Goal: Task Accomplishment & Management: Use online tool/utility

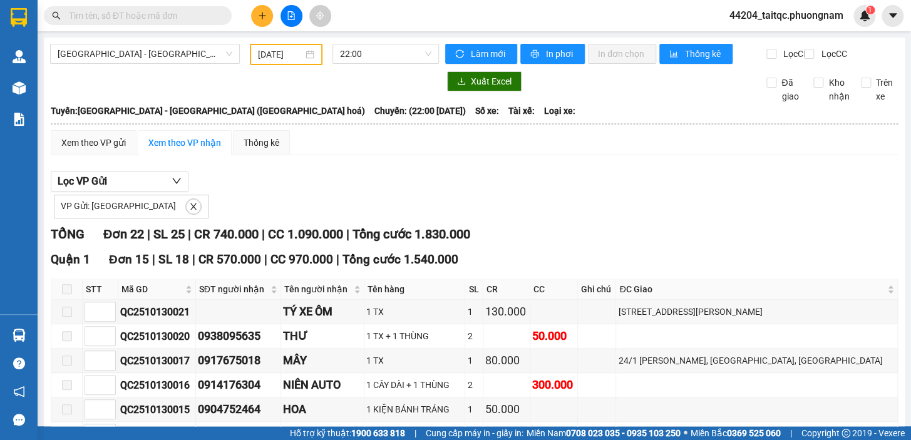
scroll to position [398, 0]
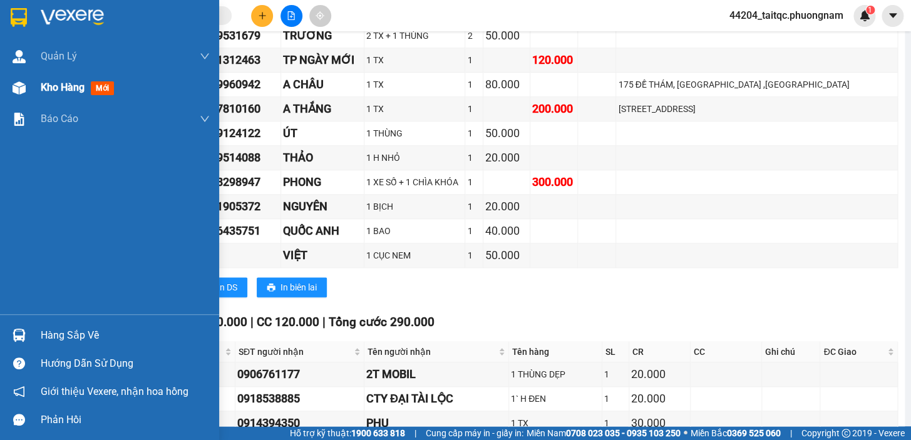
click at [43, 86] on span "Kho hàng" at bounding box center [63, 87] width 44 height 12
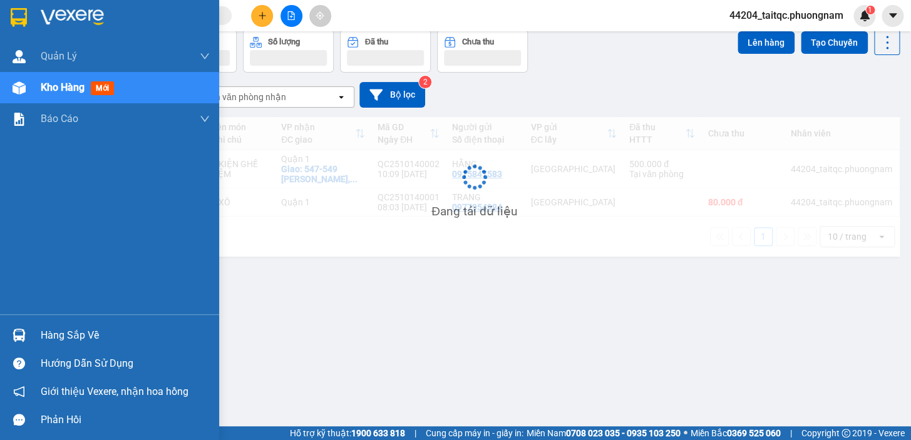
scroll to position [57, 0]
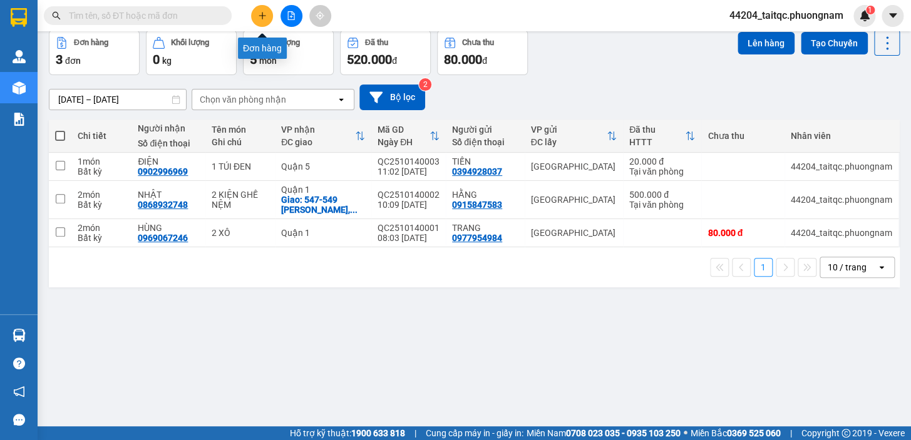
click at [258, 13] on icon "plus" at bounding box center [262, 15] width 9 height 9
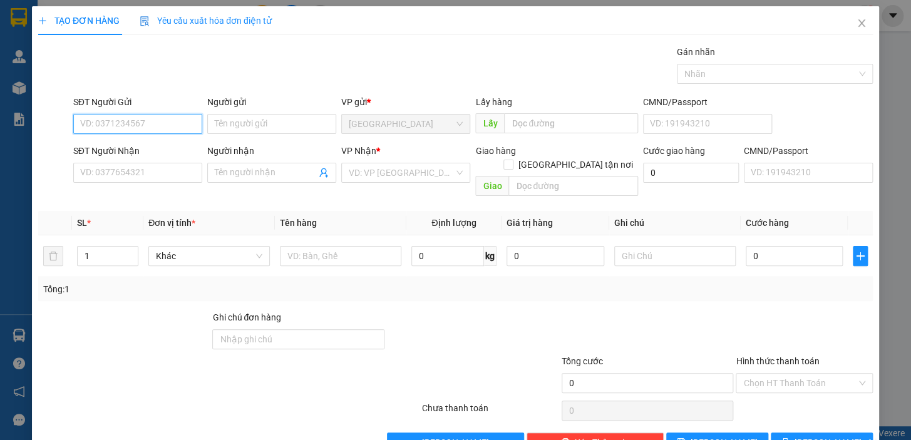
click at [150, 125] on input "SĐT Người Gửi" at bounding box center [137, 124] width 129 height 20
type input "9"
click at [158, 147] on div "0965232672 - CTY LE PLATEAU VN" at bounding box center [148, 149] width 136 height 14
type input "0965232672"
type input "CTY LE PLATEAU VN"
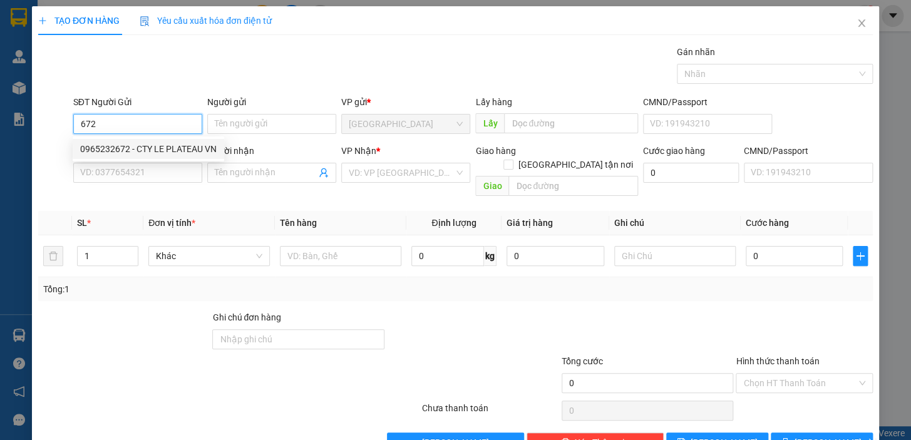
type input "0979086748"
type input "NGÂN"
checkbox input "true"
type input "78/15, HỒ BÁ PHẤN ,PHƯỚC LONG A, THỦ ĐỨC"
type input "300.000"
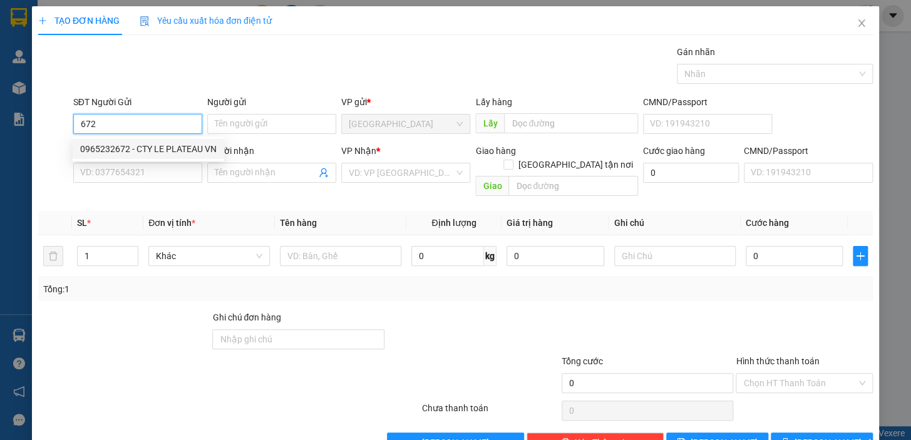
type input "300.000"
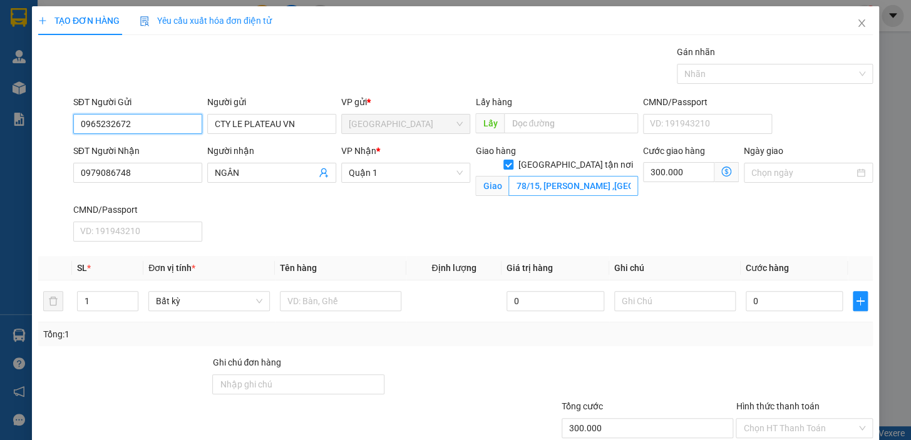
type input "0965232672"
click at [565, 176] on input "78/15, HỒ BÁ PHẤN ,PHƯỚC LONG A, THỦ ĐỨC" at bounding box center [573, 186] width 130 height 20
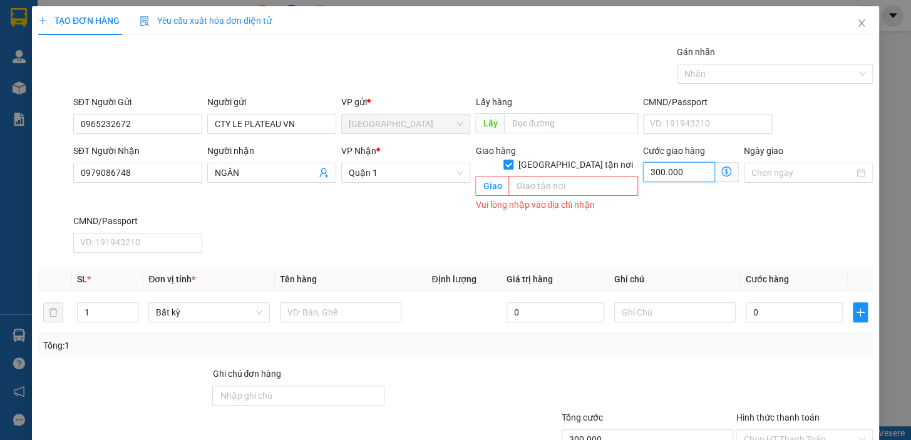
click at [672, 175] on input "300.000" at bounding box center [678, 172] width 71 height 20
type input "0"
click at [464, 250] on div "Transit Pickup Surcharge Ids Transit Deliver Surcharge Ids Transit Deliver Surc…" at bounding box center [455, 277] width 834 height 464
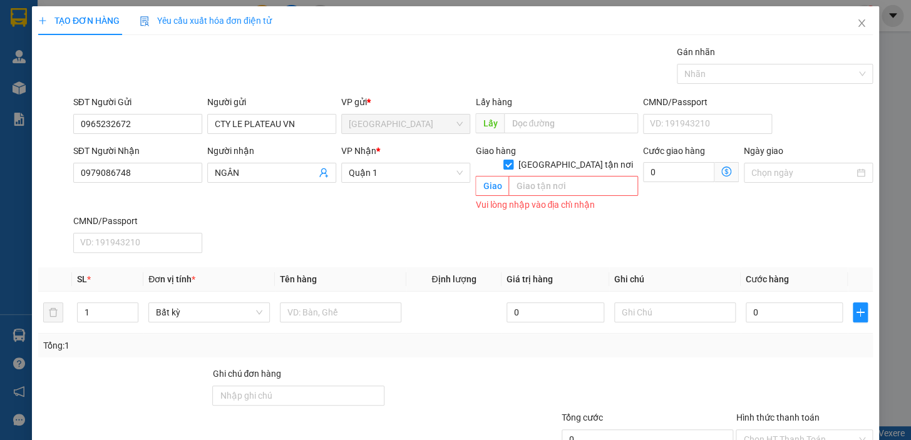
click at [512, 160] on input "[GEOGRAPHIC_DATA] tận nơi" at bounding box center [507, 164] width 9 height 9
checkbox input "false"
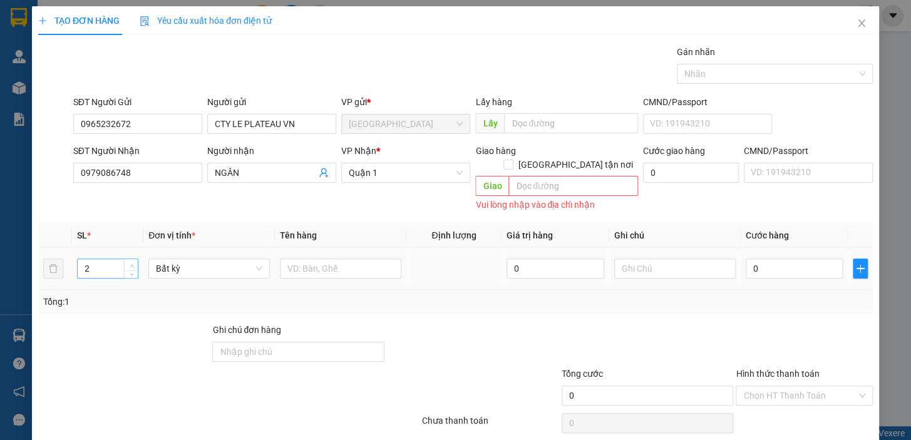
click at [132, 264] on icon "up" at bounding box center [132, 266] width 4 height 4
type input "6"
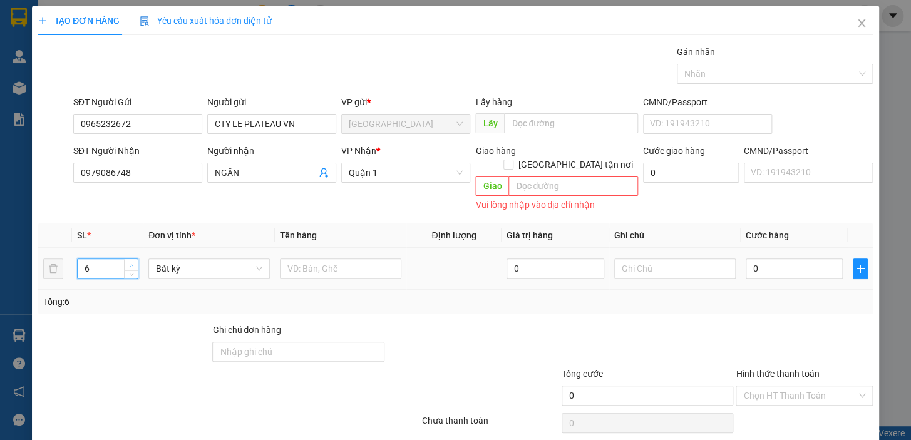
click at [132, 264] on icon "up" at bounding box center [132, 266] width 4 height 4
click at [300, 262] on input "text" at bounding box center [340, 269] width 121 height 20
type input "6 THÙNG"
click at [777, 259] on input "0" at bounding box center [795, 269] width 98 height 20
type input "1"
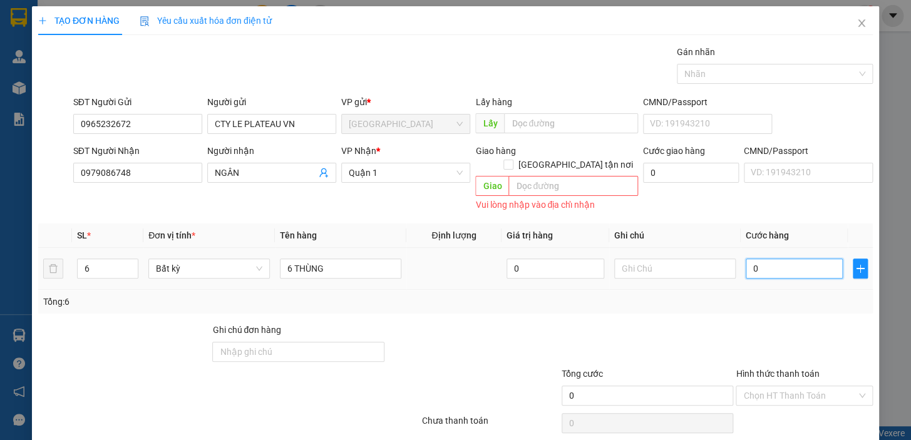
type input "1"
type input "15"
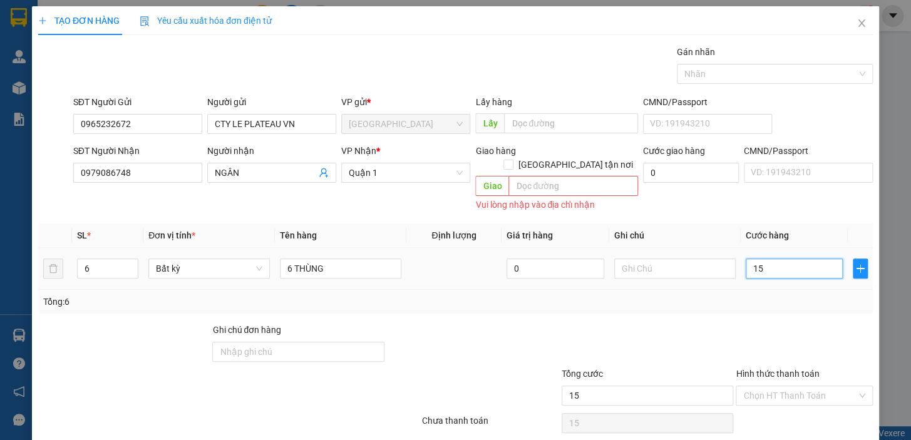
type input "150"
type input "150.000"
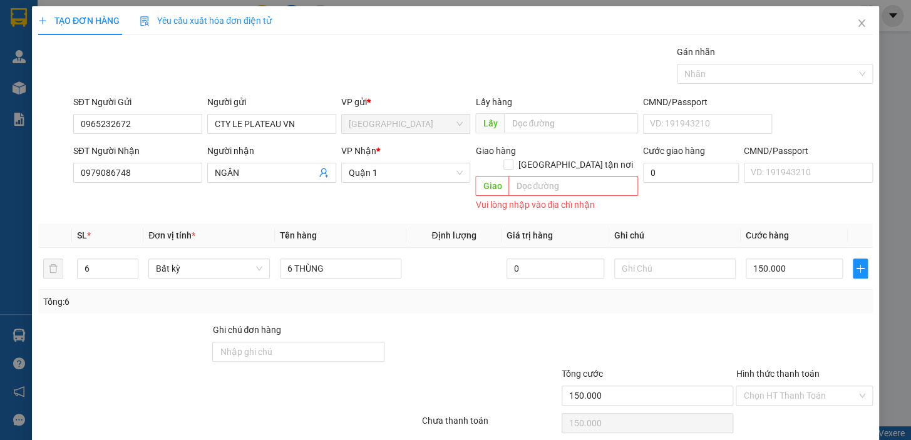
click at [720, 323] on div at bounding box center [647, 345] width 175 height 44
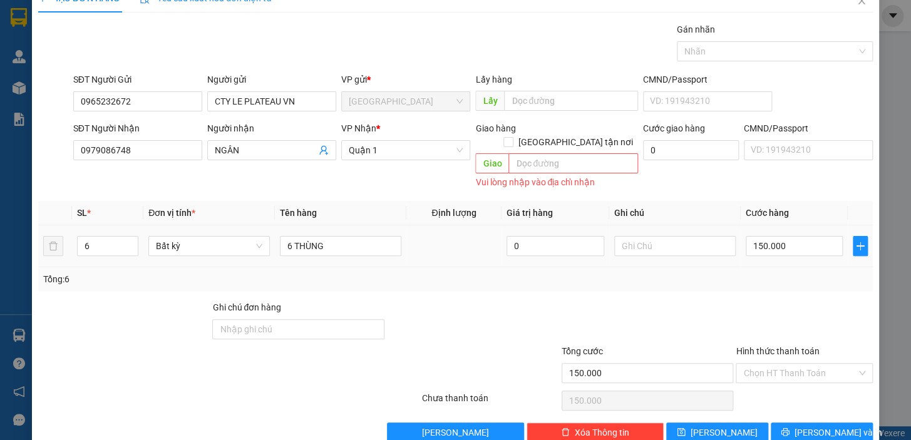
scroll to position [34, 0]
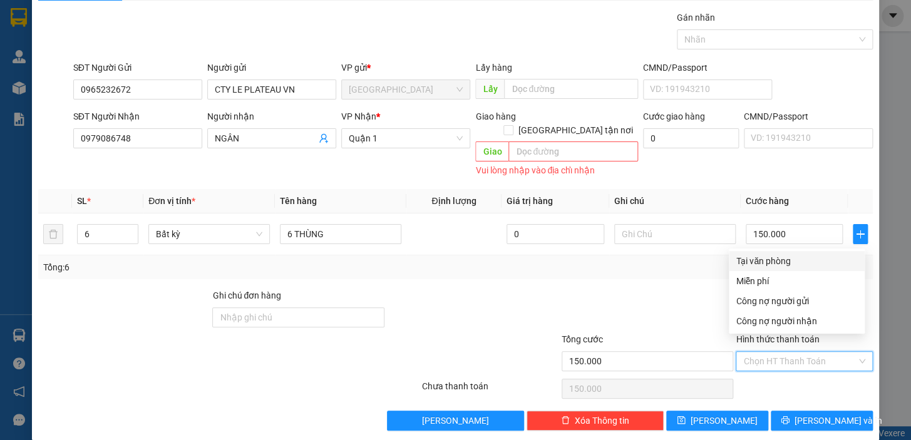
click at [759, 352] on input "Hình thức thanh toán" at bounding box center [799, 361] width 113 height 19
click at [759, 260] on div "Tại văn phòng" at bounding box center [796, 261] width 121 height 14
type input "0"
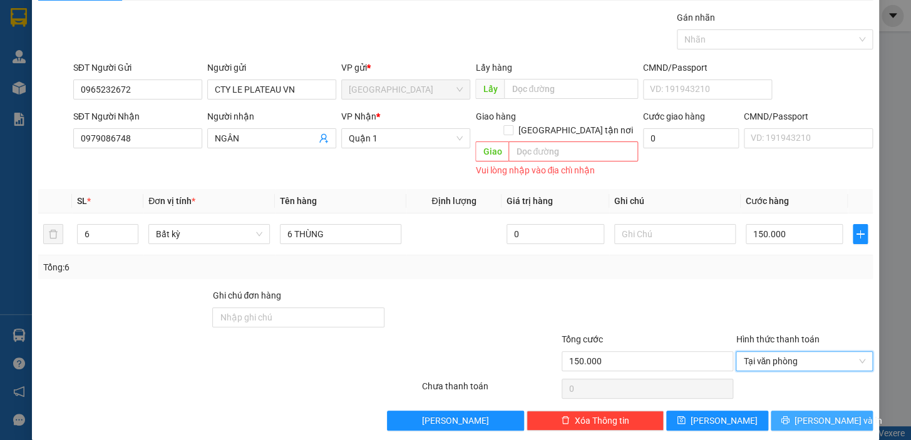
click at [802, 411] on button "[PERSON_NAME] và In" at bounding box center [822, 421] width 102 height 20
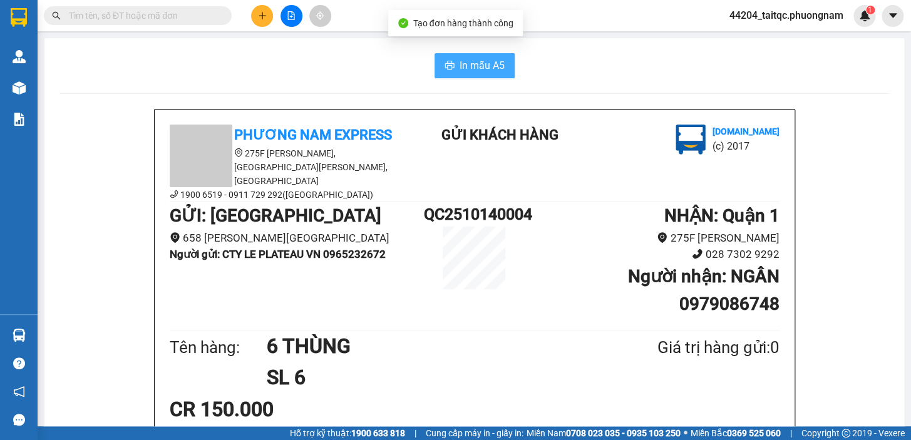
click at [479, 71] on span "In mẫu A5" at bounding box center [481, 66] width 45 height 16
click at [262, 13] on icon "plus" at bounding box center [262, 15] width 1 height 7
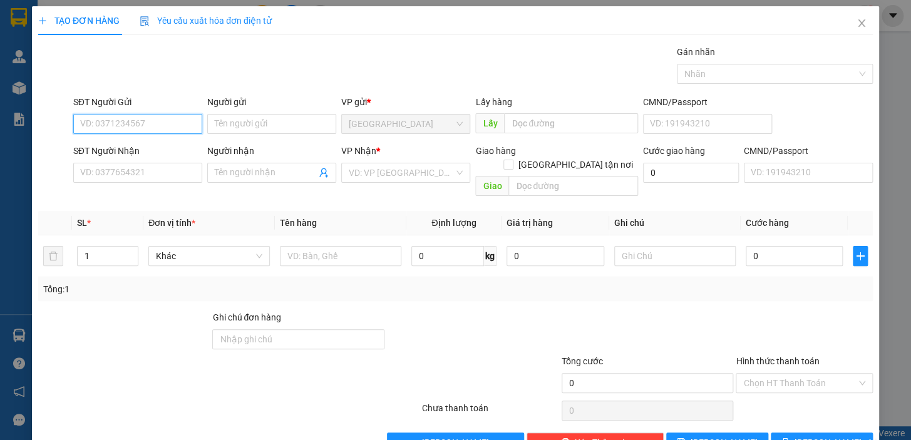
drag, startPoint x: 106, startPoint y: 125, endPoint x: 541, endPoint y: 39, distance: 443.5
click at [131, 125] on input "SĐT Người Gửi" at bounding box center [137, 124] width 129 height 20
type input "0905057187"
click at [128, 143] on div "0905057187 - ĐỨC" at bounding box center [150, 149] width 141 height 14
type input "ĐỨC"
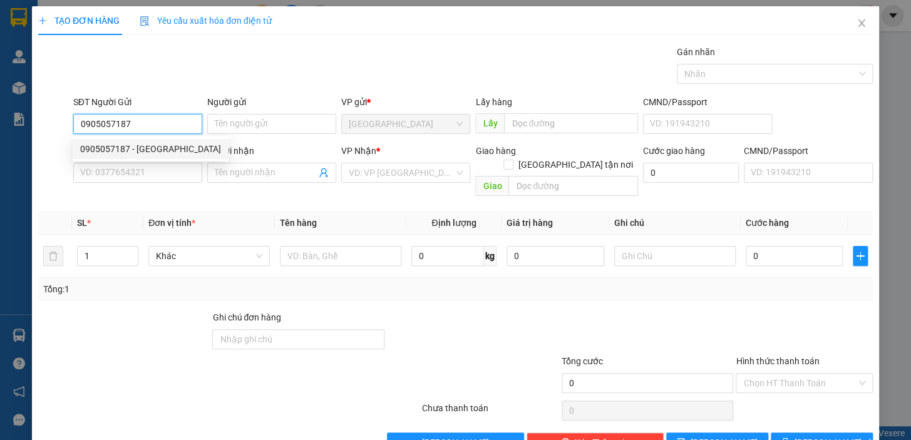
type input "0989018893"
type input "[PERSON_NAME]"
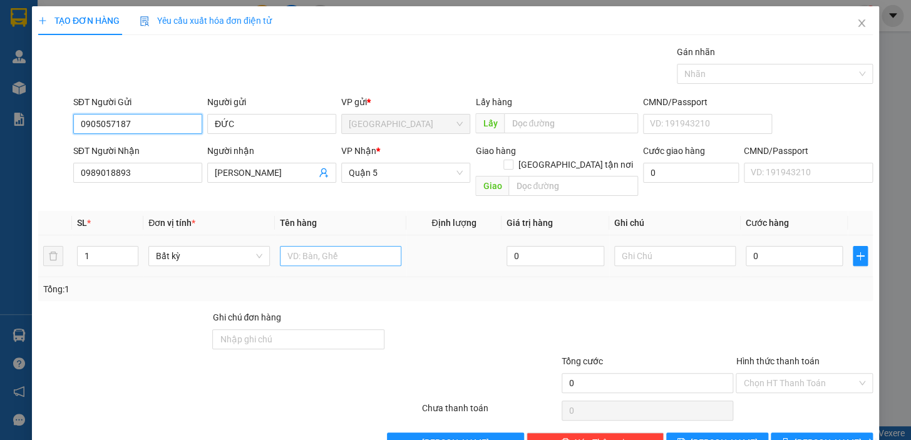
type input "0905057187"
click at [341, 246] on input "text" at bounding box center [340, 256] width 121 height 20
type input "1 CỤC ĐEN"
click at [808, 246] on input "0" at bounding box center [795, 256] width 98 height 20
type input "3"
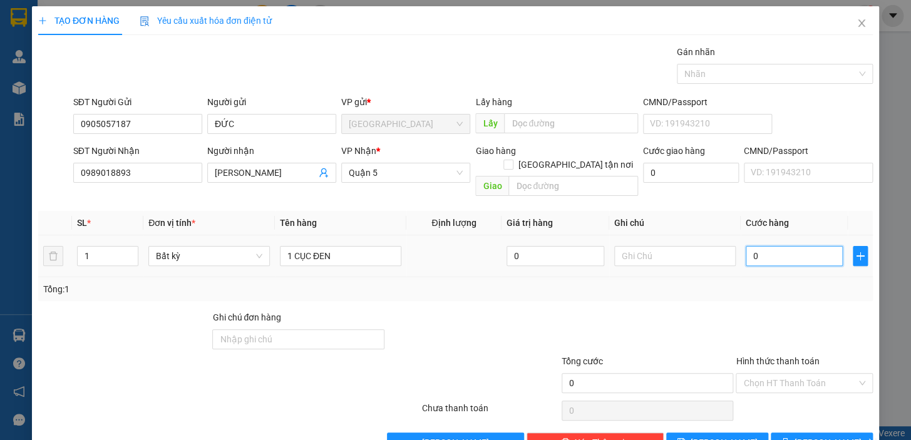
type input "3"
type input "30"
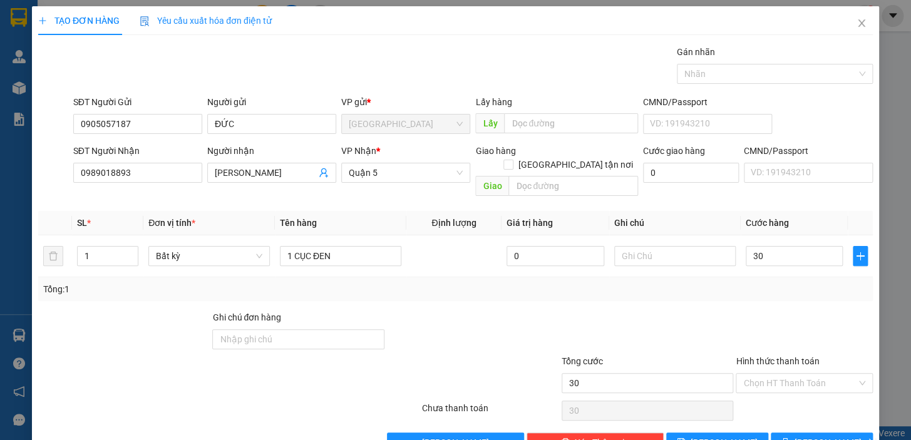
type input "30.000"
drag, startPoint x: 817, startPoint y: 299, endPoint x: 816, endPoint y: 369, distance: 70.7
click at [817, 310] on div at bounding box center [804, 332] width 140 height 44
click at [804, 374] on input "Hình thức thanh toán" at bounding box center [799, 383] width 113 height 19
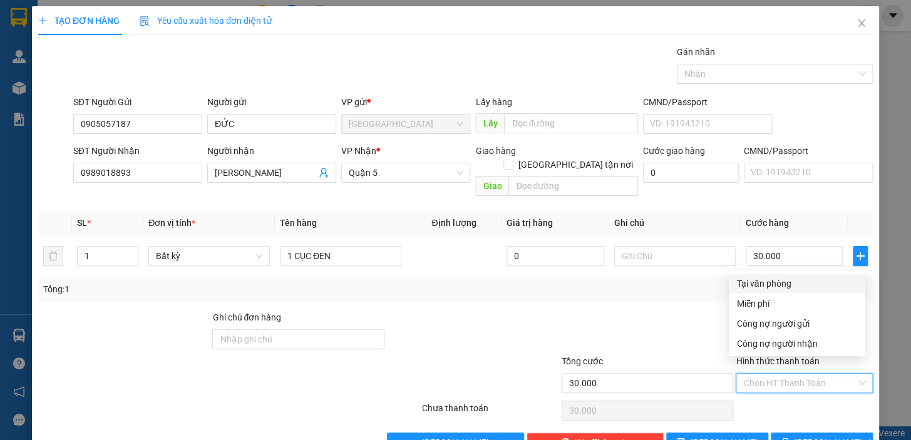
click at [766, 274] on div "Tại văn phòng" at bounding box center [797, 284] width 136 height 20
type input "0"
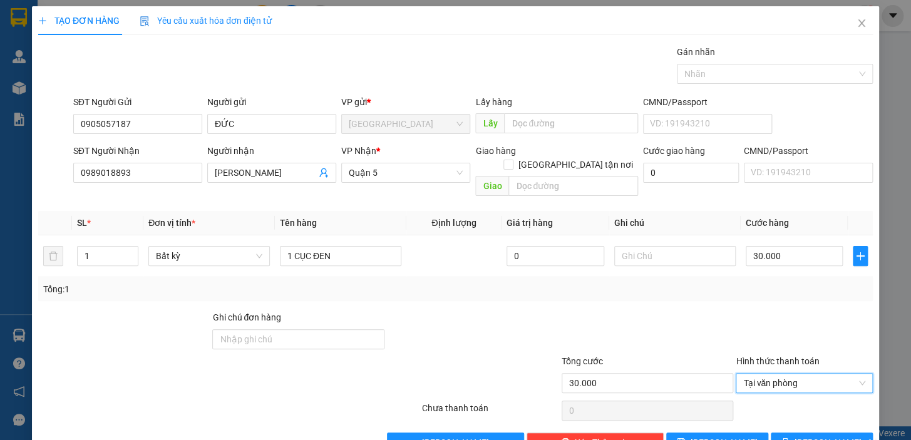
click at [789, 438] on div "TẠO ĐƠN HÀNG Yêu cầu xuất hóa đơn điện tử Transit Pickup Surcharge Ids Transit …" at bounding box center [455, 234] width 847 height 456
click at [787, 433] on button "[PERSON_NAME] và In" at bounding box center [822, 443] width 102 height 20
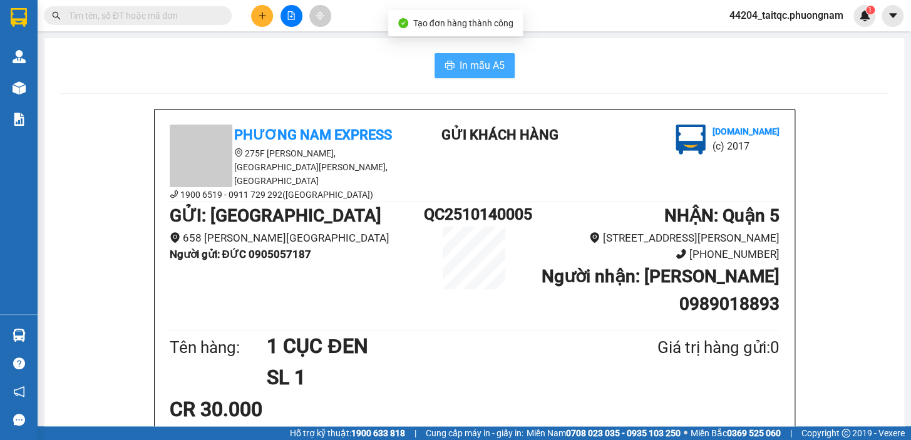
click at [479, 68] on span "In mẫu A5" at bounding box center [481, 66] width 45 height 16
click at [87, 16] on input "text" at bounding box center [143, 16] width 148 height 14
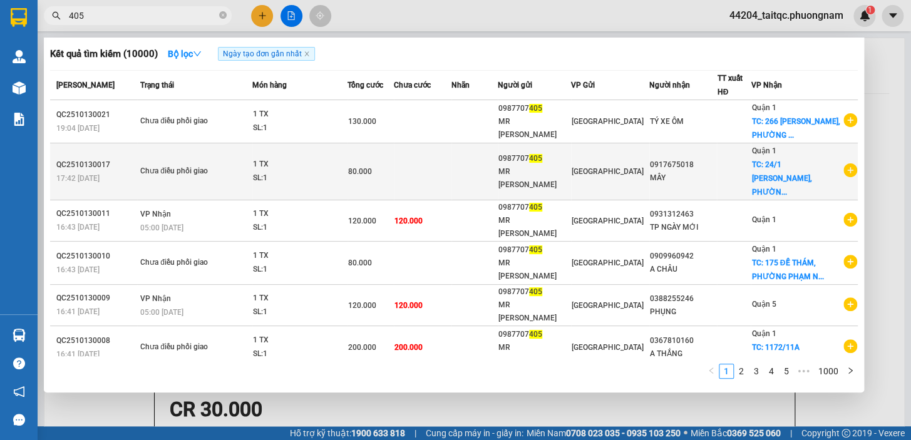
type input "405"
click at [439, 183] on td at bounding box center [423, 171] width 58 height 57
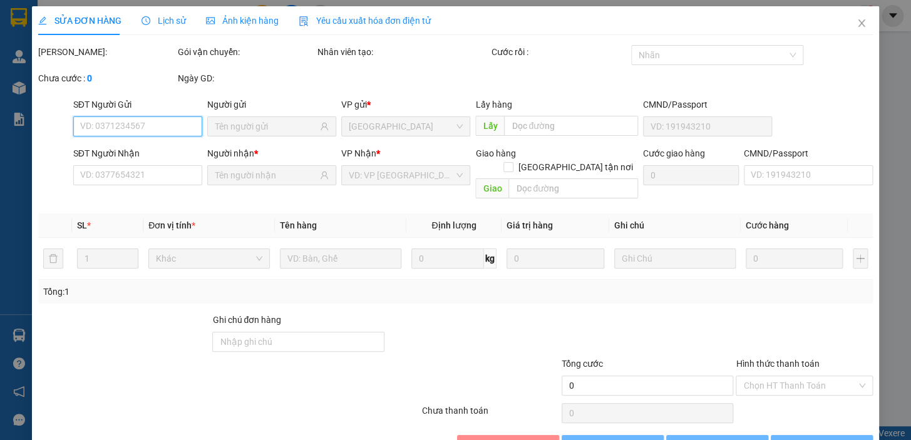
type input "0987707405"
type input "0917675018"
checkbox input "true"
type input "24/1 TRẦN KHẮC CHÂN, PHƯỜNG TÂN ĐỊNH, QUẬN 1"
type input "80.000"
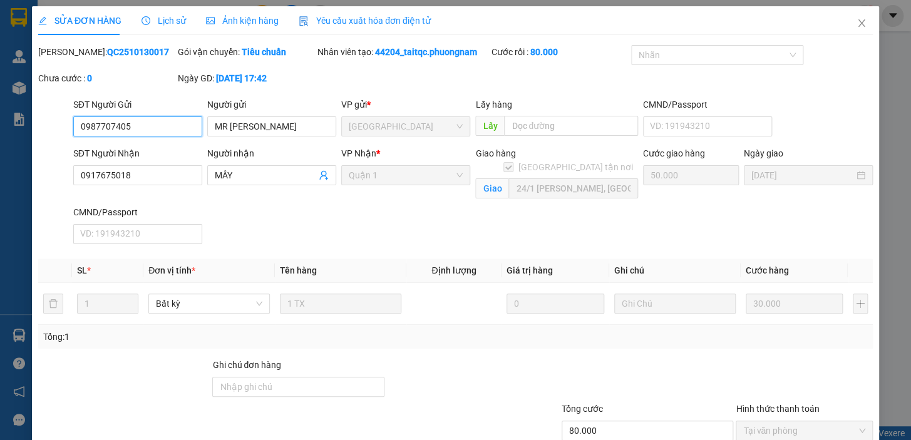
drag, startPoint x: 134, startPoint y: 125, endPoint x: 73, endPoint y: 132, distance: 61.7
click at [73, 132] on input "0987707405" at bounding box center [137, 126] width 129 height 20
click at [856, 24] on icon "close" at bounding box center [861, 23] width 10 height 10
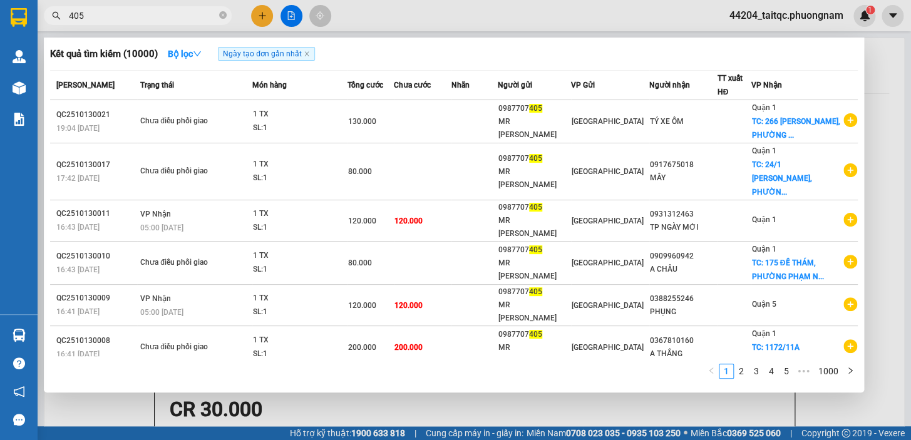
click at [106, 13] on input "405" at bounding box center [143, 16] width 148 height 14
paste input "0935866887"
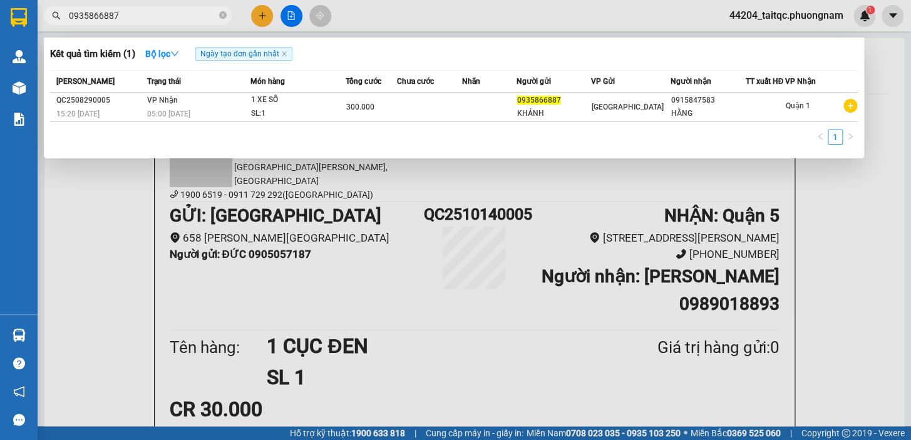
type input "0935866887"
click at [376, 17] on div at bounding box center [455, 220] width 911 height 440
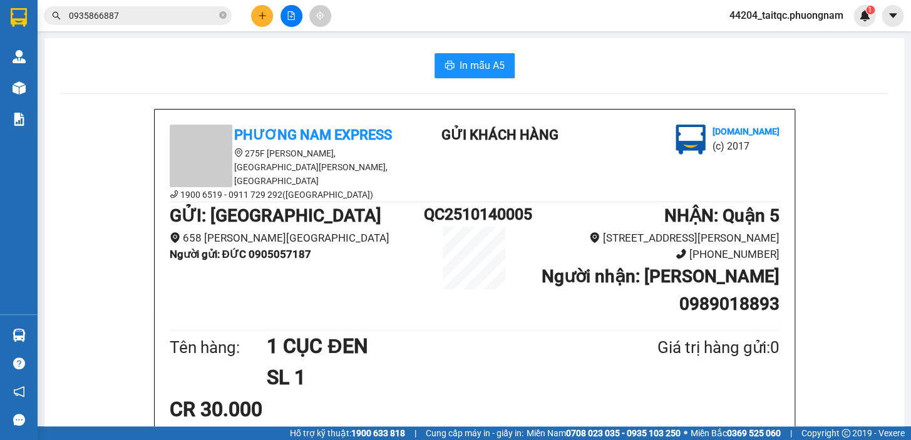
click at [263, 66] on div "In mẫu A5" at bounding box center [473, 65] width 829 height 25
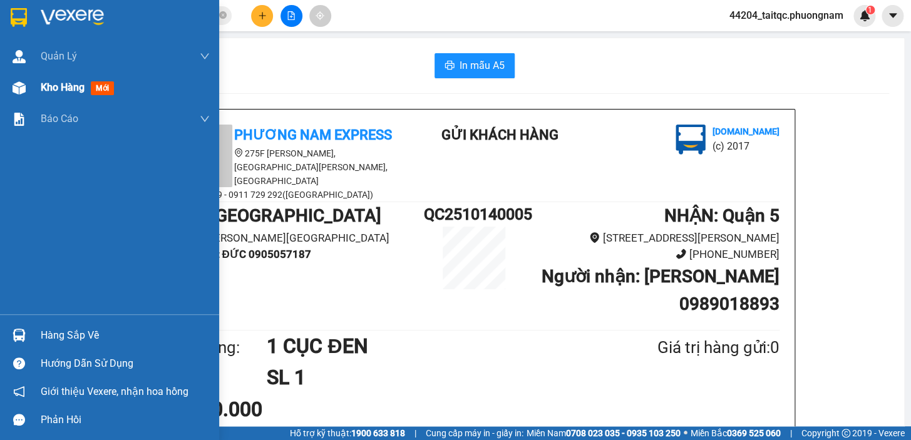
click at [54, 92] on span "Kho hàng" at bounding box center [63, 87] width 44 height 12
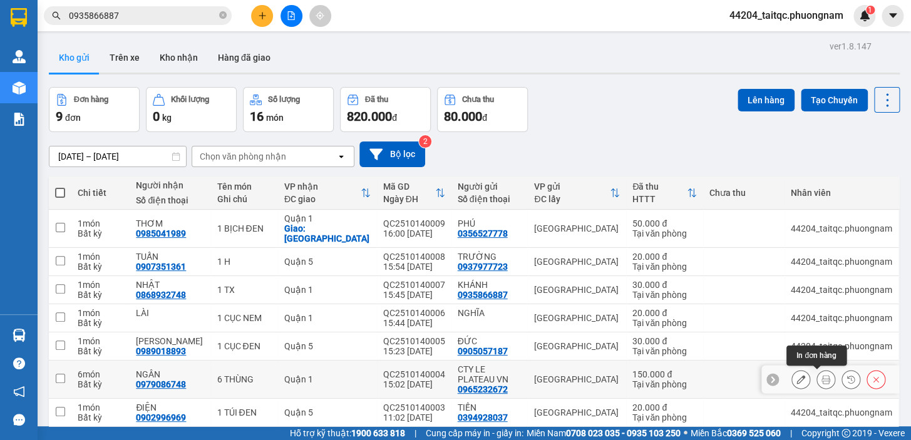
click at [821, 379] on icon at bounding box center [825, 379] width 9 height 9
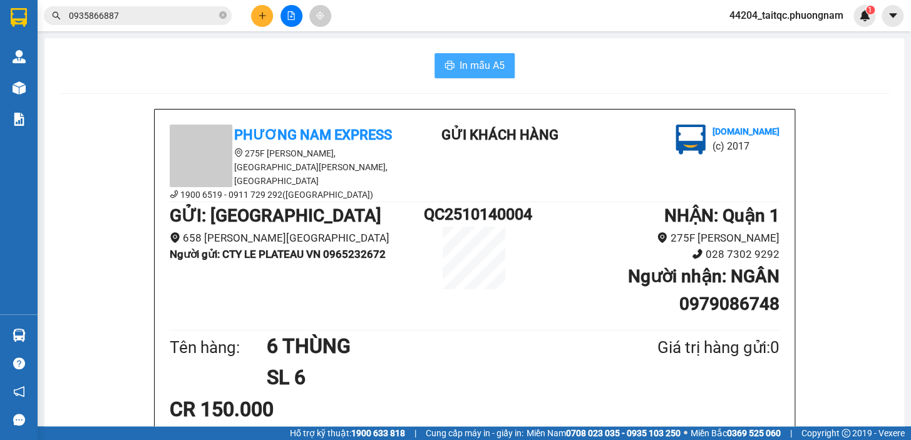
click at [477, 63] on span "In mẫu A5" at bounding box center [481, 66] width 45 height 16
click at [254, 19] on button at bounding box center [262, 16] width 22 height 22
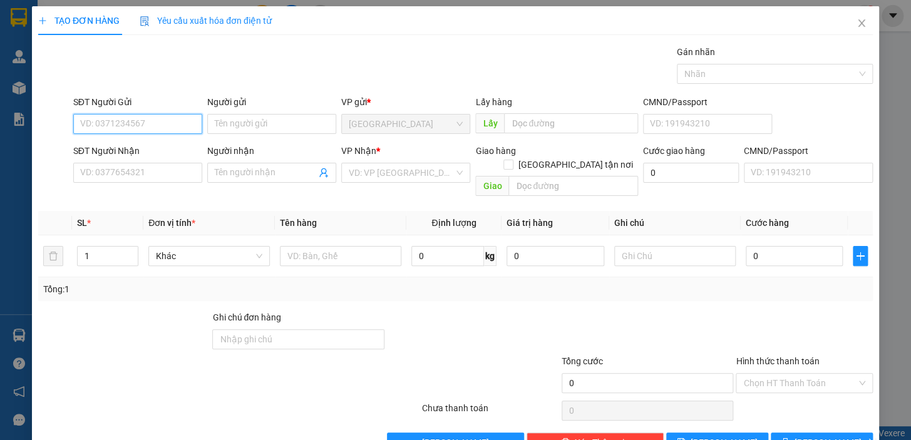
click at [158, 123] on input "SĐT Người Gửi" at bounding box center [137, 124] width 129 height 20
type input "0968796396"
click at [150, 144] on div "0968796396 - TRANG" at bounding box center [136, 149] width 113 height 14
type input "TRANG"
type input "0905369185"
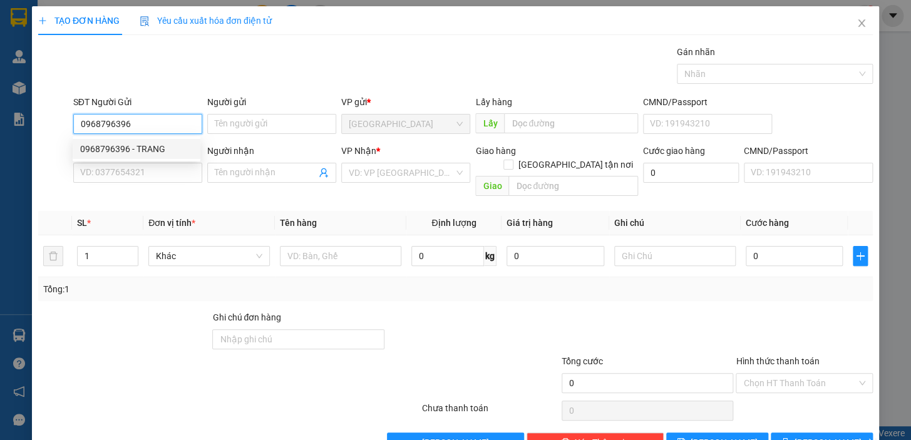
type input "MISA"
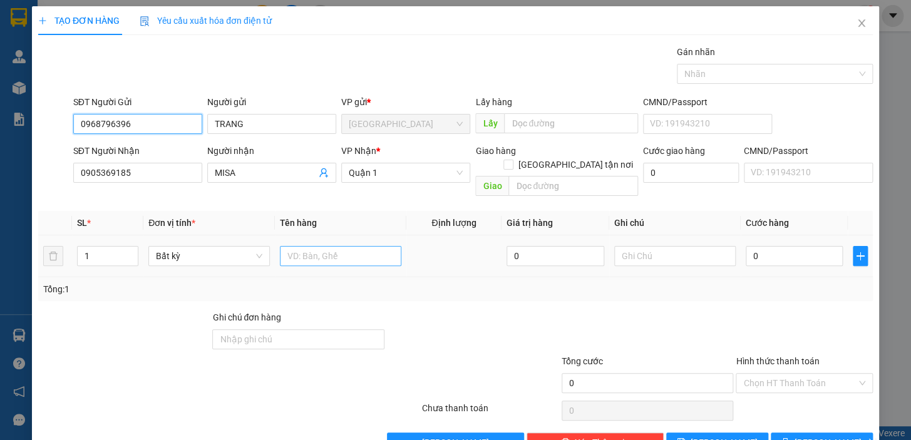
type input "0968796396"
click at [328, 246] on input "text" at bounding box center [340, 256] width 121 height 20
type input "1TX"
click at [753, 246] on input "0" at bounding box center [795, 256] width 98 height 20
type input "3"
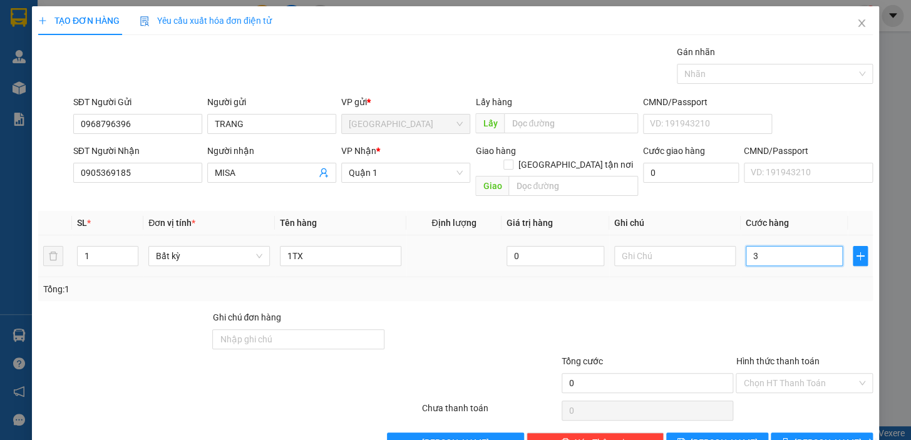
type input "3"
type input "30"
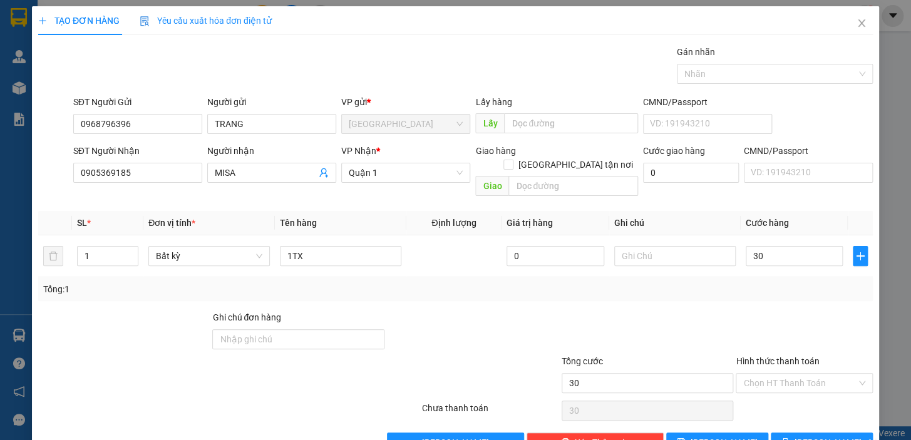
type input "30.000"
drag, startPoint x: 816, startPoint y: 272, endPoint x: 820, endPoint y: 278, distance: 7.6
click at [816, 282] on div "Tổng: 1" at bounding box center [455, 289] width 824 height 14
click at [819, 374] on input "Hình thức thanh toán" at bounding box center [799, 383] width 113 height 19
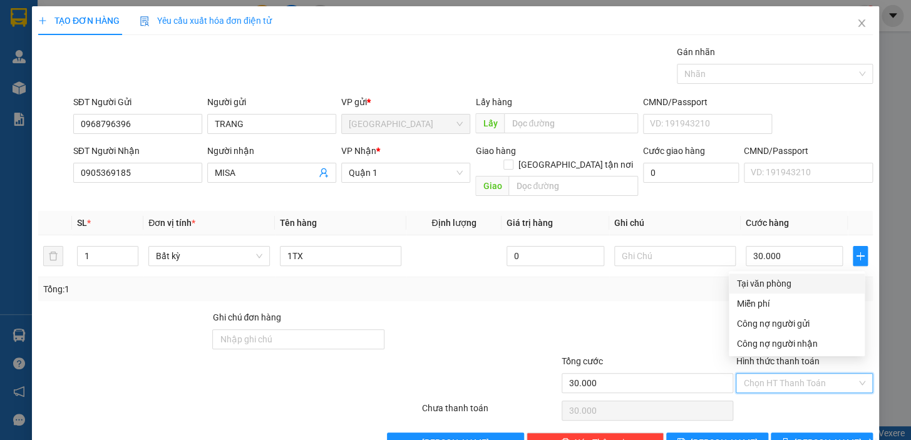
click at [808, 280] on div "Tại văn phòng" at bounding box center [796, 284] width 121 height 14
type input "0"
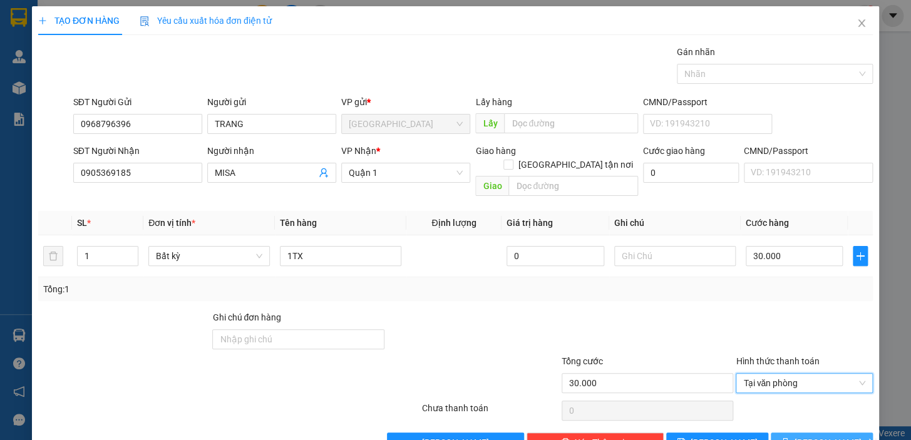
drag, startPoint x: 786, startPoint y: 417, endPoint x: 789, endPoint y: 423, distance: 6.4
click at [787, 419] on div "Transit Pickup Surcharge Ids Transit Deliver Surcharge Ids Transit Deliver Surc…" at bounding box center [455, 249] width 834 height 408
click at [789, 438] on icon "printer" at bounding box center [785, 442] width 9 height 9
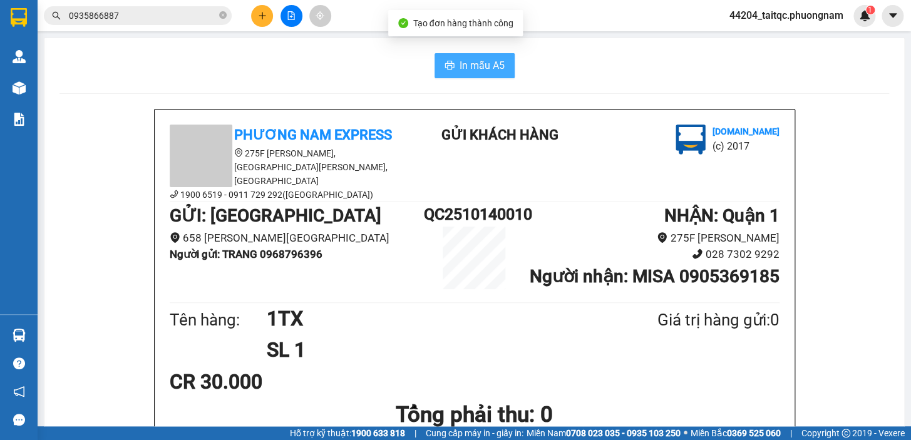
click at [468, 63] on span "In mẫu A5" at bounding box center [481, 66] width 45 height 16
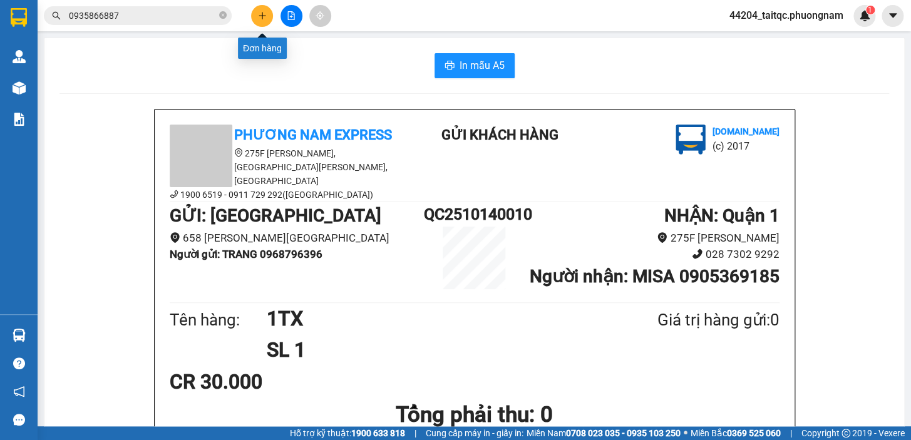
click at [269, 13] on button at bounding box center [262, 16] width 22 height 22
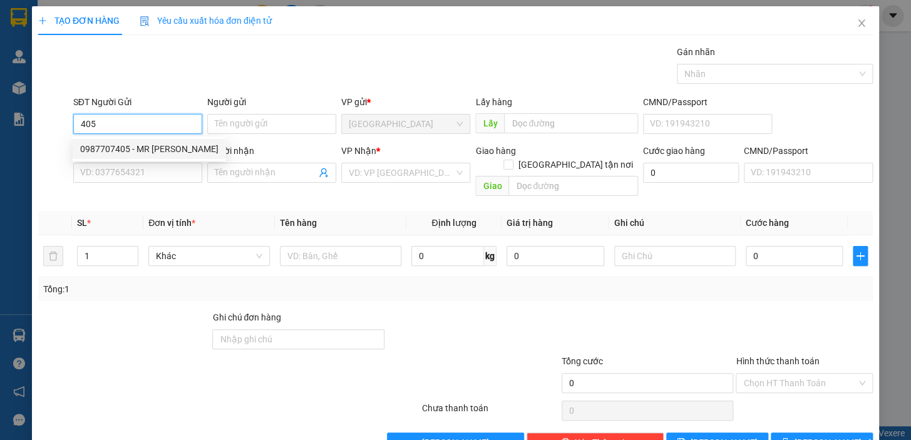
click at [143, 142] on div "0987707405 - MR [PERSON_NAME]" at bounding box center [149, 149] width 138 height 14
type input "0987707405"
type input "MR [PERSON_NAME]"
type input "TÝ XE ÔM"
checkbox input "true"
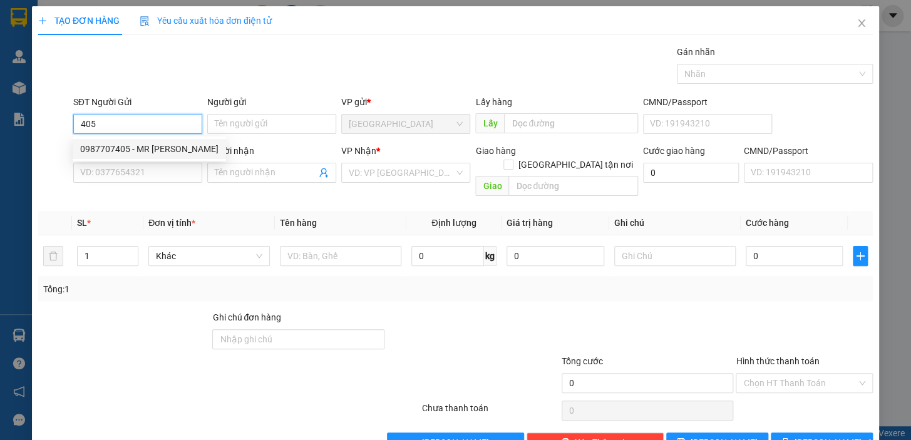
type input "[STREET_ADDRESS][PERSON_NAME]"
type input "50.000"
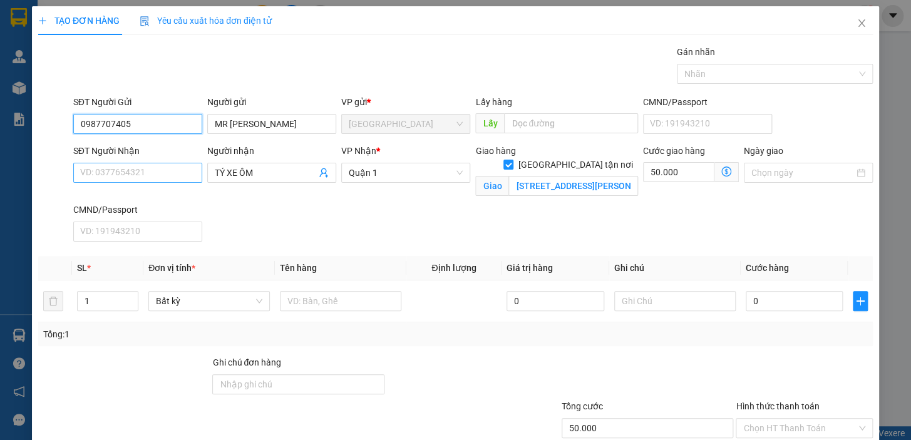
type input "0987707405"
click at [154, 170] on input "SĐT Người Nhận" at bounding box center [137, 173] width 129 height 20
type input "0976826875"
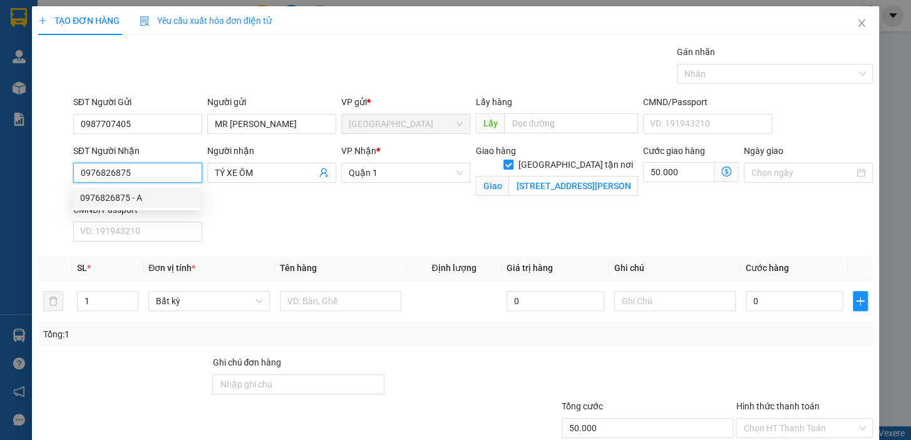
click at [145, 199] on div "0976826875 - A" at bounding box center [136, 198] width 113 height 14
type input "A"
type input "SỐ 1 [PERSON_NAME], [GEOGRAPHIC_DATA], [GEOGRAPHIC_DATA]"
type input "80.000"
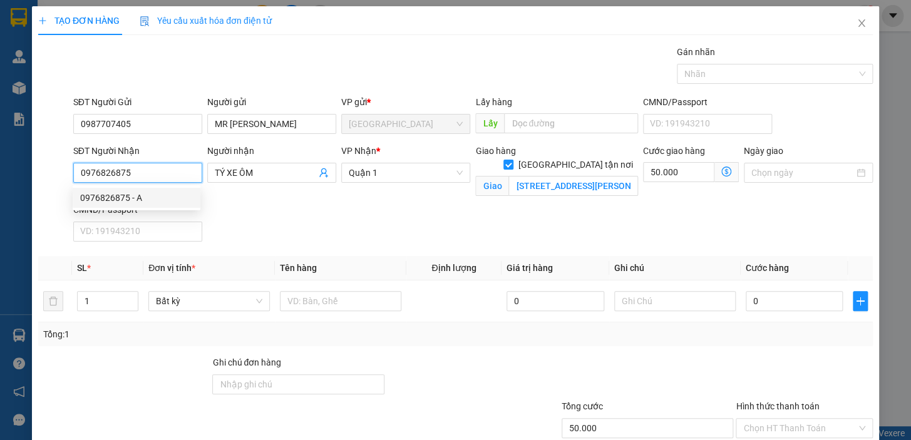
type input "80.000"
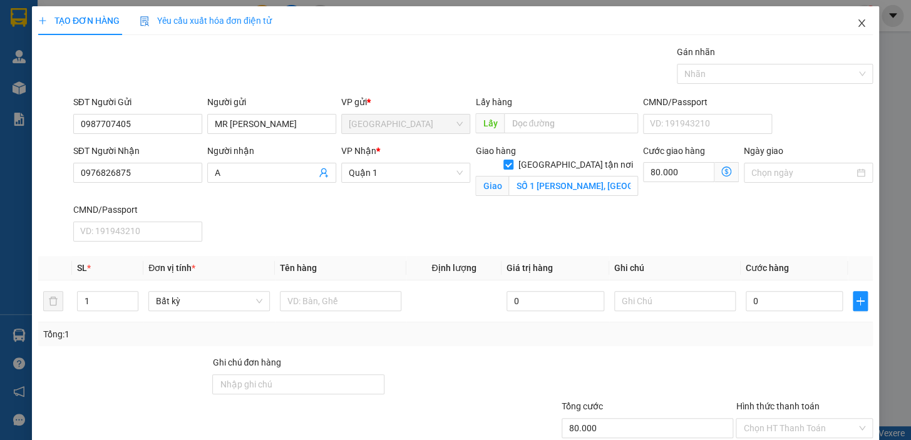
click at [856, 26] on icon "close" at bounding box center [861, 23] width 10 height 10
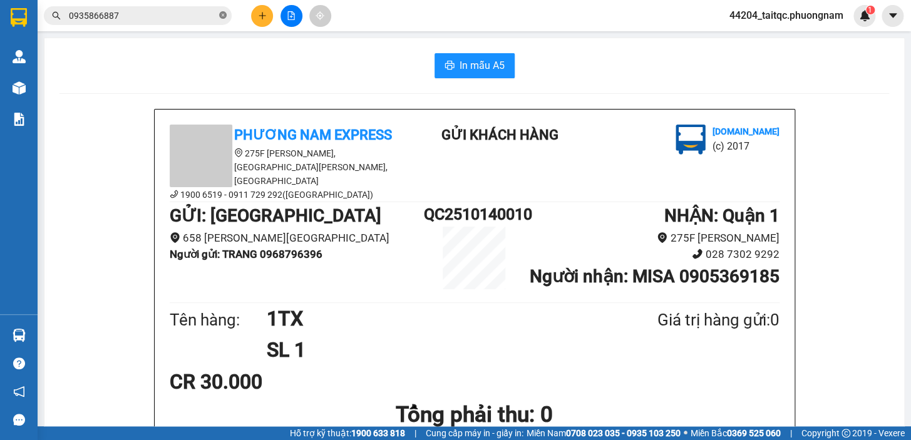
click at [225, 13] on icon "close-circle" at bounding box center [223, 15] width 8 height 8
click at [264, 23] on button at bounding box center [262, 16] width 22 height 22
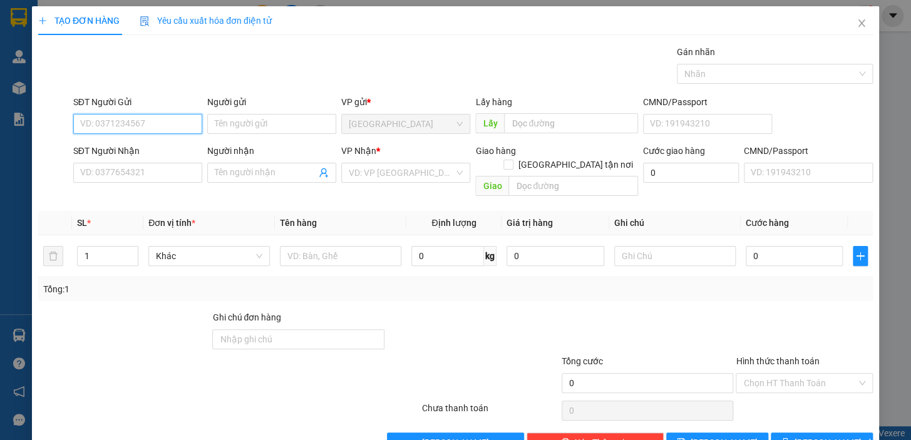
click at [175, 126] on input "SĐT Người Gửi" at bounding box center [137, 124] width 129 height 20
click at [135, 145] on div "0901754762 - TUẤN" at bounding box center [141, 149] width 123 height 14
type input "0901754762"
type input "TUẤN"
type input "0909387359"
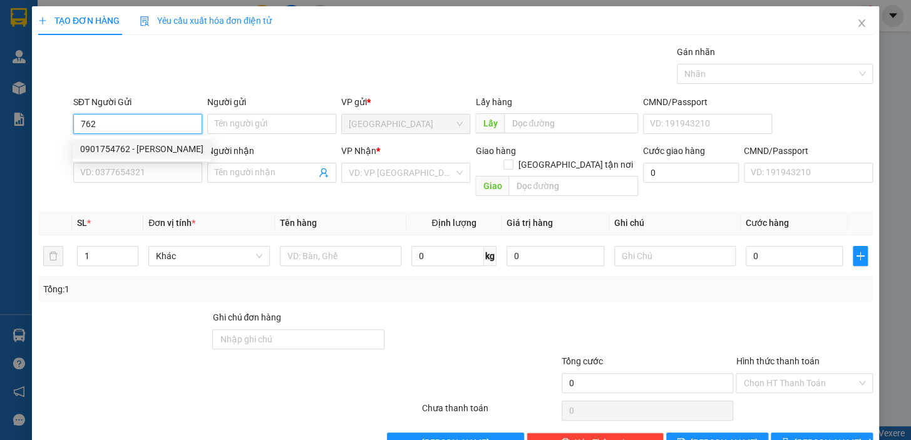
type input "THƯƠNG"
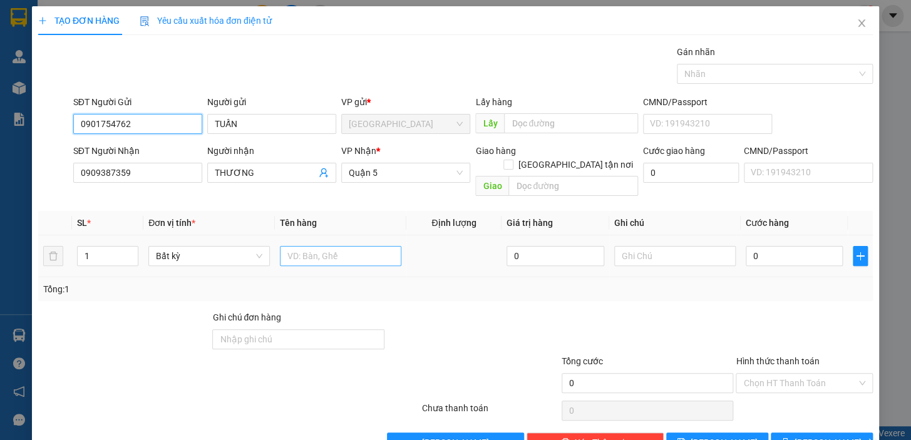
type input "0901754762"
click at [336, 246] on input "text" at bounding box center [340, 256] width 121 height 20
type input "1 CỤC ĐEN"
click at [755, 246] on input "0" at bounding box center [795, 256] width 98 height 20
type input "5"
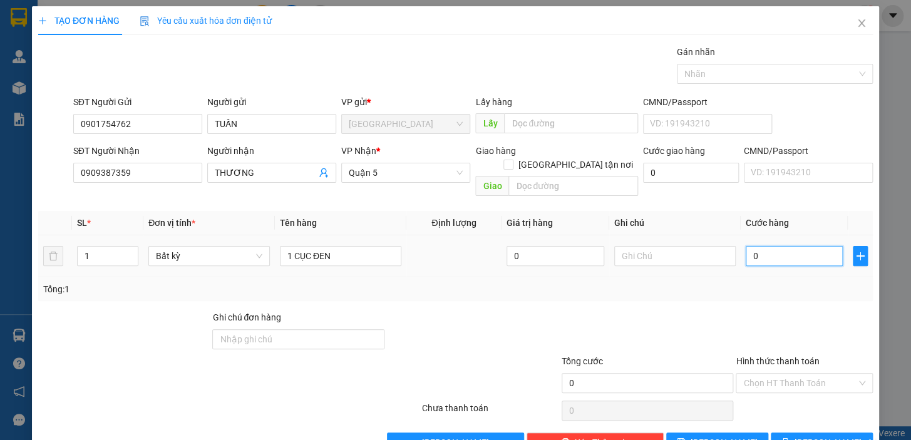
type input "5"
type input "50"
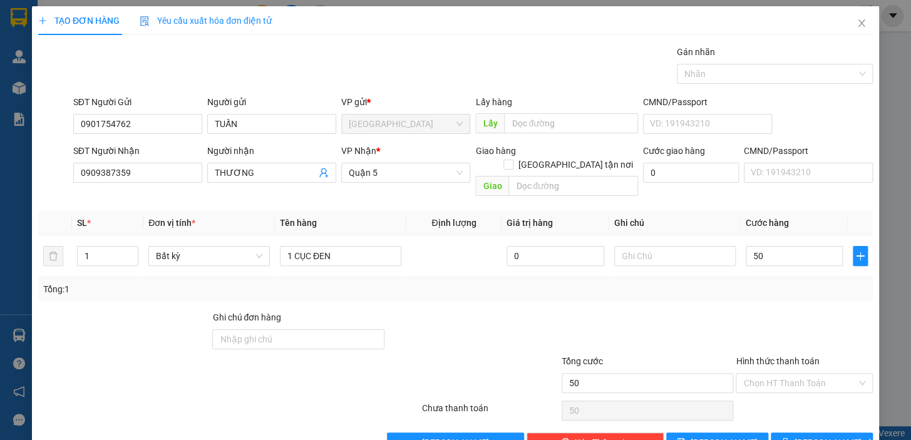
type input "50.000"
click at [744, 293] on div "Transit Pickup Surcharge Ids Transit Deliver Surcharge Ids Transit Deliver Surc…" at bounding box center [455, 249] width 834 height 408
click at [779, 374] on input "Hình thức thanh toán" at bounding box center [799, 383] width 113 height 19
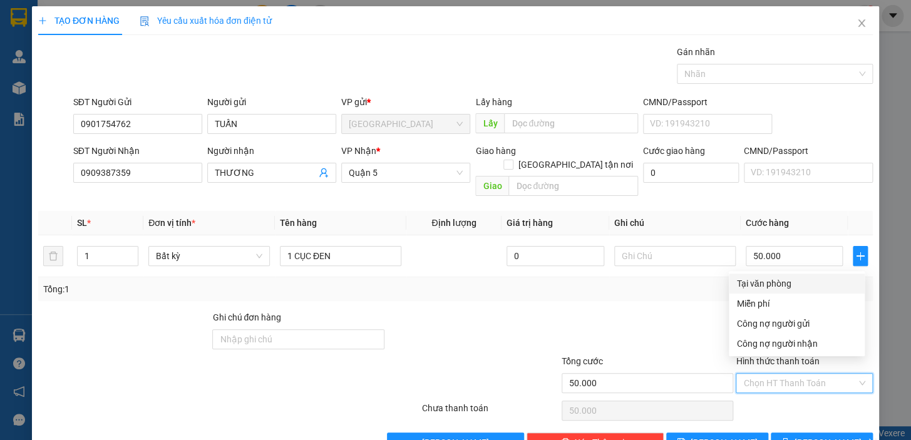
click at [782, 288] on div "Tại văn phòng" at bounding box center [796, 284] width 121 height 14
type input "0"
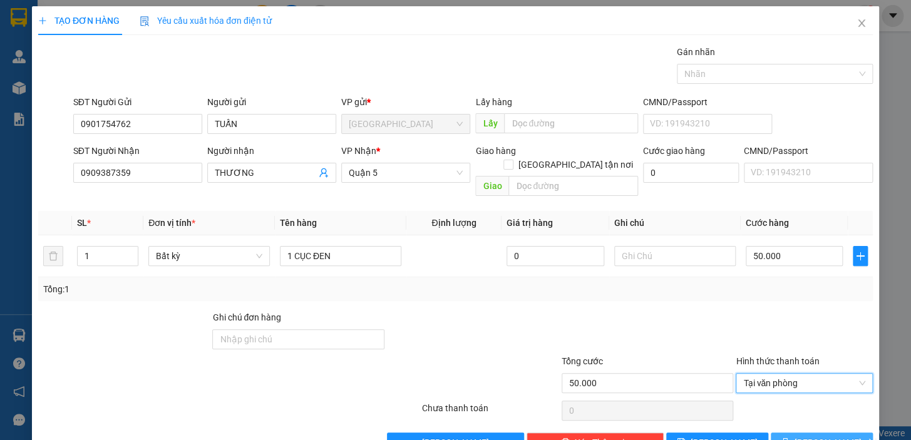
click at [796, 435] on button "[PERSON_NAME] và In" at bounding box center [822, 443] width 102 height 20
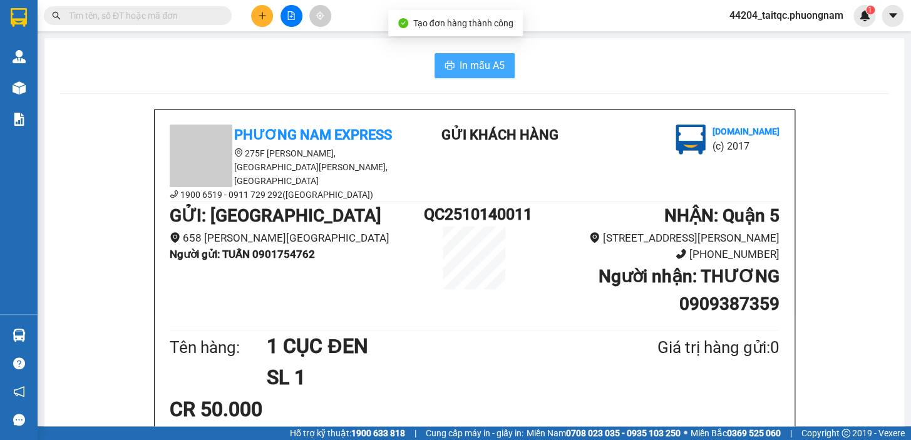
click at [480, 73] on span "In mẫu A5" at bounding box center [481, 66] width 45 height 16
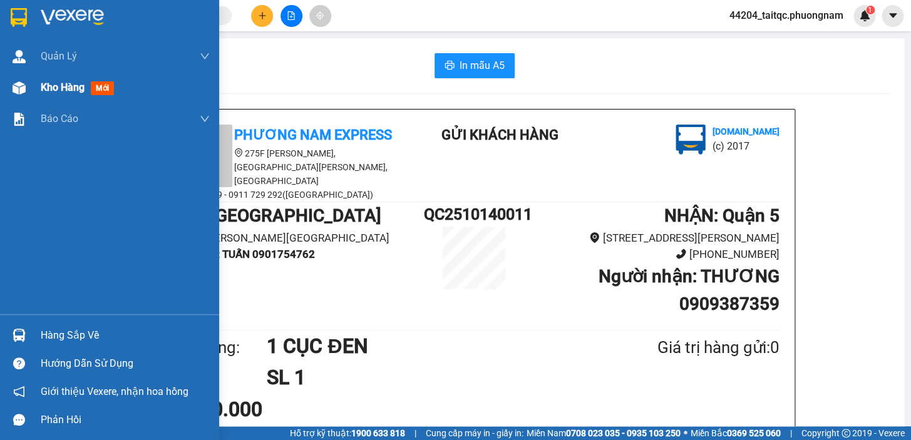
click at [41, 86] on span "Kho hàng" at bounding box center [63, 87] width 44 height 12
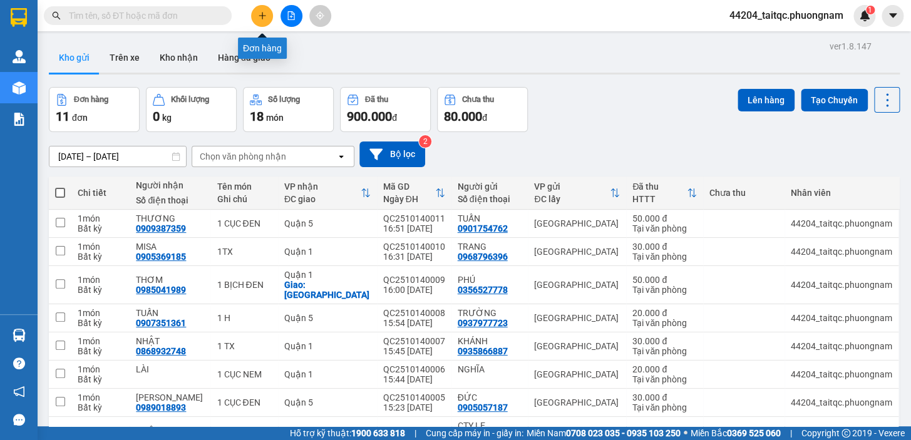
click at [260, 17] on icon "plus" at bounding box center [262, 15] width 9 height 9
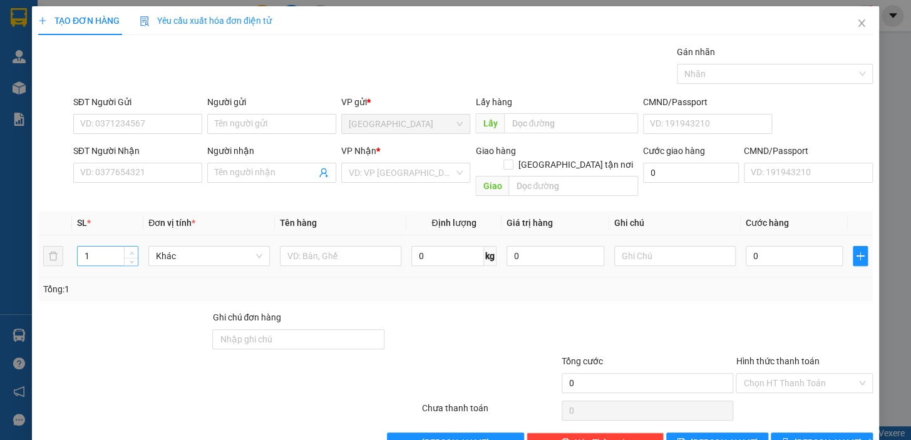
type input "2"
click at [133, 247] on span "Increase Value" at bounding box center [131, 252] width 14 height 11
click at [305, 246] on input "text" at bounding box center [340, 256] width 121 height 20
type input "1 CÂY DÀI + 1 KIỆN"
click at [774, 246] on input "0" at bounding box center [795, 256] width 98 height 20
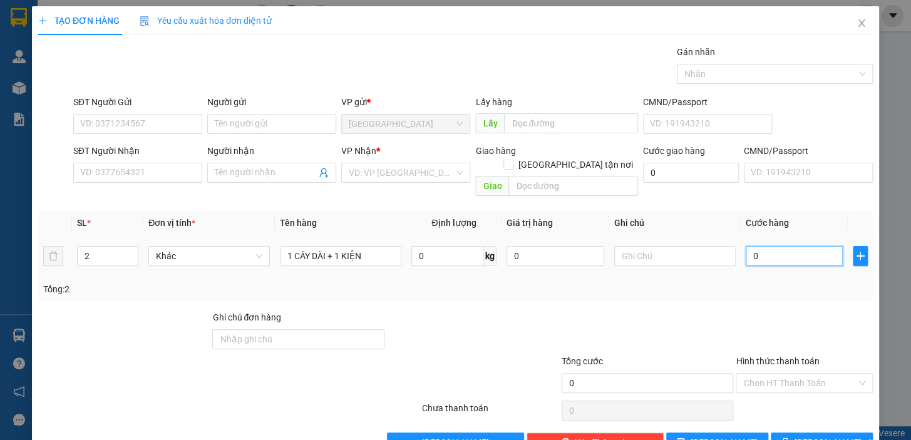
type input "2"
type input "25"
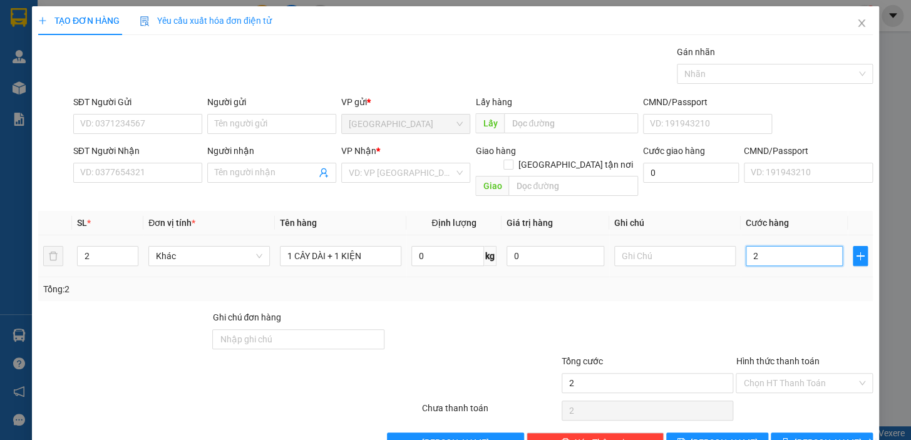
type input "25"
type input "250"
type input "250.000"
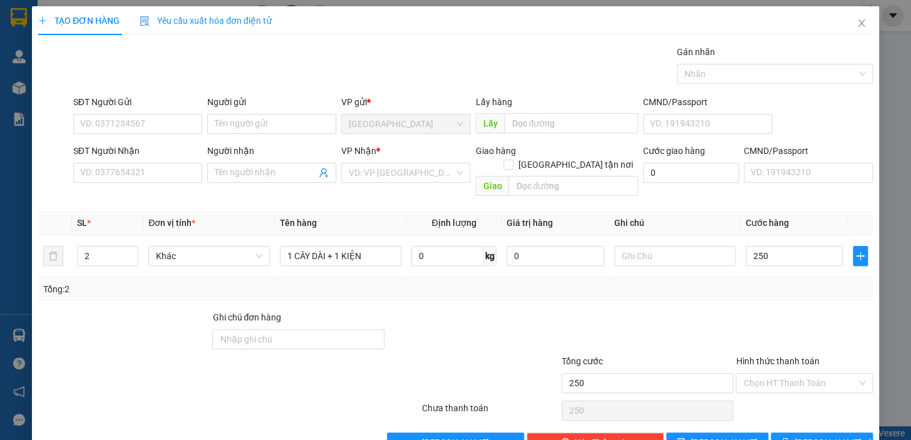
type input "250.000"
click at [692, 315] on div at bounding box center [647, 332] width 175 height 44
click at [259, 67] on div "Gói vận chuyển * Tiêu chuẩn Gán nhãn Nhãn" at bounding box center [473, 67] width 804 height 44
click at [138, 125] on input "SĐT Người Gửi" at bounding box center [137, 124] width 129 height 20
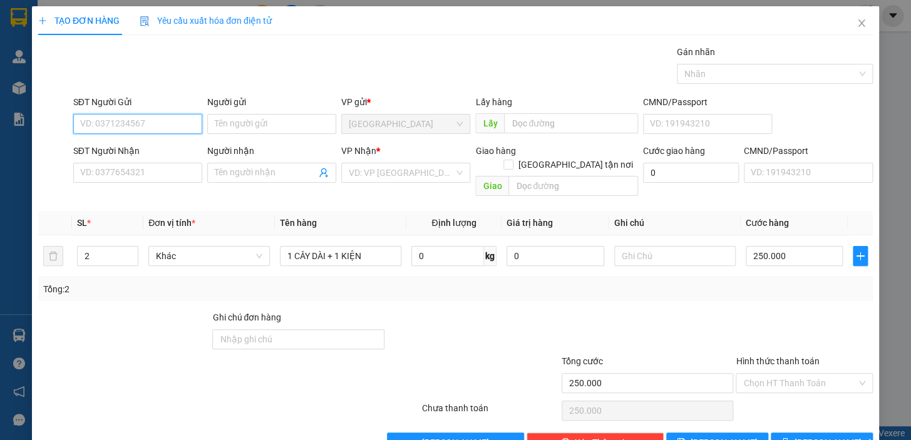
paste input "0363542971"
type input "0363542971"
click at [165, 150] on div "0363542971 - GIANG" at bounding box center [141, 149] width 123 height 14
type input "GIANG"
type input "0914176304"
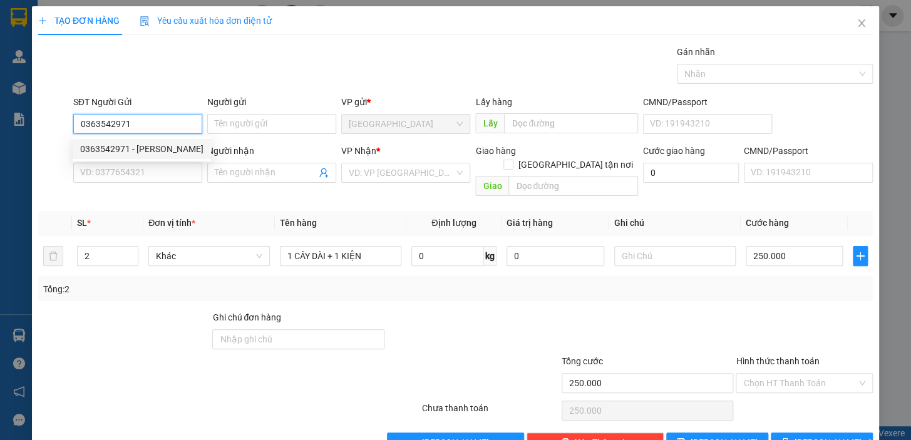
type input "NIÊN AUTO"
type input "0363542971"
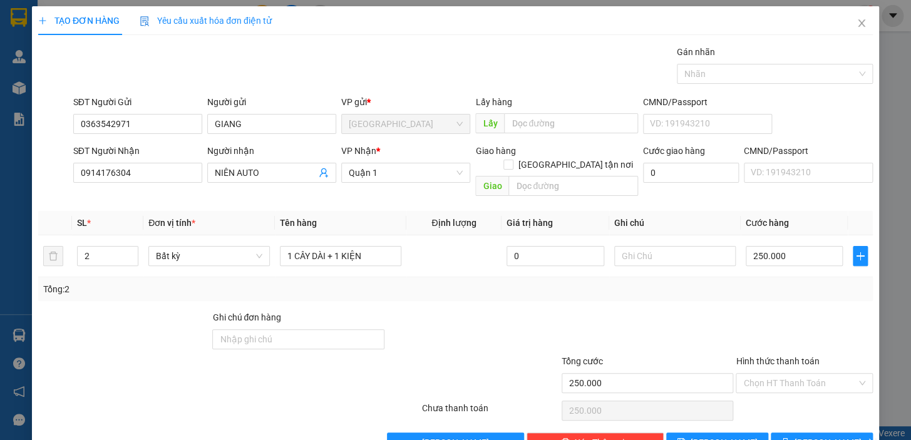
click at [640, 310] on div at bounding box center [647, 332] width 175 height 44
click at [781, 433] on button "[PERSON_NAME] và In" at bounding box center [822, 443] width 102 height 20
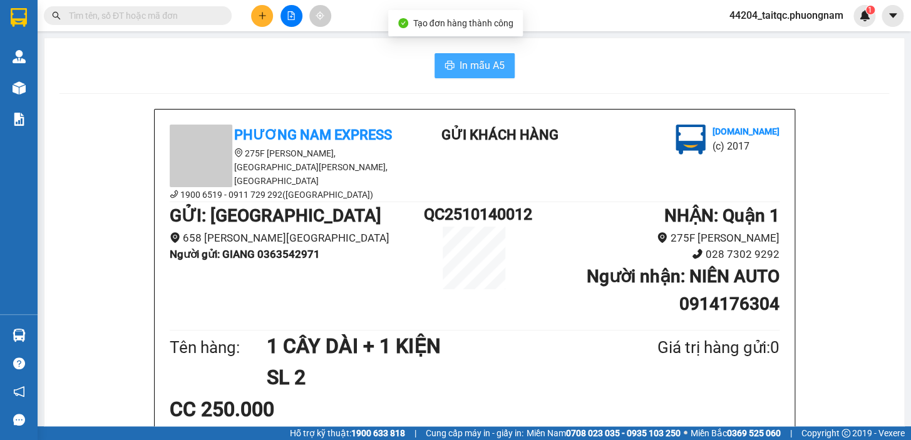
click at [479, 74] on button "In mẫu A5" at bounding box center [474, 65] width 80 height 25
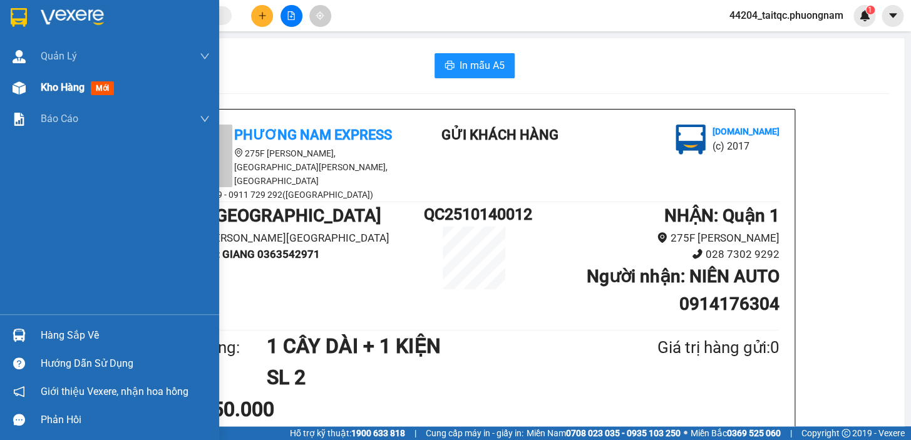
click at [68, 91] on span "Kho hàng" at bounding box center [63, 87] width 44 height 12
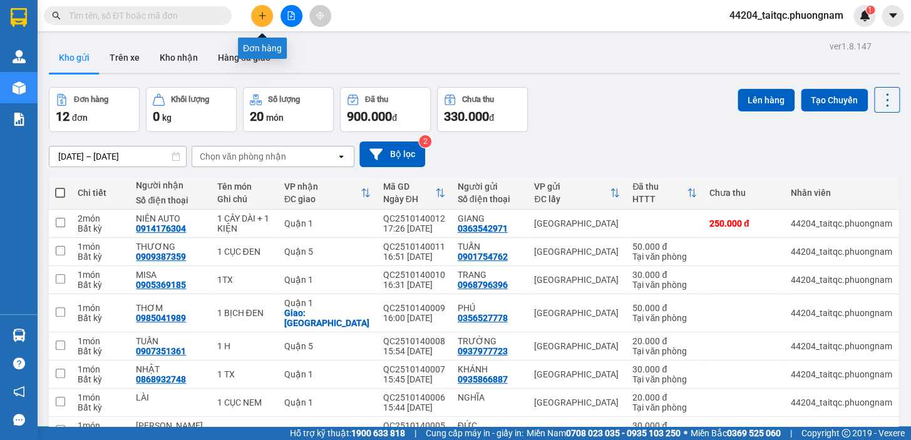
click at [262, 19] on icon "plus" at bounding box center [262, 15] width 9 height 9
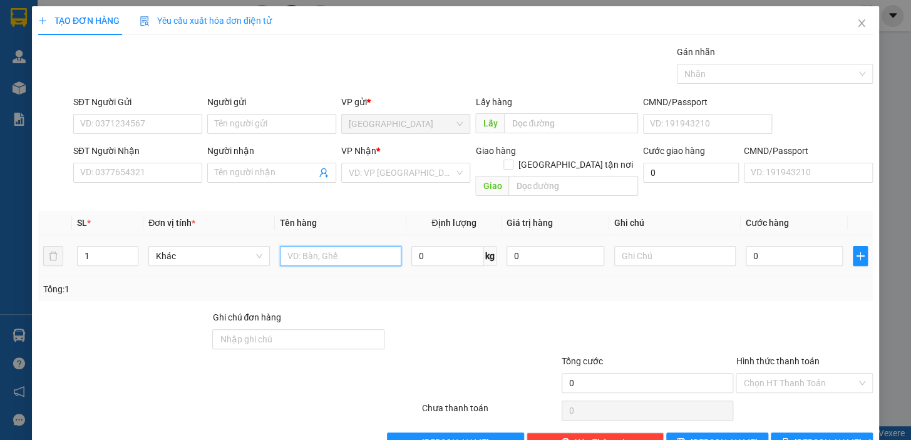
click at [294, 246] on input "text" at bounding box center [340, 256] width 121 height 20
type input "1 TX"
click at [761, 246] on input "0" at bounding box center [795, 256] width 98 height 20
type input "4"
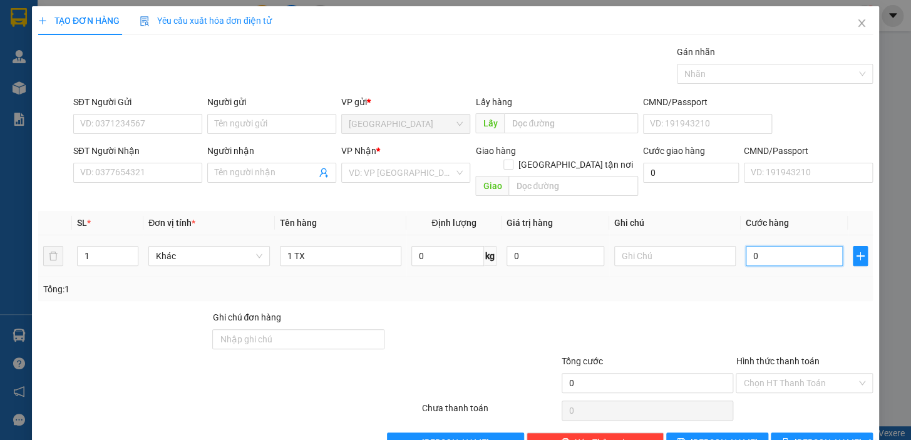
type input "4"
type input "40"
type input "40.000"
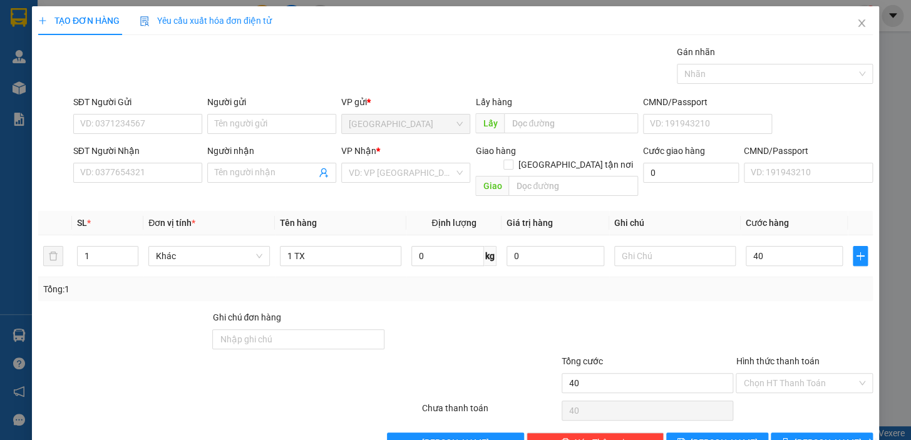
type input "40.000"
click at [660, 294] on div "Transit Pickup Surcharge Ids Transit Deliver Surcharge Ids Transit Deliver Surc…" at bounding box center [455, 249] width 834 height 408
click at [168, 130] on input "SĐT Người Gửi" at bounding box center [137, 124] width 129 height 20
click at [126, 176] on input "SĐT Người Nhận" at bounding box center [137, 173] width 129 height 20
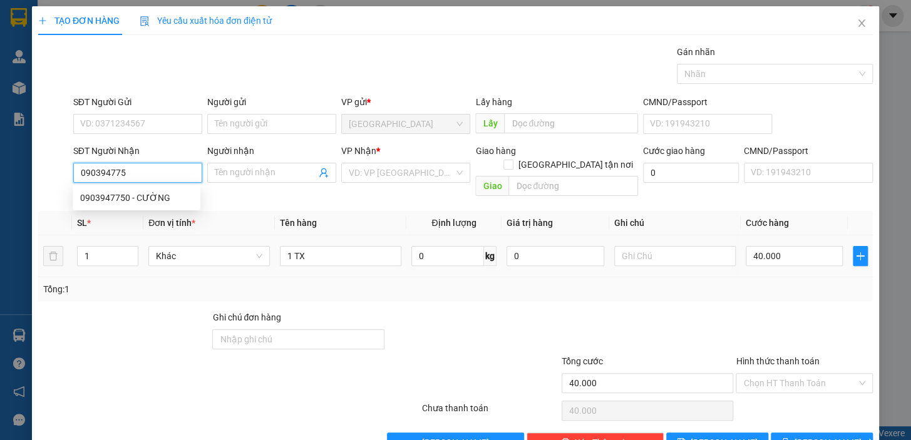
type input "0903947750"
click at [170, 198] on div "0903947750 - CƯỜNG" at bounding box center [136, 198] width 113 height 14
type input "CƯỜNG"
type input "0903947750"
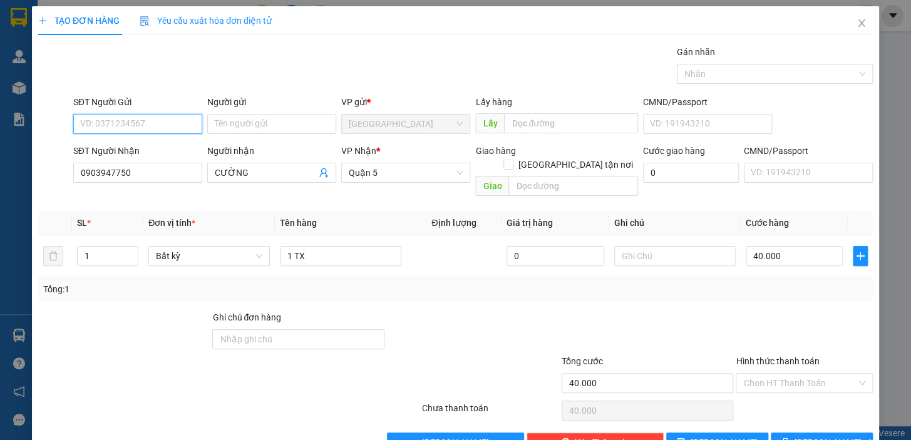
click at [131, 125] on input "SĐT Người Gửi" at bounding box center [137, 124] width 129 height 20
drag, startPoint x: 287, startPoint y: 287, endPoint x: 281, endPoint y: 281, distance: 8.9
click at [282, 284] on div "Transit Pickup Surcharge Ids Transit Deliver Surcharge Ids Transit Deliver Surc…" at bounding box center [455, 249] width 834 height 408
click at [229, 124] on input "Người gửi" at bounding box center [271, 124] width 129 height 20
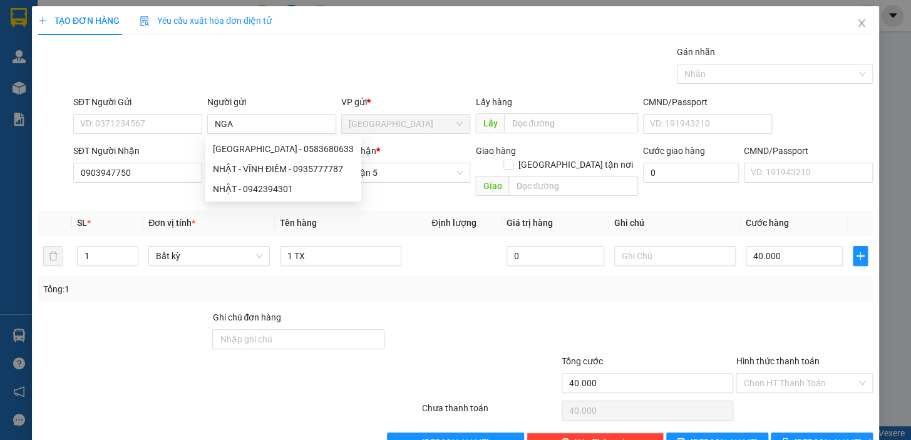
drag, startPoint x: 427, startPoint y: 281, endPoint x: 453, endPoint y: 279, distance: 25.8
click at [439, 282] on div "Tổng: 1" at bounding box center [455, 289] width 824 height 14
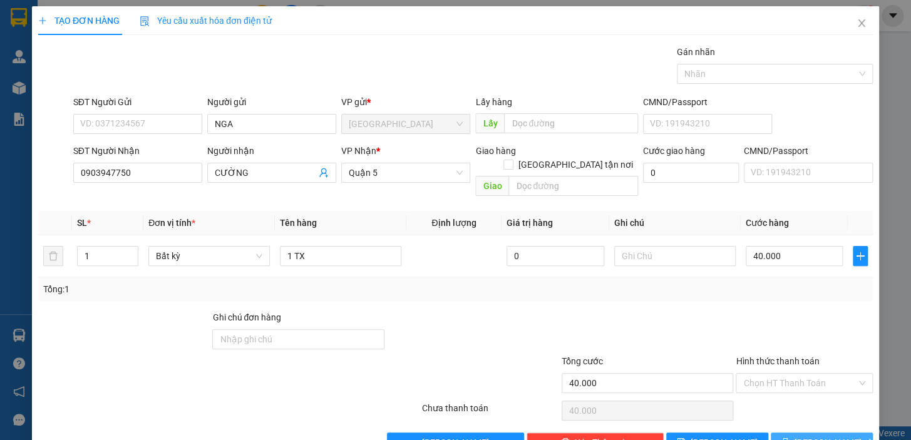
click at [782, 433] on button "Lưu và In" at bounding box center [822, 443] width 102 height 20
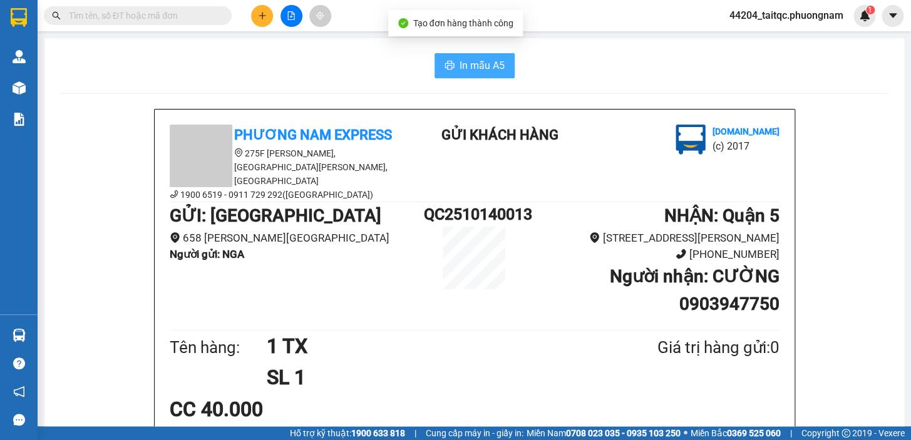
click at [461, 64] on span "In mẫu A5" at bounding box center [481, 66] width 45 height 16
click at [267, 20] on button at bounding box center [262, 16] width 22 height 22
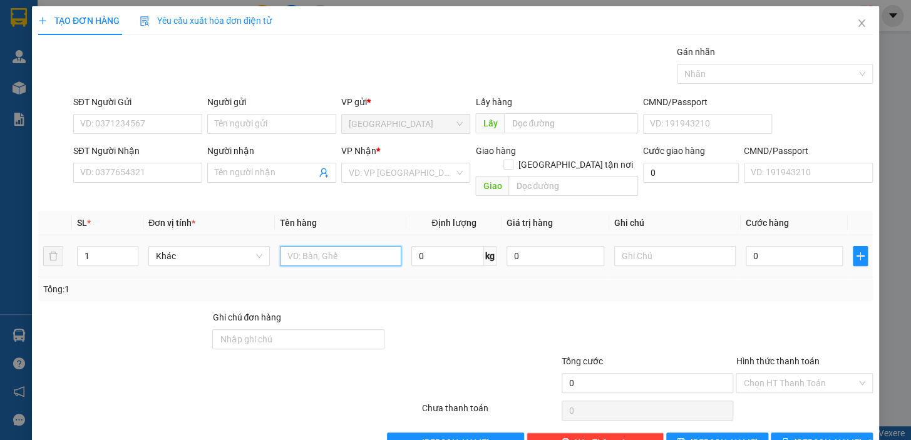
click at [295, 246] on input "text" at bounding box center [340, 256] width 121 height 20
type input "1 H KEN"
click at [757, 246] on input "0" at bounding box center [795, 256] width 98 height 20
type input "2"
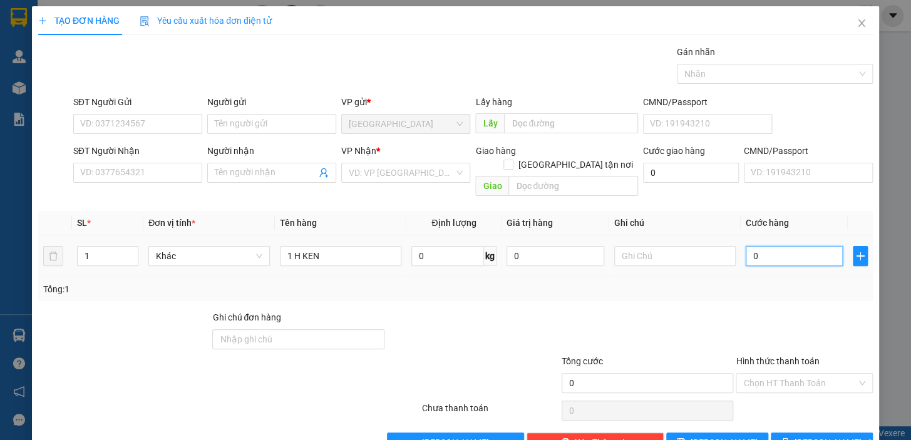
type input "2"
type input "20"
type input "20.000"
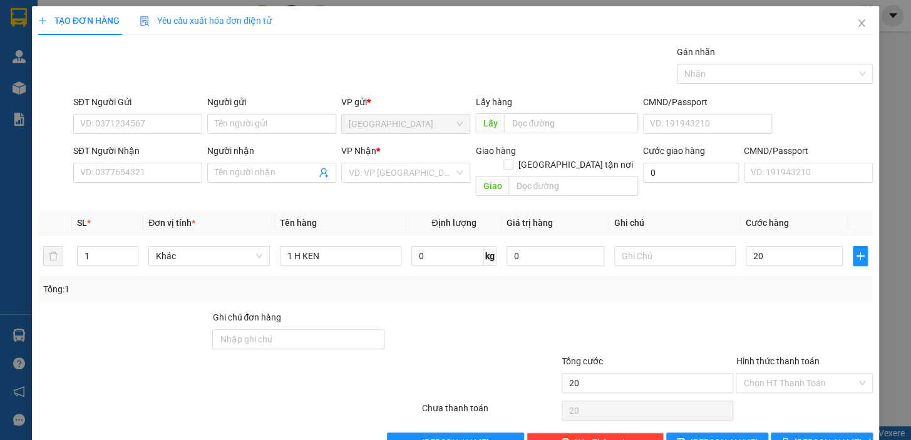
type input "20.000"
click at [558, 282] on div "Tổng: 1" at bounding box center [455, 289] width 824 height 14
click at [119, 122] on input "SĐT Người Gửi" at bounding box center [137, 124] width 129 height 20
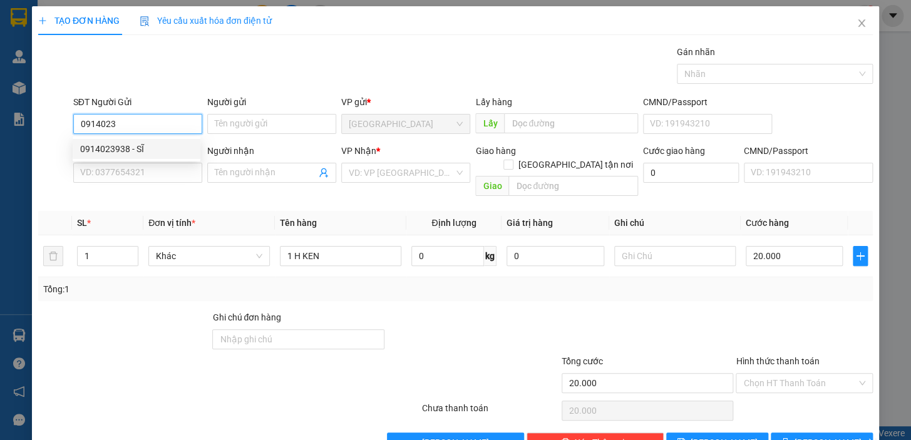
click at [159, 148] on div "0914023938 - SĨ" at bounding box center [136, 149] width 113 height 14
type input "0914023938"
type input "SĨ"
type input "0853060468"
type input "ĐẮC NGÂN"
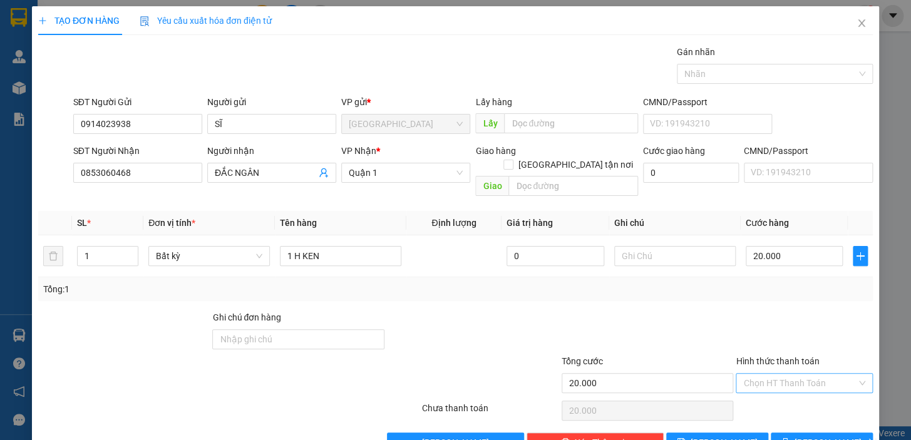
drag, startPoint x: 790, startPoint y: 349, endPoint x: 785, endPoint y: 340, distance: 10.6
click at [789, 374] on input "Hình thức thanh toán" at bounding box center [799, 383] width 113 height 19
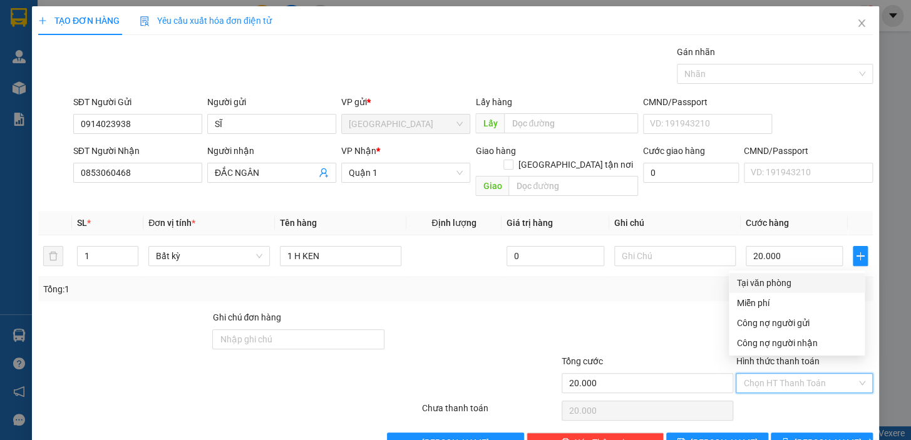
click at [755, 276] on div "Tại văn phòng" at bounding box center [796, 283] width 121 height 14
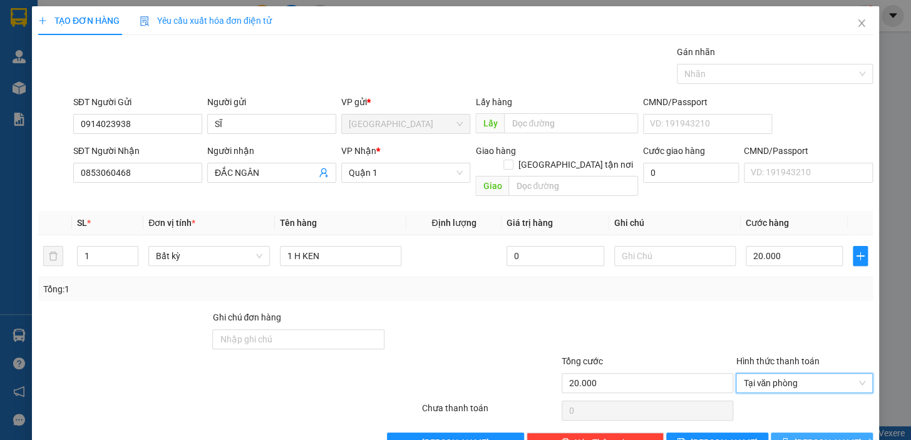
click at [788, 433] on button "Lưu và In" at bounding box center [822, 443] width 102 height 20
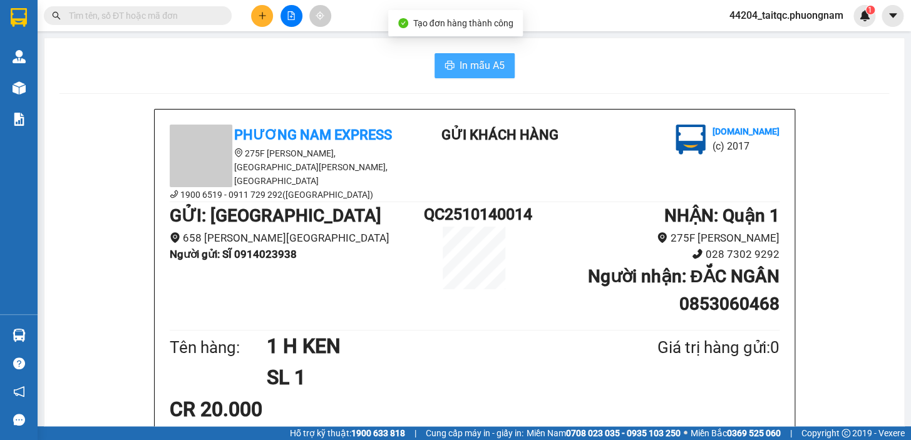
click at [488, 68] on span "In mẫu A5" at bounding box center [481, 66] width 45 height 16
drag, startPoint x: 247, startPoint y: 16, endPoint x: 276, endPoint y: 26, distance: 31.1
click at [254, 18] on div at bounding box center [291, 16] width 94 height 22
click at [261, 23] on button at bounding box center [262, 16] width 22 height 22
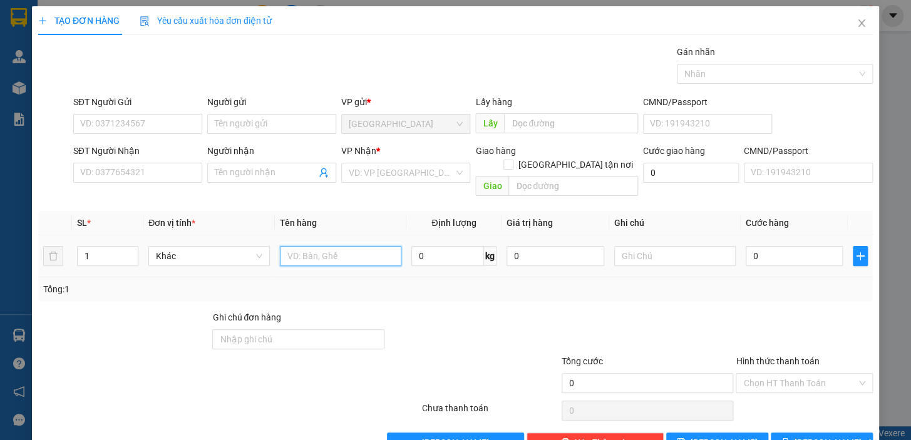
click at [338, 246] on input "text" at bounding box center [340, 256] width 121 height 20
type input "1TX"
click at [803, 246] on input "0" at bounding box center [795, 256] width 98 height 20
type input "4"
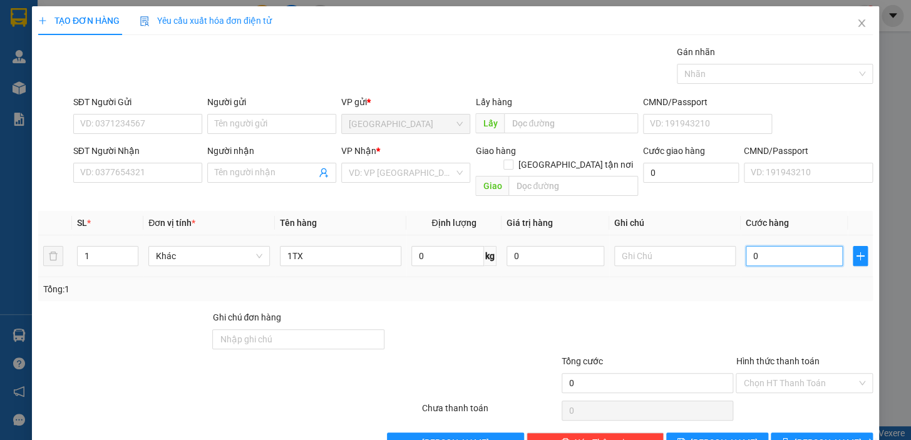
type input "4"
type input "40"
type input "40.000"
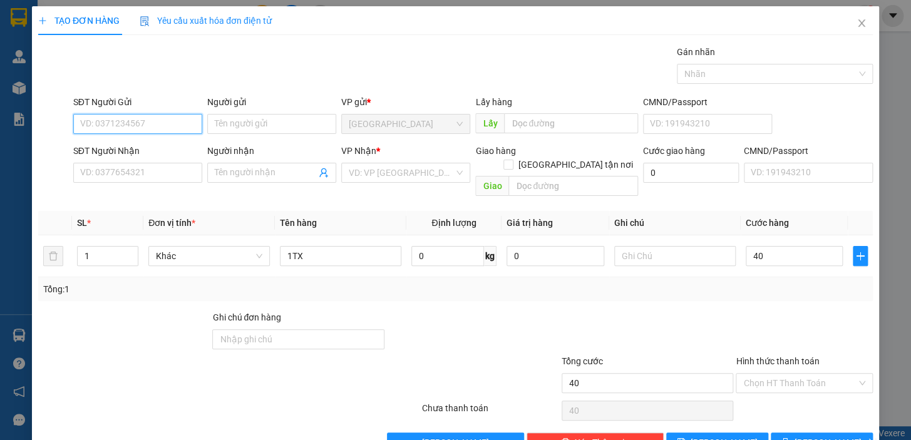
type input "40.000"
click at [156, 120] on input "SĐT Người Gửi" at bounding box center [137, 124] width 129 height 20
type input "0905278095"
click at [138, 143] on div "0905278095 - LAN" at bounding box center [136, 149] width 113 height 14
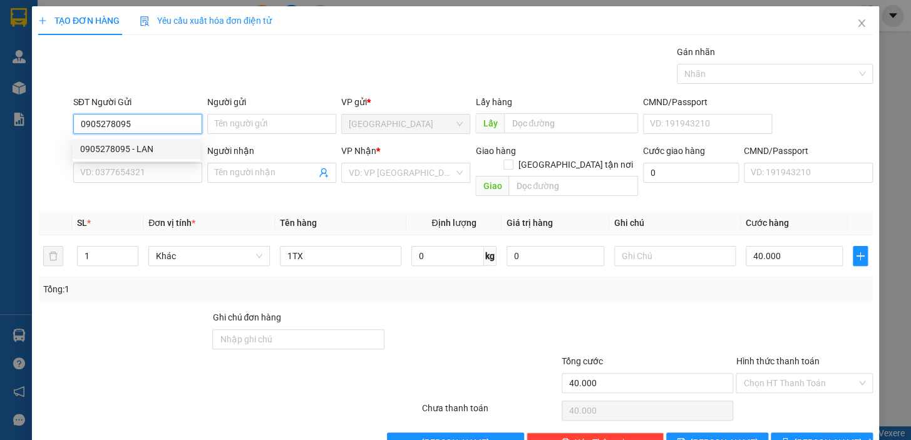
type input "LAN"
type input "0908414879"
type input "THUYÊN"
checkbox input "true"
type input "275 NGUYỄN THỊ NHỎ,PHƯỜNG MINH PHỤNG ,QUẬN 11"
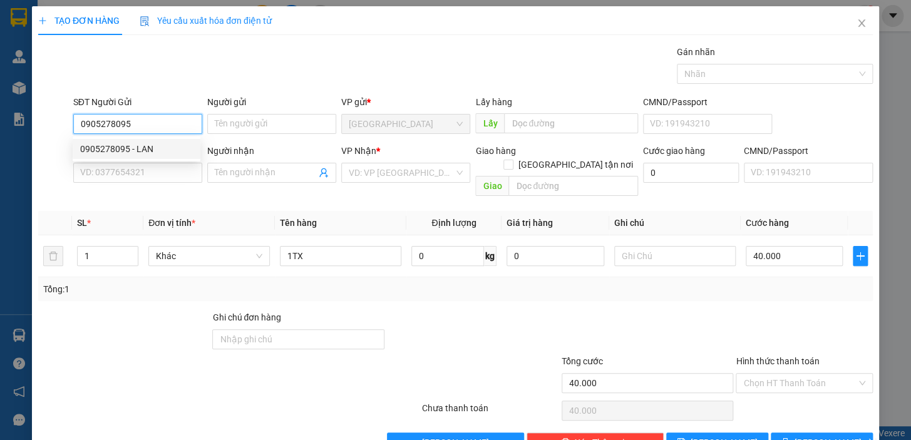
type input "100.000"
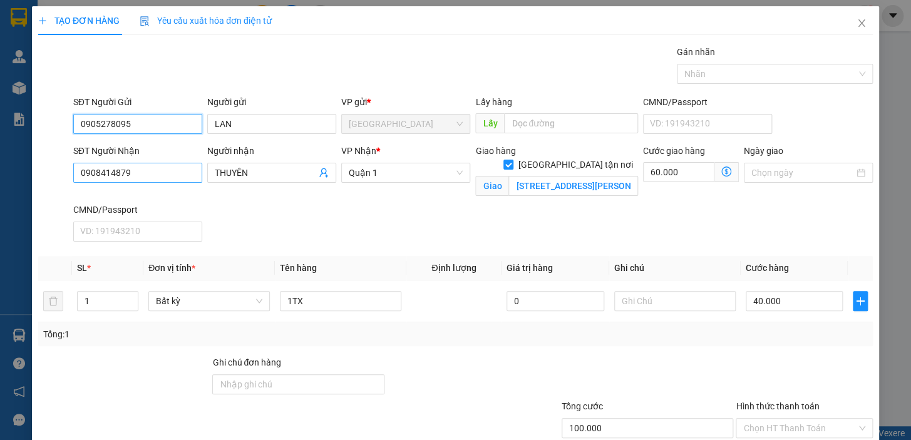
type input "0905278095"
click at [156, 173] on input "0908414879" at bounding box center [137, 173] width 129 height 20
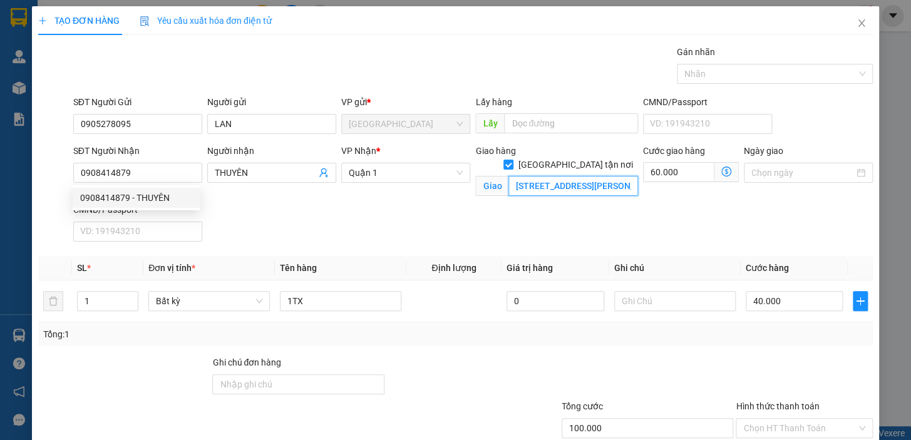
click at [572, 176] on input "275 NGUYỄN THỊ NHỎ,PHƯỜNG MINH PHỤNG ,QUẬN 11" at bounding box center [573, 186] width 130 height 20
click at [580, 176] on input "275 NGUYỄN THỊ NHỎ,PHƯỜNG MINH PHỤNG ,QUẬN 11" at bounding box center [573, 186] width 130 height 20
click at [608, 197] on div "Giao hàng Giao tận nơi Giao 275 NGUYỄN THỊ NHỎ,PHƯỜNG MINH PHỤNG ,QUẬN 11" at bounding box center [557, 173] width 168 height 59
click at [590, 176] on input "275 NGUYỄN THỊ NHỎ,PHƯỜNG MINH PHỤNG ,QUẬN 11" at bounding box center [573, 186] width 130 height 20
click at [601, 176] on input "275 NGUYỄN THỊ NHỎ,PHƯỜNG MINH PHỤNG ,QUẬN 11" at bounding box center [573, 186] width 130 height 20
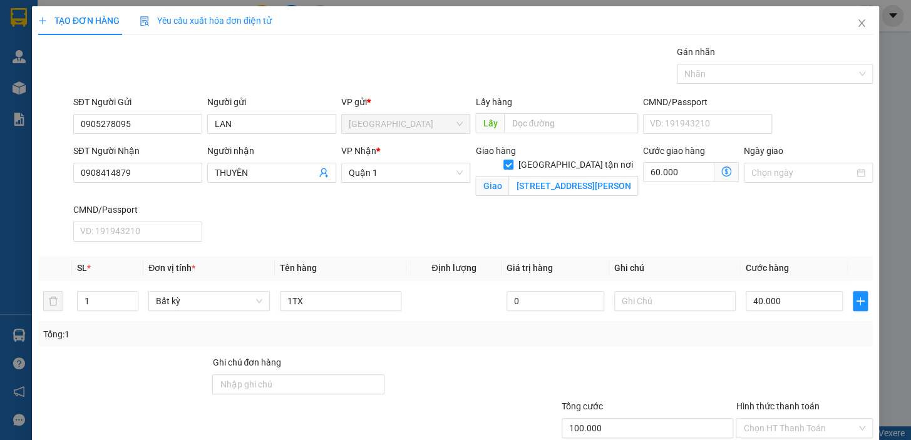
drag, startPoint x: 593, startPoint y: 207, endPoint x: 629, endPoint y: 209, distance: 36.4
click at [593, 207] on div "SĐT Người Nhận 0908414879 Người nhận THUYÊN VP Nhận * Quận 1 Giao hàng Giao tận…" at bounding box center [473, 195] width 804 height 103
click at [788, 419] on input "Hình thức thanh toán" at bounding box center [799, 428] width 113 height 19
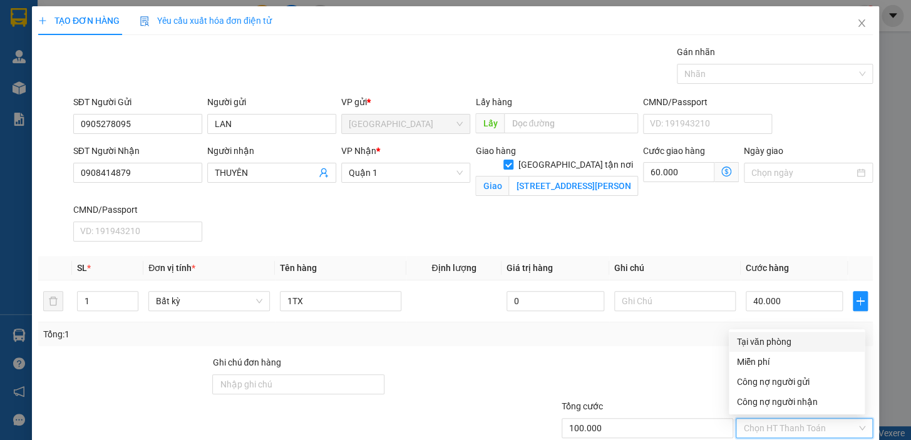
click at [790, 335] on div "Tại văn phòng" at bounding box center [796, 342] width 121 height 14
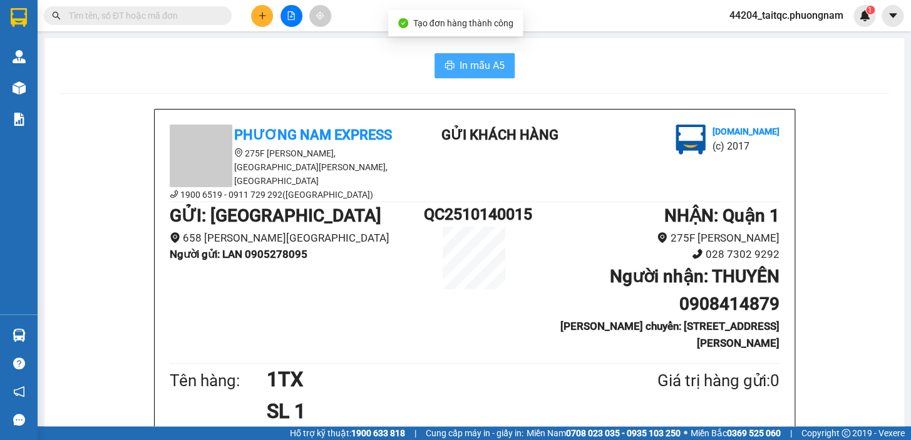
click at [469, 64] on span "In mẫu A5" at bounding box center [481, 66] width 45 height 16
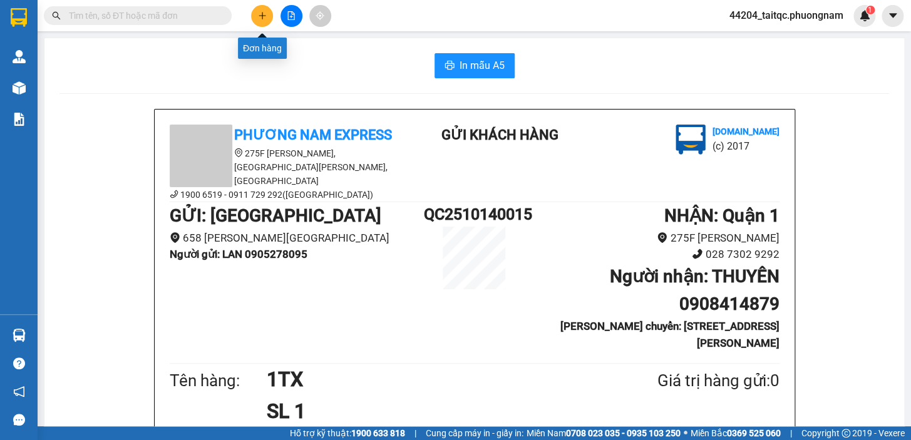
click at [269, 19] on button at bounding box center [262, 16] width 22 height 22
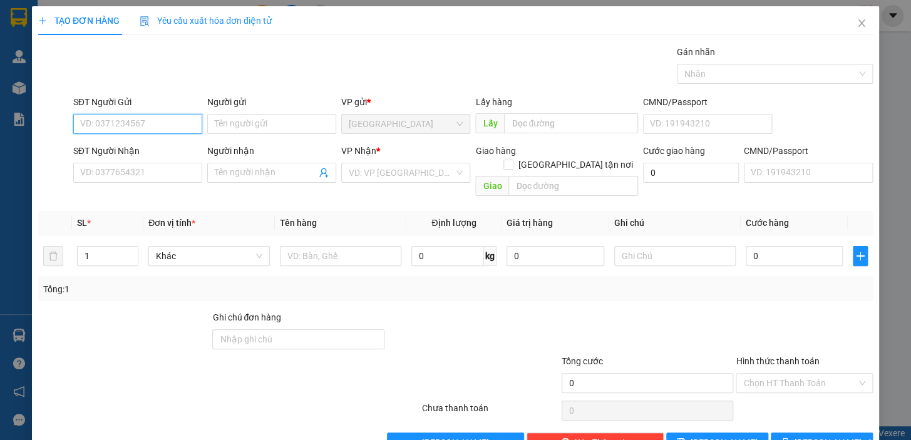
click at [170, 120] on input "SĐT Người Gửi" at bounding box center [137, 124] width 129 height 20
type input "0905660621"
click at [132, 153] on div "0905660621 - VŨ" at bounding box center [141, 149] width 123 height 14
type input "VŨ"
type input "0397920028"
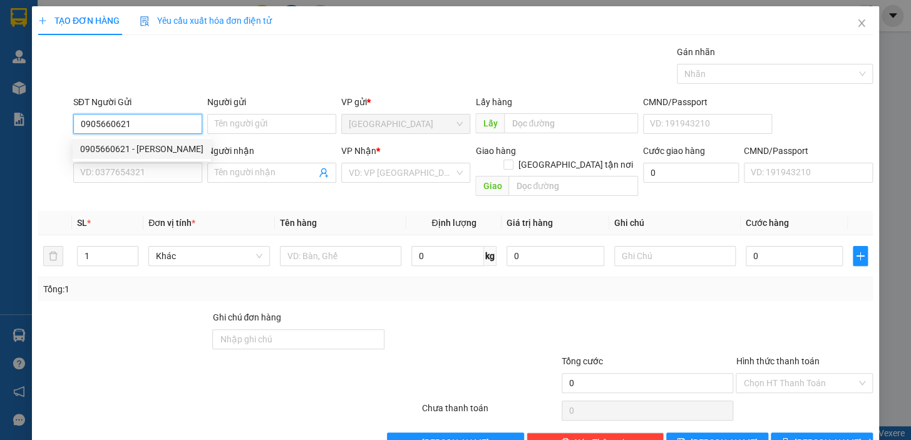
type input "QUÝ"
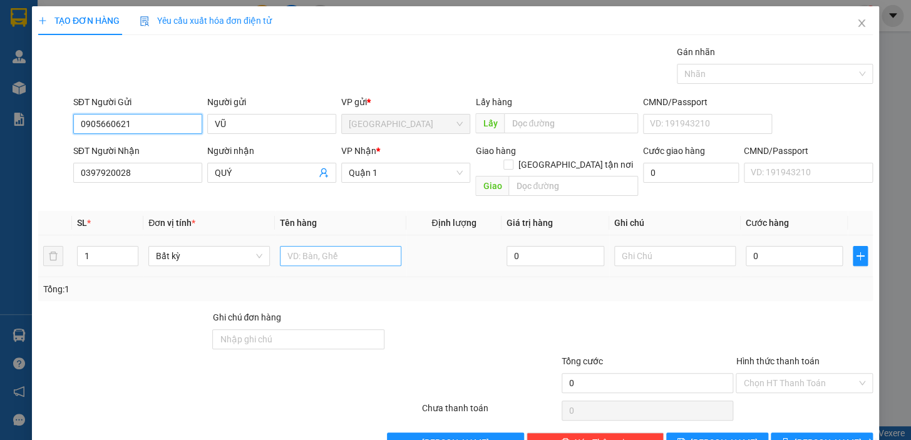
type input "0905660621"
click at [308, 246] on input "text" at bounding box center [340, 256] width 121 height 20
type input "1TX"
type input "3"
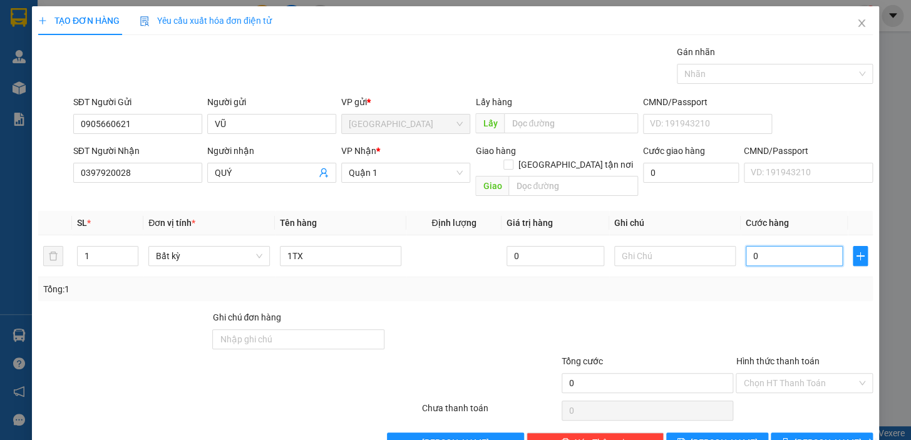
type input "3"
type input "30"
type input "30.000"
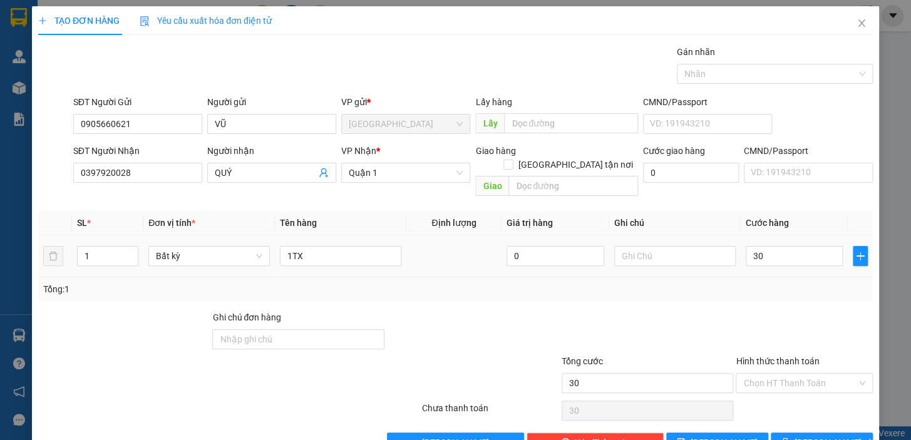
type input "30.000"
click at [757, 262] on td "30.000" at bounding box center [795, 256] width 108 height 42
click at [801, 374] on input "Hình thức thanh toán" at bounding box center [799, 383] width 113 height 19
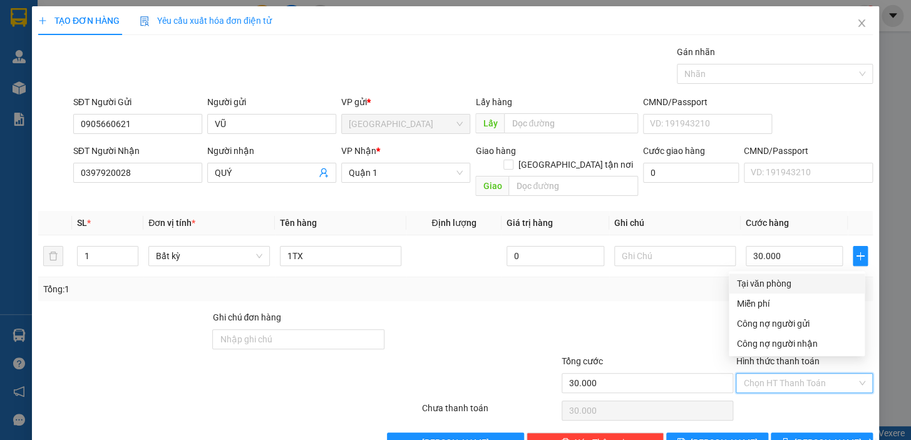
click at [789, 282] on div "Tại văn phòng" at bounding box center [796, 284] width 121 height 14
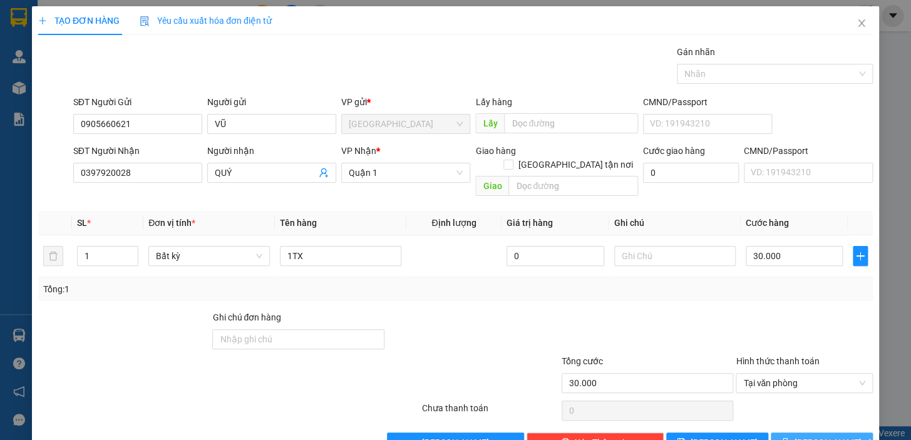
click at [824, 436] on span "Lưu và In" at bounding box center [838, 443] width 88 height 14
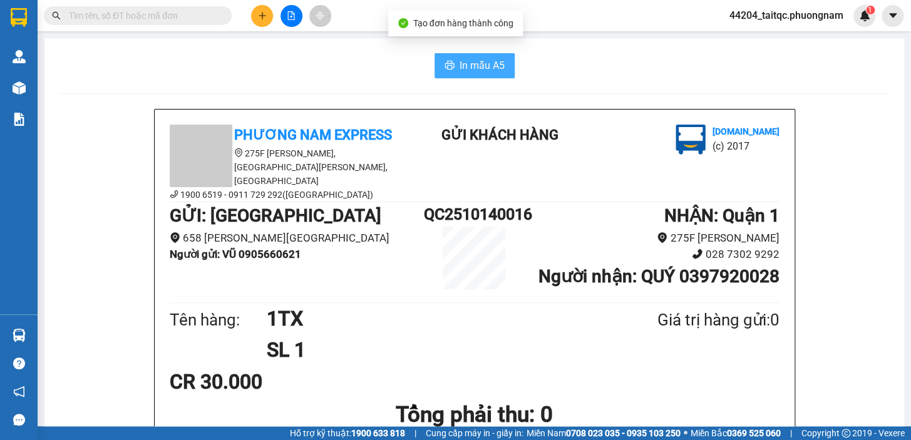
click at [480, 70] on span "In mẫu A5" at bounding box center [481, 66] width 45 height 16
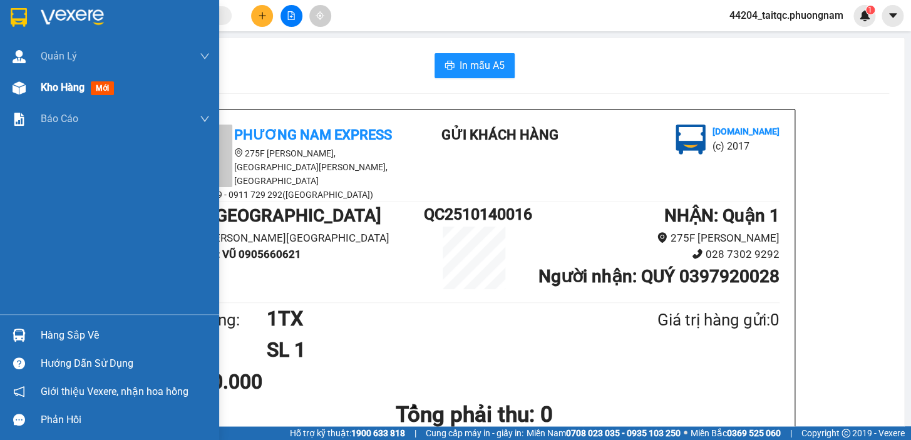
click at [63, 91] on span "Kho hàng" at bounding box center [63, 87] width 44 height 12
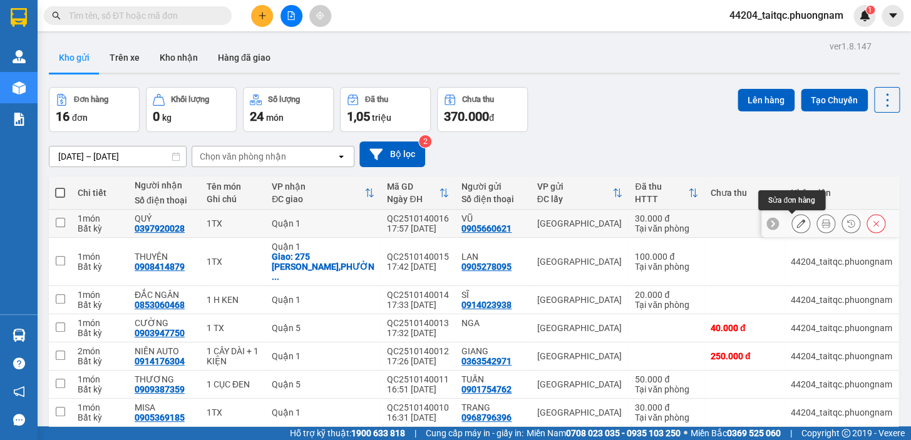
click at [796, 224] on icon at bounding box center [800, 223] width 9 height 9
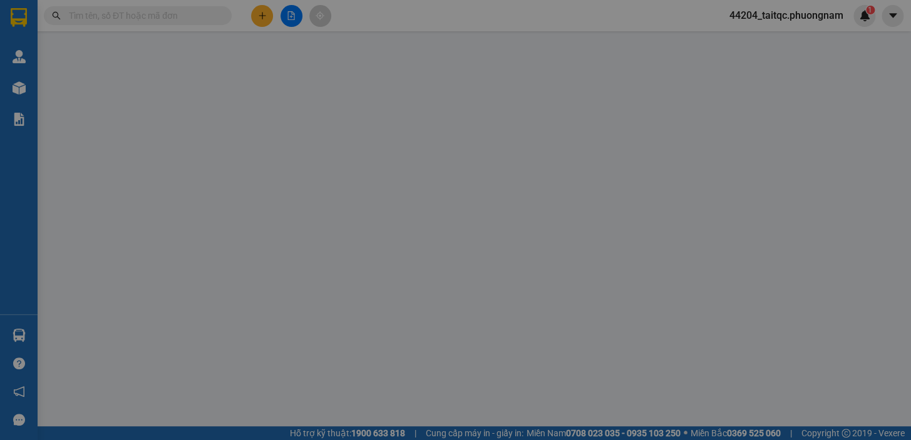
type input "0905660621"
type input "0397920028"
type input "30.000"
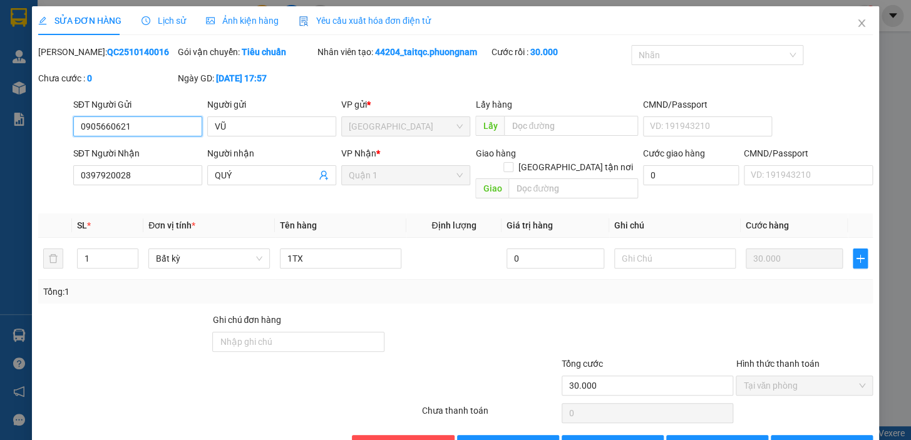
drag, startPoint x: 133, startPoint y: 100, endPoint x: 79, endPoint y: 103, distance: 54.6
click at [79, 116] on input "0905660621" at bounding box center [137, 126] width 129 height 20
click at [857, 18] on icon "close" at bounding box center [861, 23] width 10 height 10
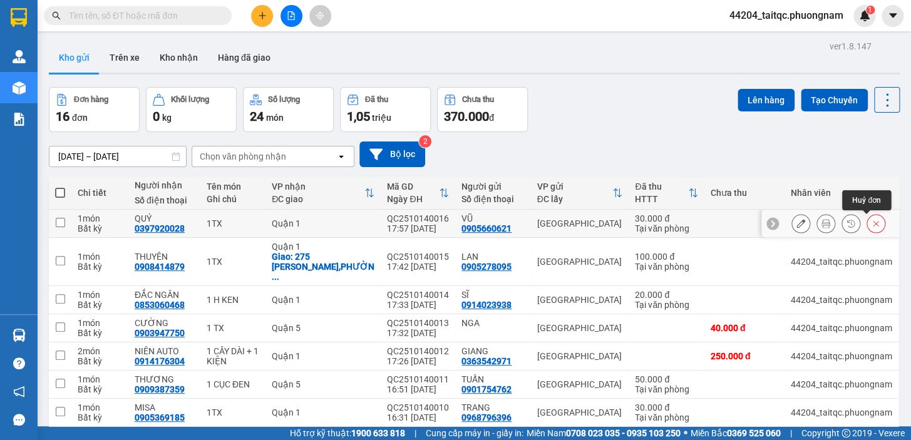
click at [872, 228] on button at bounding box center [876, 224] width 18 height 22
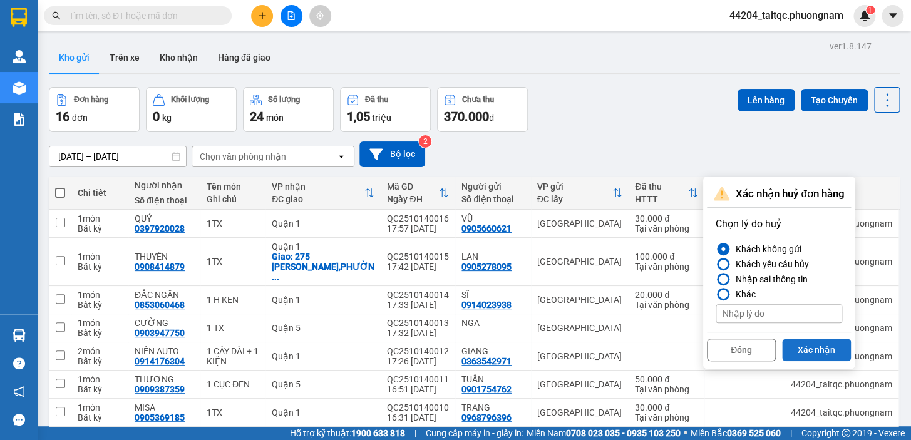
click at [827, 347] on button "Xác nhận" at bounding box center [816, 350] width 69 height 23
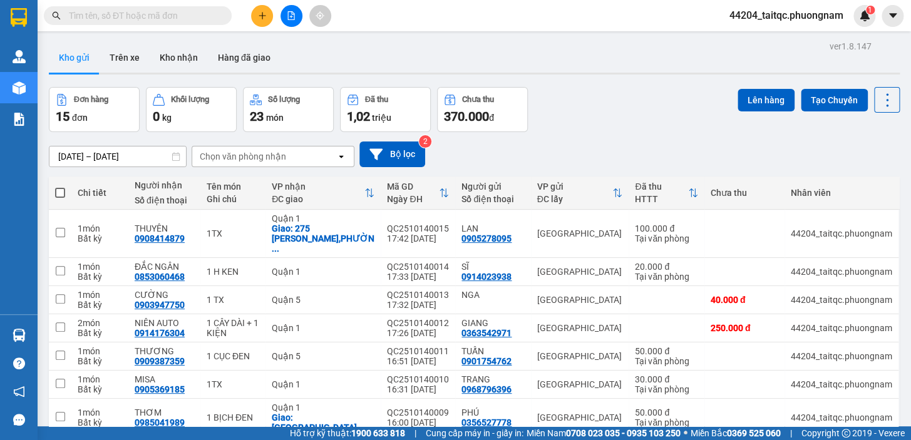
click at [256, 9] on button at bounding box center [262, 16] width 22 height 22
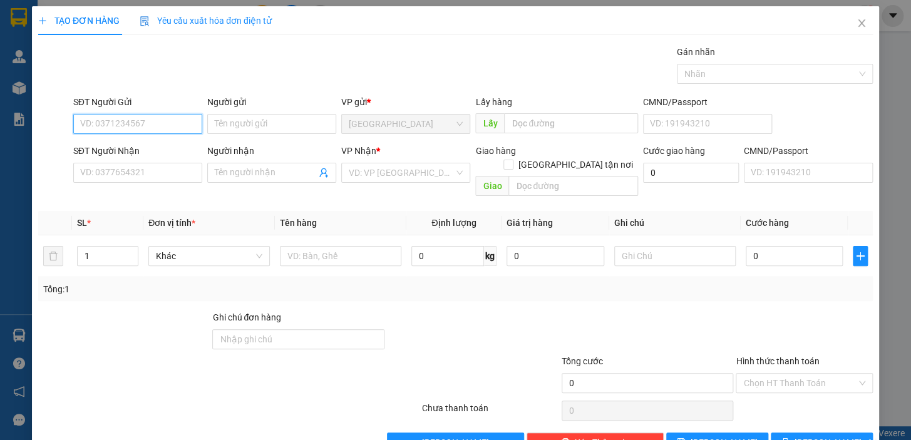
paste input "0905660621"
type input "0905660621"
click at [158, 123] on input "0905660621" at bounding box center [137, 124] width 129 height 20
click at [136, 150] on div "0905660621 - VŨ" at bounding box center [141, 149] width 123 height 14
type input "VŨ"
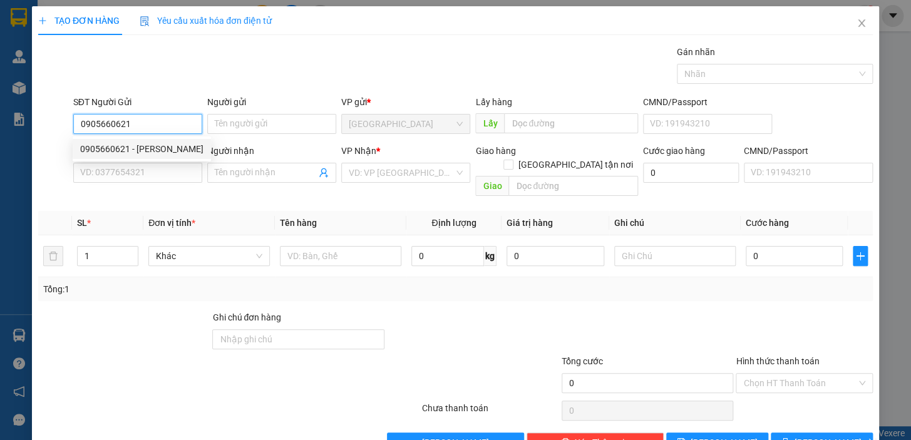
type input "0397920028"
type input "QUÝ"
type input "0905660621"
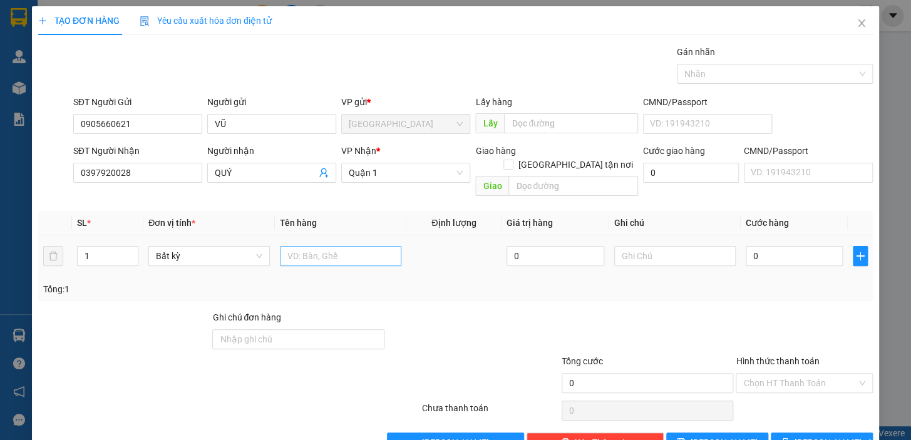
drag, startPoint x: 298, startPoint y: 231, endPoint x: 303, endPoint y: 238, distance: 8.5
click at [300, 244] on div at bounding box center [340, 256] width 121 height 25
click at [304, 246] on input "text" at bounding box center [340, 256] width 121 height 20
click at [416, 177] on span "Quận 1" at bounding box center [406, 172] width 114 height 19
type input "1 TX"
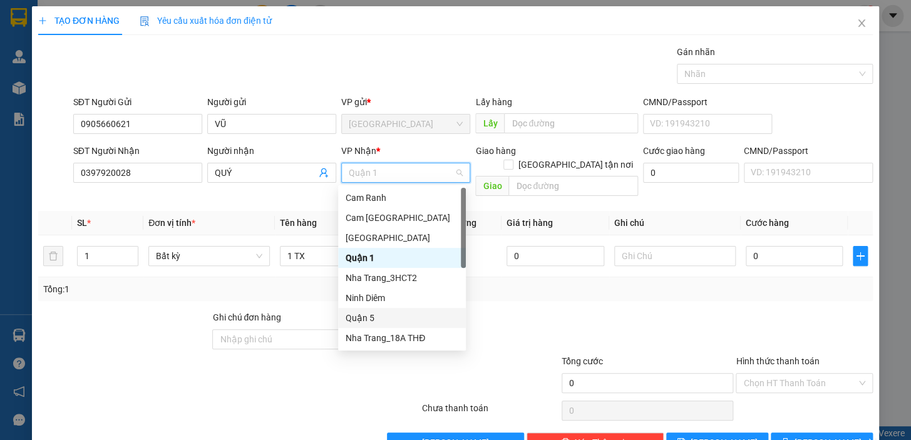
drag, startPoint x: 364, startPoint y: 317, endPoint x: 399, endPoint y: 311, distance: 35.6
click at [366, 317] on div "Quận 5" at bounding box center [402, 318] width 113 height 14
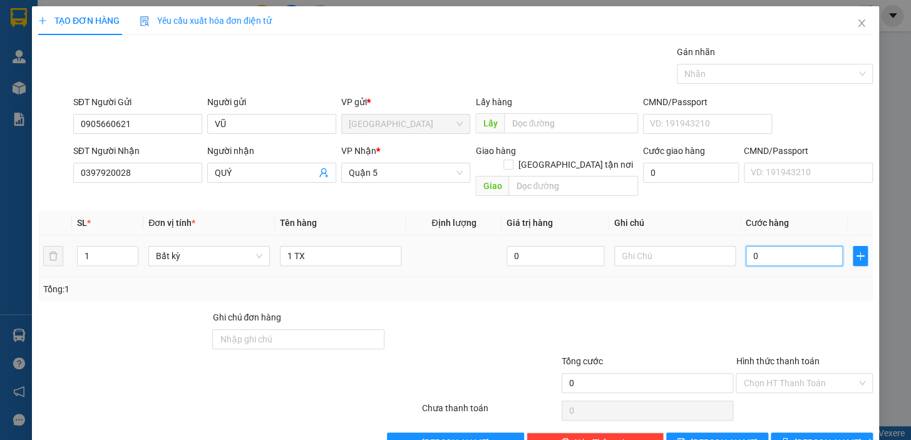
click at [777, 246] on input "0" at bounding box center [795, 256] width 98 height 20
type input "3"
type input "30"
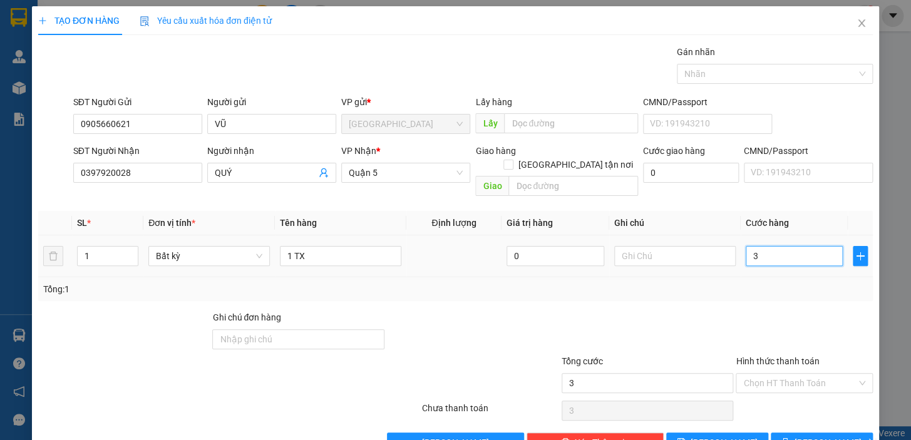
type input "30"
type input "30.000"
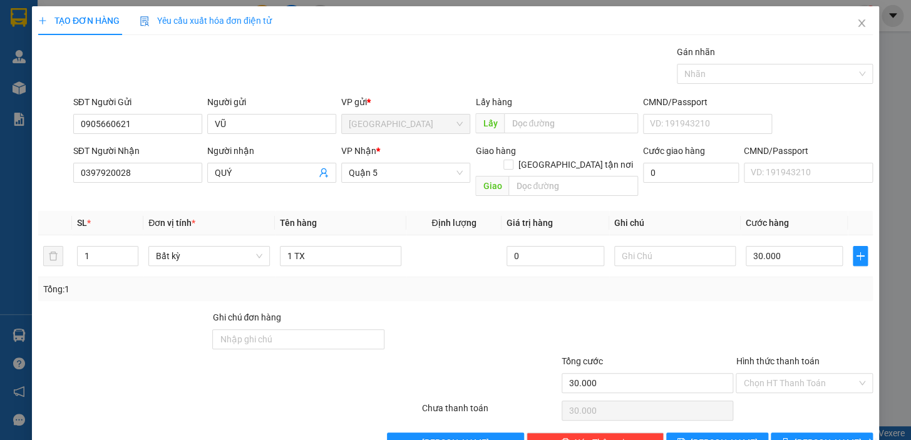
click at [801, 310] on div at bounding box center [804, 332] width 140 height 44
click at [814, 374] on input "Hình thức thanh toán" at bounding box center [799, 383] width 113 height 19
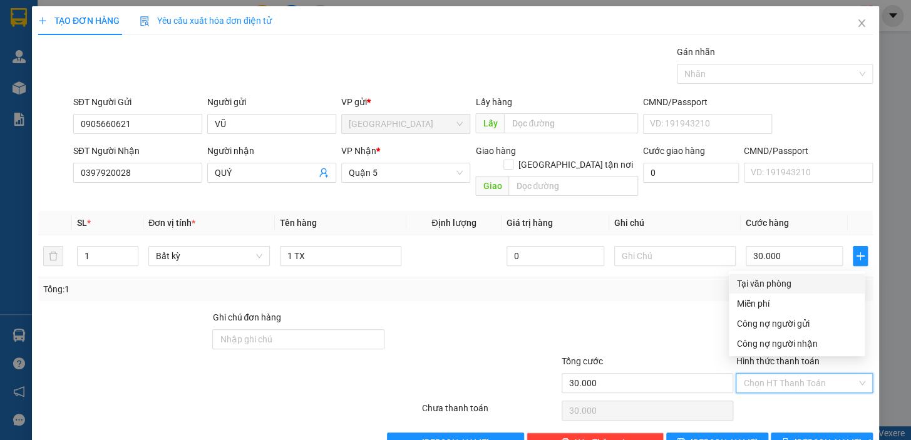
click at [789, 281] on div "Tại văn phòng" at bounding box center [796, 284] width 121 height 14
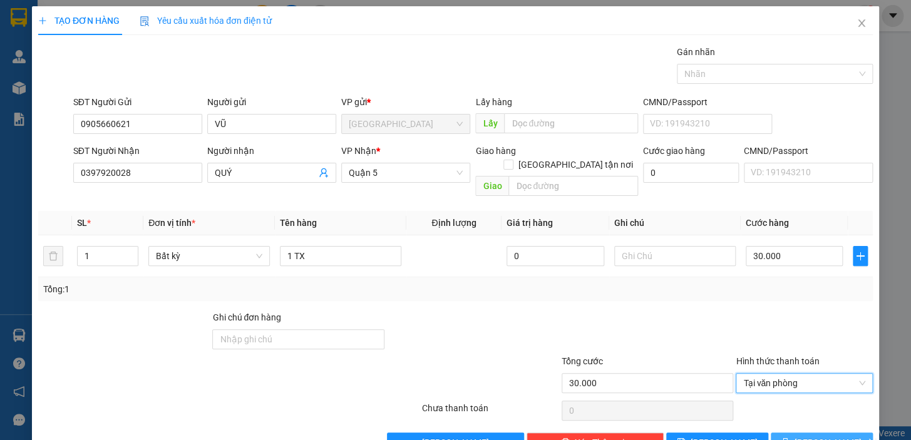
click at [803, 433] on button "Lưu và In" at bounding box center [822, 443] width 102 height 20
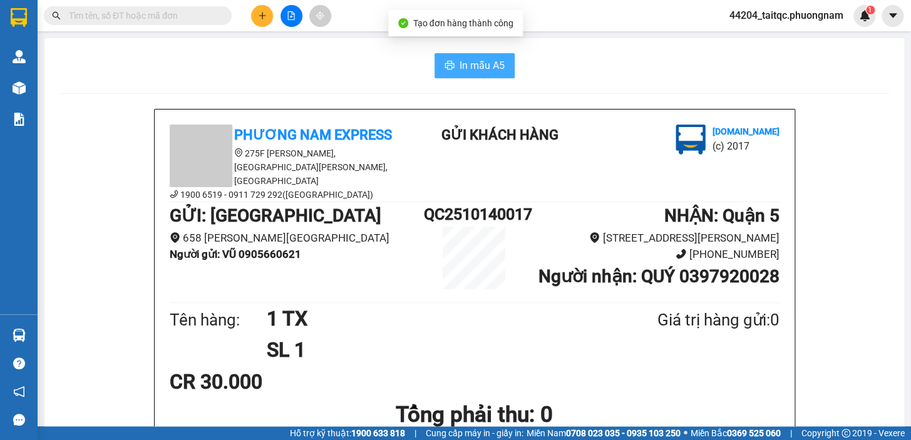
click at [473, 71] on span "In mẫu A5" at bounding box center [481, 66] width 45 height 16
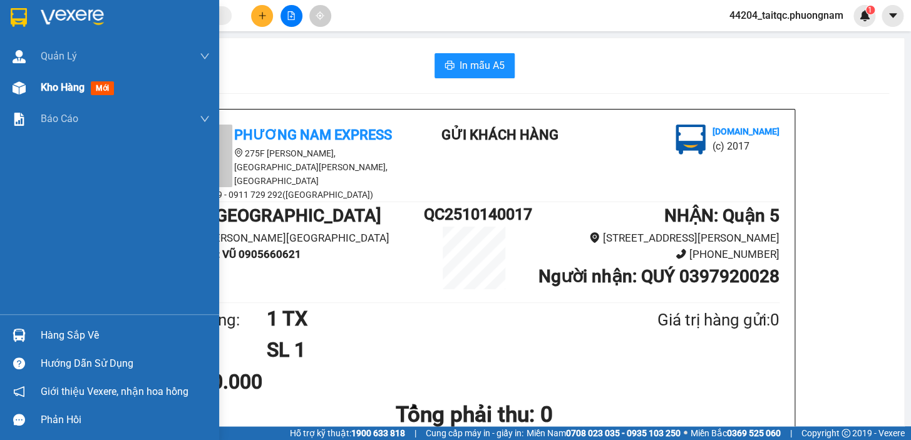
click at [31, 98] on div "Kho hàng mới" at bounding box center [109, 87] width 219 height 31
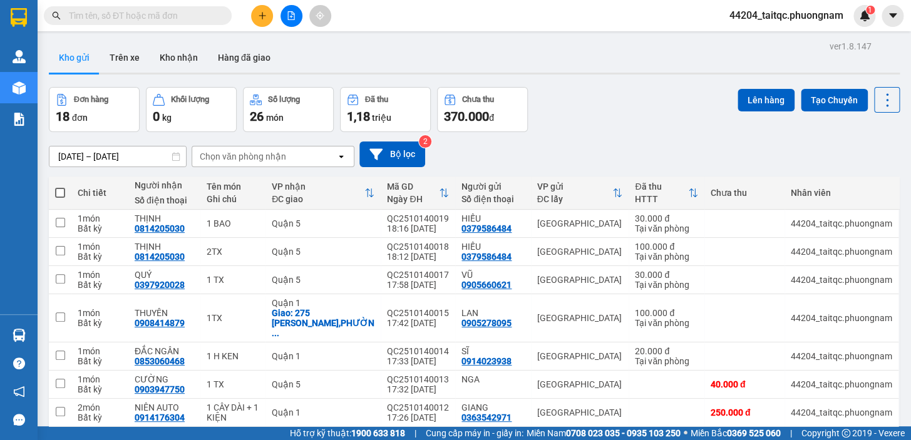
paste input "0905927500"
type input "0905927500"
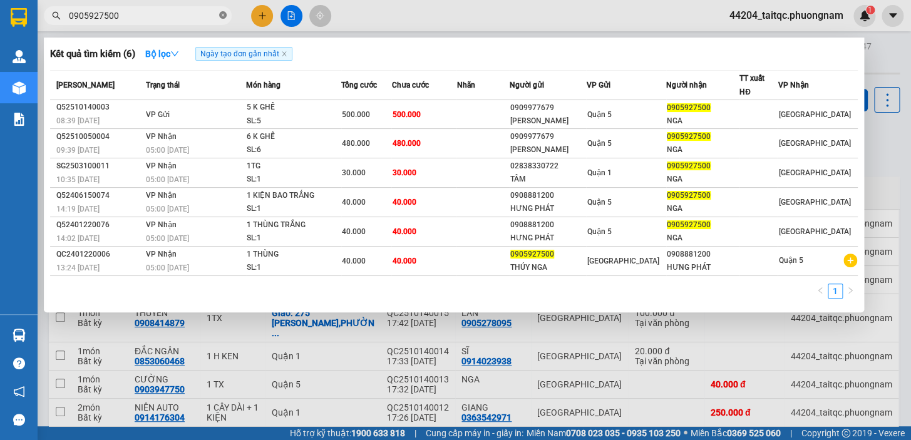
click at [226, 12] on icon "close-circle" at bounding box center [223, 15] width 8 height 8
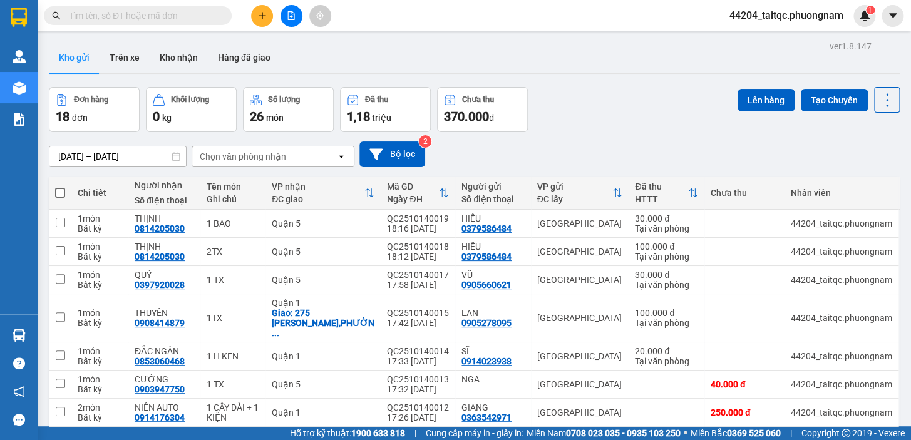
click at [262, 16] on icon "plus" at bounding box center [262, 15] width 7 height 1
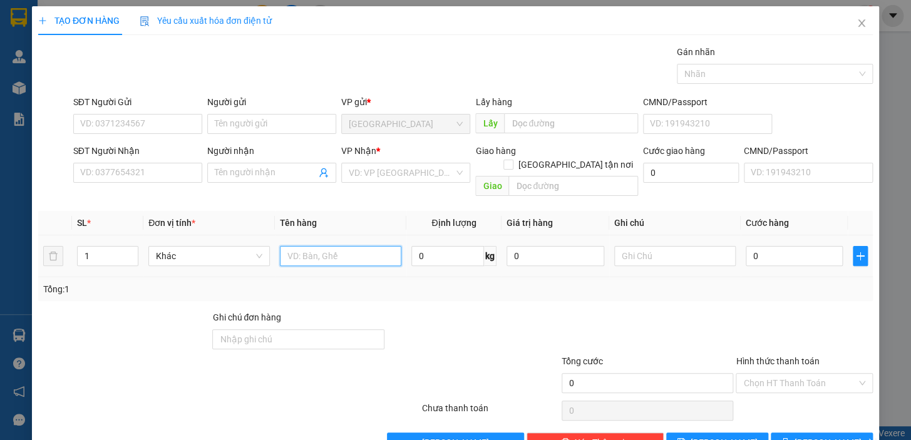
click at [318, 246] on input "text" at bounding box center [340, 256] width 121 height 20
type input "1 BAO"
click at [752, 246] on input "0" at bounding box center [795, 256] width 98 height 20
type input "5"
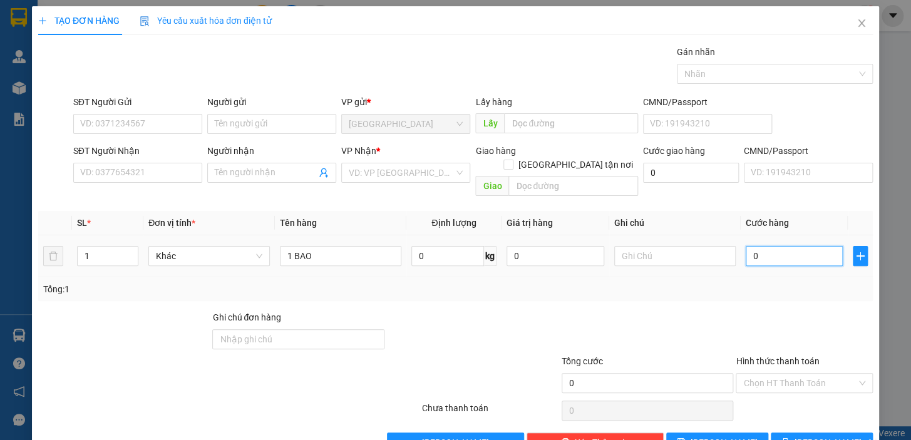
type input "5"
drag, startPoint x: 751, startPoint y: 300, endPoint x: 693, endPoint y: 282, distance: 60.8
click at [751, 310] on div at bounding box center [804, 332] width 140 height 44
click at [150, 122] on input "SĐT Người Gửi" at bounding box center [137, 124] width 129 height 20
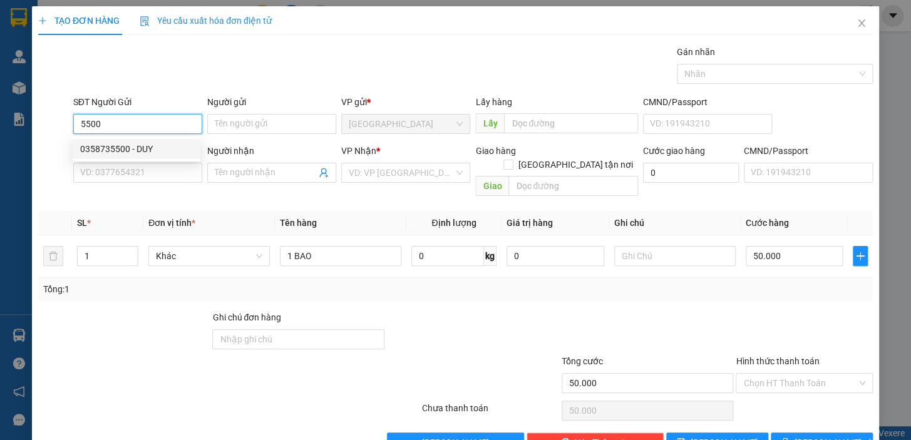
click at [155, 145] on div "0358735500 - DUY" at bounding box center [136, 149] width 113 height 14
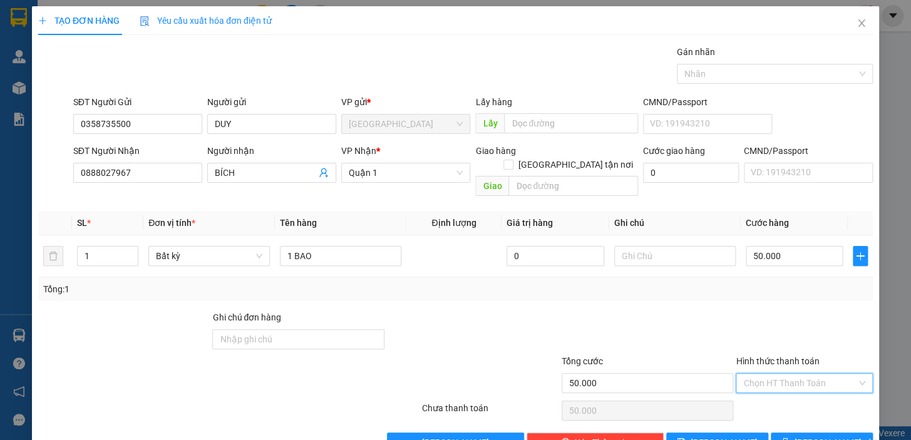
click at [808, 374] on input "Hình thức thanh toán" at bounding box center [799, 383] width 113 height 19
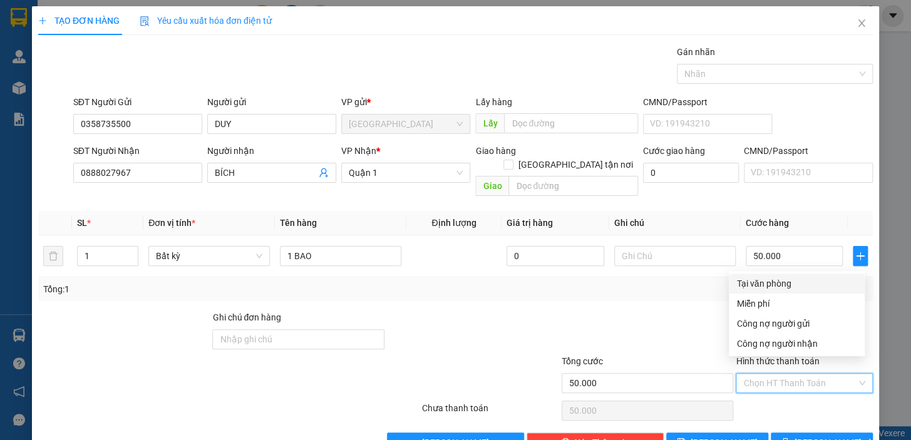
click at [791, 287] on div "Tại văn phòng" at bounding box center [796, 284] width 121 height 14
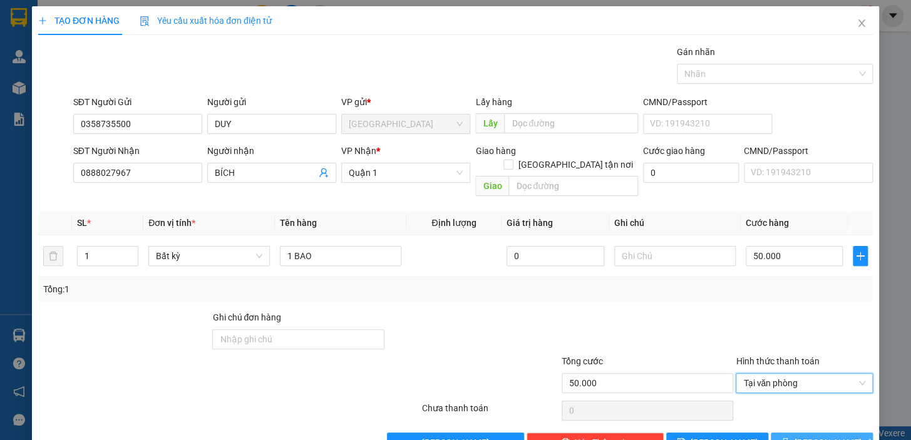
click at [819, 436] on span "Lưu và In" at bounding box center [838, 443] width 88 height 14
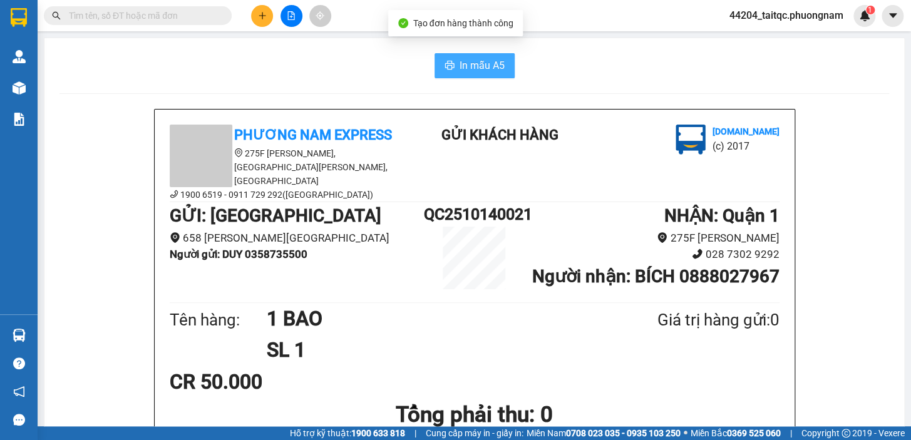
click at [470, 76] on button "In mẫu A5" at bounding box center [474, 65] width 80 height 25
click at [257, 29] on div "Kết quả tìm kiếm ( 6 ) Bộ lọc Ngày tạo đơn gần nhất Mã ĐH Trạng thái Món hàng T…" at bounding box center [455, 15] width 911 height 31
click at [259, 23] on button at bounding box center [262, 16] width 22 height 22
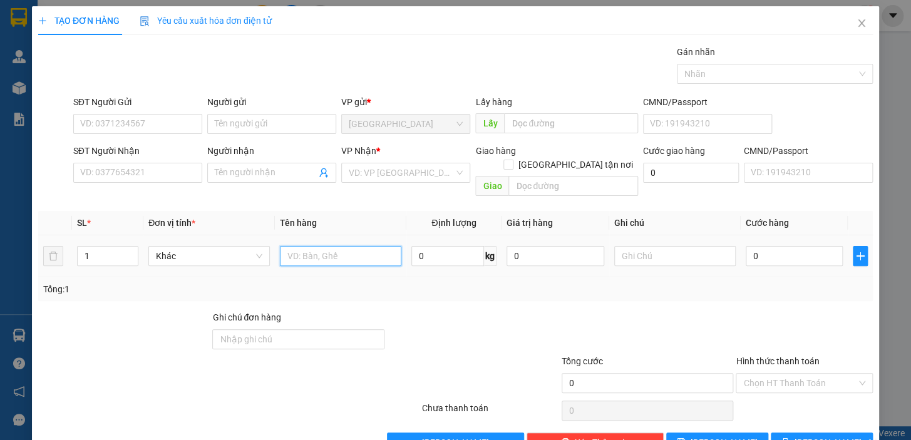
click at [341, 246] on input "text" at bounding box center [340, 256] width 121 height 20
click at [762, 249] on input "0" at bounding box center [795, 256] width 98 height 20
click at [144, 122] on input "SĐT Người Gửi" at bounding box center [137, 124] width 129 height 20
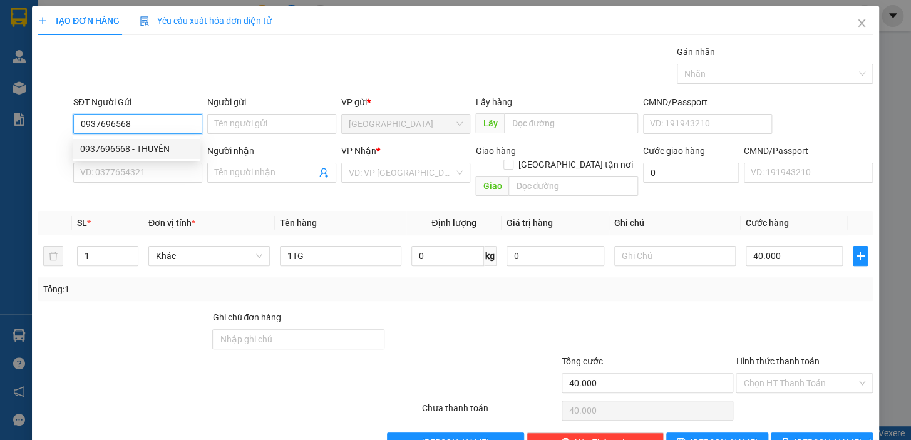
click at [150, 146] on div "0937696568 - THUYÊN" at bounding box center [136, 149] width 113 height 14
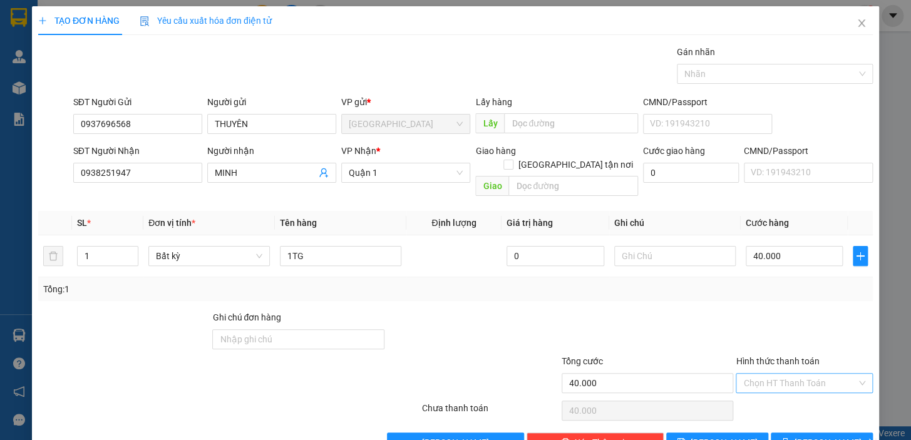
click at [801, 374] on input "Hình thức thanh toán" at bounding box center [799, 383] width 113 height 19
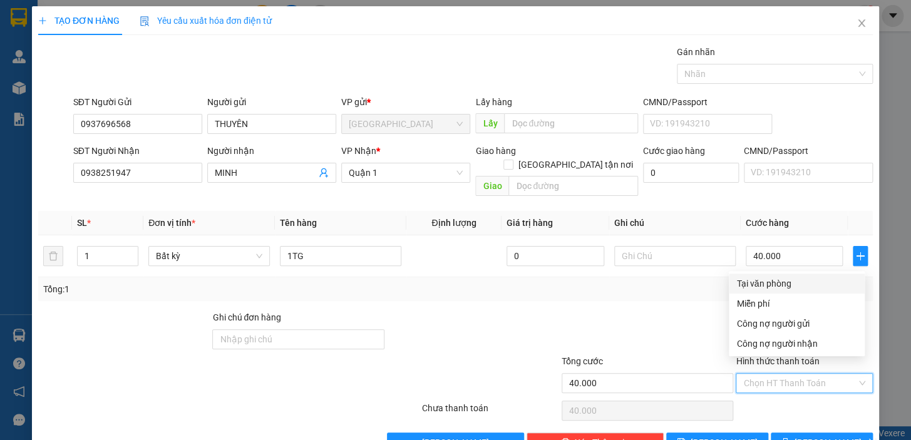
click at [795, 284] on div "Tại văn phòng" at bounding box center [796, 284] width 121 height 14
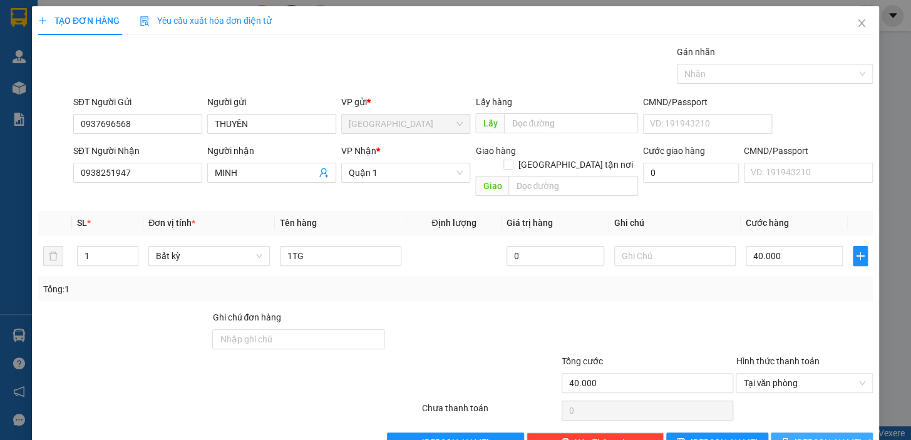
click at [801, 433] on button "Lưu và In" at bounding box center [822, 443] width 102 height 20
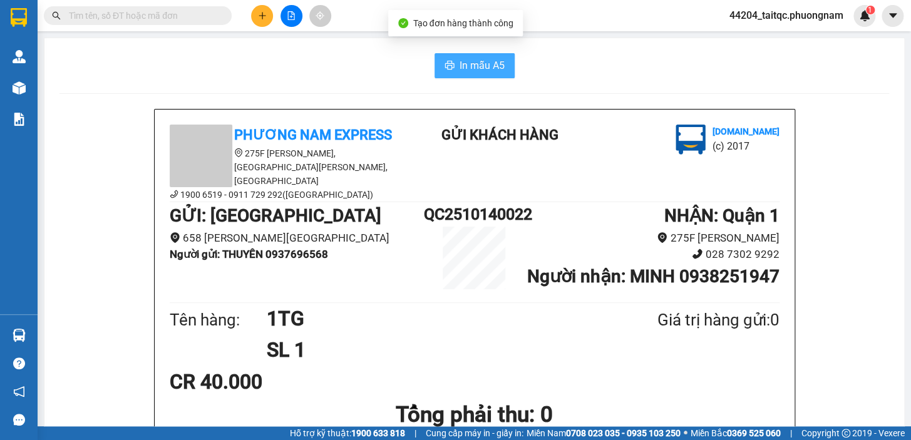
click at [471, 58] on span "In mẫu A5" at bounding box center [481, 66] width 45 height 16
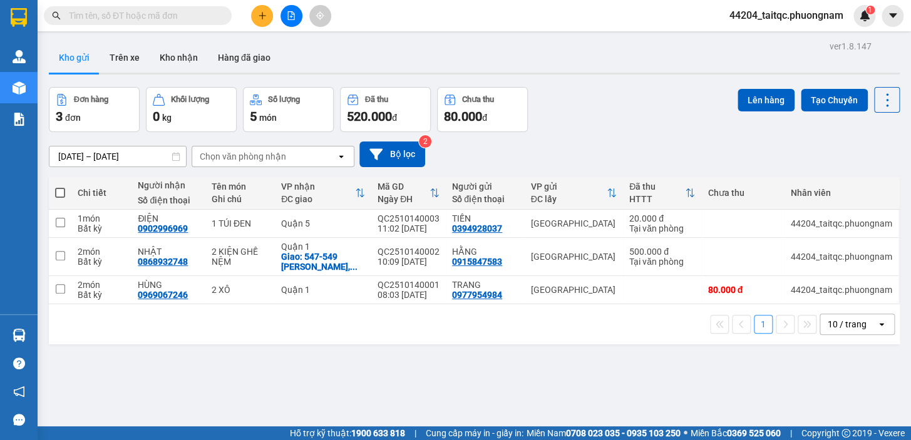
click at [123, 21] on input "text" at bounding box center [143, 16] width 148 height 14
paste input "0987707405"
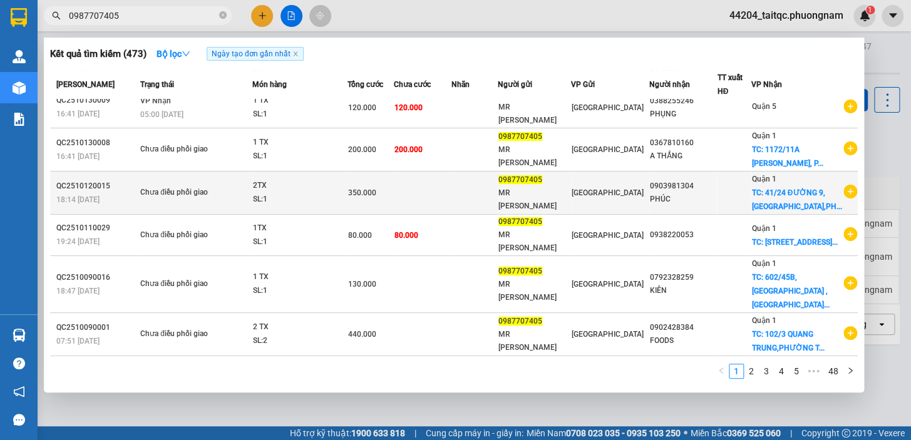
scroll to position [228, 0]
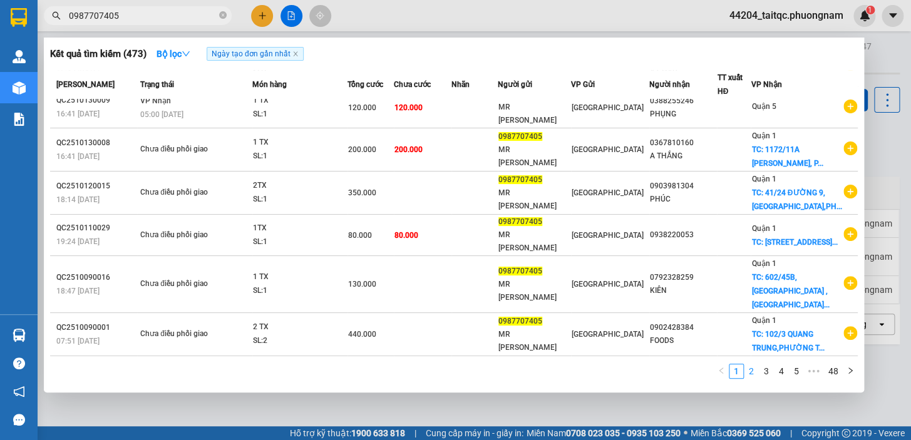
type input "0987707405"
click at [754, 371] on link "2" at bounding box center [751, 371] width 14 height 14
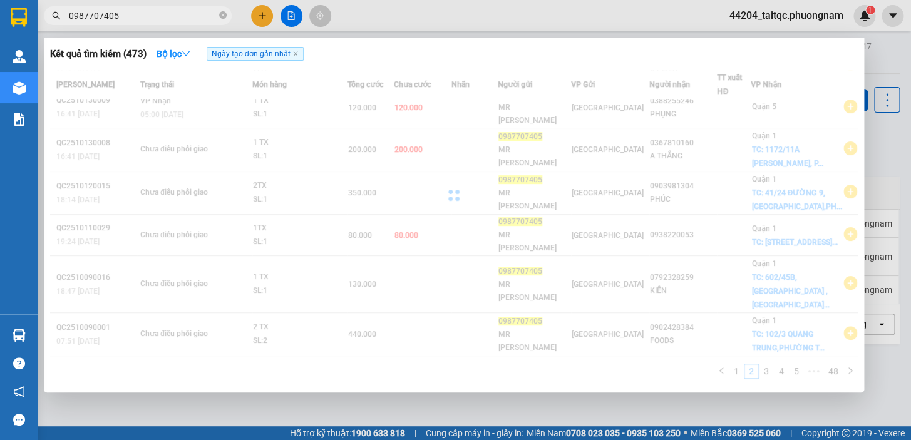
scroll to position [214, 0]
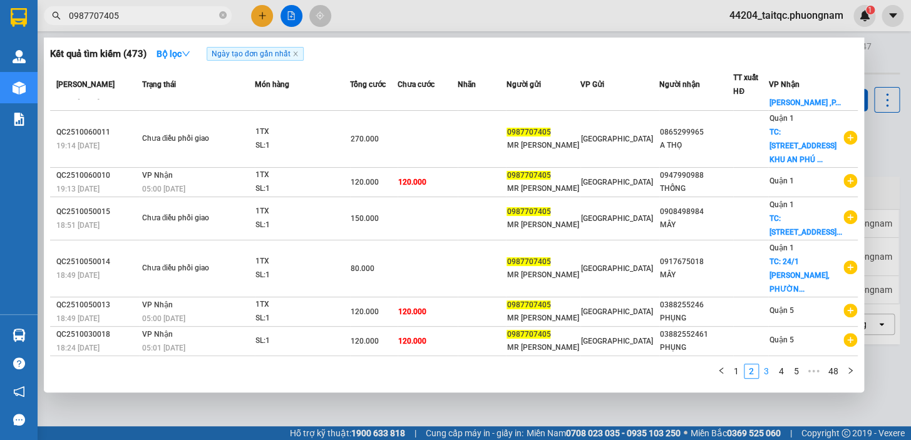
click at [764, 374] on link "3" at bounding box center [766, 371] width 14 height 14
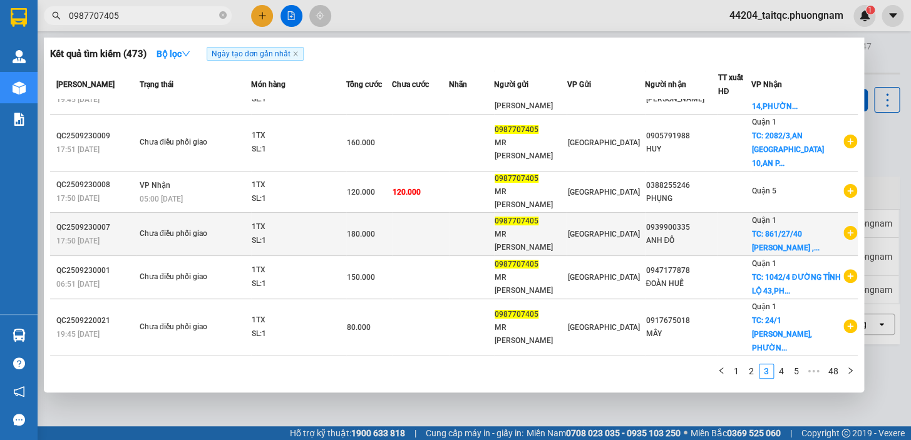
scroll to position [255, 0]
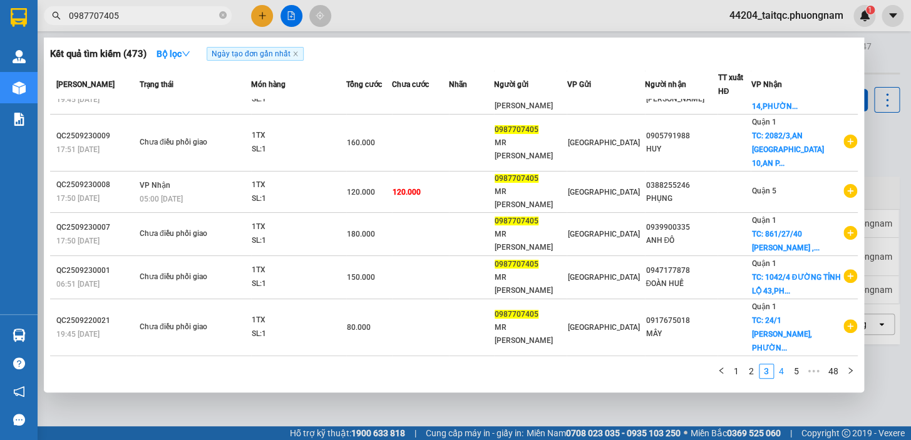
click at [782, 369] on link "4" at bounding box center [781, 371] width 14 height 14
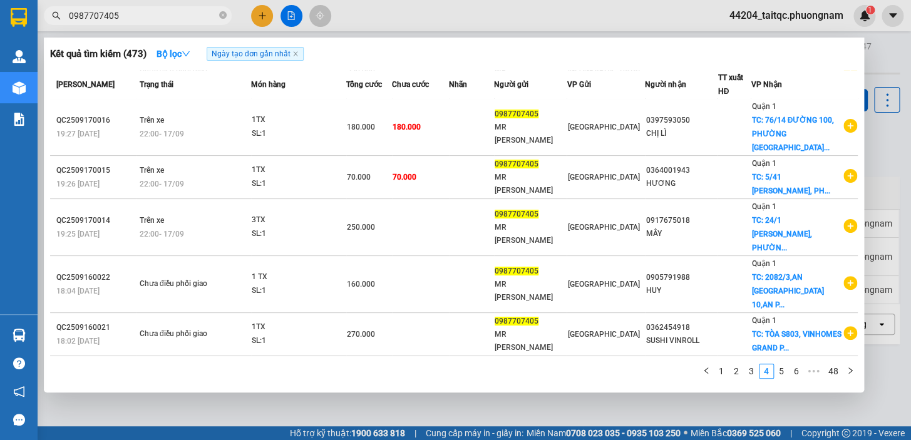
scroll to position [242, 0]
click at [786, 371] on link "5" at bounding box center [781, 371] width 14 height 14
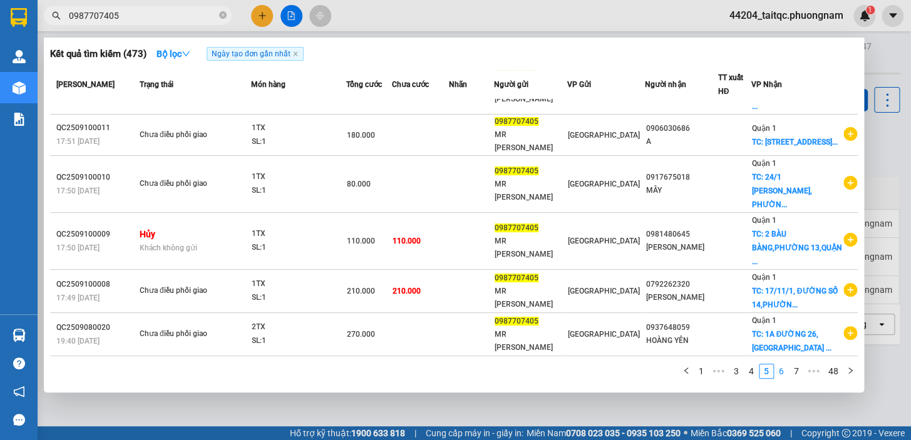
click at [782, 372] on link "6" at bounding box center [781, 371] width 14 height 14
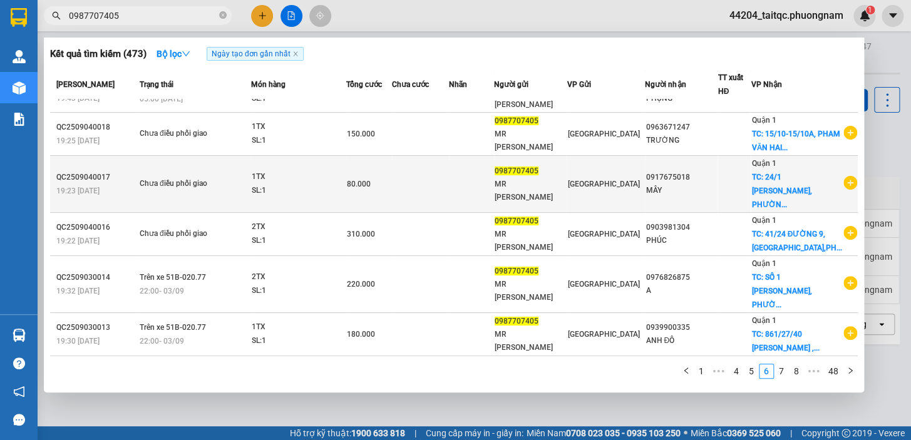
scroll to position [255, 0]
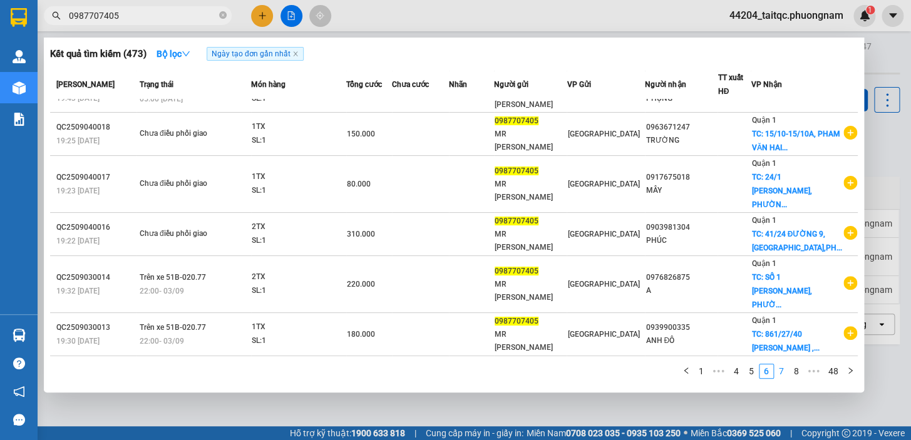
click at [779, 372] on link "7" at bounding box center [781, 371] width 14 height 14
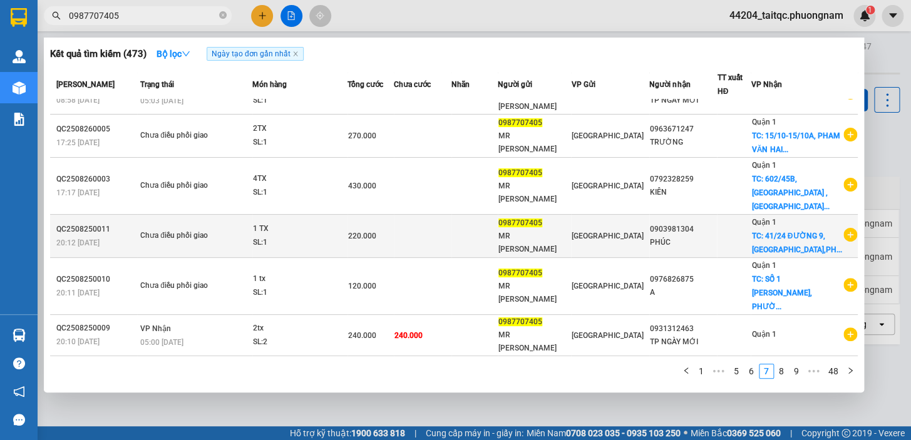
scroll to position [187, 0]
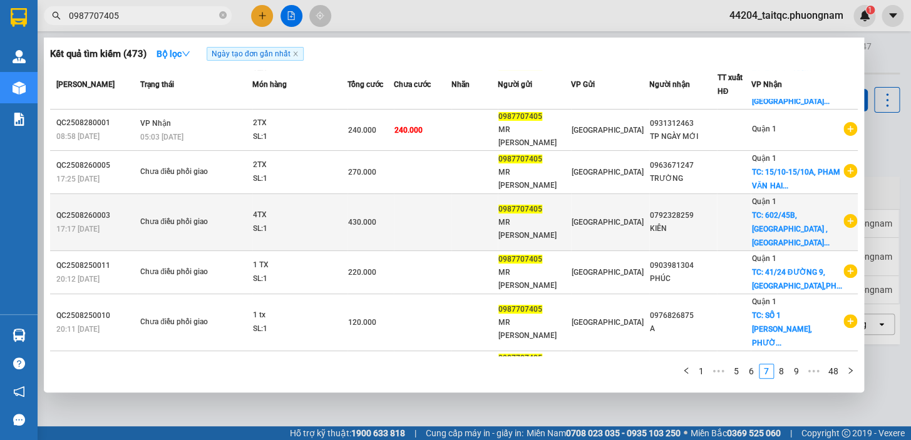
click at [607, 198] on td "[GEOGRAPHIC_DATA]" at bounding box center [610, 222] width 78 height 57
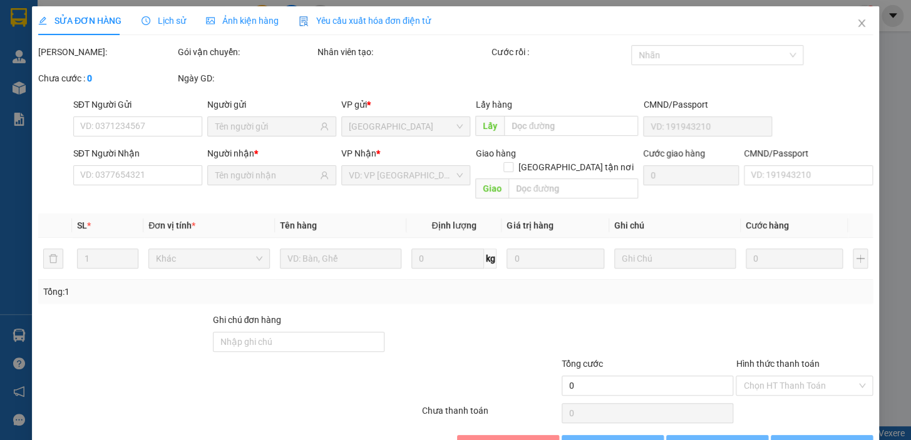
type input "0987707405"
type input "0792328259"
checkbox input "true"
type input "602/45B,ĐIỆN BIÊN PHỦ ,PHƯỜNG 22,BÌNH THẠNH"
type input "430.000"
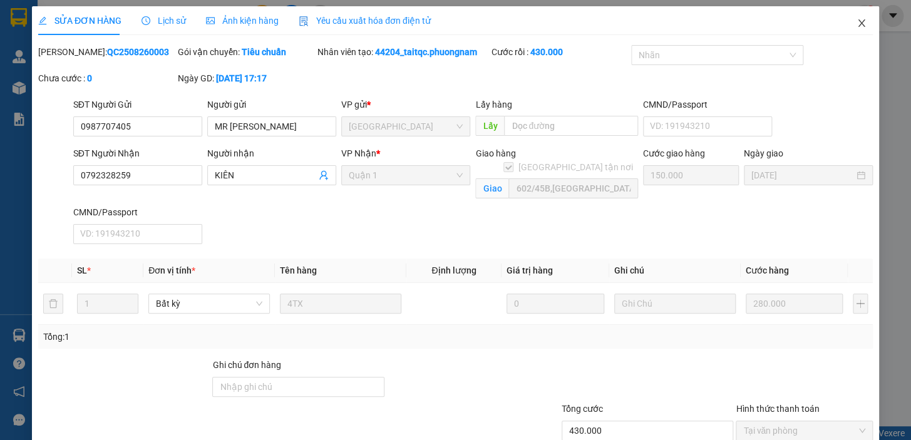
click at [856, 23] on icon "close" at bounding box center [861, 23] width 10 height 10
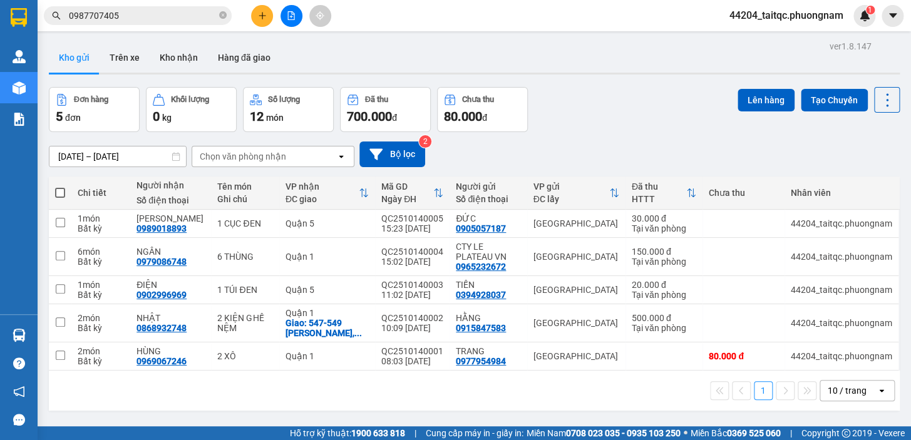
click at [156, 14] on input "0987707405" at bounding box center [143, 16] width 148 height 14
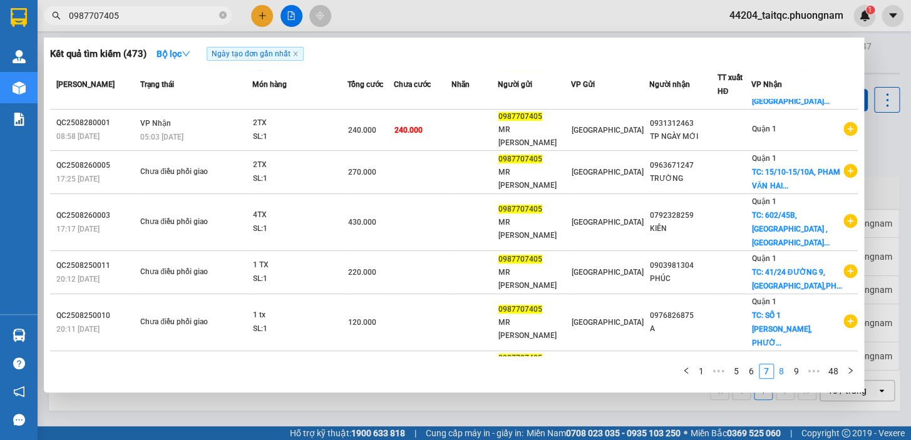
click at [784, 372] on link "8" at bounding box center [781, 371] width 14 height 14
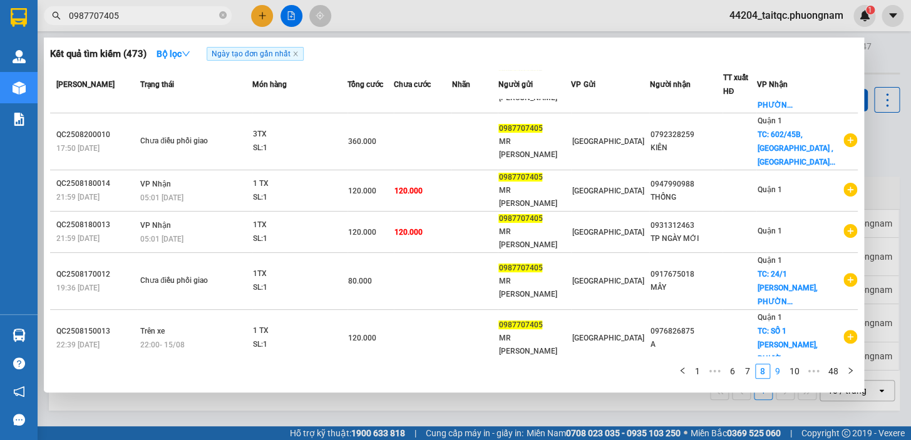
click at [780, 372] on link "9" at bounding box center [778, 371] width 14 height 14
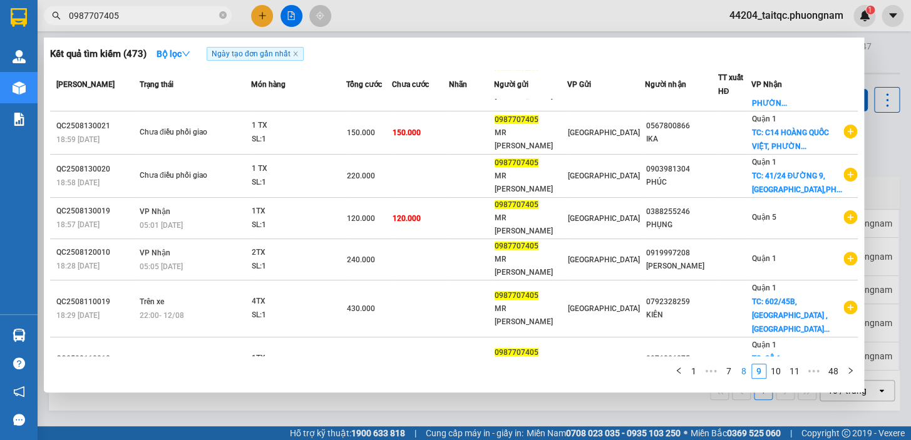
click at [745, 372] on link "8" at bounding box center [744, 371] width 14 height 14
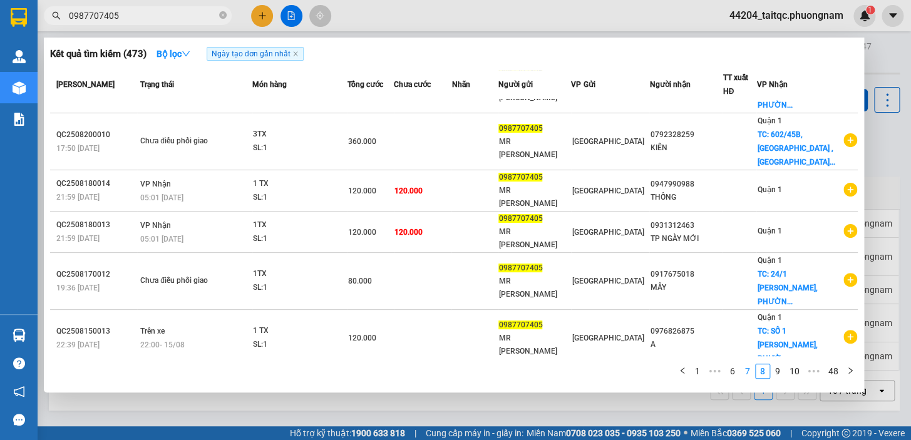
click at [747, 373] on link "7" at bounding box center [748, 371] width 14 height 14
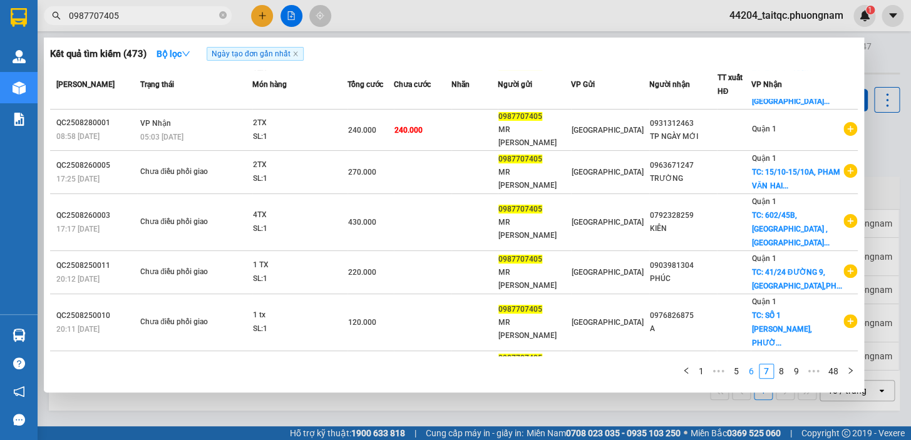
click at [752, 373] on link "6" at bounding box center [751, 371] width 14 height 14
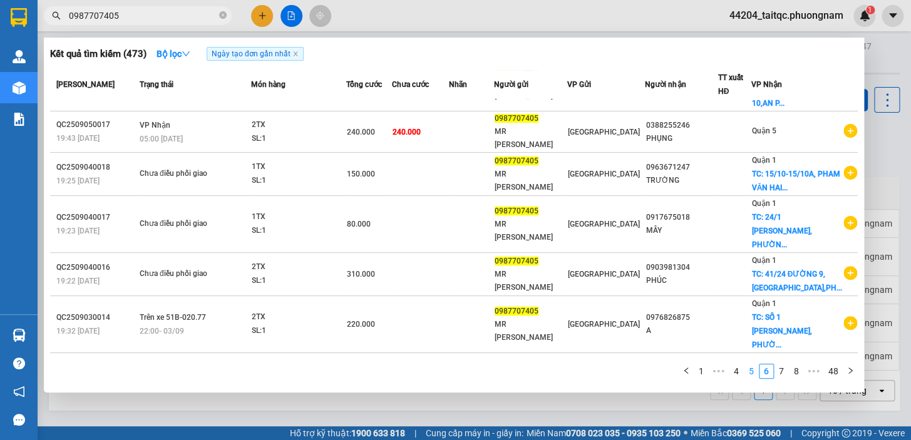
click at [752, 373] on link "5" at bounding box center [751, 371] width 14 height 14
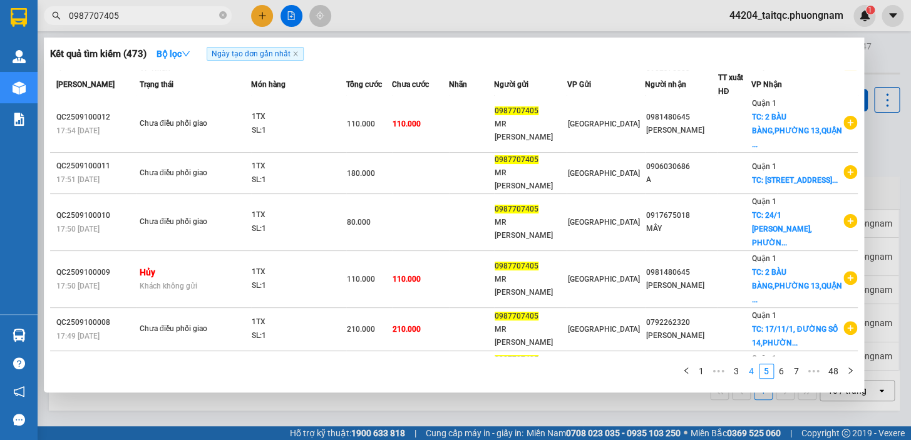
click at [752, 373] on link "4" at bounding box center [751, 371] width 14 height 14
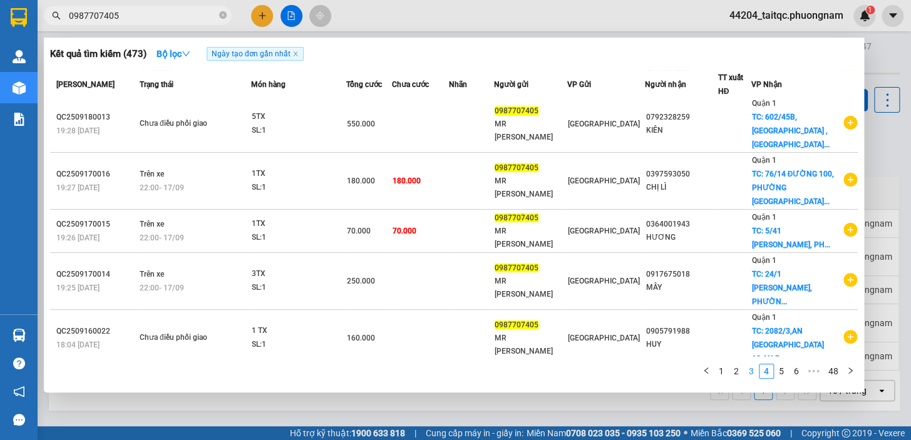
click at [752, 373] on link "3" at bounding box center [751, 371] width 14 height 14
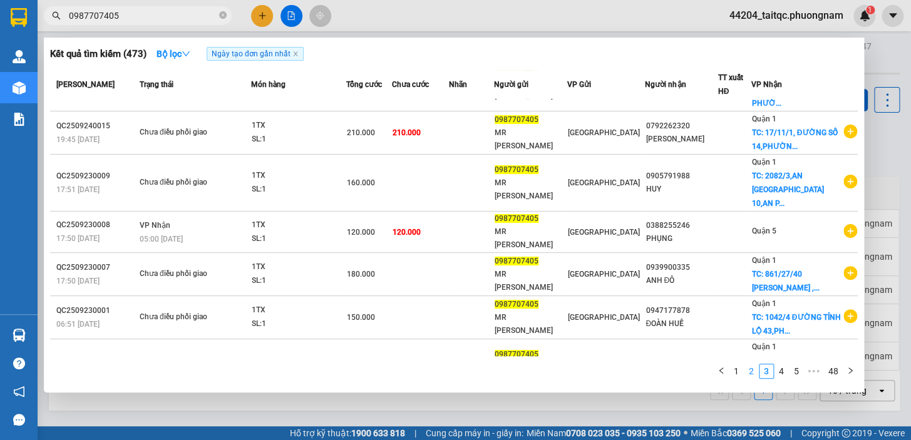
click at [752, 373] on link "2" at bounding box center [751, 371] width 14 height 14
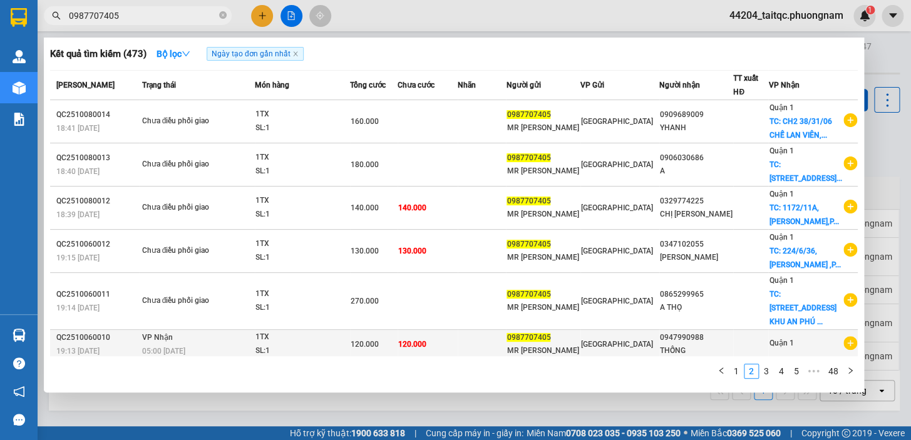
scroll to position [170, 0]
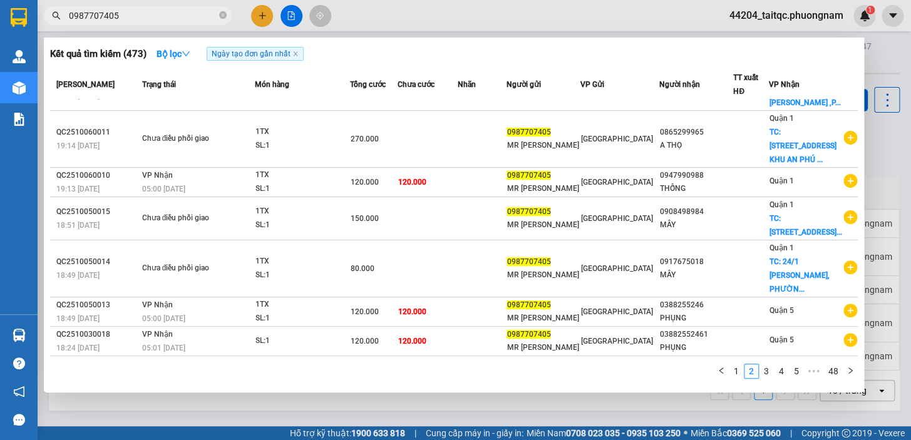
click at [765, 373] on link "3" at bounding box center [766, 371] width 14 height 14
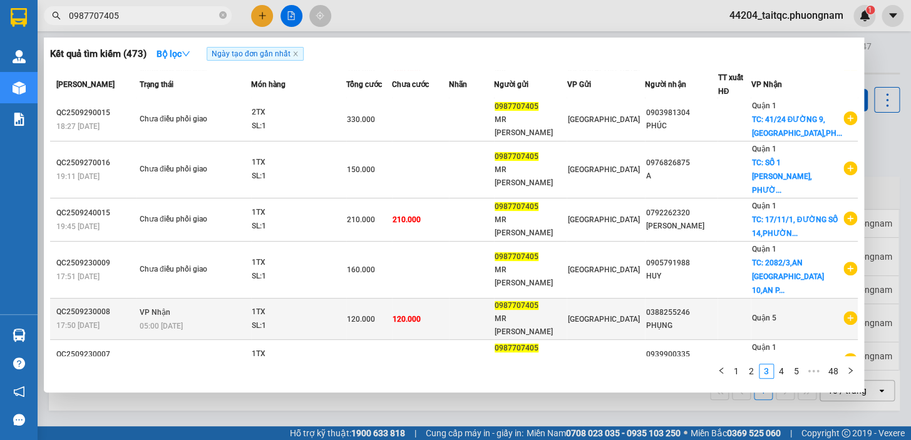
scroll to position [255, 0]
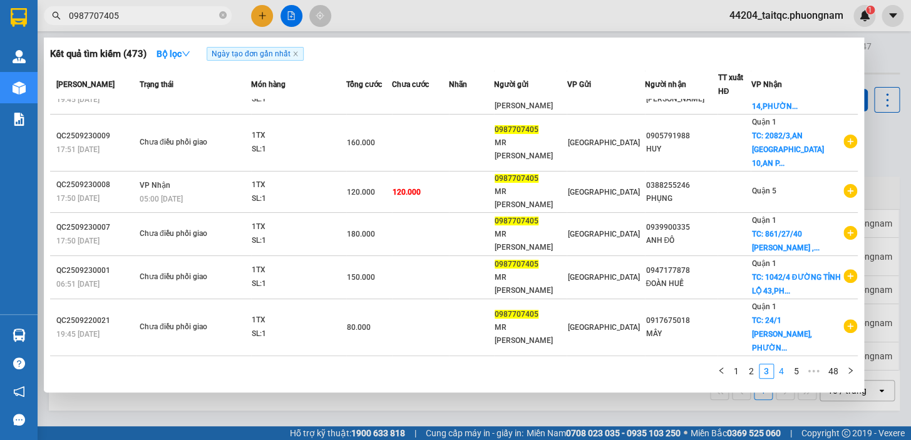
click at [782, 376] on link "4" at bounding box center [781, 371] width 14 height 14
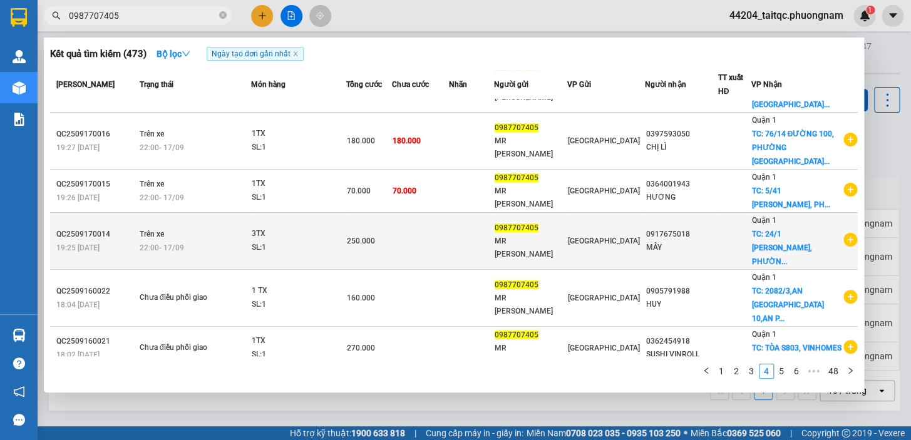
scroll to position [242, 0]
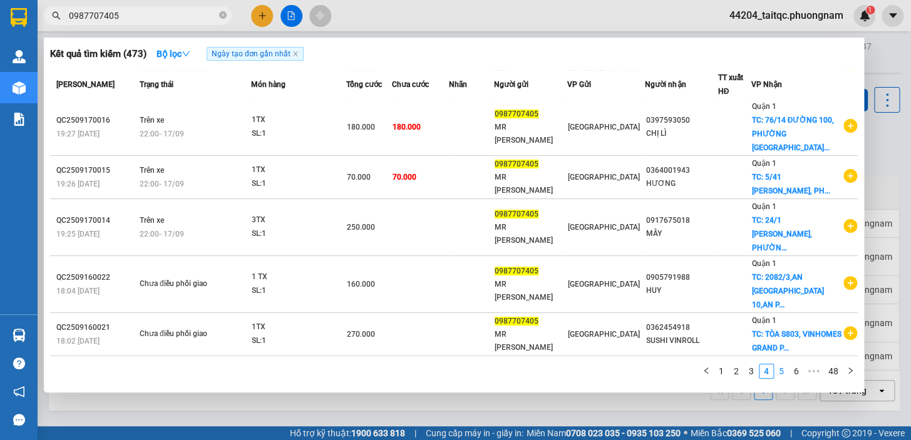
click at [782, 373] on link "5" at bounding box center [781, 371] width 14 height 14
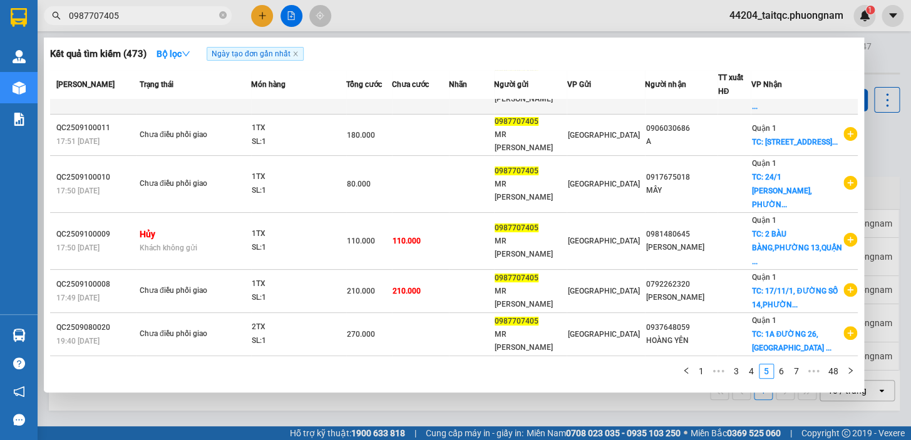
scroll to position [0, 0]
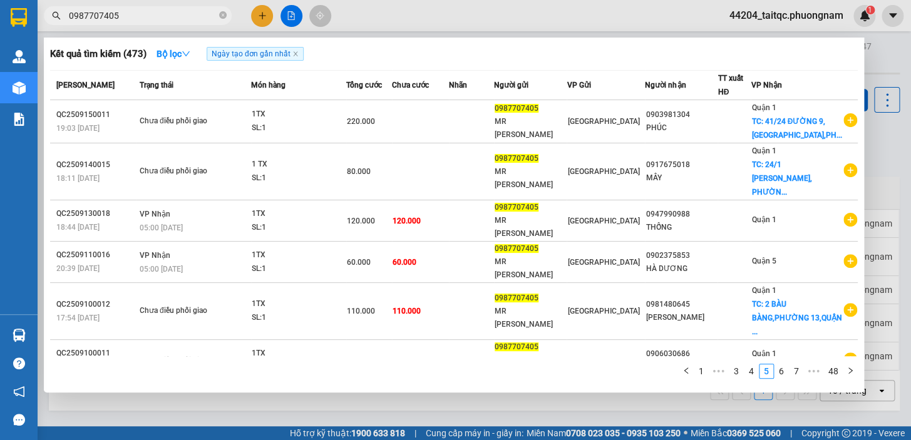
click at [160, 18] on input "0987707405" at bounding box center [143, 16] width 148 height 14
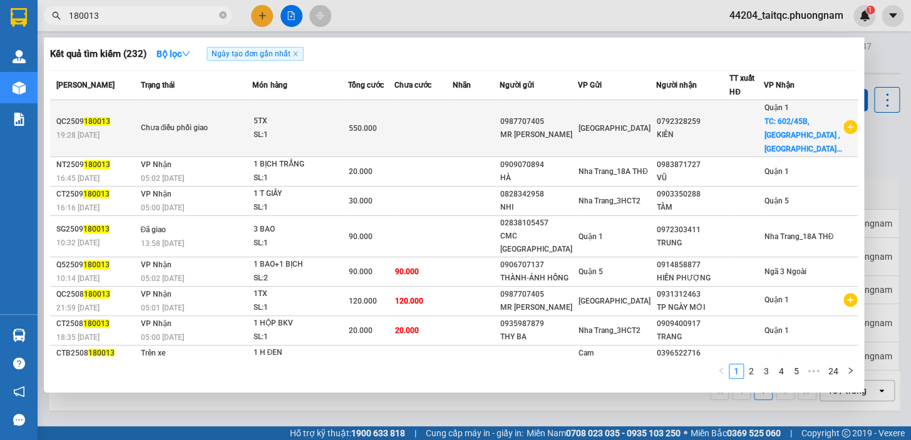
type input "180013"
click at [477, 125] on td at bounding box center [476, 128] width 46 height 57
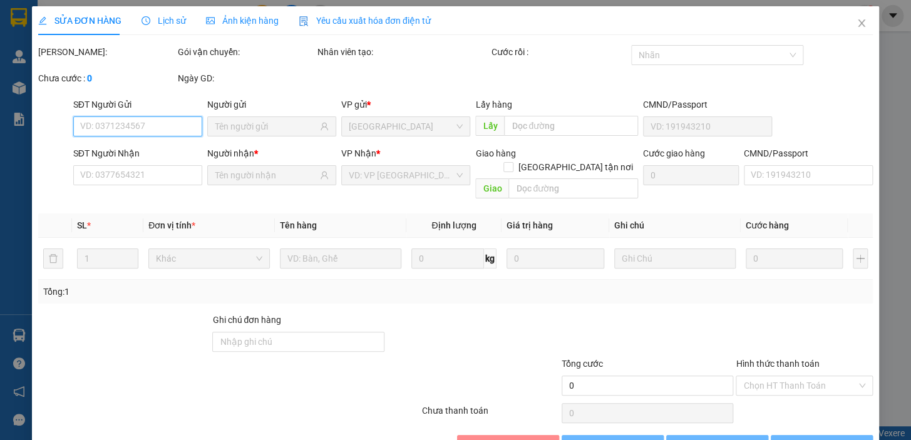
type input "0987707405"
type input "0792328259"
checkbox input "true"
type input "602/45B,ĐIỆN BIÊN PHỦ ,PHƯỜNG 22,BÌNH THẠNH"
type input "550.000"
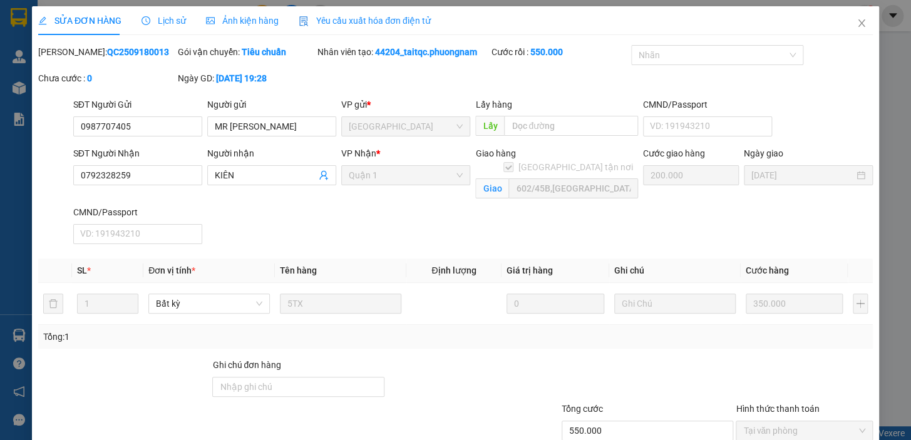
click at [673, 203] on div "Cước giao hàng 200.000" at bounding box center [690, 175] width 101 height 59
click at [674, 193] on div "Cước giao hàng 200.000" at bounding box center [690, 175] width 101 height 59
click at [665, 199] on div "Cước giao hàng 200.000" at bounding box center [690, 175] width 101 height 59
click at [664, 209] on div "SĐT Người Nhận 0792328259 Người nhận KIÊN VP Nhận * Quận 1 Giao hàng Giao tận n…" at bounding box center [473, 197] width 804 height 103
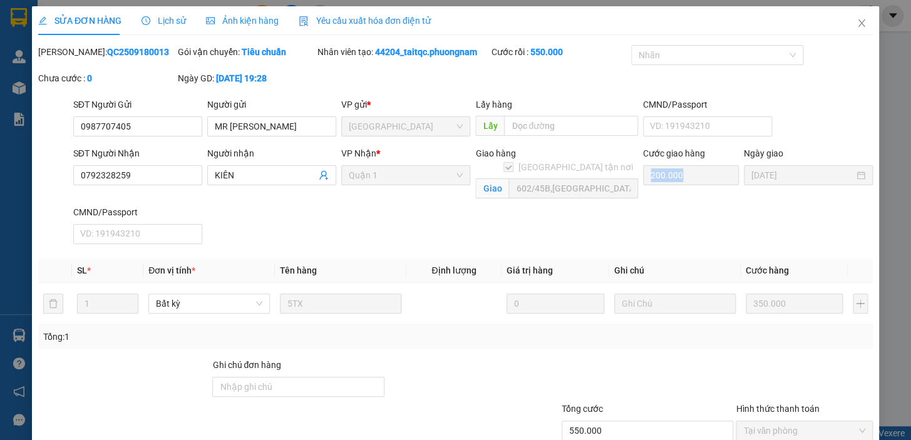
click at [650, 207] on div "SĐT Người Nhận 0792328259 Người nhận KIÊN VP Nhận * Quận 1 Giao hàng Giao tận n…" at bounding box center [473, 197] width 804 height 103
click at [684, 189] on div "Cước giao hàng 200.000" at bounding box center [691, 168] width 96 height 44
click at [856, 25] on icon "close" at bounding box center [861, 23] width 10 height 10
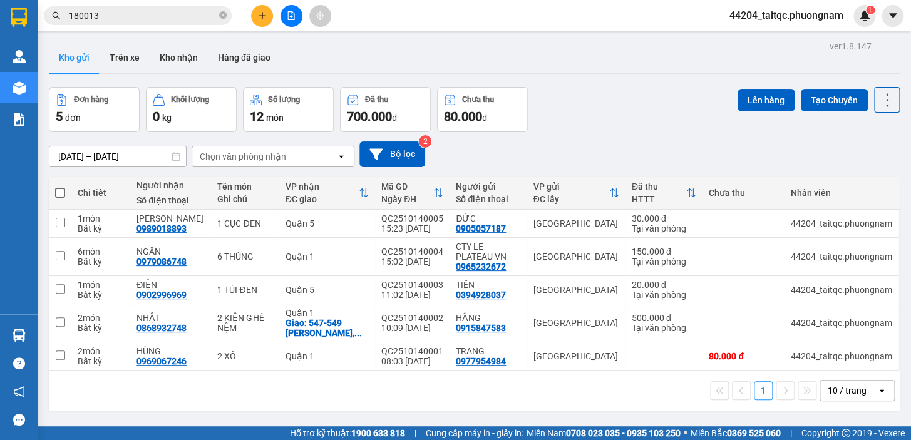
click at [153, 18] on input "180013" at bounding box center [143, 16] width 148 height 14
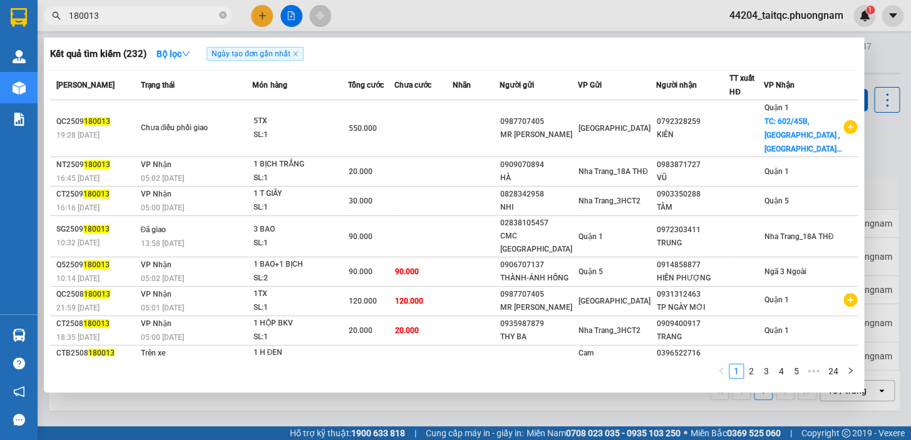
click at [153, 18] on input "180013" at bounding box center [143, 16] width 148 height 14
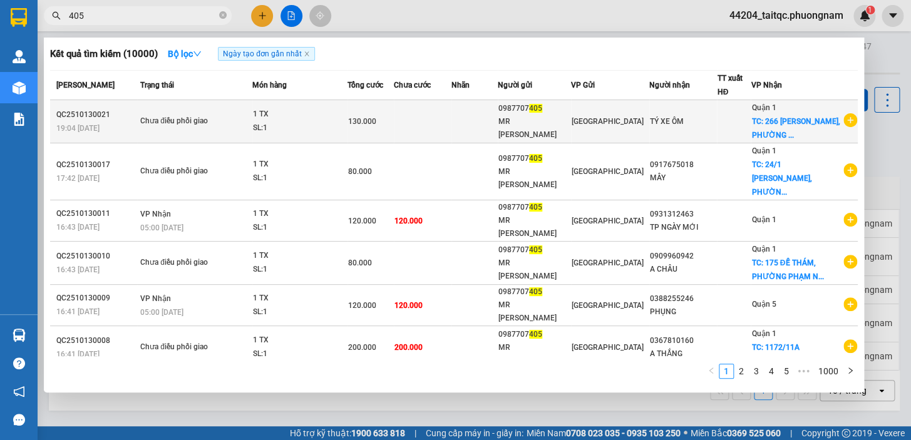
type input "405"
click at [475, 135] on td at bounding box center [474, 121] width 46 height 43
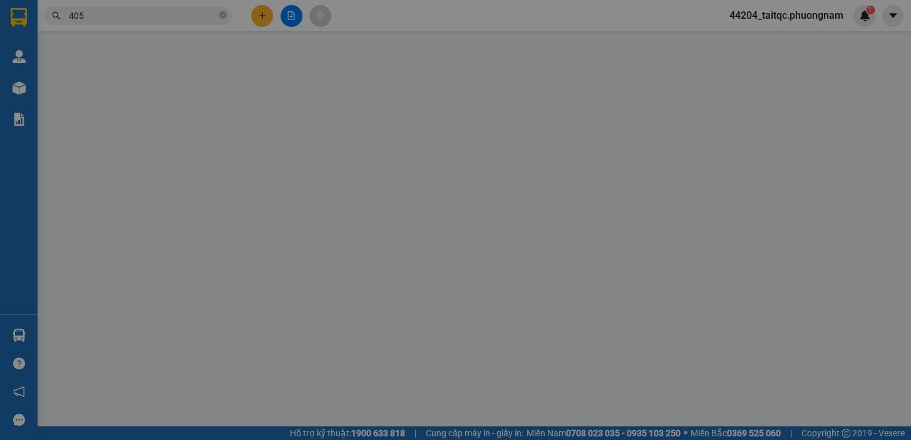
type input "0987707405"
checkbox input "true"
type input "[STREET_ADDRESS][PERSON_NAME]"
type input "130.000"
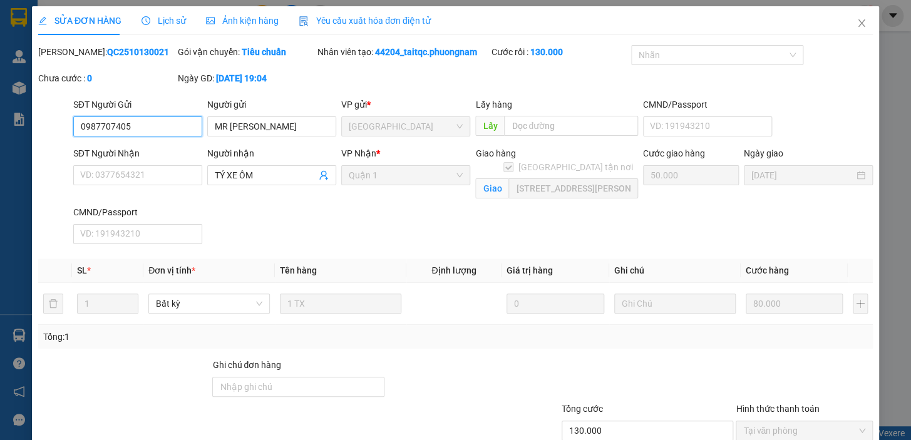
drag, startPoint x: 129, startPoint y: 125, endPoint x: 83, endPoint y: 120, distance: 46.6
click at [63, 126] on div "SĐT Người Gửi 0987707405 0987707405 Người gửi MR SƠN VP gửi * Ninh Hòa Lấy hàng…" at bounding box center [455, 120] width 837 height 44
click at [856, 22] on icon "close" at bounding box center [861, 23] width 10 height 10
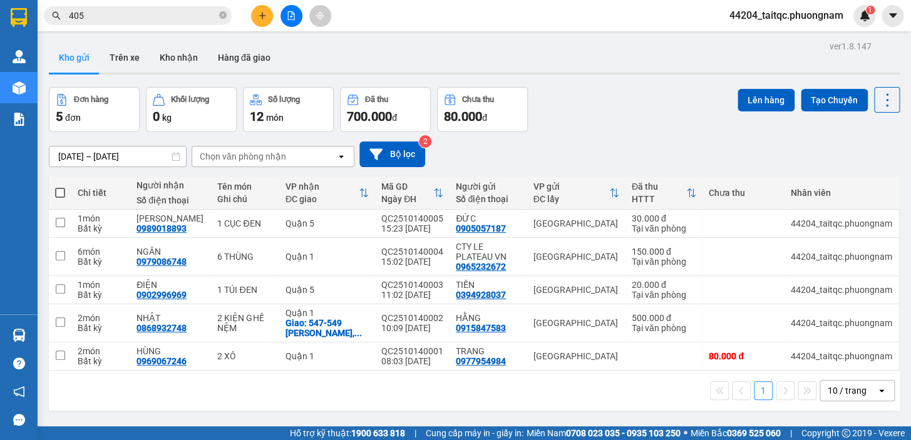
click at [124, 14] on input "405" at bounding box center [143, 16] width 148 height 14
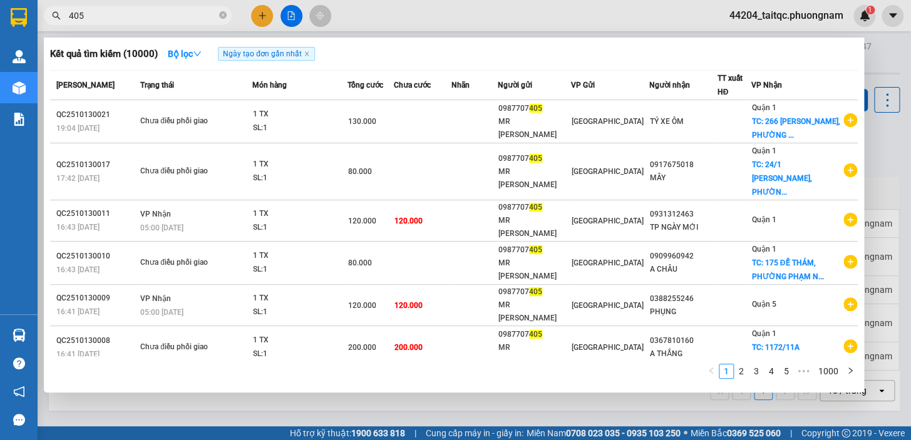
click at [124, 14] on input "405" at bounding box center [143, 16] width 148 height 14
paste input "0987707"
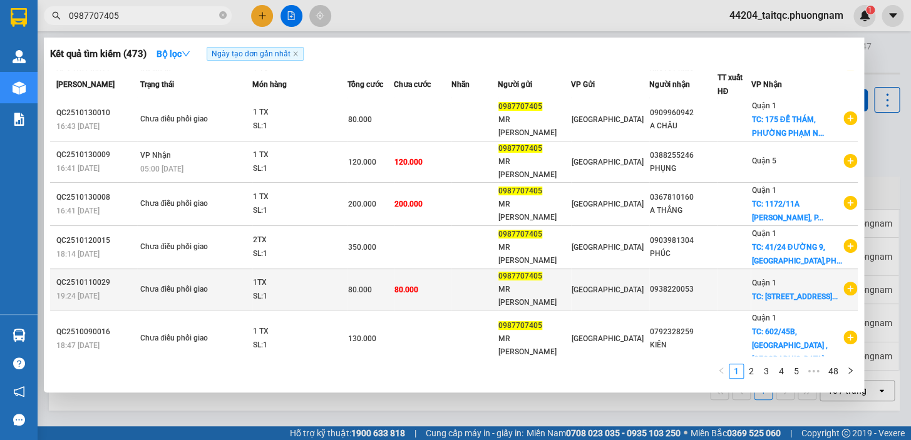
scroll to position [170, 0]
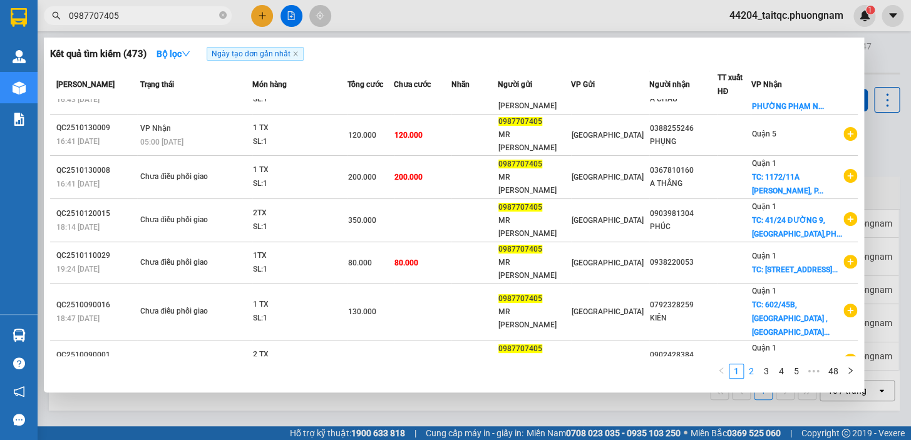
type input "0987707405"
click at [756, 369] on link "2" at bounding box center [751, 371] width 14 height 14
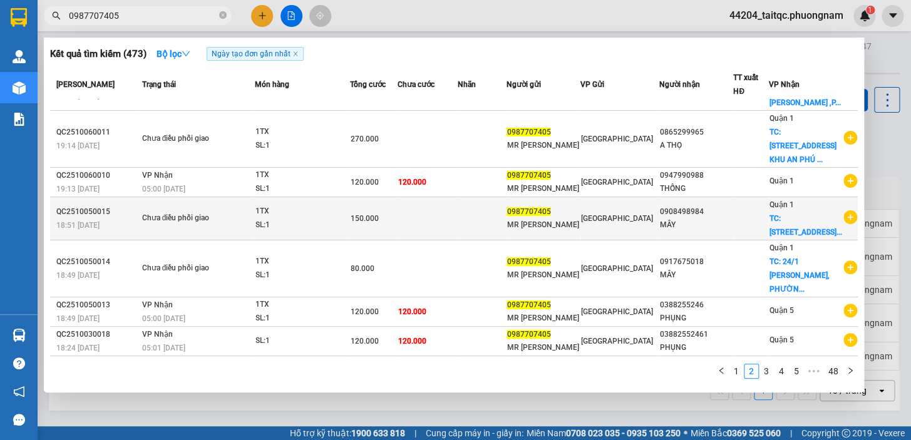
scroll to position [214, 0]
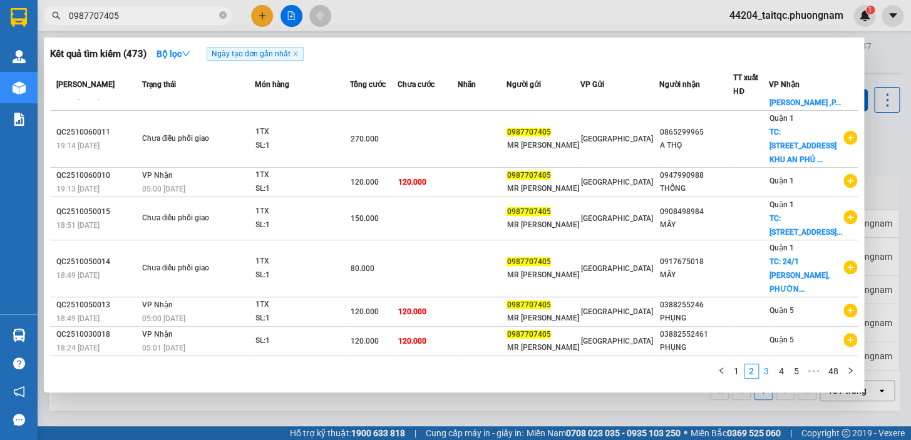
click at [769, 372] on link "3" at bounding box center [766, 371] width 14 height 14
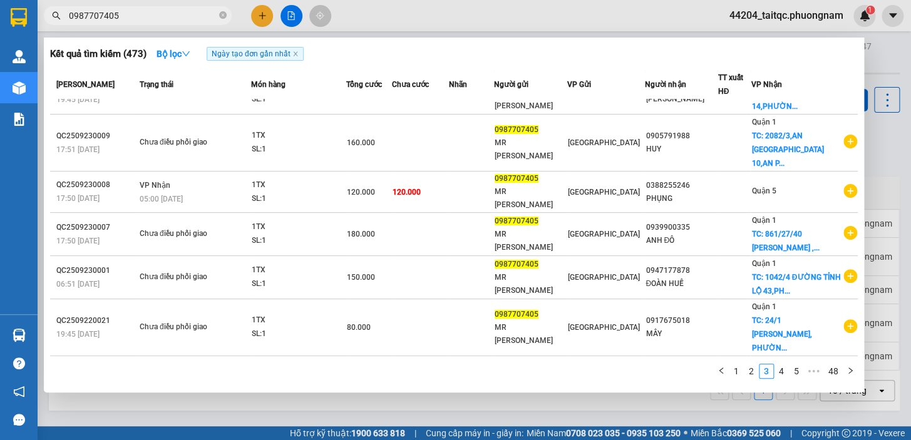
scroll to position [255, 0]
click at [782, 372] on link "4" at bounding box center [781, 371] width 14 height 14
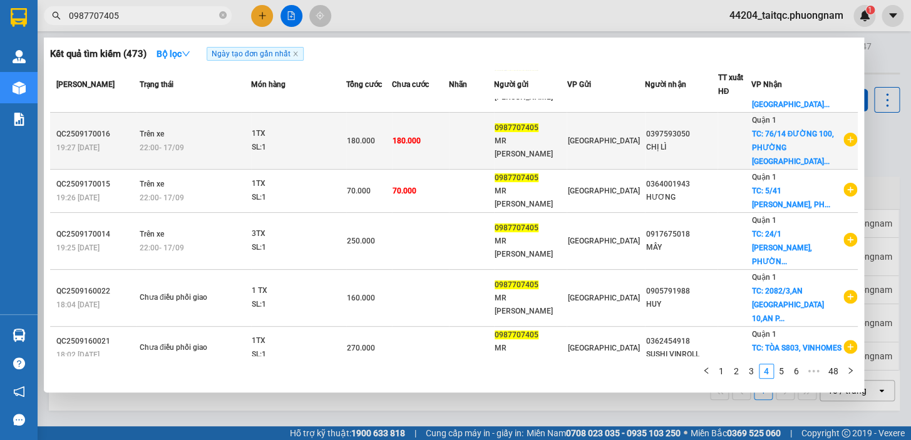
scroll to position [242, 0]
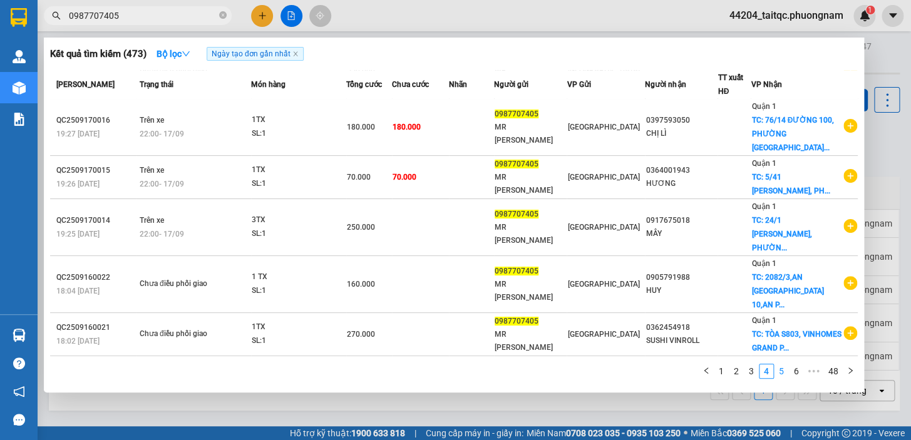
click at [781, 369] on link "5" at bounding box center [781, 371] width 14 height 14
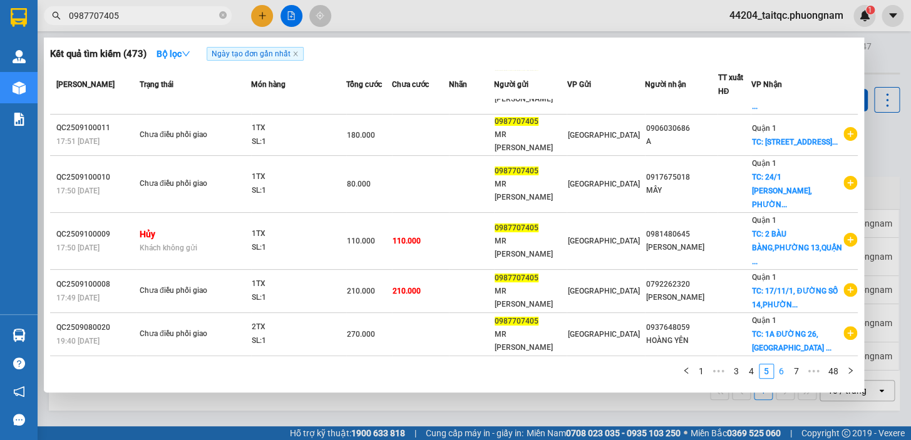
click at [782, 372] on link "6" at bounding box center [781, 371] width 14 height 14
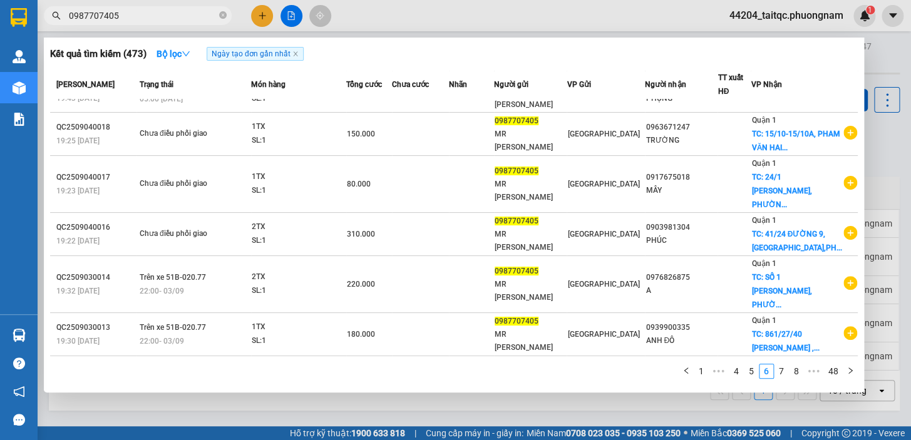
scroll to position [255, 0]
click at [779, 368] on link "7" at bounding box center [781, 371] width 14 height 14
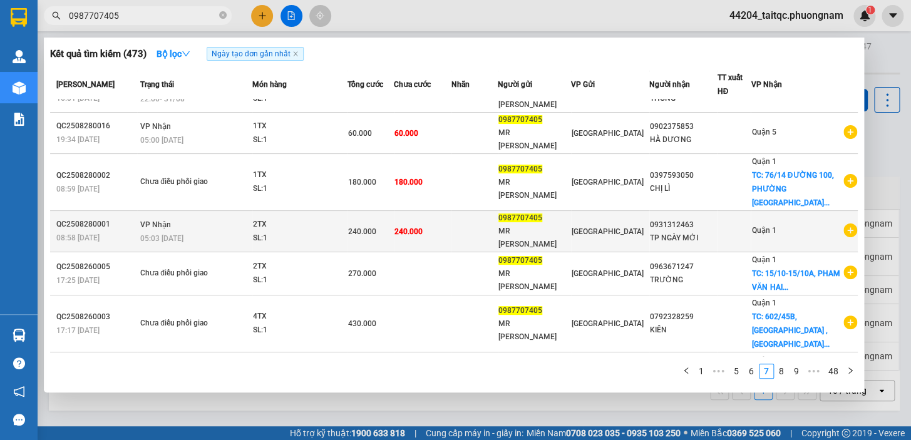
scroll to position [187, 0]
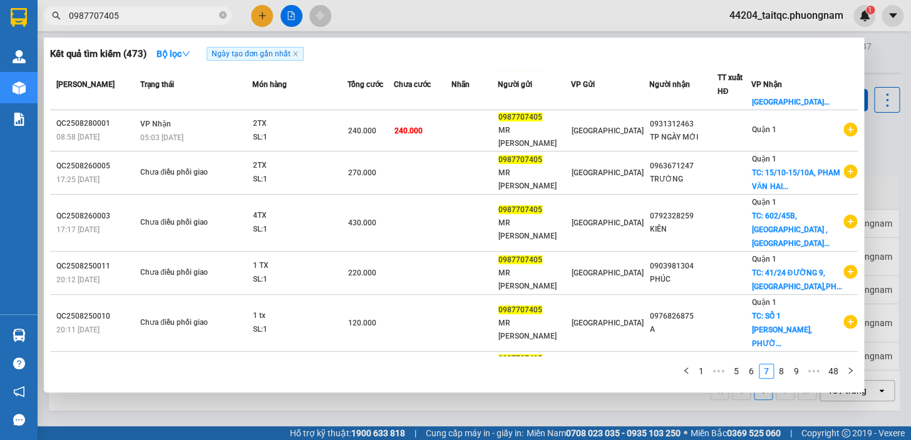
click at [254, 18] on div at bounding box center [455, 220] width 911 height 440
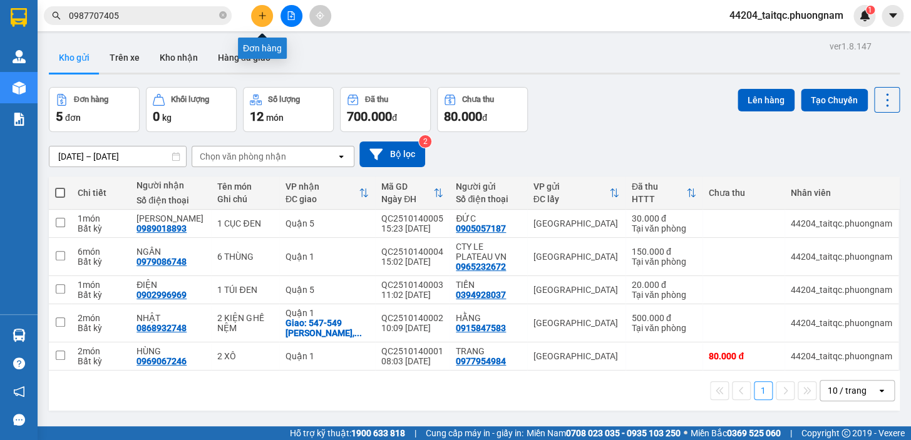
click at [262, 18] on icon "plus" at bounding box center [262, 15] width 1 height 7
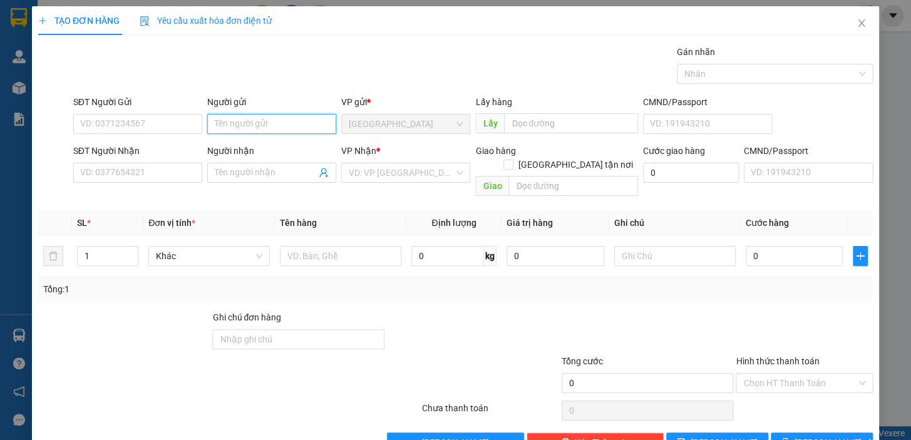
drag, startPoint x: 240, startPoint y: 121, endPoint x: 235, endPoint y: 107, distance: 15.5
click at [240, 120] on input "Người gửi" at bounding box center [271, 124] width 129 height 20
type input "NGHĨA"
click at [232, 178] on input "Người nhận" at bounding box center [265, 173] width 101 height 14
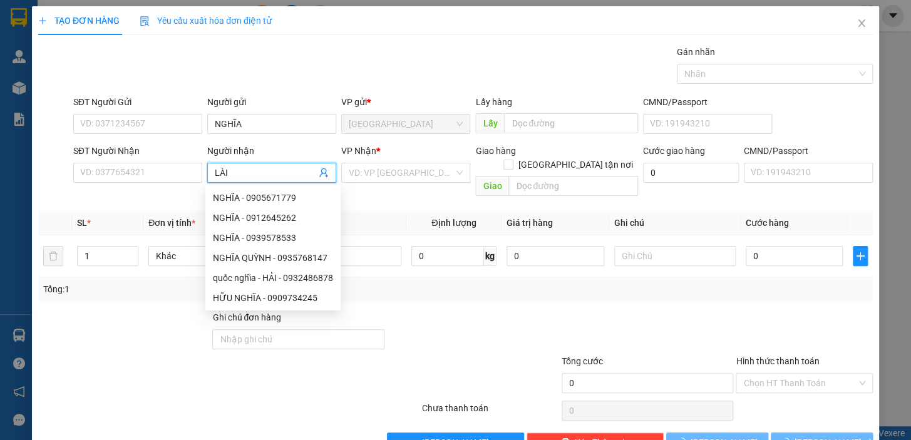
type input "LÀI"
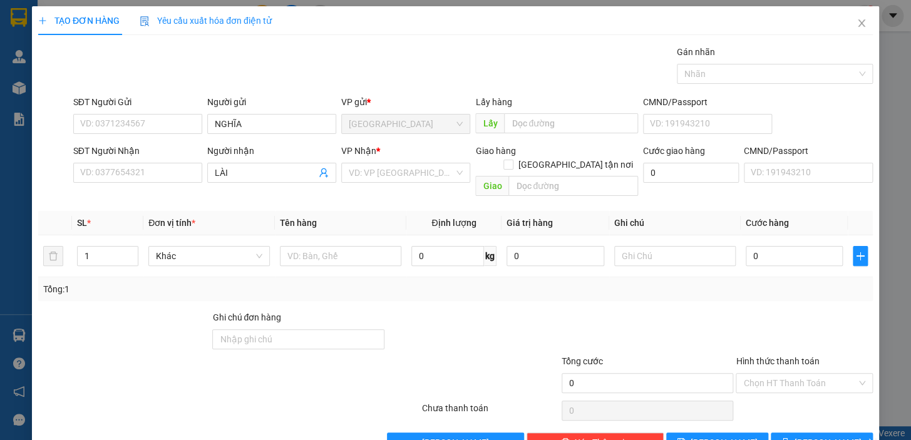
click at [375, 183] on div "VP Nhận * VD: VP Sài Gòn" at bounding box center [405, 166] width 129 height 44
click at [376, 172] on input "search" at bounding box center [401, 172] width 105 height 19
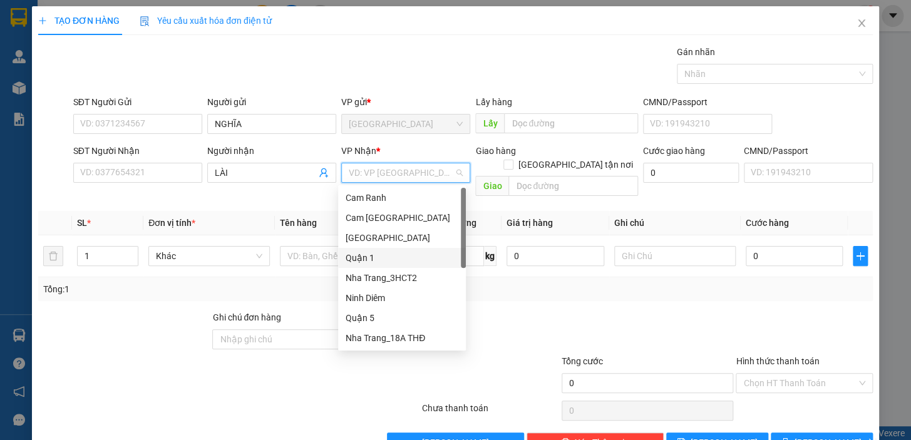
click at [372, 257] on div "Quận 1" at bounding box center [402, 258] width 113 height 14
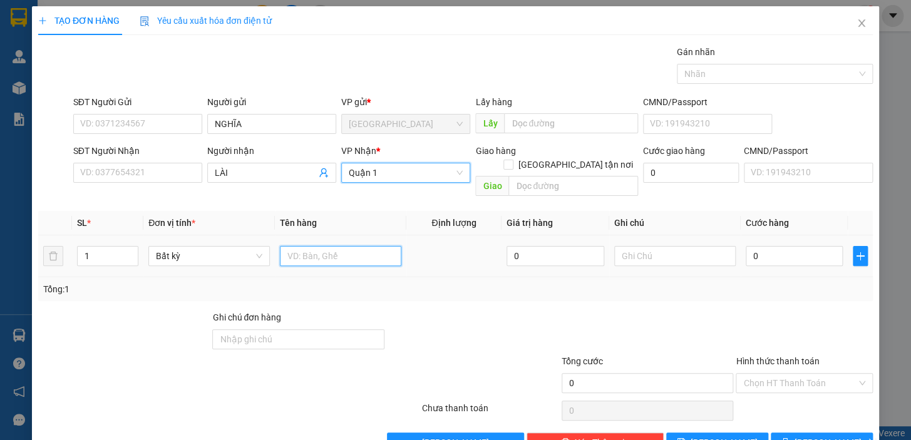
click at [310, 246] on input "text" at bounding box center [340, 256] width 121 height 20
type input "1 CỤC NEM"
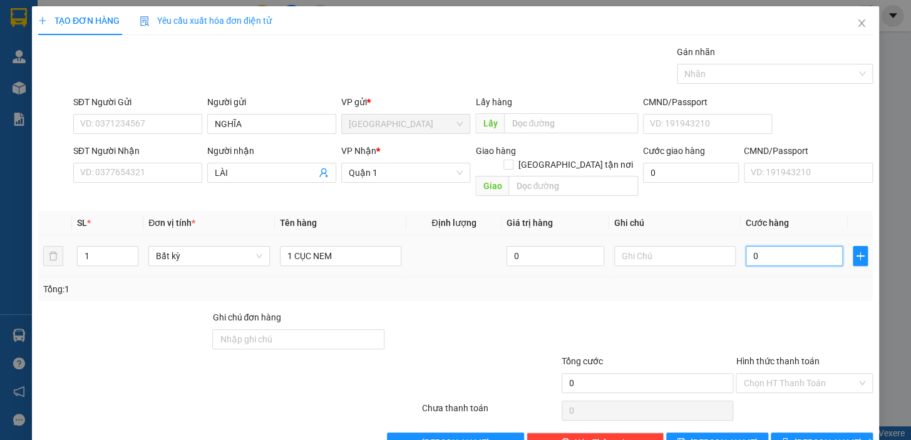
click at [760, 246] on input "0" at bounding box center [795, 256] width 98 height 20
type input "2"
type input "20"
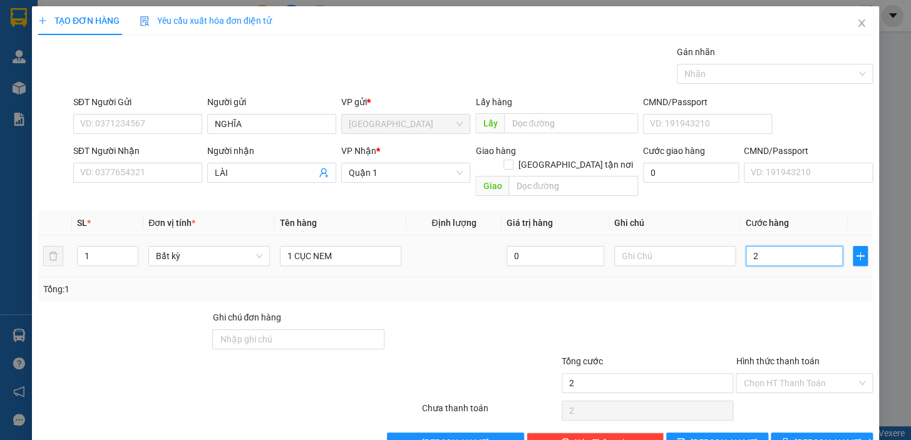
type input "20"
type input "20.000"
click at [746, 294] on div "Transit Pickup Surcharge Ids Transit Deliver Surcharge Ids Transit Deliver Surc…" at bounding box center [455, 249] width 834 height 408
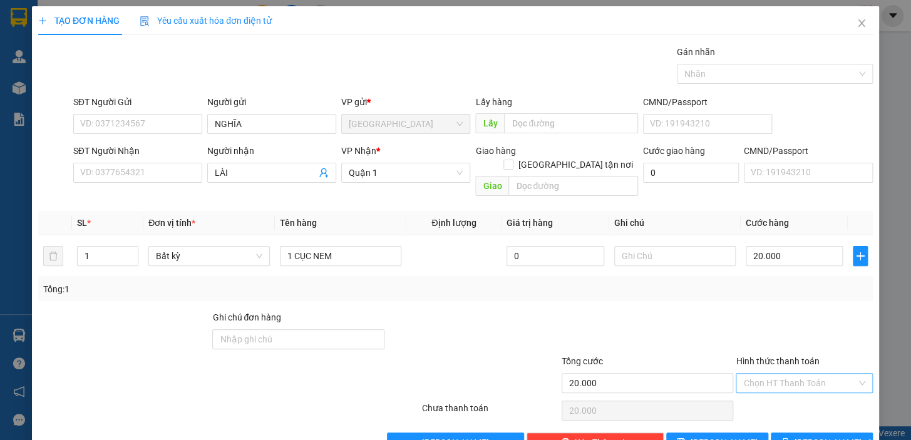
click at [775, 374] on input "Hình thức thanh toán" at bounding box center [799, 383] width 113 height 19
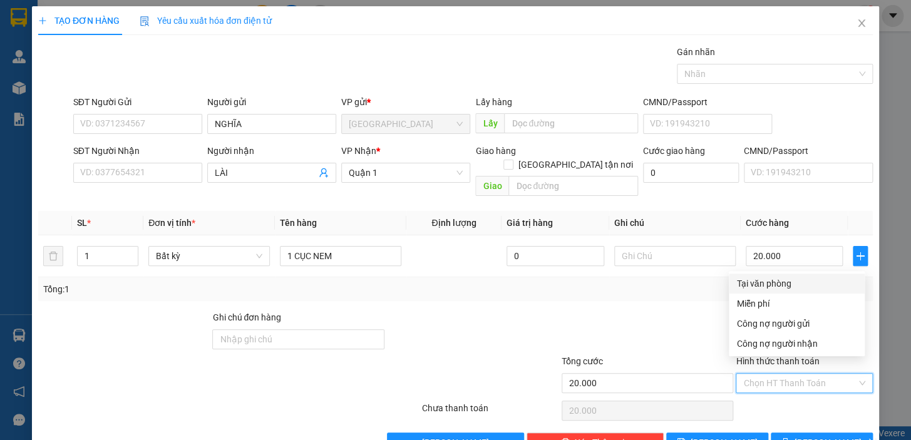
click at [776, 284] on div "Tại văn phòng" at bounding box center [796, 284] width 121 height 14
type input "0"
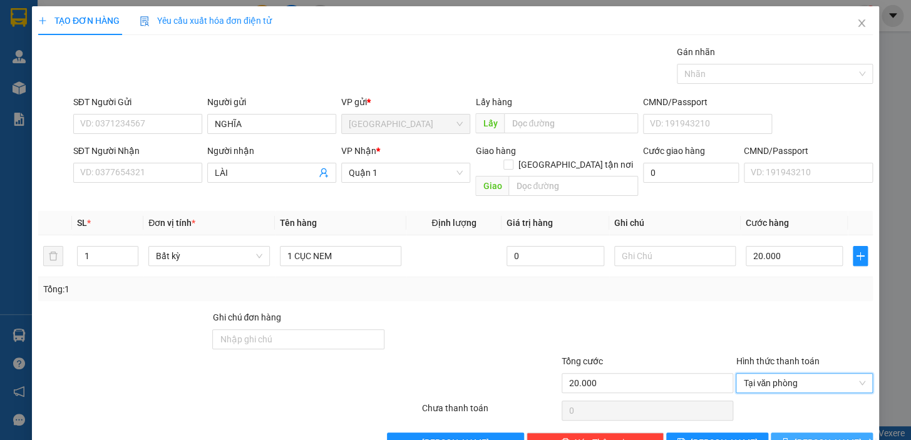
click at [789, 438] on icon "printer" at bounding box center [785, 442] width 8 height 8
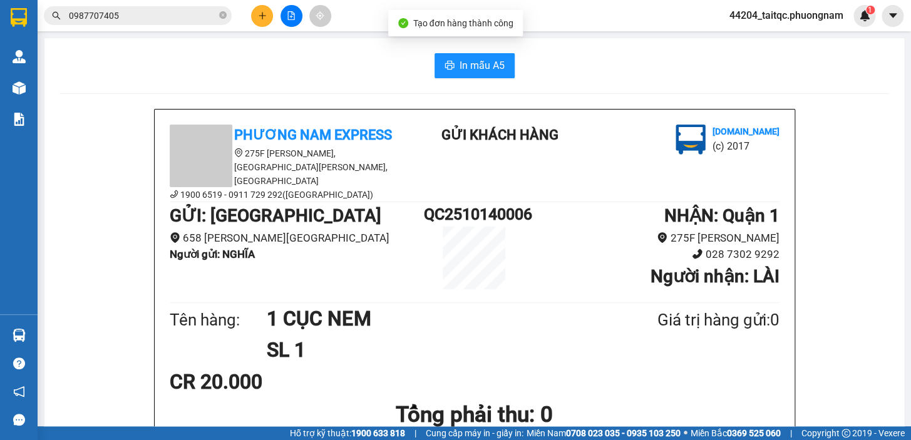
click at [485, 70] on span "In mẫu A5" at bounding box center [481, 66] width 45 height 16
click at [262, 17] on icon "plus" at bounding box center [262, 15] width 1 height 7
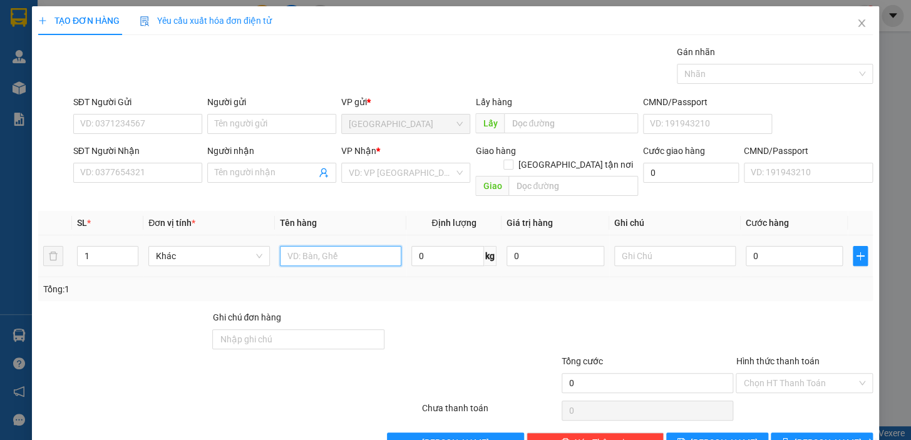
click at [314, 246] on input "text" at bounding box center [340, 256] width 121 height 20
type input "1 TX"
click at [771, 246] on input "0" at bounding box center [795, 256] width 98 height 20
type input "3"
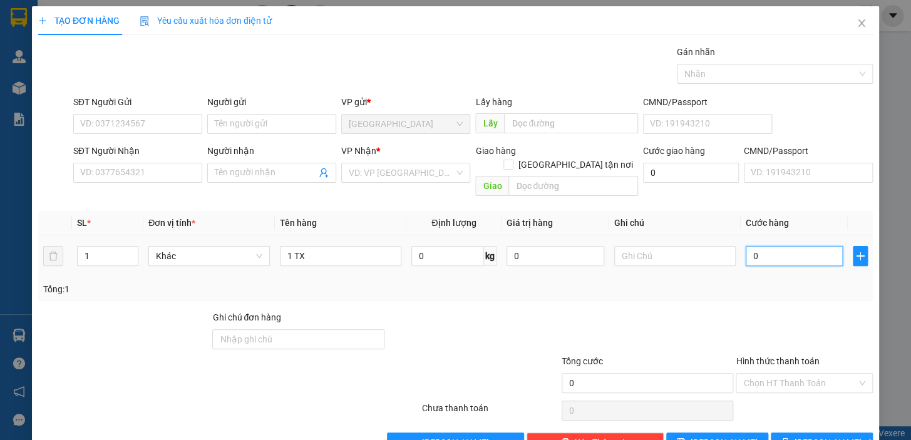
type input "3"
type input "30"
type input "30.000"
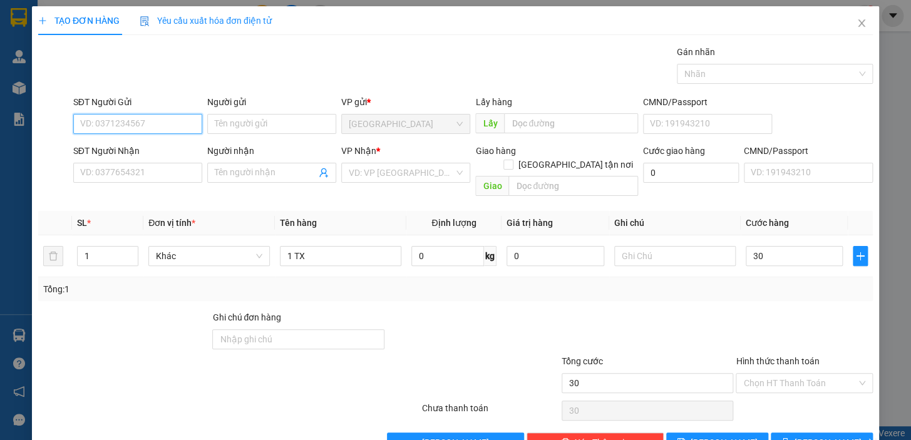
type input "30.000"
click at [135, 117] on input "SĐT Người Gửi" at bounding box center [137, 124] width 129 height 20
type input "0935866887"
click at [145, 151] on div "0935866887 - KHÁNH" at bounding box center [141, 149] width 123 height 14
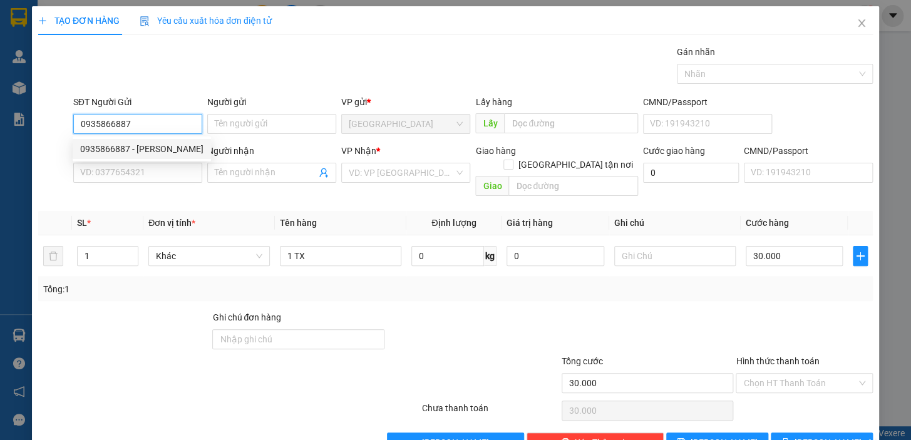
type input "KHÁNH"
type input "0915847583"
type input "HẰNG"
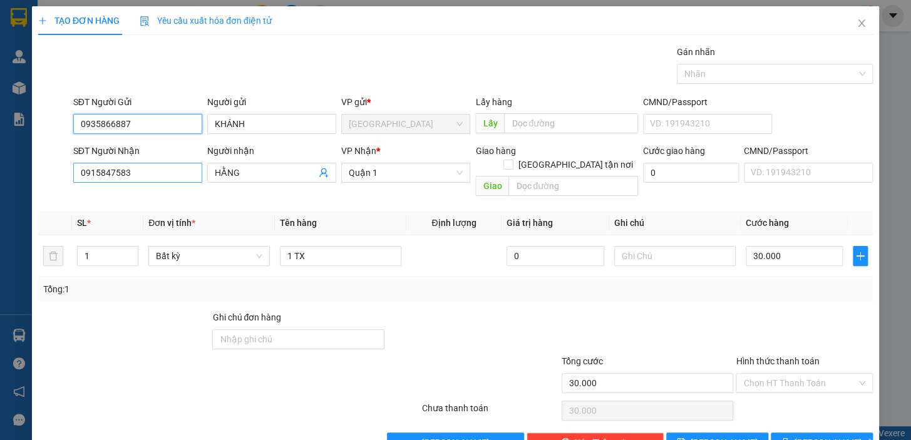
type input "0935866887"
click at [156, 170] on input "0915847583" at bounding box center [137, 173] width 129 height 20
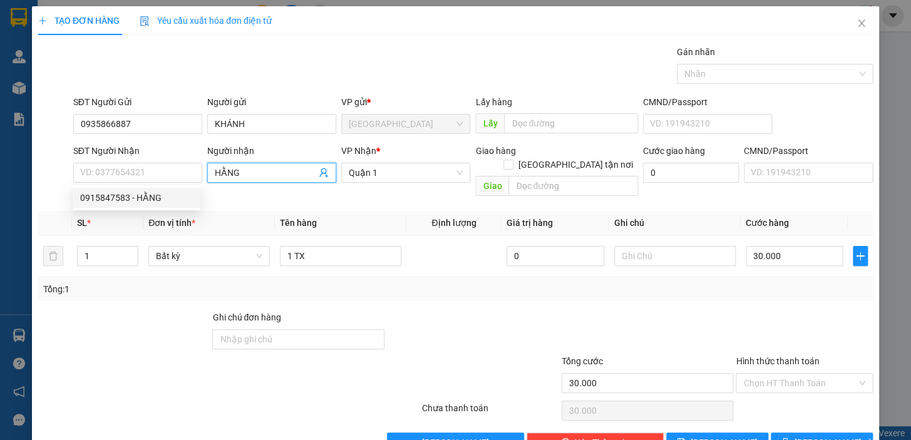
click at [240, 173] on input "HẰNG" at bounding box center [265, 173] width 101 height 14
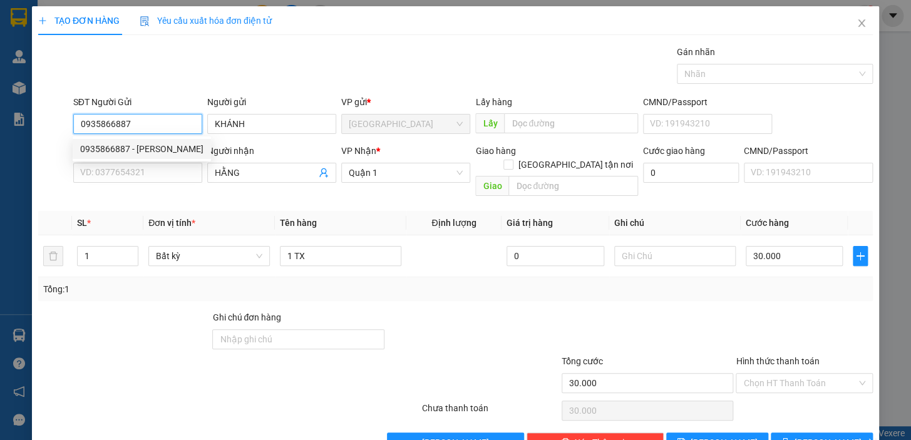
drag, startPoint x: 130, startPoint y: 122, endPoint x: 79, endPoint y: 130, distance: 50.6
click at [79, 130] on input "0935866887" at bounding box center [137, 124] width 129 height 20
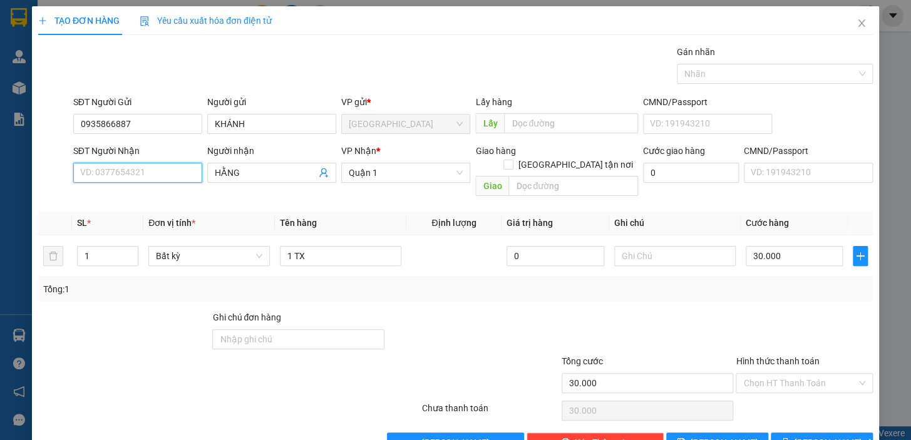
click at [138, 170] on input "SĐT Người Nhận" at bounding box center [137, 173] width 129 height 20
click at [146, 196] on div "0868932748 - NHẬT" at bounding box center [136, 198] width 113 height 14
type input "0868932748"
type input "NHẬT"
checkbox input "true"
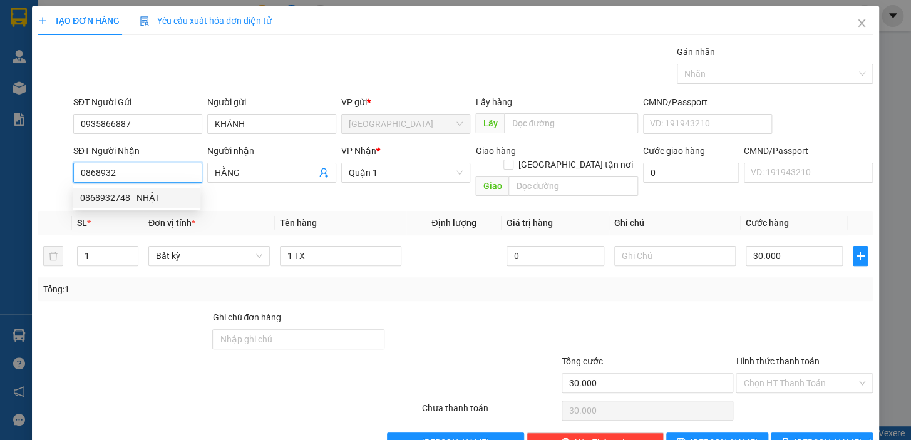
type input "547-549 TẠ QUANG BỮU, PHƯỜNG 4, QUẬN 8"
type input "230.000"
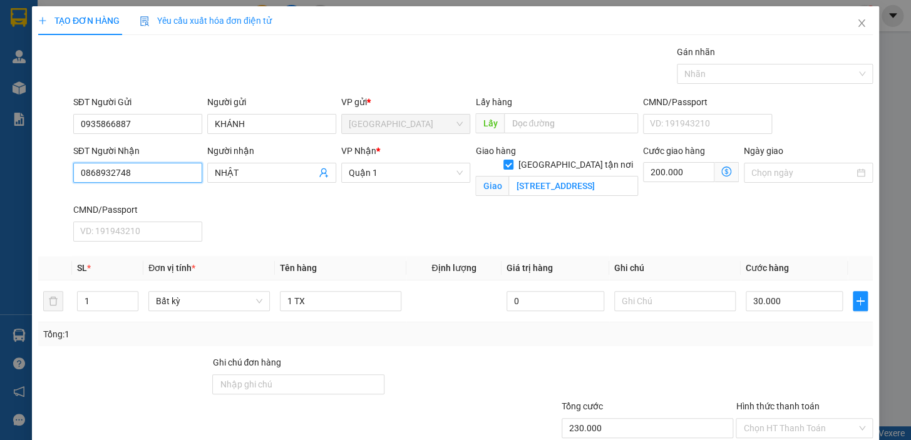
type input "0868932748"
click at [620, 238] on div "SĐT Người Nhận 0868932748 0868932748 Người nhận NHẬT VP Nhận * Quận 1 Giao hàng…" at bounding box center [473, 195] width 804 height 103
click at [606, 201] on div "Giao hàng Giao tận nơi Giao 547-549 TẠ QUANG BỮU, PHƯỜNG 4, QUẬN 8" at bounding box center [557, 173] width 168 height 59
click at [604, 176] on input "547-549 TẠ QUANG BỮU, PHƯỜNG 4, QUẬN 8" at bounding box center [573, 186] width 130 height 20
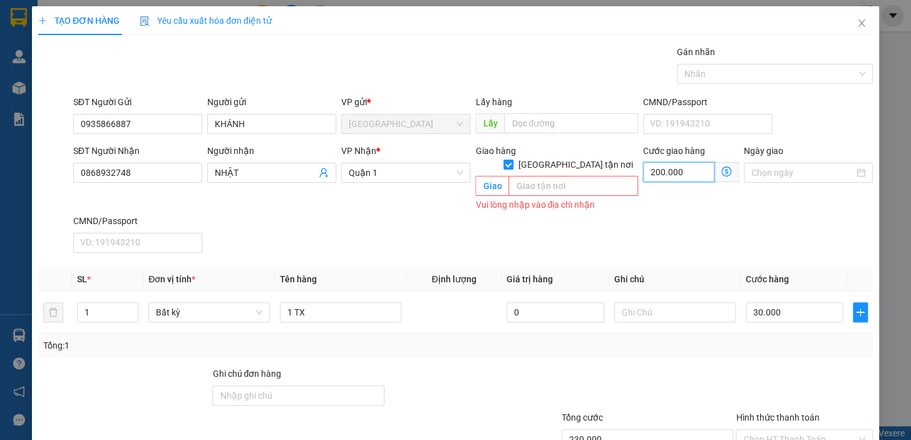
click at [660, 179] on input "200.000" at bounding box center [678, 172] width 71 height 20
type input "30.000"
type input "0"
click at [651, 217] on div "SĐT Người Nhận 0868932748 Người nhận NHẬT VP Nhận * Quận 1 Giao hàng Giao tận n…" at bounding box center [473, 201] width 804 height 114
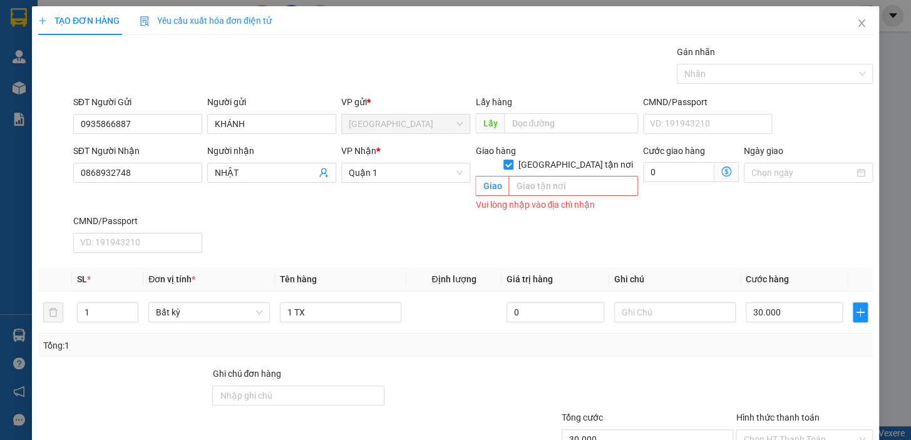
click at [544, 254] on div "Transit Pickup Surcharge Ids Transit Deliver Surcharge Ids Transit Deliver Surc…" at bounding box center [455, 277] width 834 height 464
drag, startPoint x: 640, startPoint y: 337, endPoint x: 646, endPoint y: 334, distance: 6.7
click at [642, 339] on div "Tổng: 1" at bounding box center [455, 346] width 824 height 14
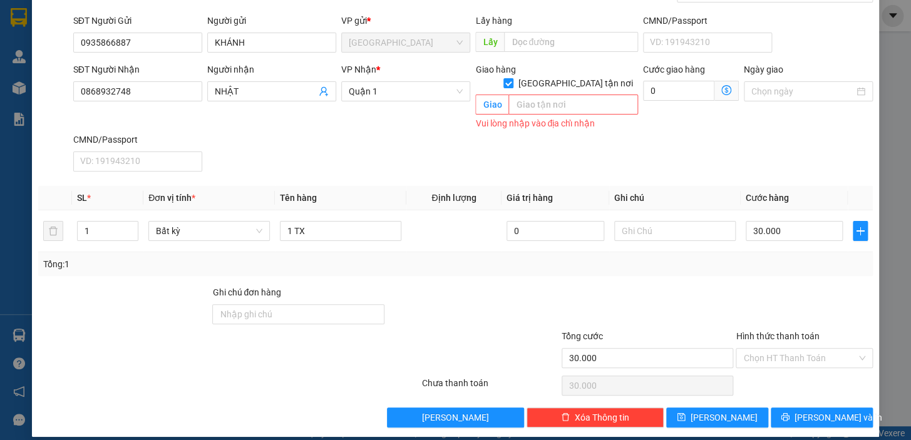
click at [695, 271] on div "Transit Pickup Surcharge Ids Transit Deliver Surcharge Ids Transit Deliver Surc…" at bounding box center [455, 196] width 834 height 464
click at [512, 78] on input "[GEOGRAPHIC_DATA] tận nơi" at bounding box center [507, 82] width 9 height 9
checkbox input "false"
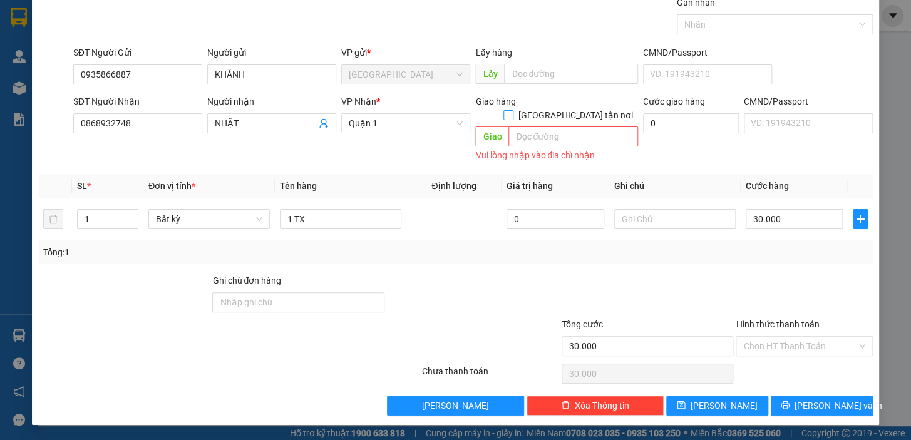
scroll to position [34, 0]
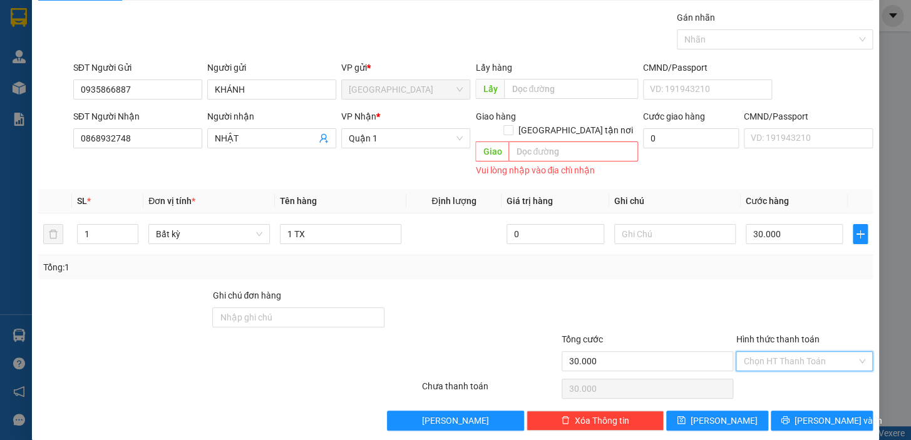
click at [771, 352] on input "Hình thức thanh toán" at bounding box center [799, 361] width 113 height 19
click at [771, 260] on div "Tại văn phòng" at bounding box center [796, 261] width 121 height 14
type input "0"
click at [789, 416] on icon "printer" at bounding box center [785, 420] width 9 height 9
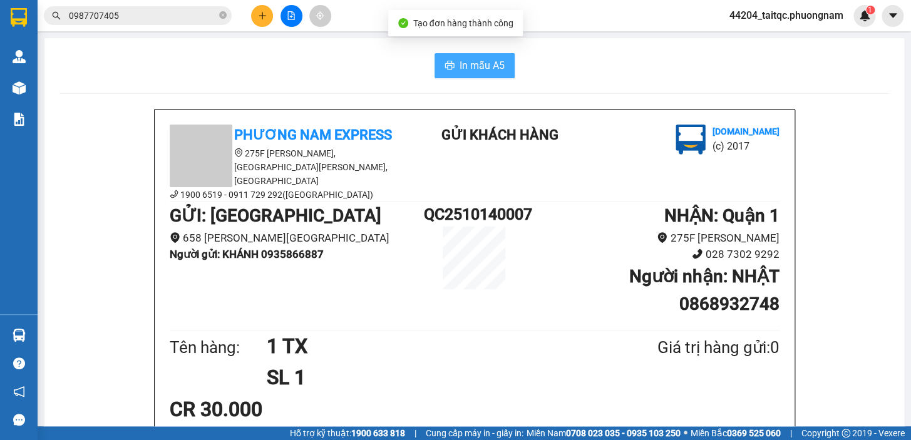
click at [481, 65] on span "In mẫu A5" at bounding box center [481, 66] width 45 height 16
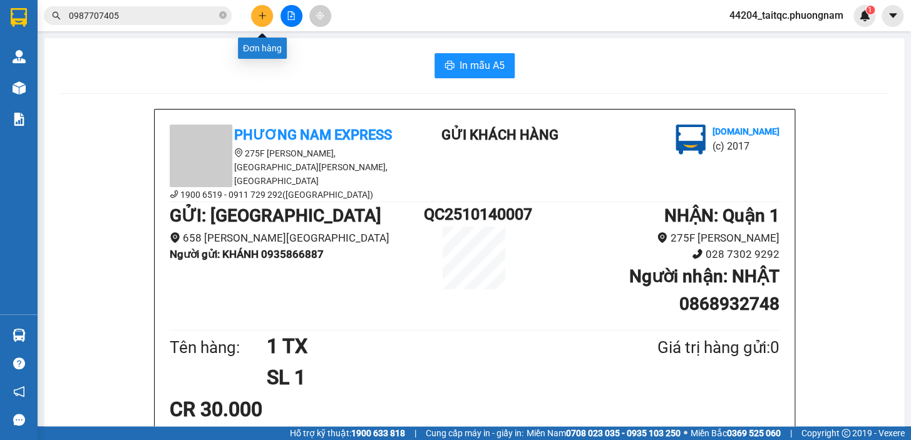
click at [260, 13] on icon "plus" at bounding box center [262, 15] width 9 height 9
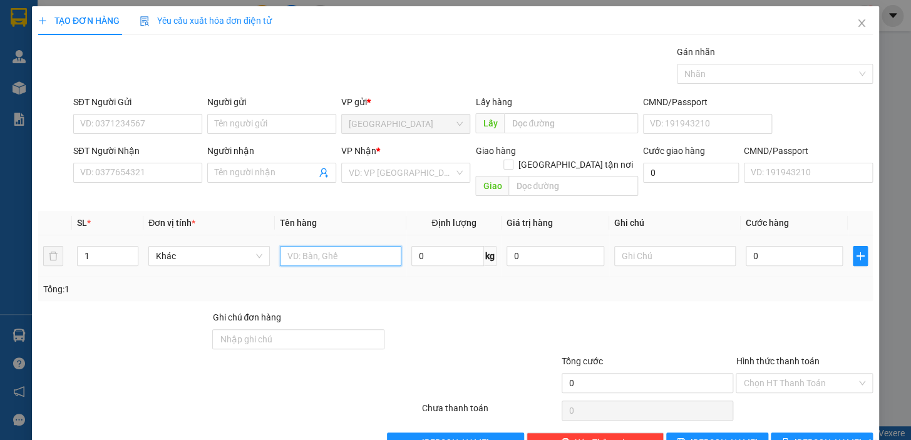
drag, startPoint x: 305, startPoint y: 247, endPoint x: 302, endPoint y: 241, distance: 6.4
click at [305, 246] on input "text" at bounding box center [340, 256] width 121 height 20
type input "1 H"
click at [747, 247] on input "0" at bounding box center [795, 256] width 98 height 20
type input "2"
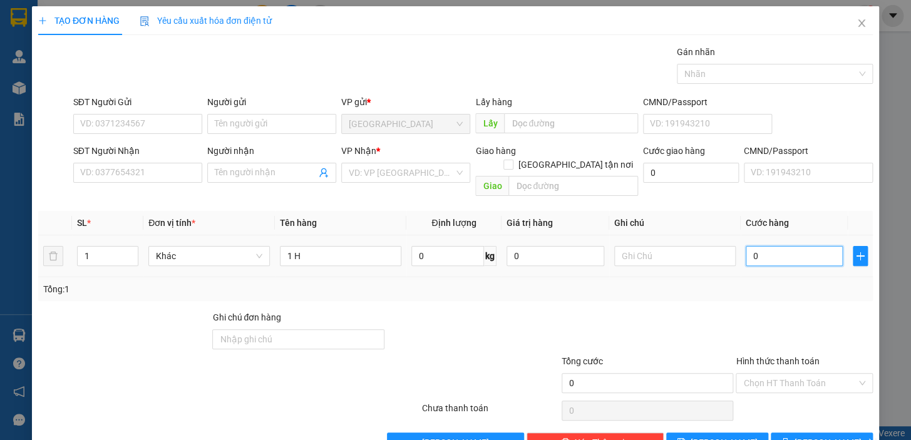
type input "2"
type input "20"
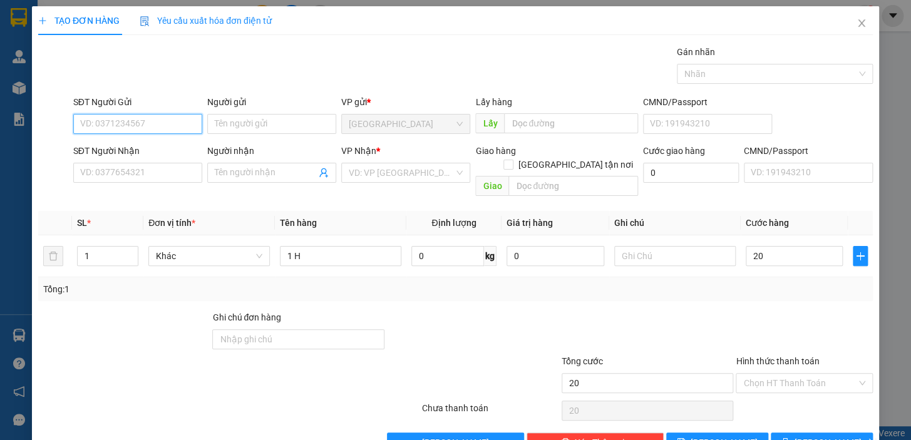
type input "20.000"
click at [111, 123] on input "SĐT Người Gửi" at bounding box center [137, 124] width 129 height 20
click at [128, 147] on div "0937977723 - TRƯỜNG" at bounding box center [136, 149] width 113 height 14
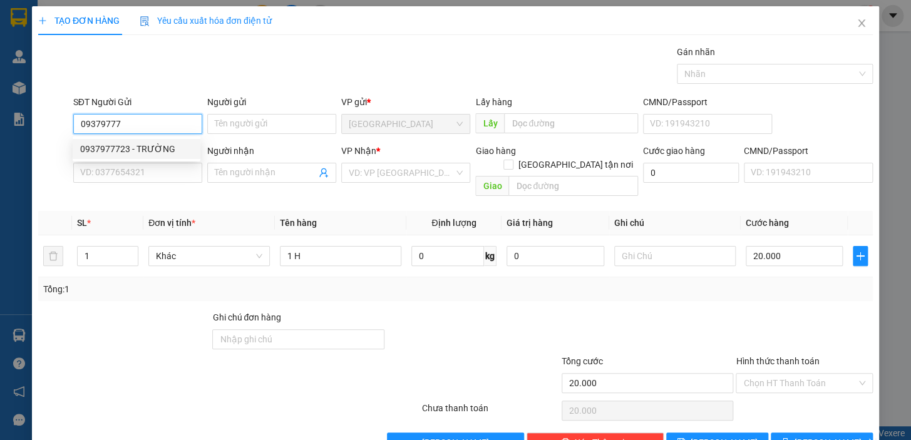
type input "0937977723"
type input "TRƯỜNG"
type input "0799995424"
type input "QUỐC TIẾN"
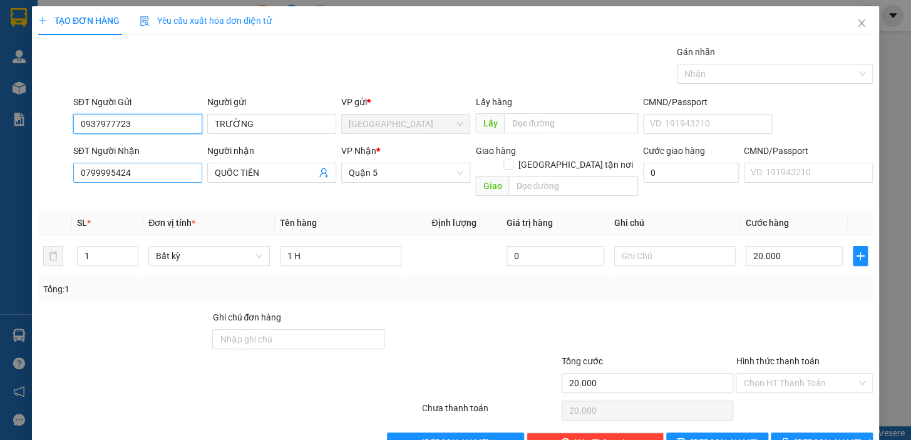
type input "0937977723"
click at [141, 170] on input "0799995424" at bounding box center [137, 173] width 129 height 20
type input "0907351361"
click at [275, 171] on input "QUỐC TIẾN" at bounding box center [265, 173] width 101 height 14
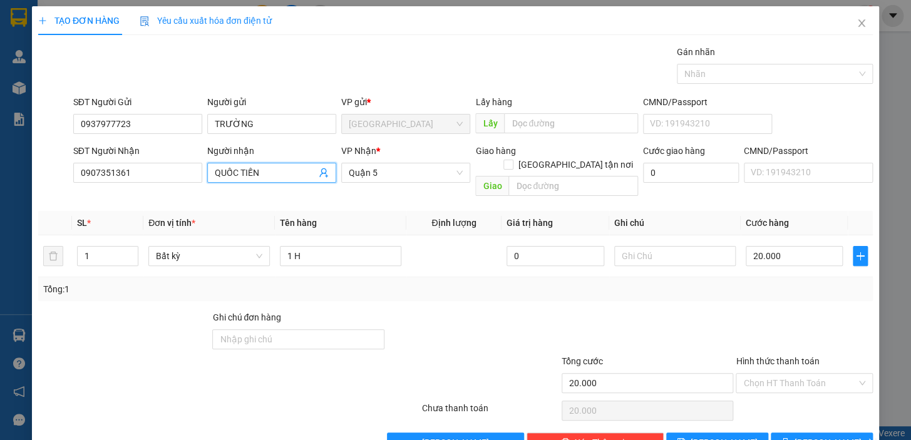
click at [275, 171] on input "QUỐC TIẾN" at bounding box center [265, 173] width 101 height 14
type input "TUÂ"
click at [603, 282] on div "Tổng: 1" at bounding box center [455, 289] width 824 height 14
click at [780, 374] on input "Hình thức thanh toán" at bounding box center [799, 383] width 113 height 19
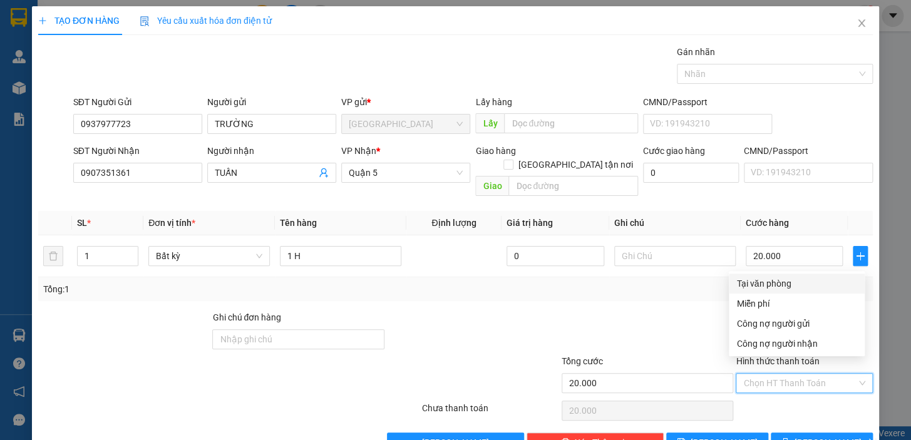
click at [773, 284] on div "Tại văn phòng" at bounding box center [796, 284] width 121 height 14
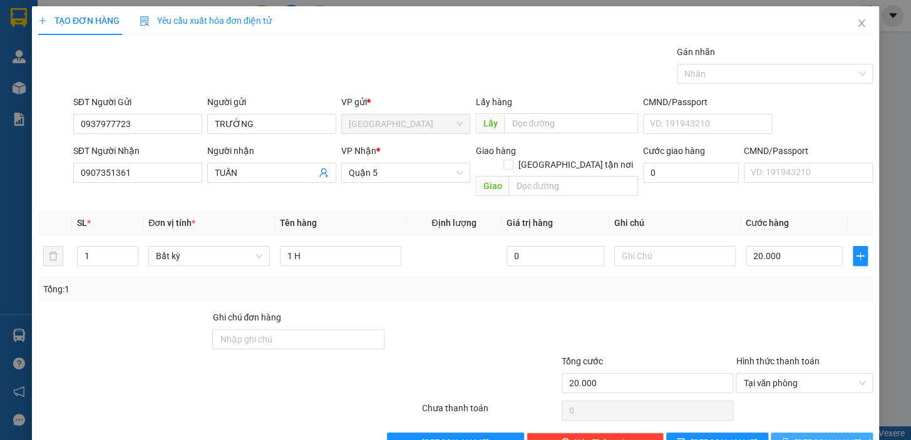
click at [804, 433] on button "[PERSON_NAME] và In" at bounding box center [822, 443] width 102 height 20
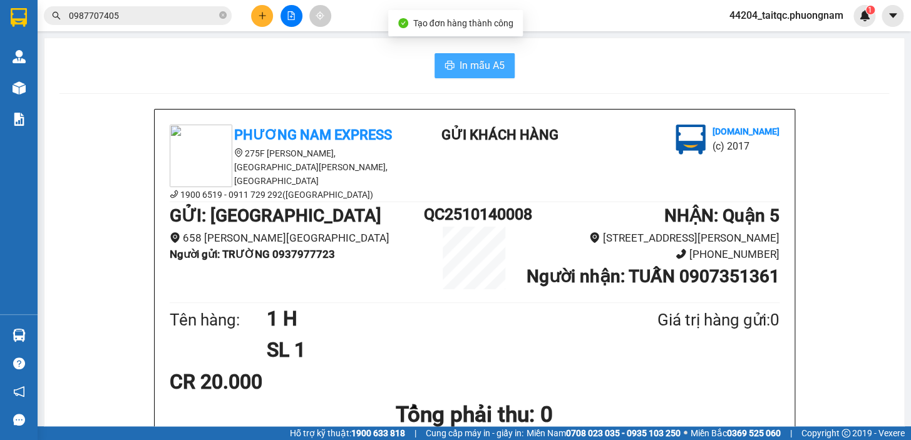
click at [459, 58] on span "In mẫu A5" at bounding box center [481, 66] width 45 height 16
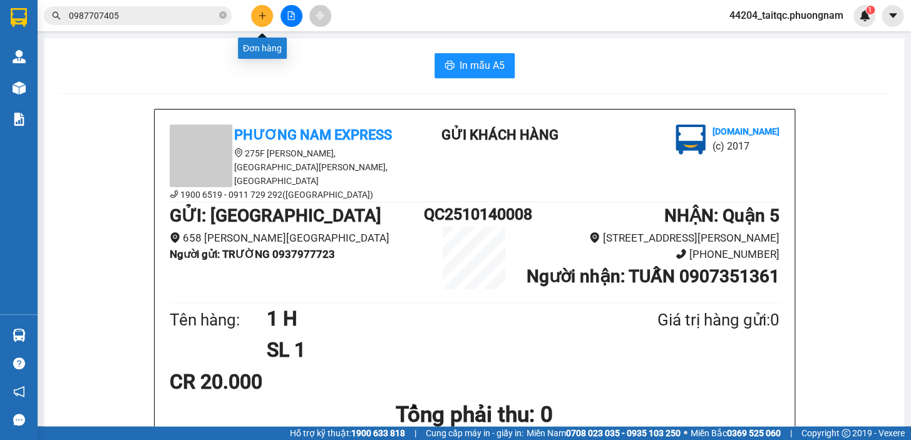
click at [259, 18] on icon "plus" at bounding box center [262, 15] width 9 height 9
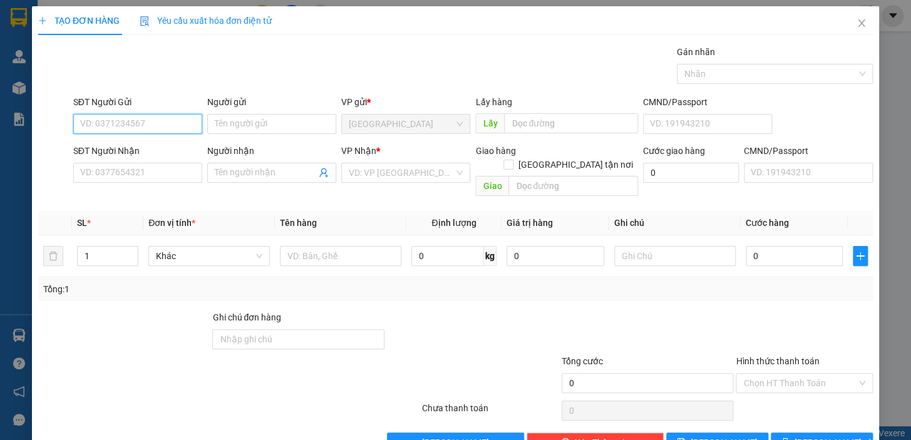
click at [156, 125] on input "SĐT Người Gửi" at bounding box center [137, 124] width 129 height 20
type input "0356527778"
click at [173, 143] on div "0356527778 - PHÚ" at bounding box center [136, 149] width 113 height 14
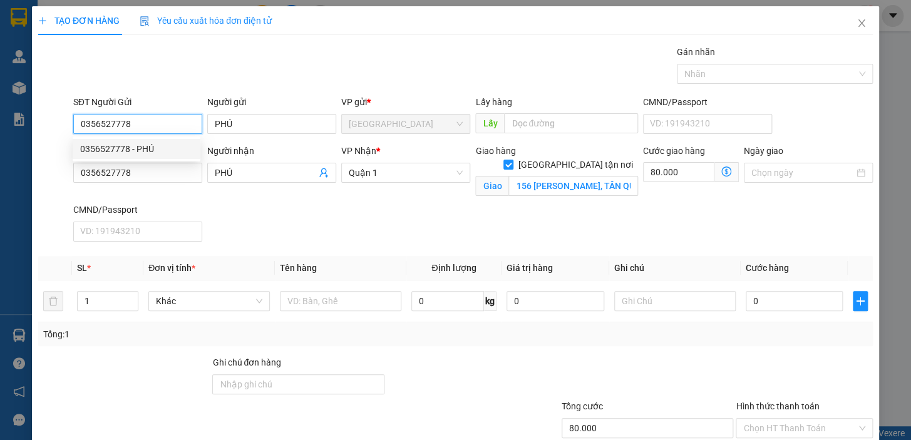
type input "PHÚ"
type input "0356527778"
type input "PHÚ"
checkbox input "true"
type input "156 NGUYỄN NGỌC NHỰT, TÂN QUÝ,TÂN PHÚ"
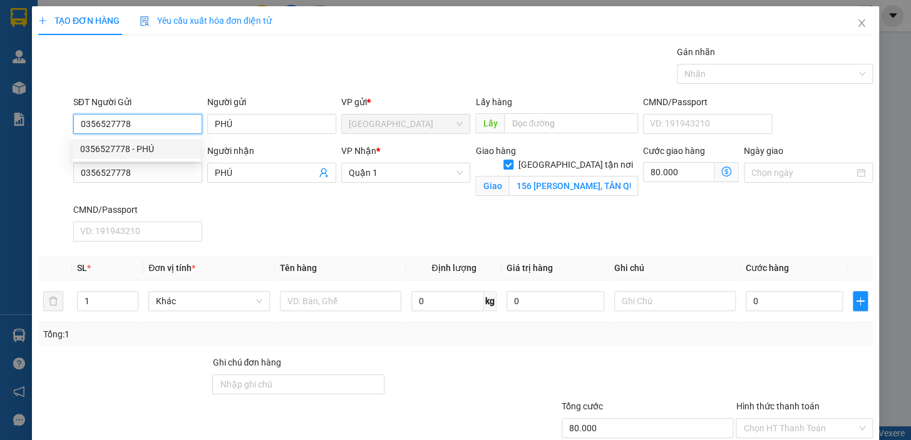
type input "80.000"
type input "0356527778"
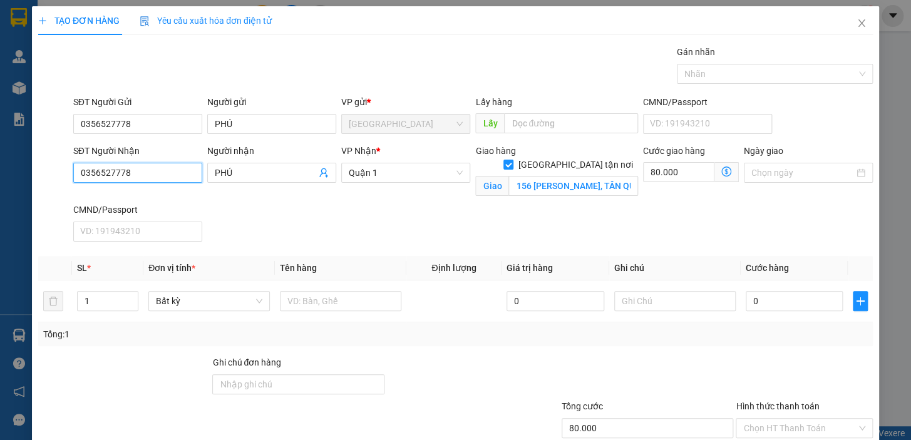
click at [136, 173] on input "0356527778" at bounding box center [137, 173] width 129 height 20
click at [136, 172] on input "0356527778" at bounding box center [137, 173] width 129 height 20
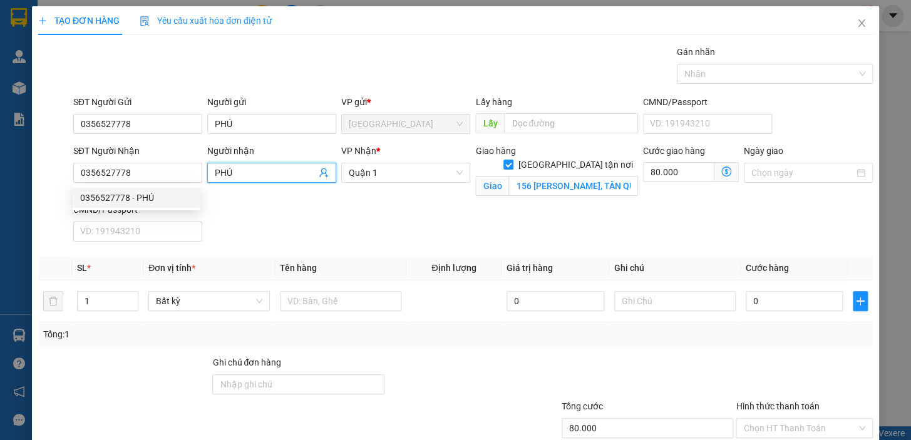
click at [253, 168] on input "PHÚ" at bounding box center [265, 173] width 101 height 14
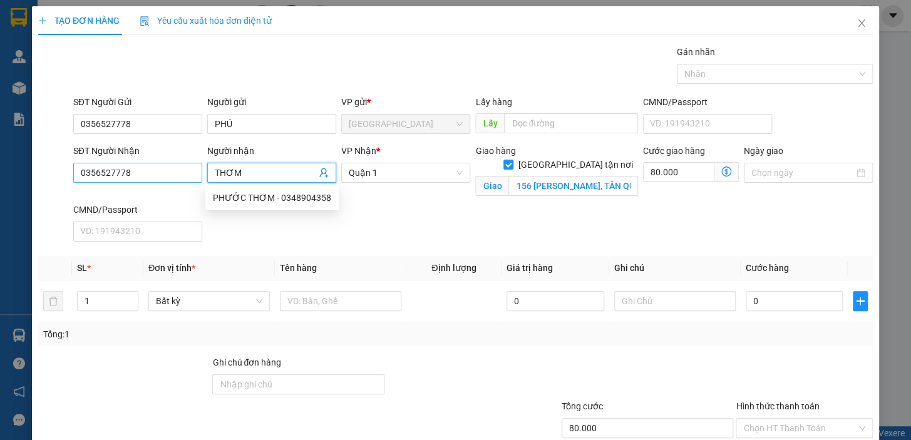
type input "THƠM"
click at [137, 171] on input "0356527778" at bounding box center [137, 173] width 129 height 20
type input "0985041989"
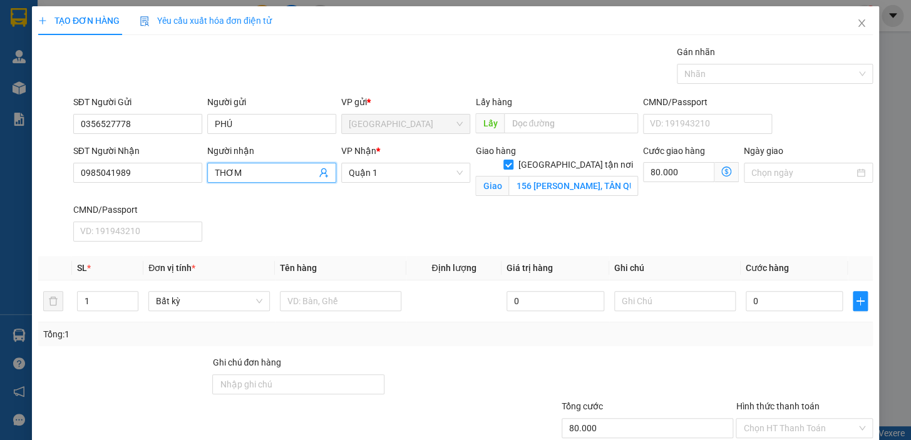
click at [260, 173] on input "THƠM" at bounding box center [265, 173] width 101 height 14
drag, startPoint x: 427, startPoint y: 222, endPoint x: 402, endPoint y: 187, distance: 42.6
click at [427, 220] on div "SĐT Người Nhận 0985041989 Người nhận THƠM VP Nhận * Quận 1 Giao hàng Giao tận n…" at bounding box center [473, 195] width 804 height 103
click at [391, 173] on span "Quận 1" at bounding box center [406, 172] width 114 height 19
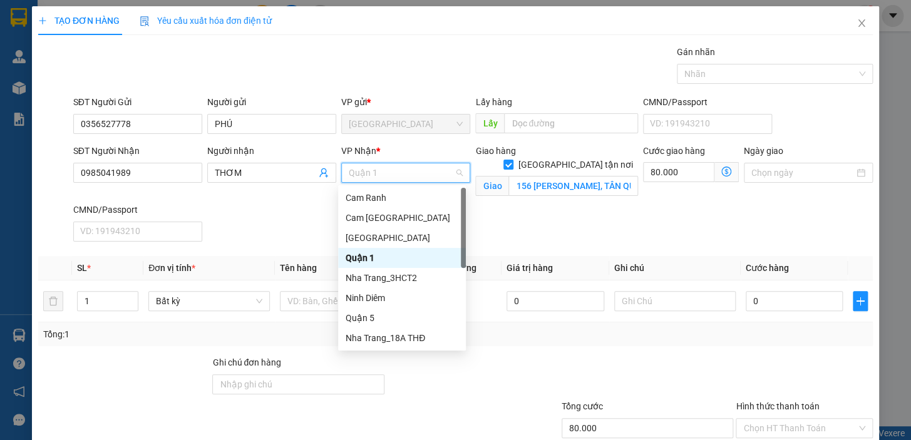
click at [391, 173] on span "Quận 1" at bounding box center [406, 172] width 114 height 19
click at [372, 319] on div "Quận 5" at bounding box center [402, 318] width 113 height 14
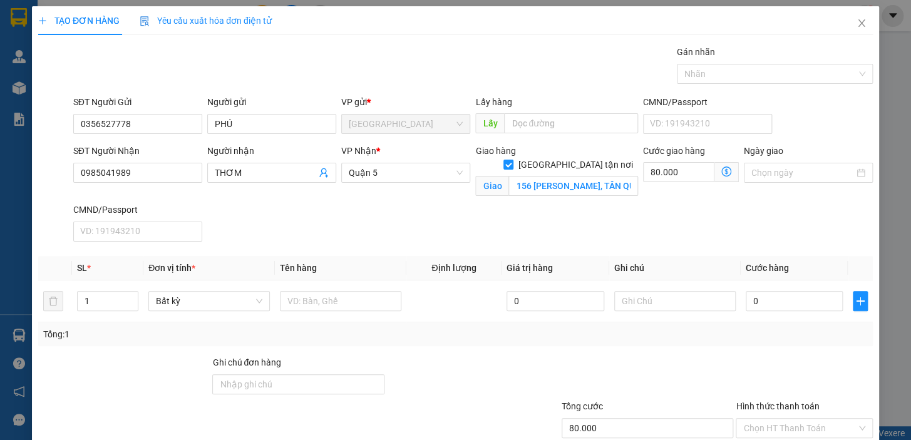
click at [572, 231] on div "SĐT Người Nhận 0985041989 Người nhận THƠM VP Nhận * Quận 5 Giao hàng Giao tận n…" at bounding box center [473, 195] width 804 height 103
click at [670, 175] on input "80.000" at bounding box center [678, 172] width 71 height 20
type input "0"
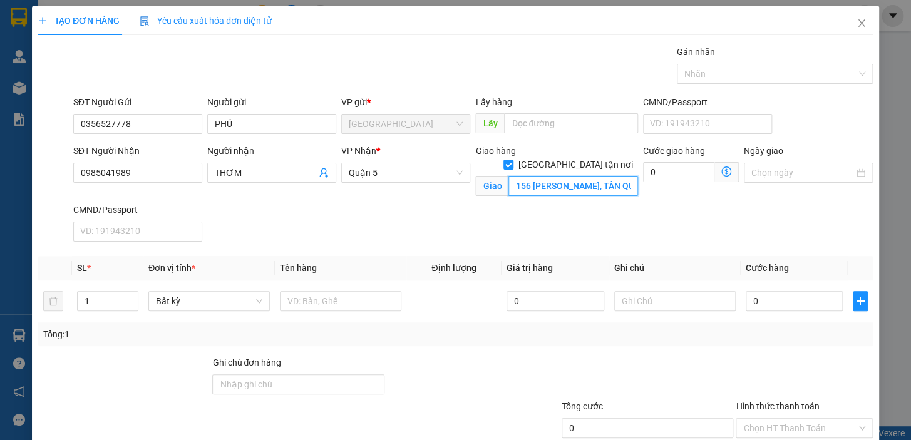
click at [617, 176] on input "156 NGUYỄN NGỌC NHỰT, TÂN QUÝ,TÂN PHÚ" at bounding box center [573, 186] width 130 height 20
type input "CHỢ AN ĐÔNG"
click at [513, 207] on div "SĐT Người Nhận 0985041989 Người nhận THƠM VP Nhận * Quận 5 Giao hàng Giao tận n…" at bounding box center [473, 195] width 804 height 103
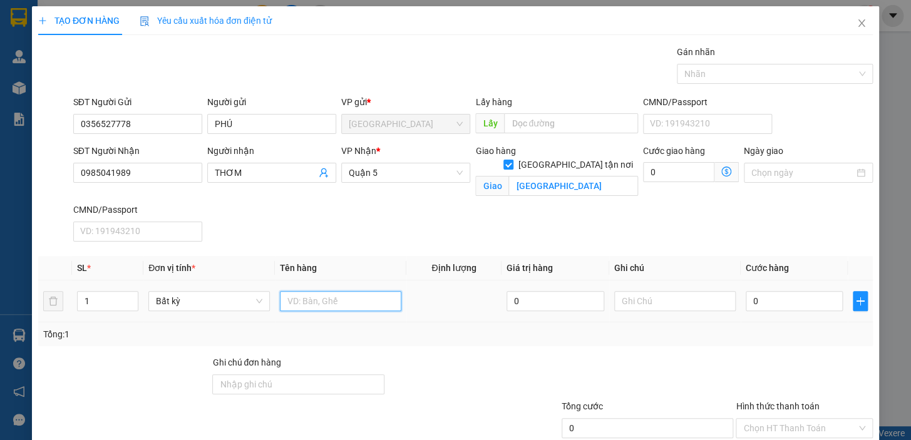
click at [321, 304] on input "text" at bounding box center [340, 301] width 121 height 20
click at [377, 173] on span "Quận 5" at bounding box center [406, 172] width 114 height 19
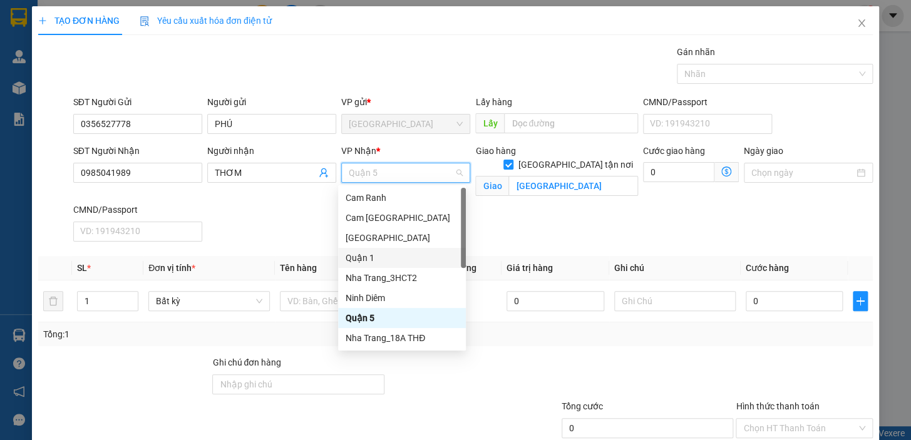
click at [373, 256] on div "Quận 1" at bounding box center [402, 258] width 113 height 14
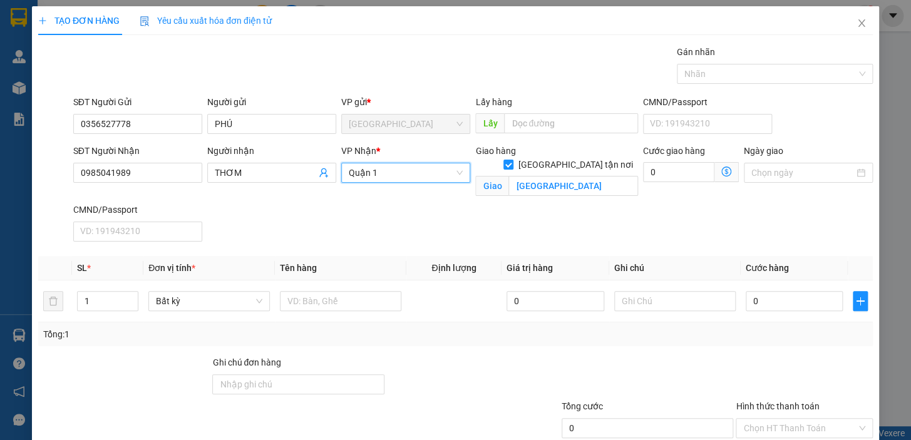
click at [312, 257] on th "Tên hàng" at bounding box center [340, 268] width 131 height 24
click at [324, 302] on input "text" at bounding box center [340, 301] width 121 height 20
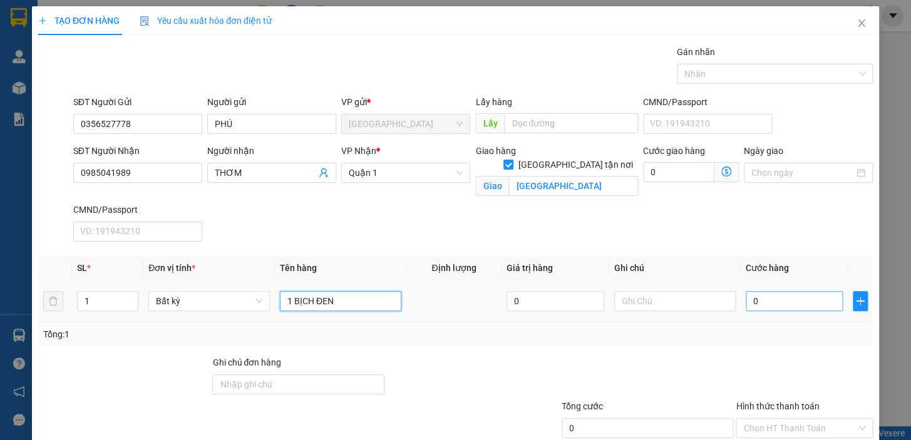
type input "1 BỊCH ĐEN"
click at [789, 303] on input "0" at bounding box center [795, 301] width 98 height 20
type input "2"
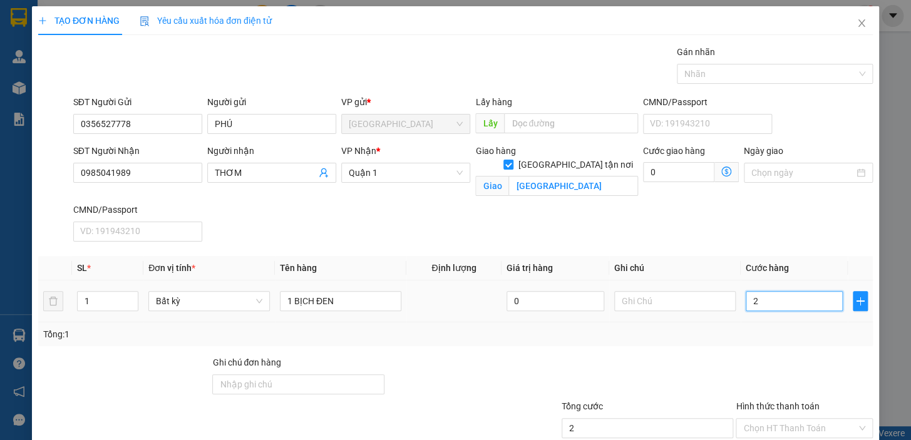
type input "20"
type input "20.000"
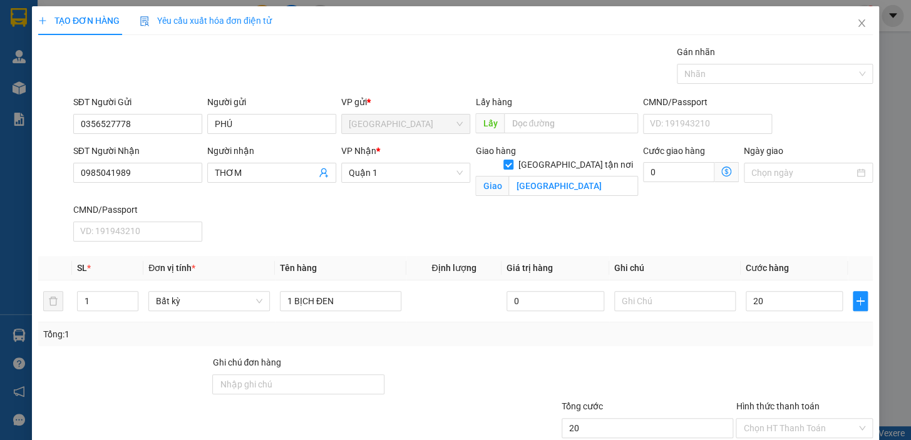
type input "20.000"
click at [705, 248] on div "Transit Pickup Surcharge Ids Transit Deliver Surcharge Ids Transit Deliver Surc…" at bounding box center [455, 271] width 834 height 453
drag, startPoint x: 664, startPoint y: 90, endPoint x: 702, endPoint y: 100, distance: 39.3
click at [665, 162] on input "0" at bounding box center [678, 172] width 71 height 20
type input "20.003"
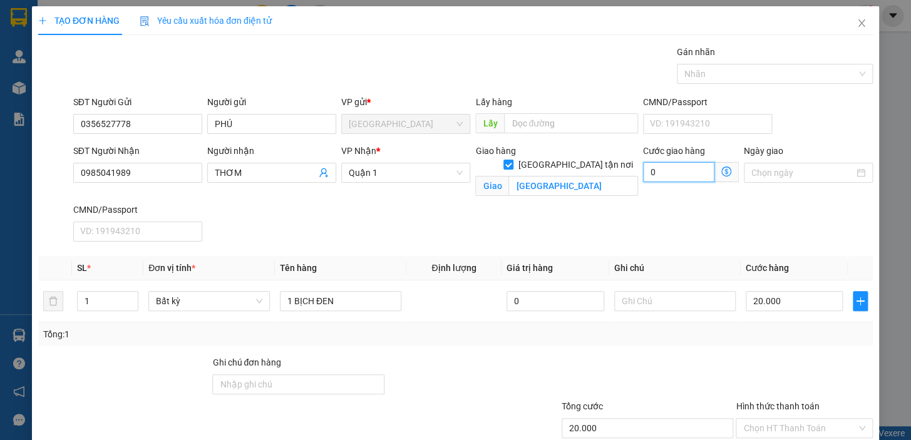
type input "20.003"
type input "3"
type input "20.030"
type input "30.000"
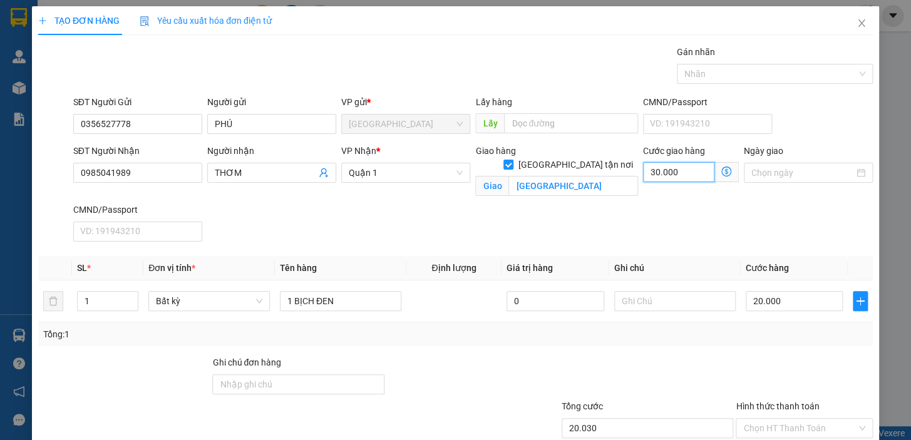
type input "50.000"
click at [625, 144] on div "SĐT Người Nhận 0985041989 Người nhận THƠM VP Nhận * Quận 1 Giao hàng Giao tận n…" at bounding box center [473, 195] width 804 height 103
click at [787, 419] on input "Hình thức thanh toán" at bounding box center [799, 428] width 113 height 19
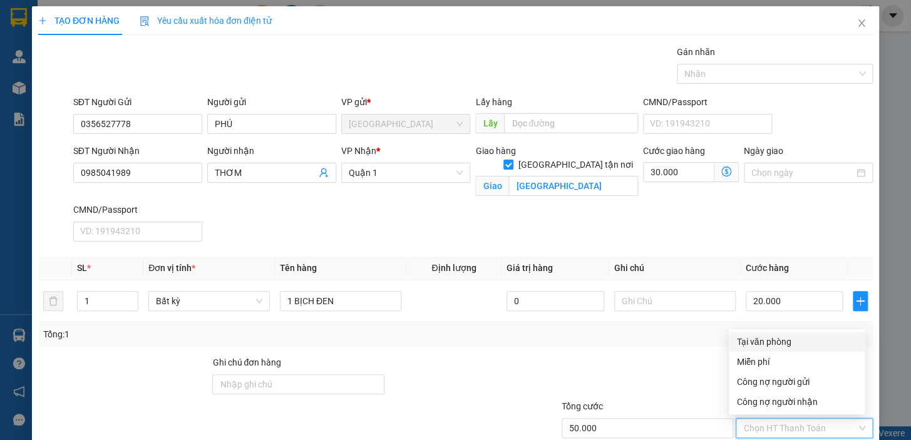
click at [771, 335] on div "Tại văn phòng" at bounding box center [796, 342] width 121 height 14
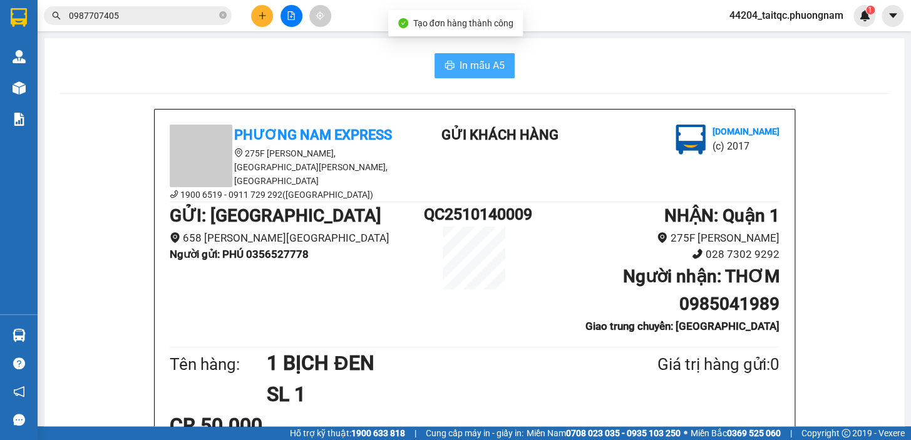
click at [463, 69] on span "In mẫu A5" at bounding box center [481, 66] width 45 height 16
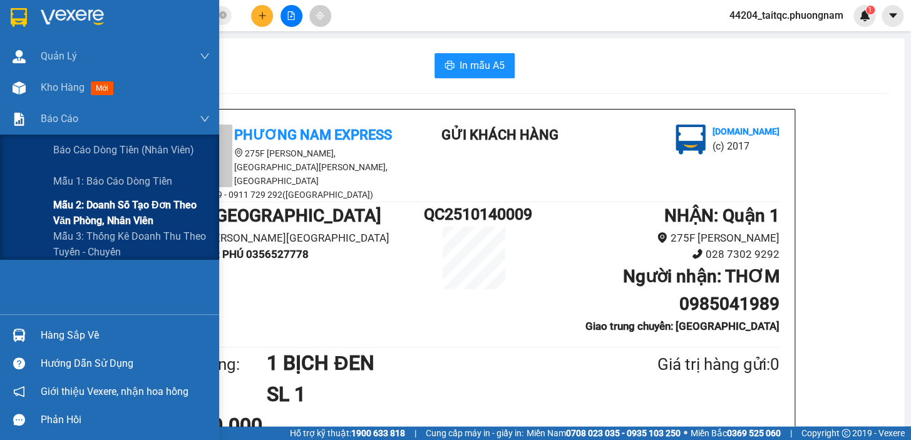
click at [100, 208] on span "Mẫu 2: Doanh số tạo đơn theo Văn phòng, nhân viên" at bounding box center [131, 212] width 156 height 31
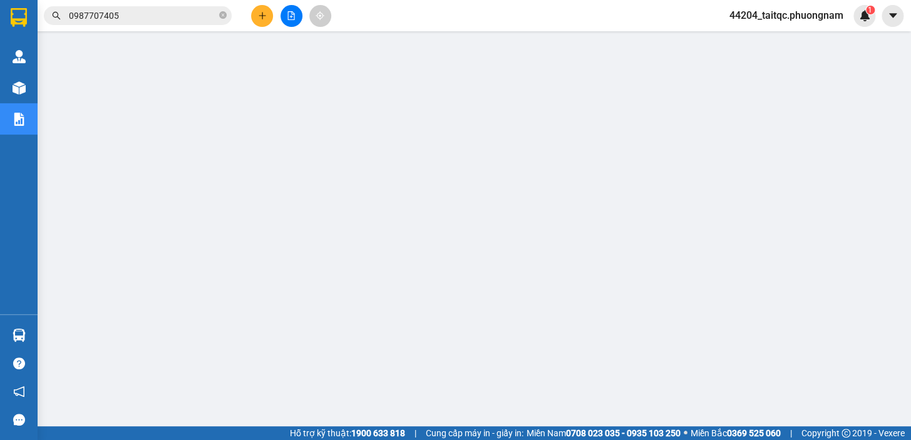
click at [134, 15] on input "0987707405" at bounding box center [143, 16] width 148 height 14
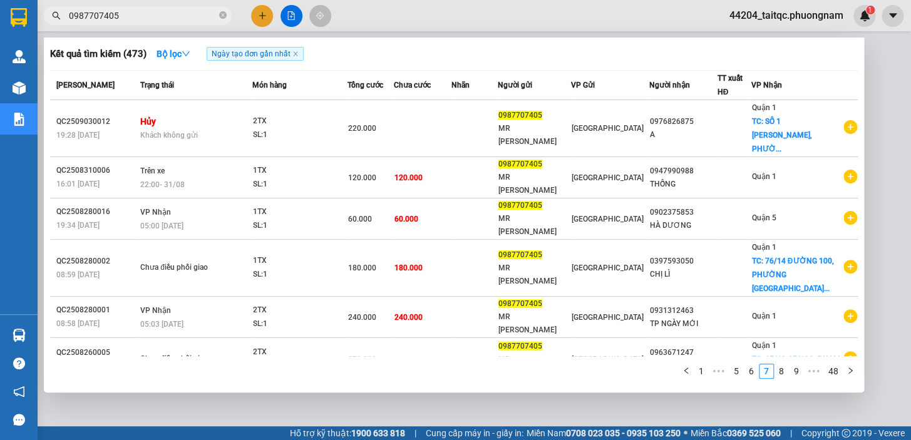
click at [134, 15] on input "0987707405" at bounding box center [143, 16] width 148 height 14
paste input "05927500"
type input "0905927500"
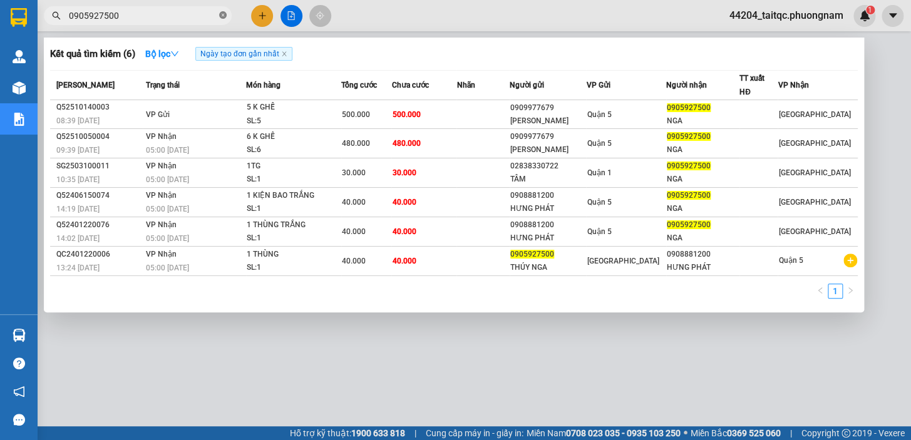
click at [224, 15] on icon "close-circle" at bounding box center [223, 15] width 8 height 8
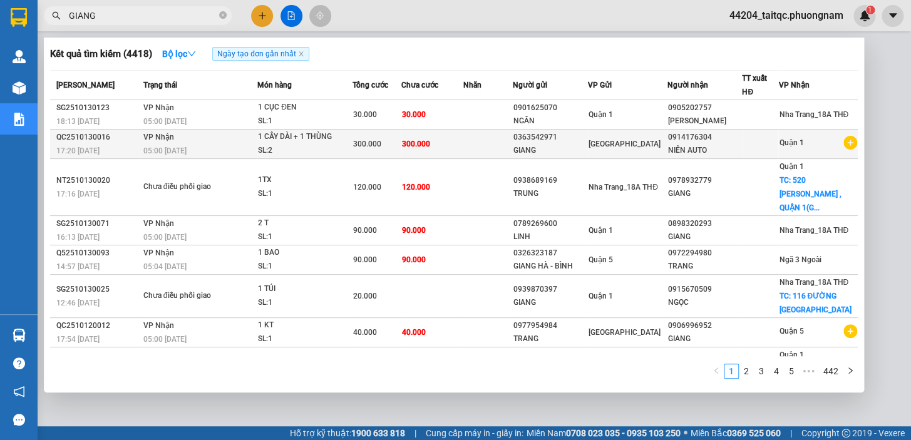
type input "GIANG"
click at [459, 145] on td "300.000" at bounding box center [432, 144] width 62 height 29
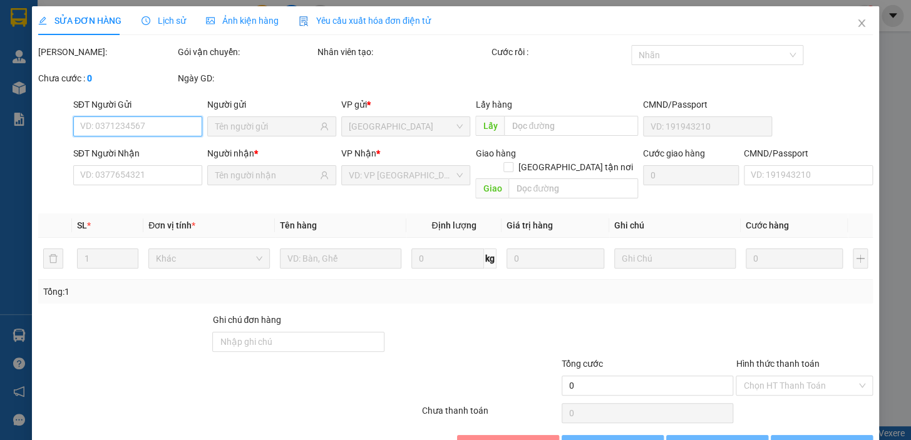
type input "0363542971"
type input "0914176304"
type input "300.000"
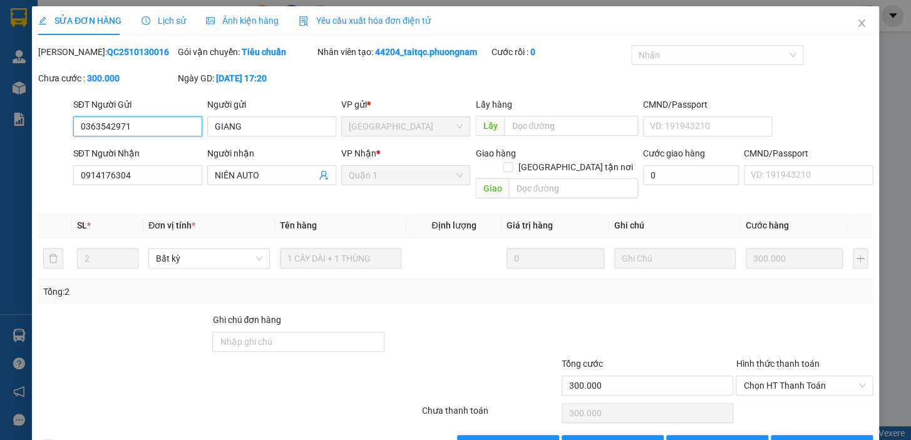
drag, startPoint x: 127, startPoint y: 123, endPoint x: 83, endPoint y: 128, distance: 44.7
click at [79, 128] on input "0363542971" at bounding box center [137, 126] width 129 height 20
click at [856, 23] on icon "close" at bounding box center [861, 23] width 10 height 10
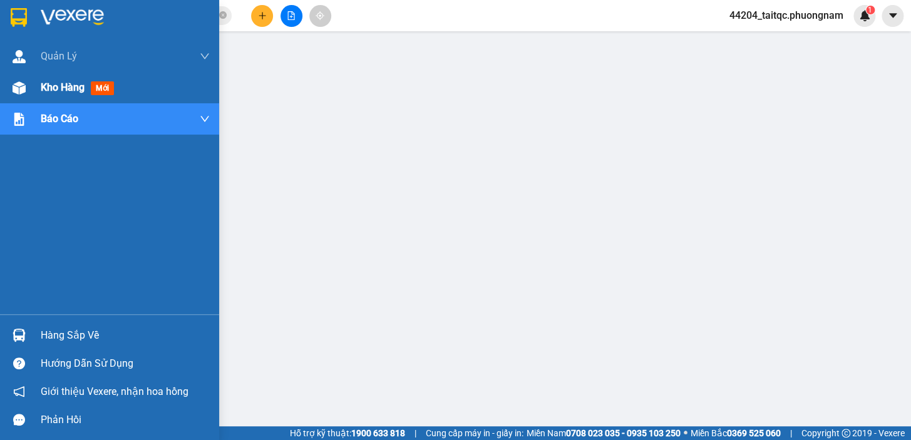
click at [28, 87] on div at bounding box center [19, 88] width 22 height 22
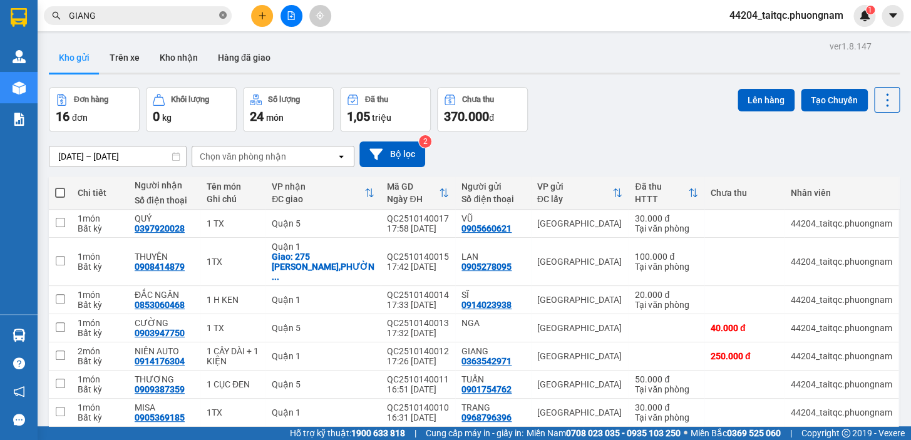
click at [220, 18] on icon "close-circle" at bounding box center [223, 15] width 8 height 8
click at [254, 15] on button at bounding box center [262, 16] width 22 height 22
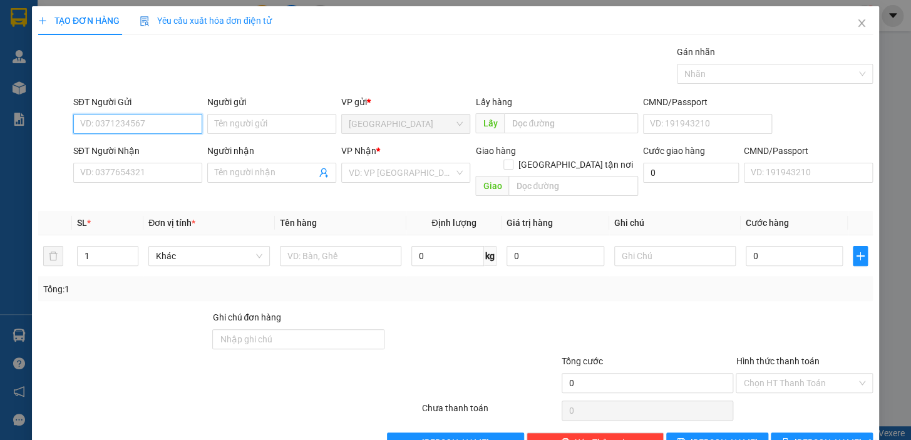
click at [155, 121] on input "SĐT Người Gửi" at bounding box center [137, 124] width 129 height 20
type input "0379586484"
click at [152, 148] on div "0379586484 - HIẾU" at bounding box center [136, 149] width 113 height 14
type input "HIẾU"
type input "0814205030"
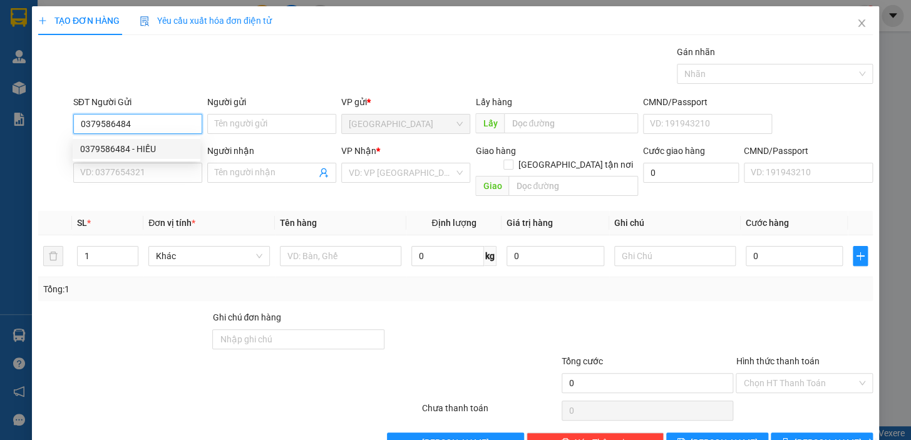
type input "THỊNH"
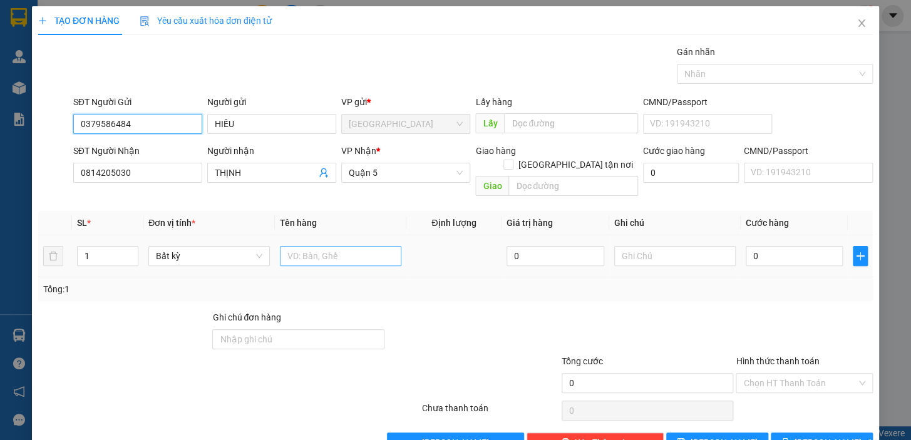
type input "0379586484"
click at [323, 246] on input "text" at bounding box center [340, 256] width 121 height 20
type input "2TX"
click at [789, 246] on input "0" at bounding box center [795, 256] width 98 height 20
type input "1"
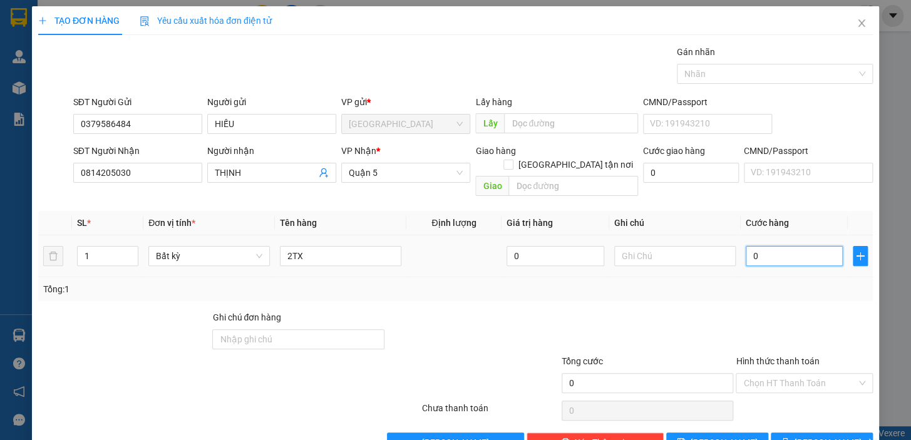
type input "1"
type input "10"
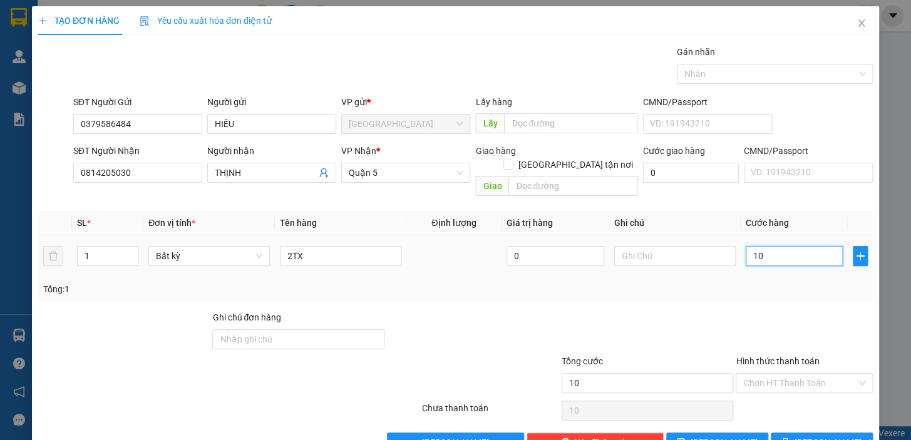
type input "100"
type input "100.000"
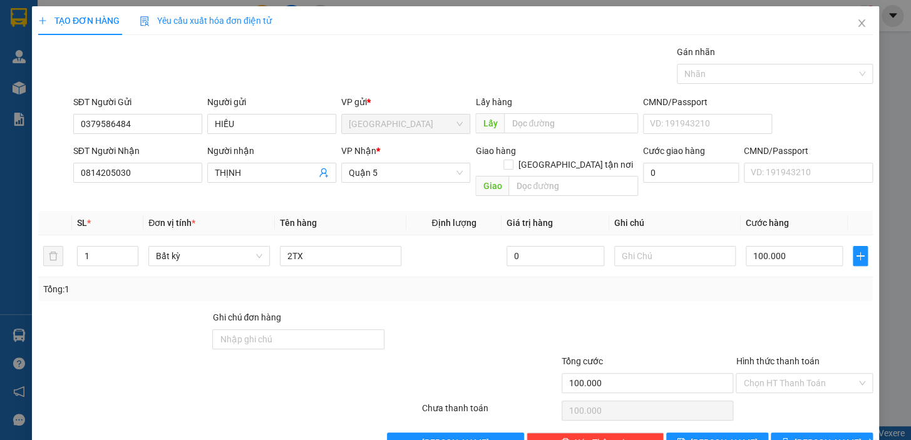
click at [790, 282] on div "Tổng: 1" at bounding box center [455, 289] width 824 height 14
click at [785, 374] on input "Hình thức thanh toán" at bounding box center [799, 383] width 113 height 19
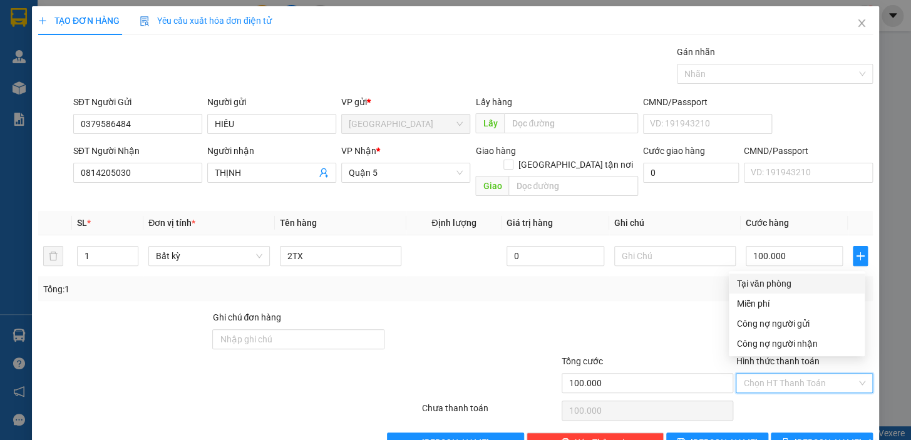
click at [781, 278] on div "Tại văn phòng" at bounding box center [796, 284] width 121 height 14
type input "0"
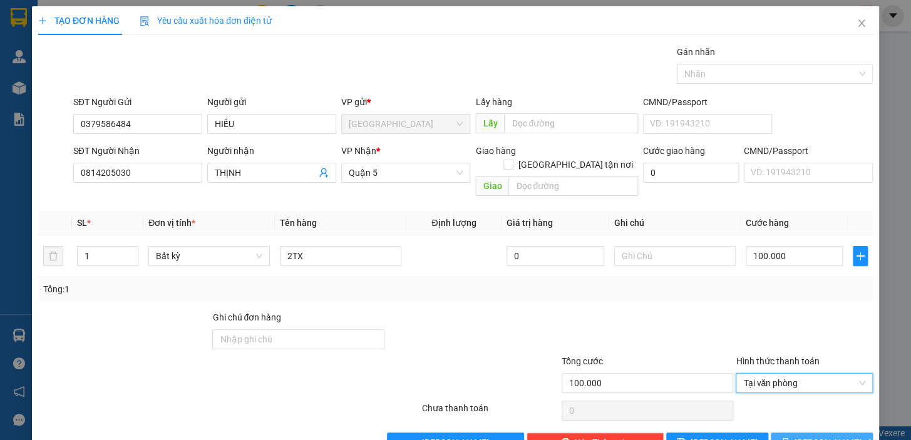
click at [814, 436] on span "[PERSON_NAME] và In" at bounding box center [838, 443] width 88 height 14
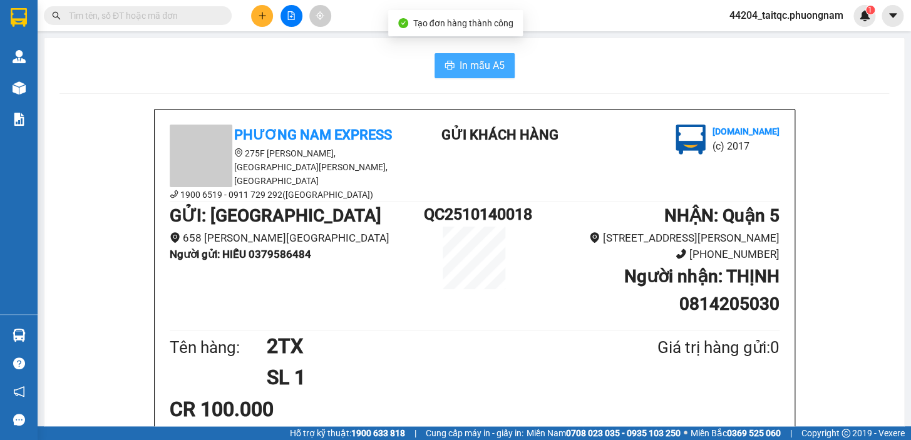
click at [463, 61] on span "In mẫu A5" at bounding box center [481, 66] width 45 height 16
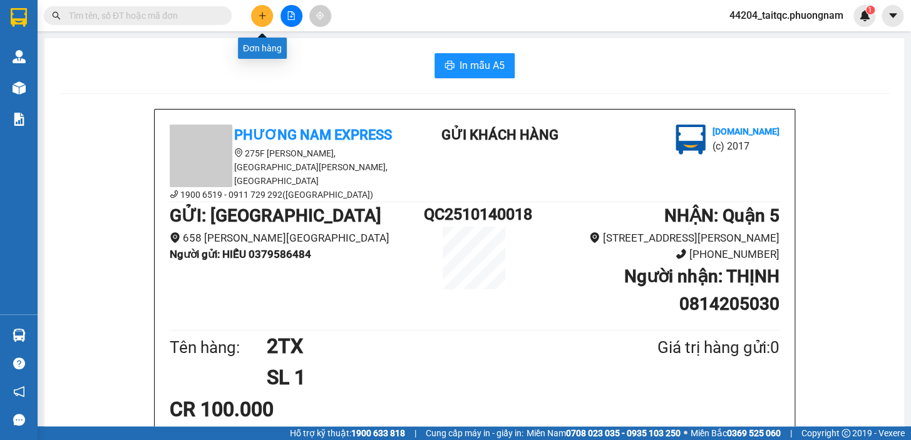
click at [258, 18] on icon "plus" at bounding box center [262, 15] width 9 height 9
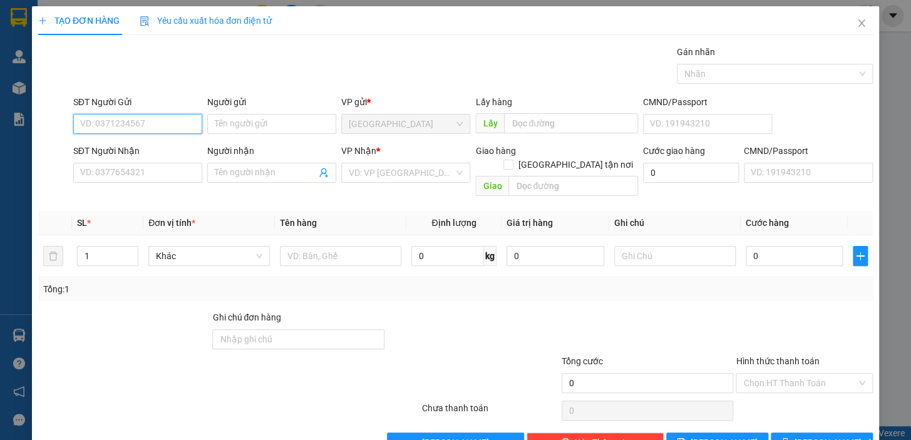
click at [154, 127] on input "SĐT Người Gửi" at bounding box center [137, 124] width 129 height 20
type input "0379586484"
click at [143, 148] on div "0379586484 - HIẾU" at bounding box center [136, 149] width 113 height 14
type input "HIẾU"
type input "0814205030"
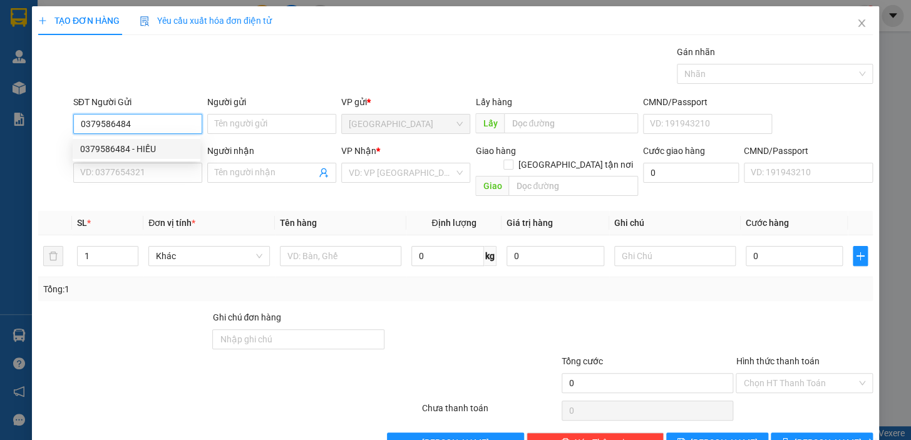
type input "THỊNH"
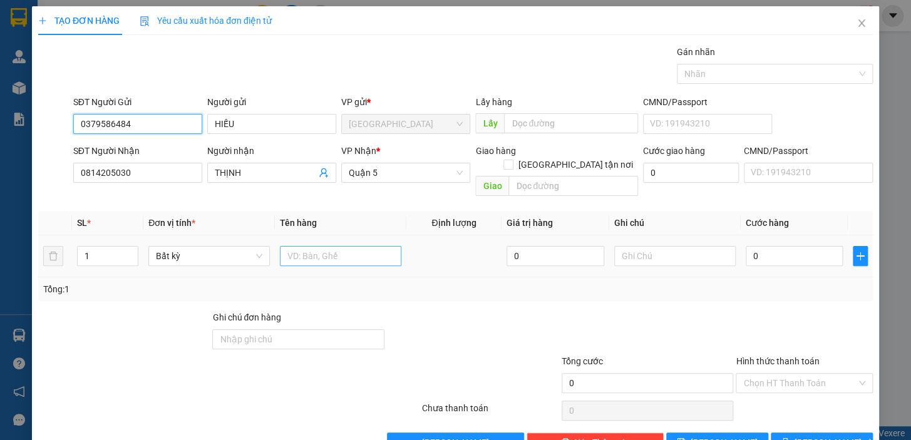
type input "0379586484"
click at [314, 246] on input "text" at bounding box center [340, 256] width 121 height 20
type input "1 BAO"
click at [776, 246] on input "0" at bounding box center [795, 256] width 98 height 20
type input "3"
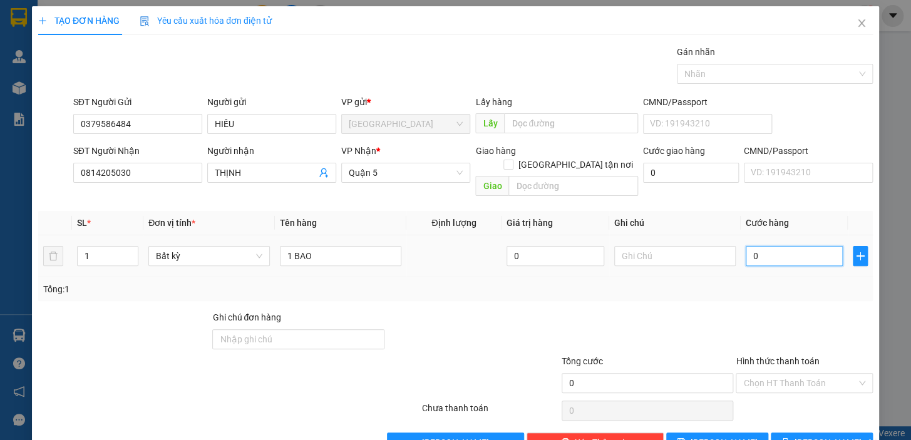
type input "3"
type input "30"
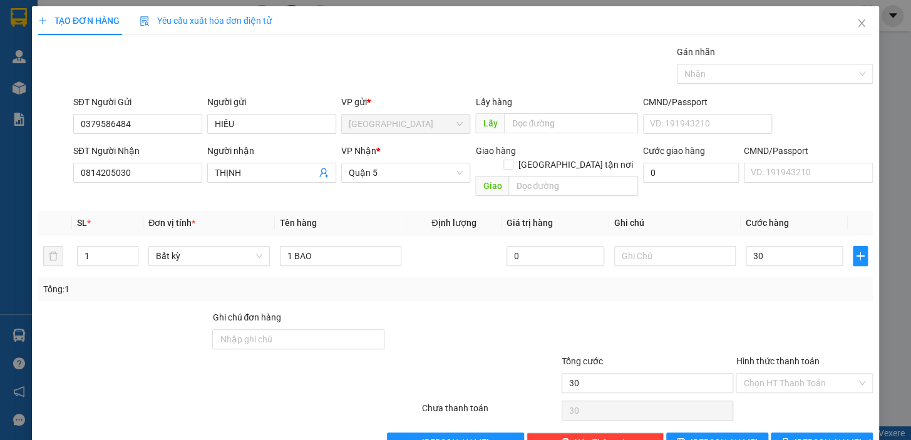
type input "30.000"
click at [764, 310] on div at bounding box center [804, 332] width 140 height 44
click at [792, 374] on input "Hình thức thanh toán" at bounding box center [799, 383] width 113 height 19
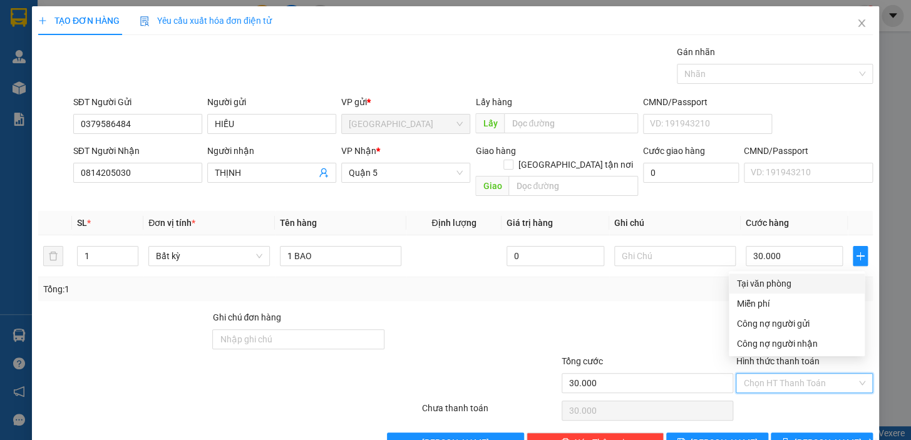
click at [774, 279] on div "Tại văn phòng" at bounding box center [796, 284] width 121 height 14
type input "0"
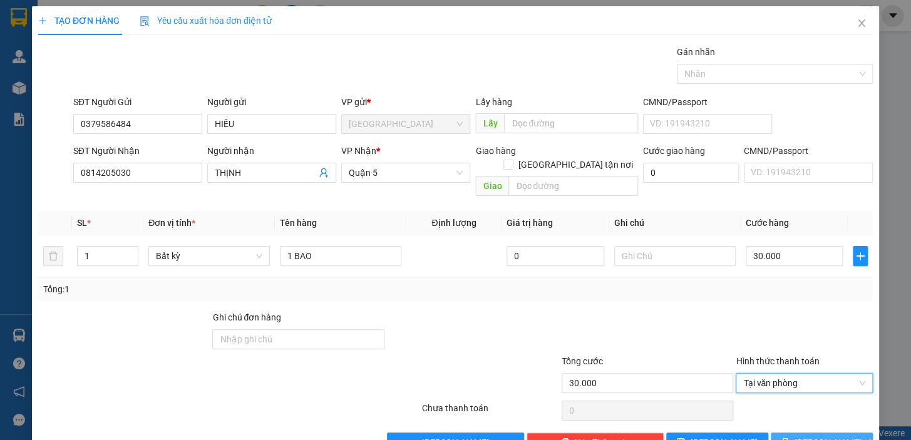
click at [814, 433] on button "[PERSON_NAME] và In" at bounding box center [822, 443] width 102 height 20
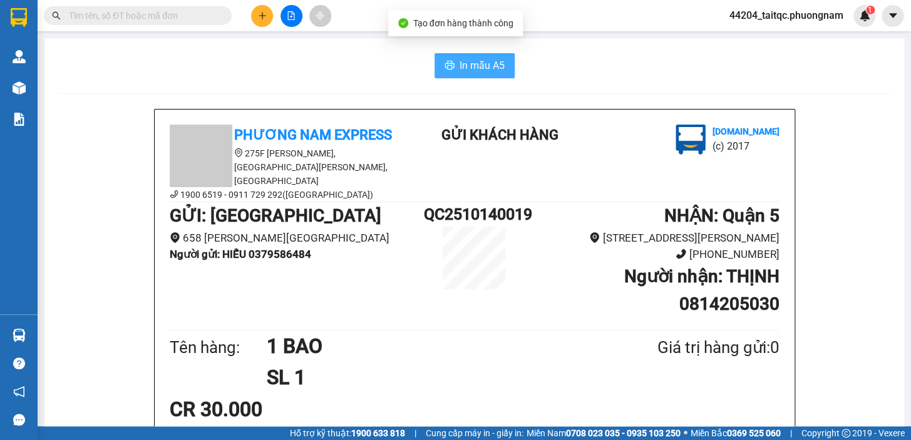
click at [500, 73] on button "In mẫu A5" at bounding box center [474, 65] width 80 height 25
click at [250, 19] on div at bounding box center [291, 16] width 94 height 22
click at [256, 18] on button at bounding box center [262, 16] width 22 height 22
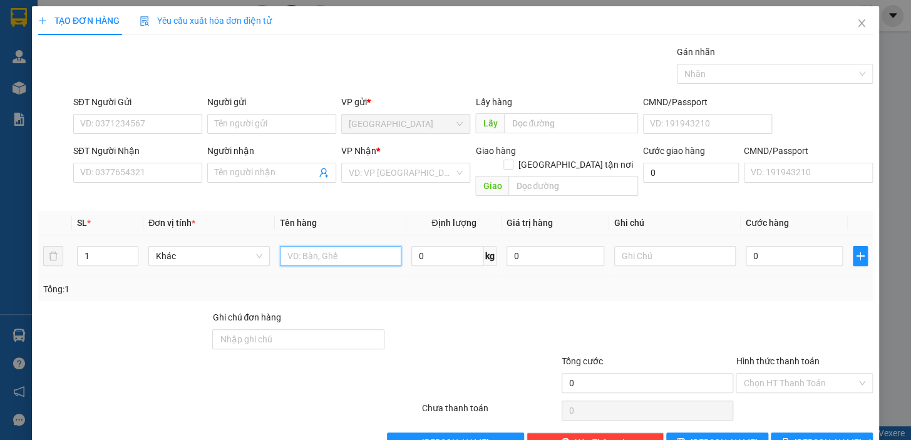
click at [288, 246] on input "text" at bounding box center [340, 256] width 121 height 20
type input "1TX"
click at [807, 247] on input "0" at bounding box center [795, 256] width 98 height 20
type input "4"
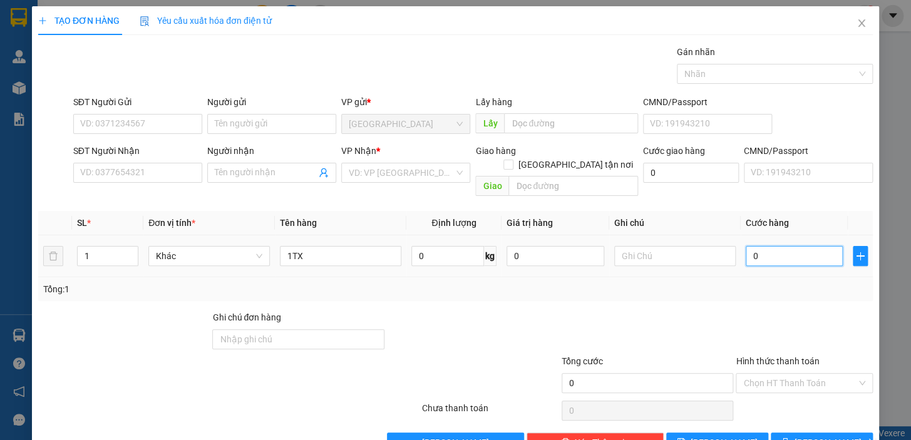
type input "4"
type input "40"
type input "40.000"
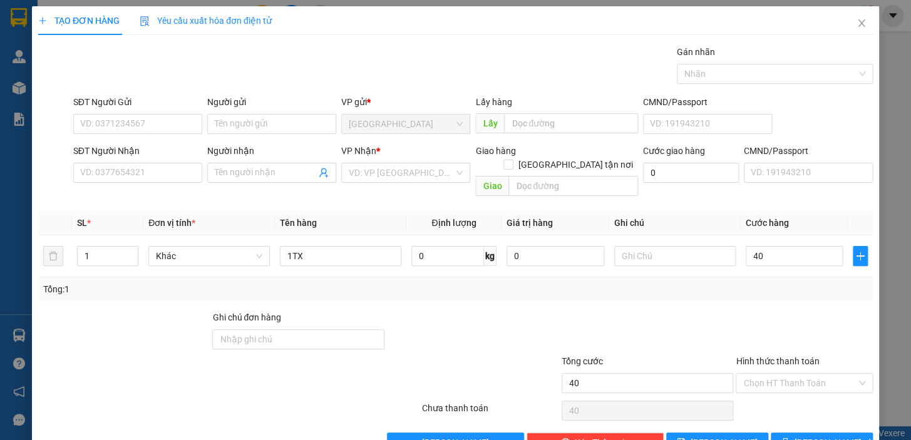
type input "40.000"
click at [454, 310] on div at bounding box center [473, 332] width 175 height 44
click at [145, 121] on input "SĐT Người Gửi" at bounding box center [137, 124] width 129 height 20
click at [393, 175] on input "search" at bounding box center [401, 172] width 105 height 19
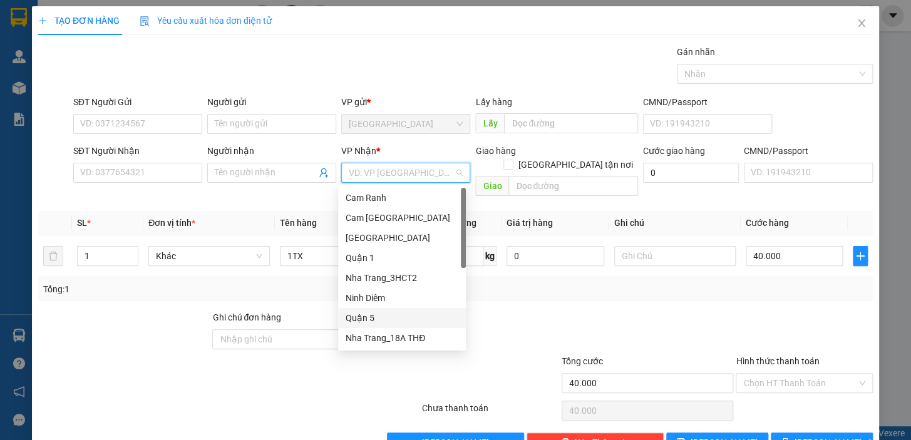
click at [372, 317] on div "Quận 5" at bounding box center [402, 318] width 113 height 14
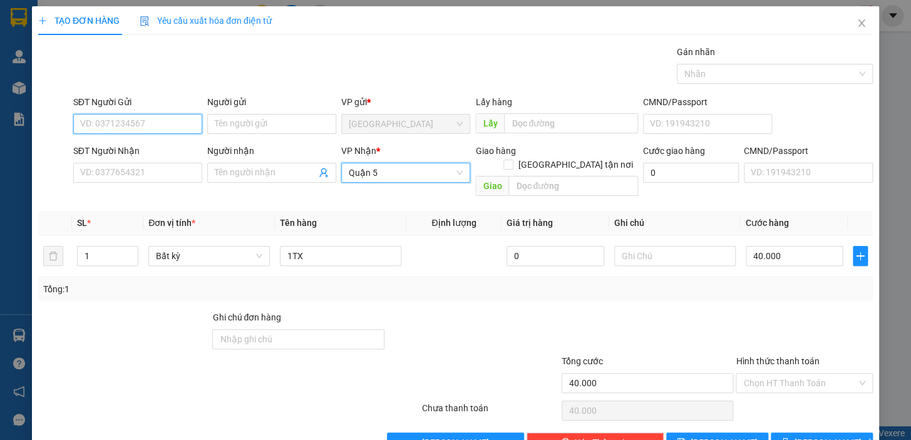
click at [155, 122] on input "SĐT Người Gửi" at bounding box center [137, 124] width 129 height 20
type input "0938940234"
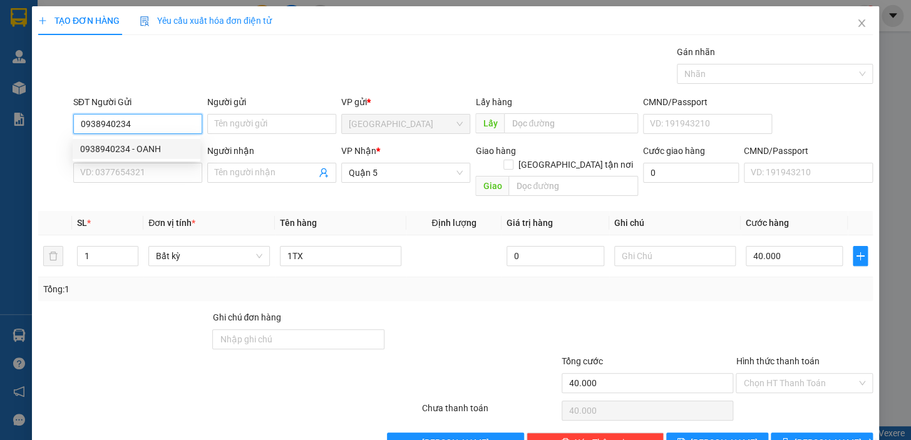
click at [146, 149] on div "0938940234 - OANH" at bounding box center [136, 149] width 113 height 14
type input "OANH"
type input "0938940234"
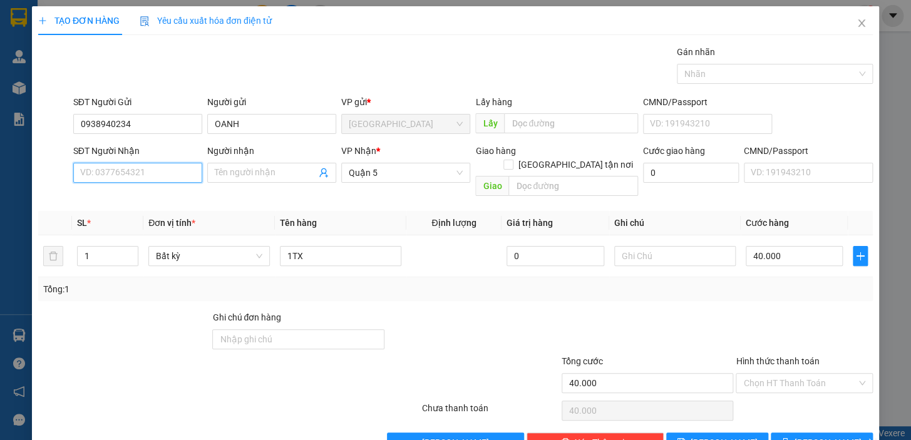
click at [152, 170] on input "SĐT Người Nhận" at bounding box center [137, 173] width 129 height 20
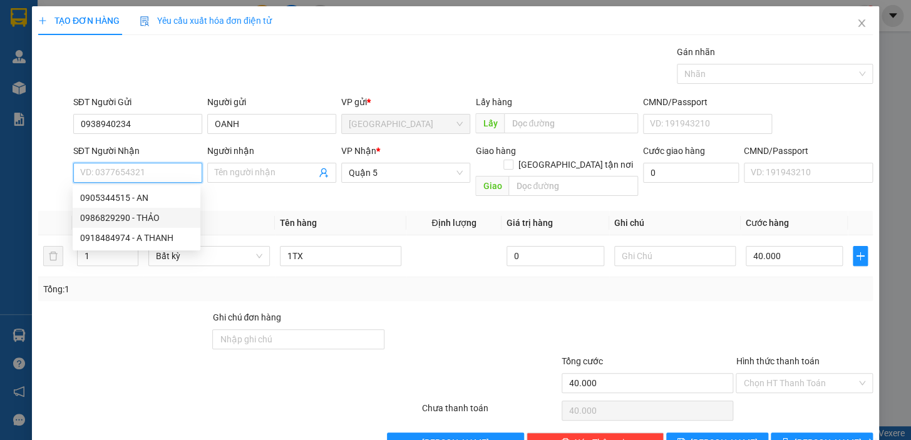
click at [146, 218] on div "0986829290 - THẢO" at bounding box center [136, 218] width 113 height 14
type input "0986829290"
type input "THẢO"
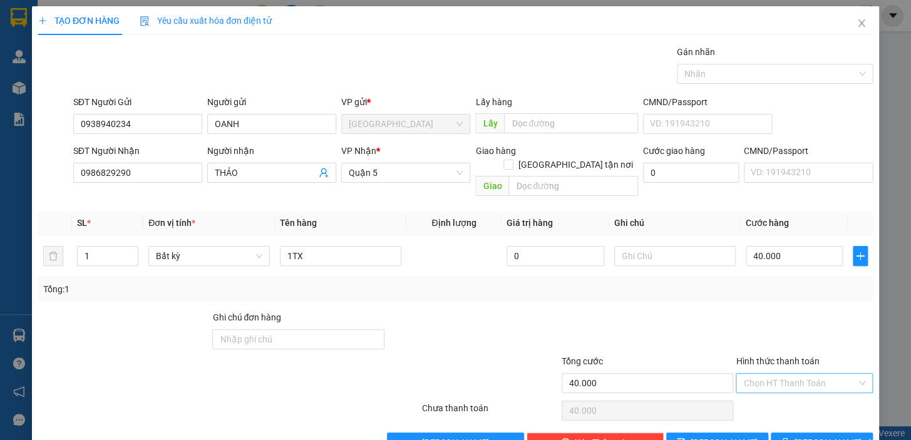
click at [802, 374] on input "Hình thức thanh toán" at bounding box center [799, 383] width 113 height 19
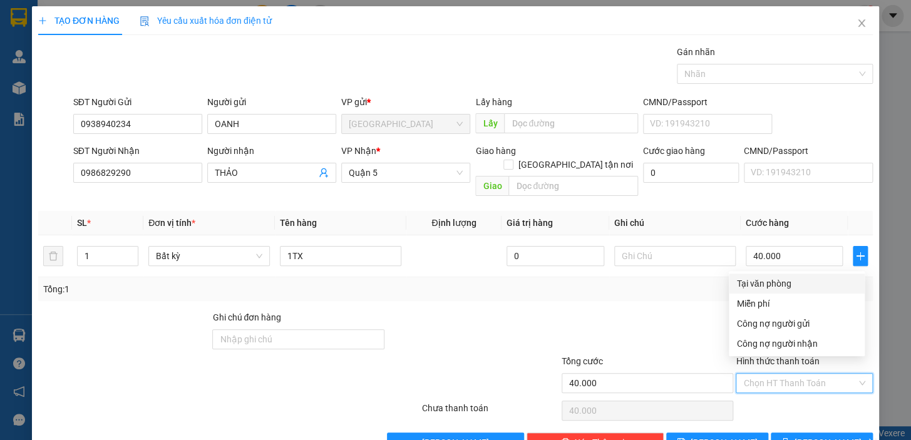
click at [617, 314] on div at bounding box center [647, 332] width 175 height 44
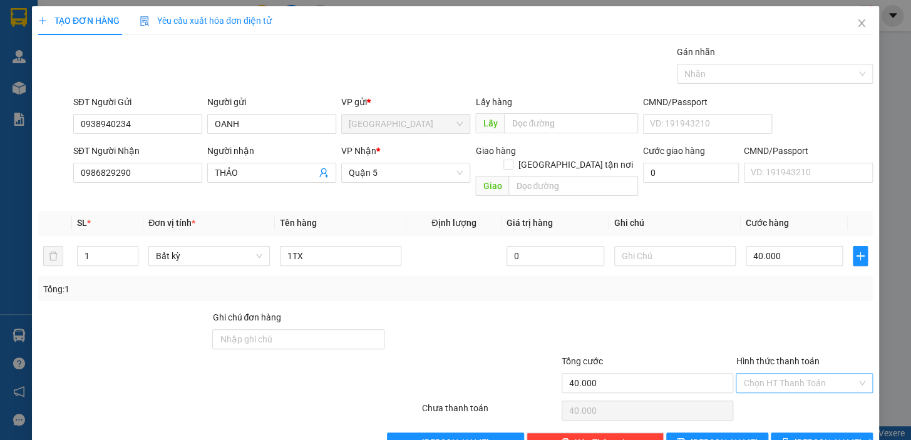
click at [782, 374] on input "Hình thức thanh toán" at bounding box center [799, 383] width 113 height 19
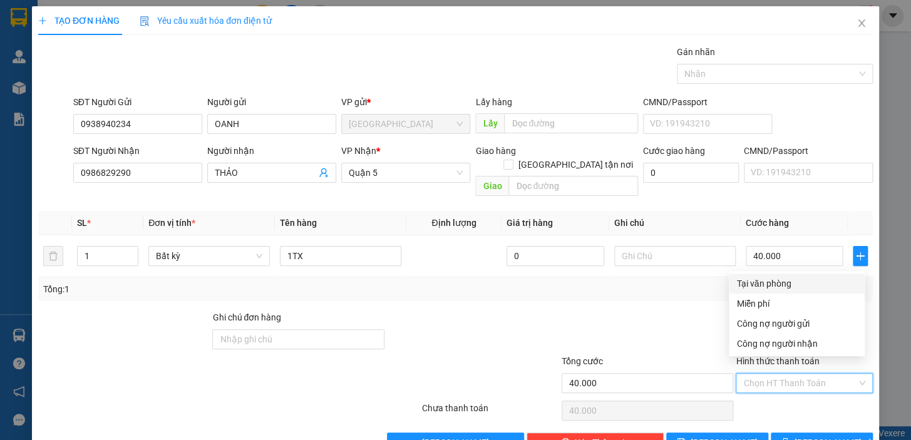
click at [792, 281] on div "Tại văn phòng" at bounding box center [796, 284] width 121 height 14
type input "0"
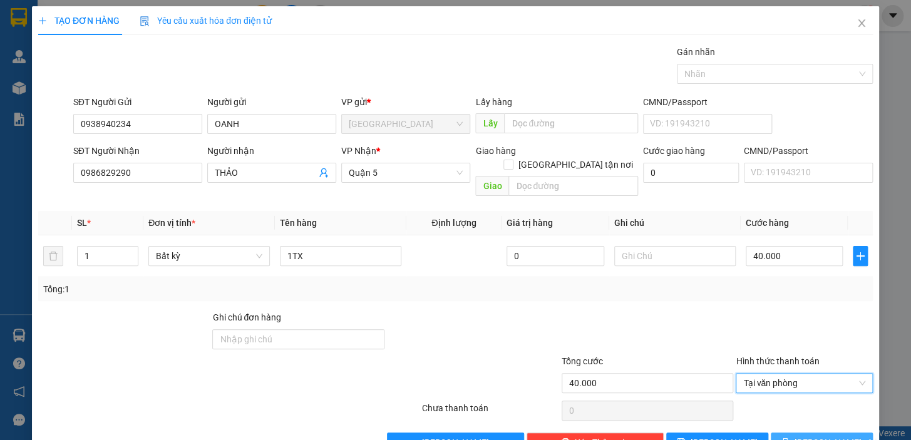
click at [815, 433] on button "[PERSON_NAME] và In" at bounding box center [822, 443] width 102 height 20
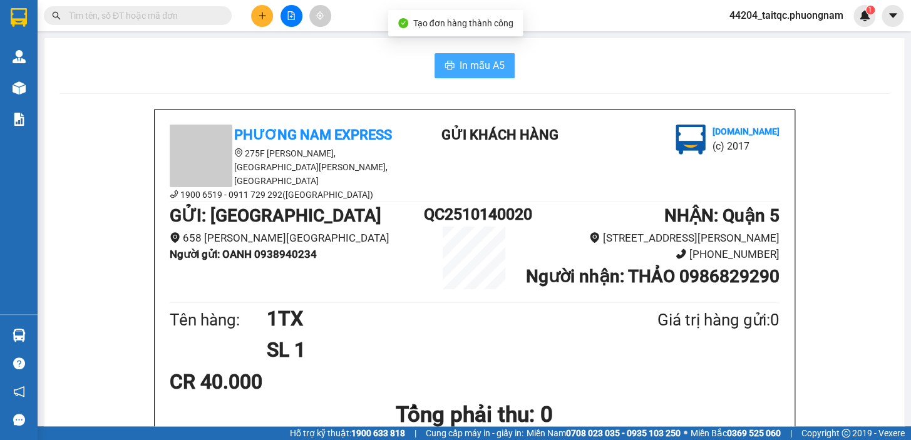
click at [451, 56] on button "In mẫu A5" at bounding box center [474, 65] width 80 height 25
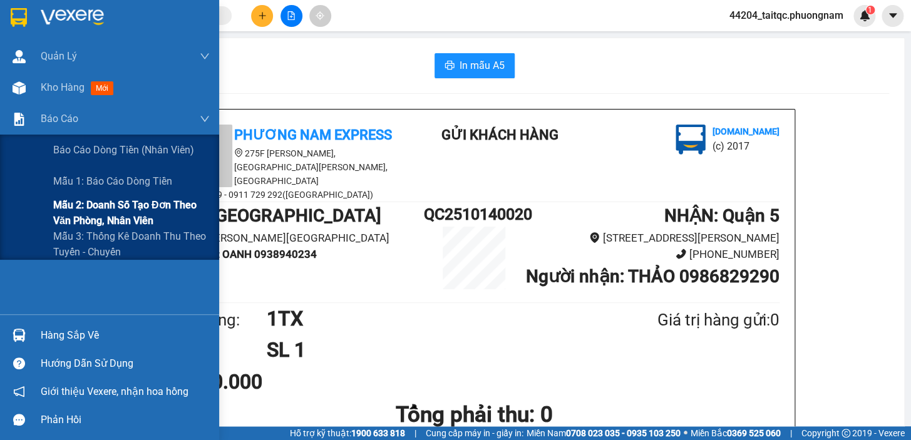
click at [75, 205] on span "Mẫu 2: Doanh số tạo đơn theo Văn phòng, nhân viên" at bounding box center [131, 212] width 156 height 31
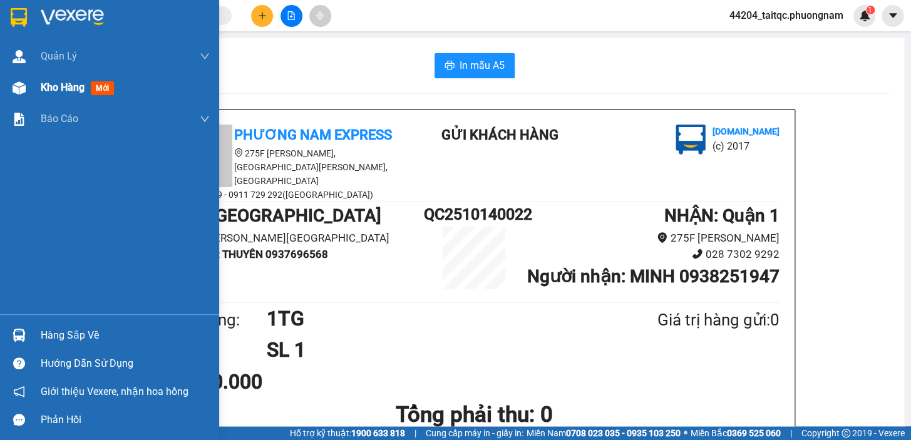
click at [56, 93] on span "Kho hàng" at bounding box center [63, 87] width 44 height 12
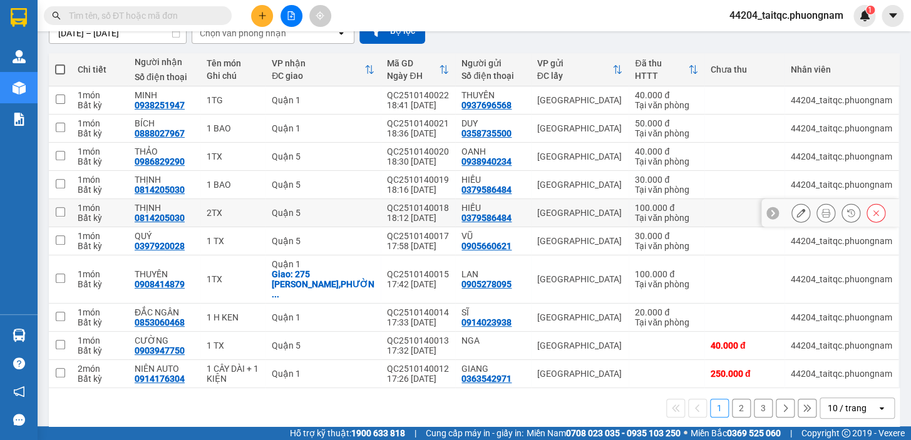
scroll to position [125, 0]
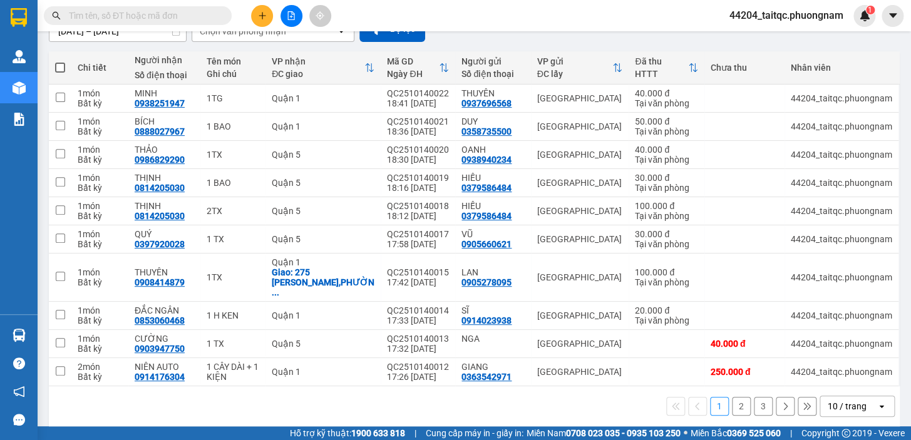
click at [732, 397] on button "2" at bounding box center [741, 406] width 19 height 19
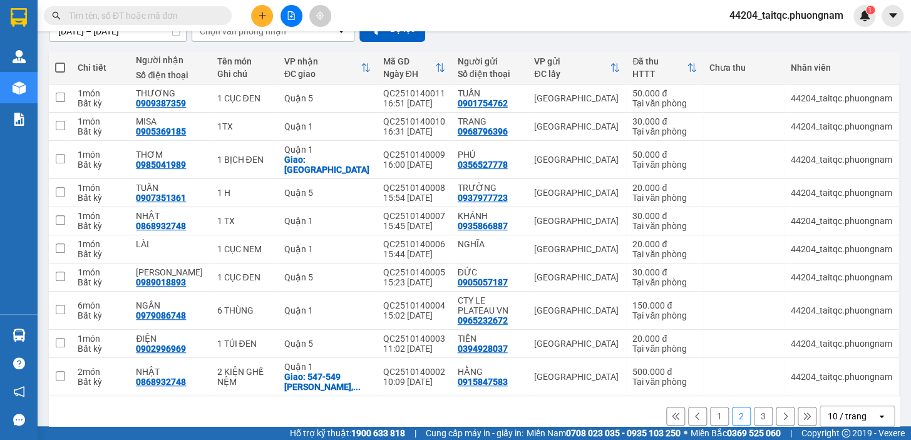
click at [757, 413] on button "3" at bounding box center [763, 416] width 19 height 19
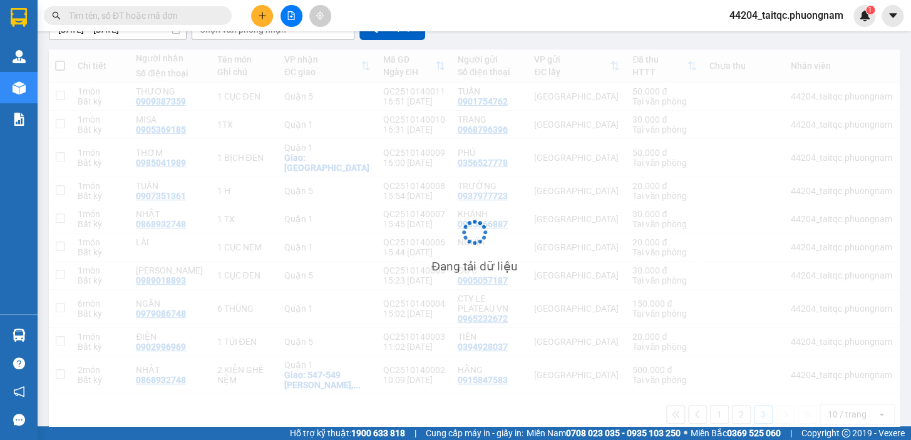
scroll to position [57, 0]
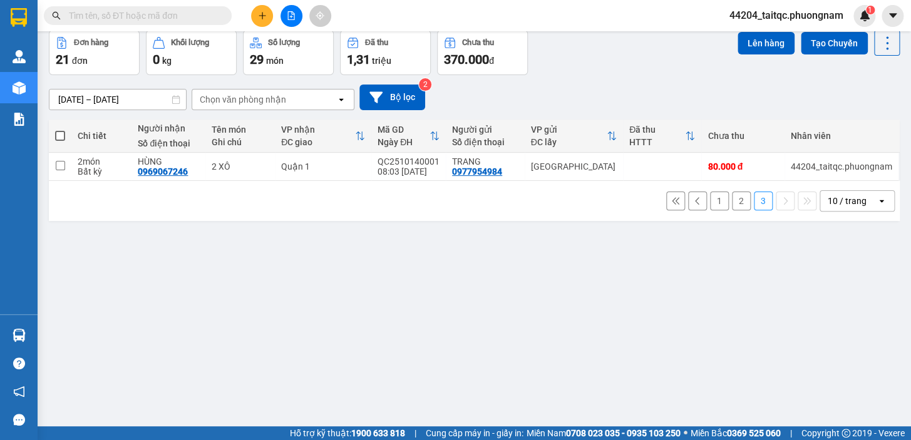
click at [732, 200] on button "2" at bounding box center [741, 201] width 19 height 19
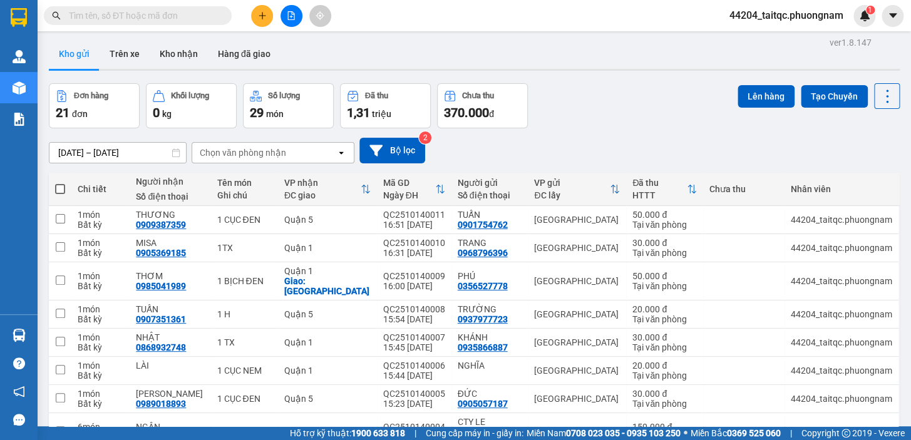
scroll to position [0, 0]
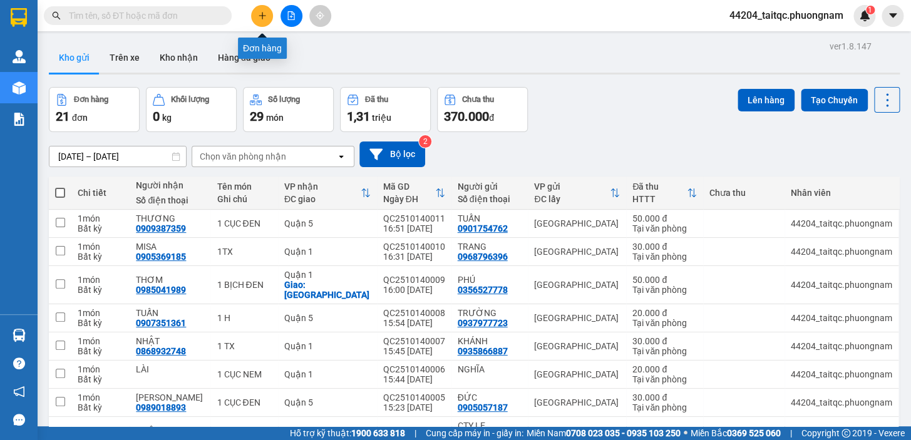
click at [260, 18] on icon "plus" at bounding box center [262, 15] width 9 height 9
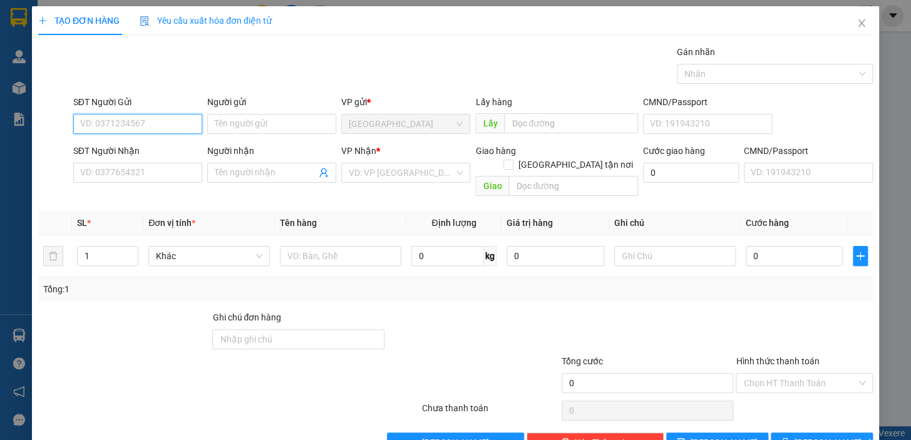
click at [142, 124] on input "SĐT Người Gửi" at bounding box center [137, 124] width 129 height 20
click at [142, 148] on div "0987707405 - MR [PERSON_NAME]" at bounding box center [149, 149] width 138 height 14
type input "0987707405"
type input "MR [PERSON_NAME]"
type input "TÝ XE ÔM"
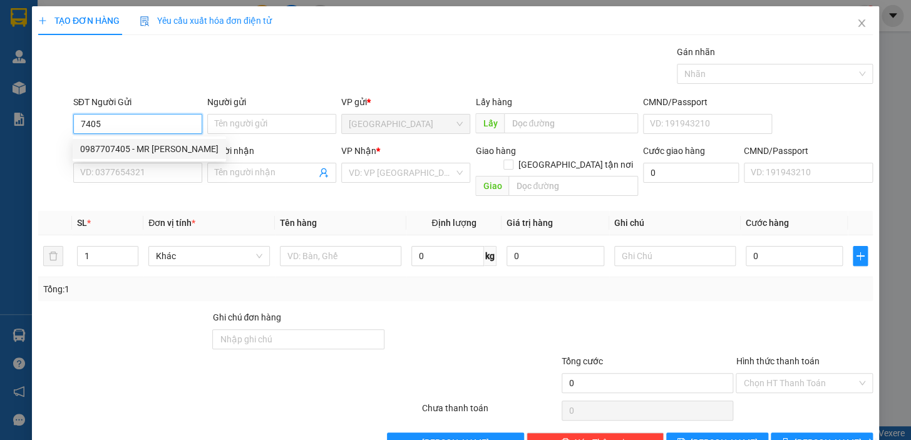
checkbox input "true"
type input "[STREET_ADDRESS][PERSON_NAME]"
type input "50.000"
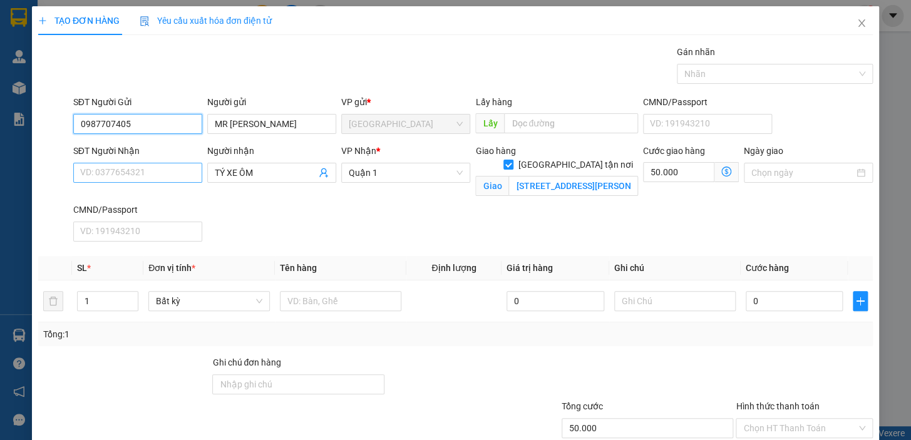
type input "0987707405"
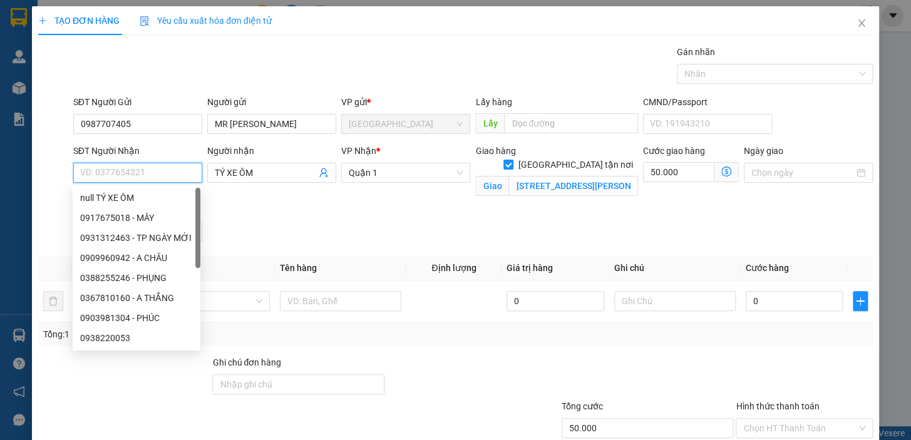
drag, startPoint x: 155, startPoint y: 172, endPoint x: 90, endPoint y: 170, distance: 64.5
click at [90, 170] on input "SĐT Người Nhận" at bounding box center [137, 173] width 129 height 20
click at [96, 169] on input "SĐT Người Nhận" at bounding box center [137, 173] width 129 height 20
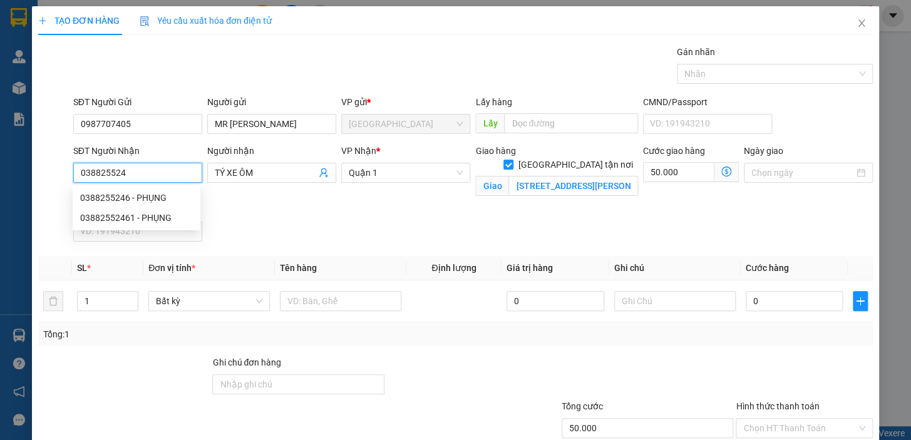
type input "0388255246"
click at [123, 196] on div "0388255246 - PHỤNG" at bounding box center [136, 198] width 113 height 14
type input "PHỤNG"
checkbox input "false"
type input "0"
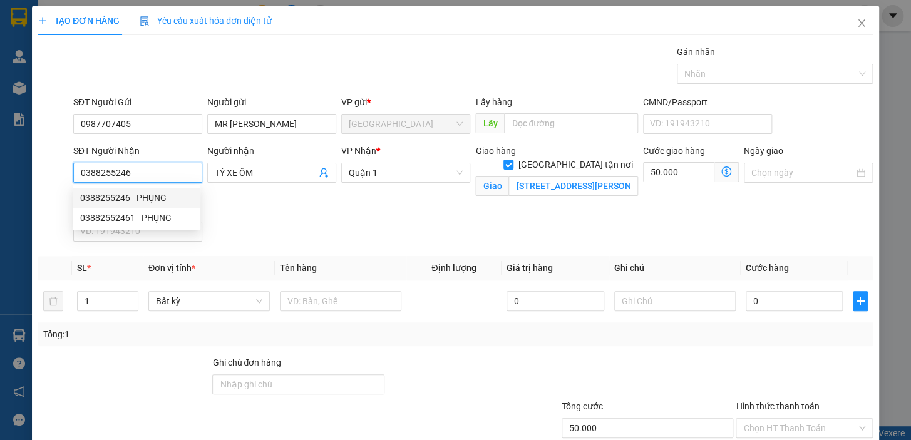
type input "0"
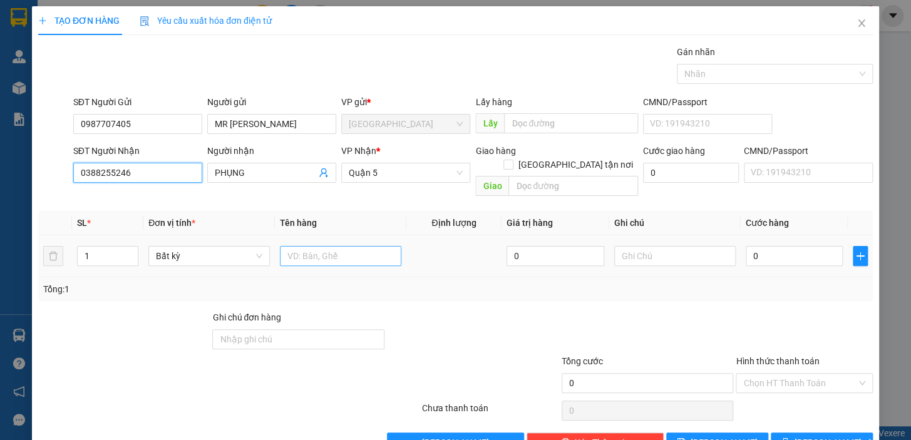
type input "0388255246"
click at [331, 246] on input "text" at bounding box center [340, 256] width 121 height 20
type input "1TX"
click at [789, 246] on input "0" at bounding box center [795, 256] width 98 height 20
type input "1"
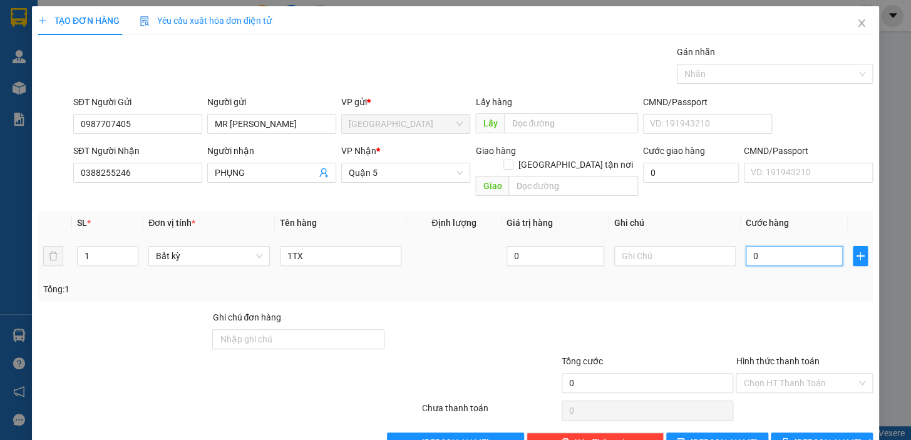
type input "1"
type input "12"
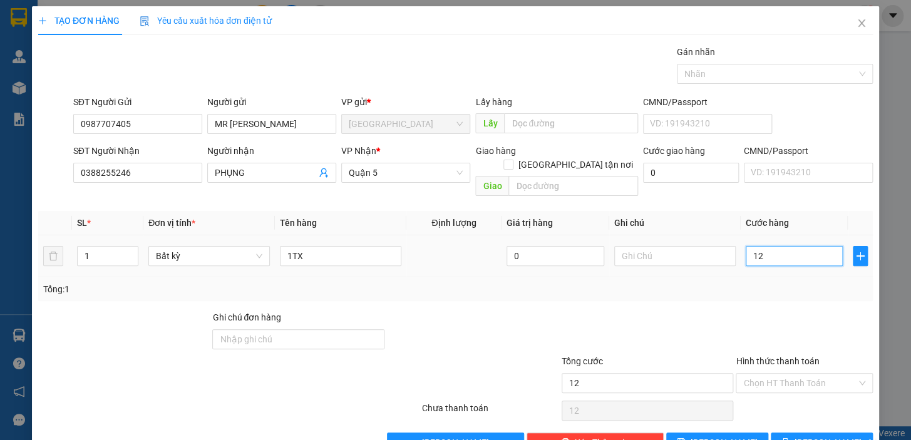
type input "120"
type input "120.000"
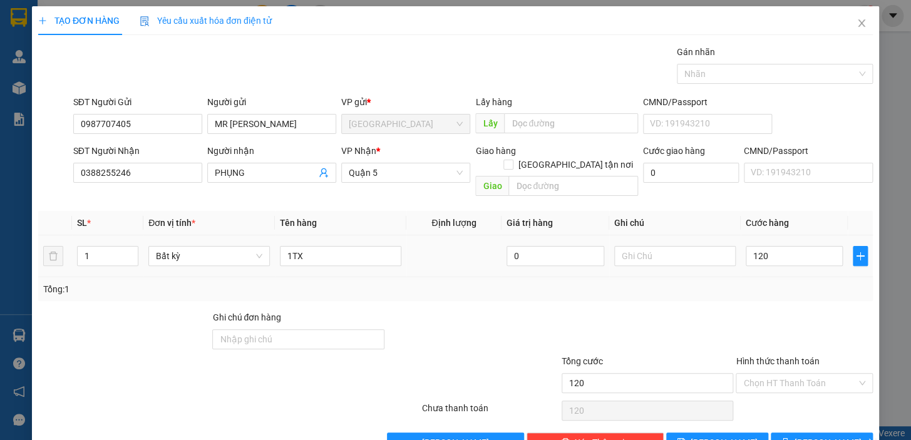
type input "120.000"
click at [788, 310] on div at bounding box center [804, 332] width 140 height 44
click at [818, 436] on span "[PERSON_NAME] và In" at bounding box center [838, 443] width 88 height 14
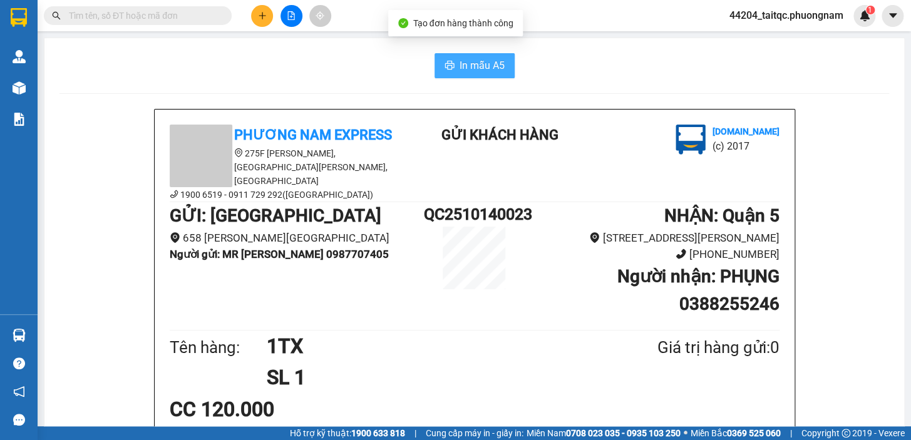
click at [438, 55] on button "In mẫu A5" at bounding box center [474, 65] width 80 height 25
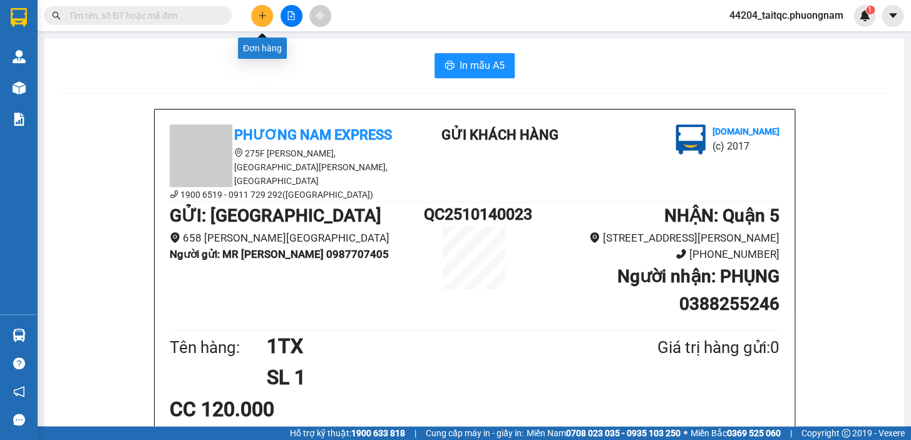
click at [261, 16] on icon "plus" at bounding box center [262, 15] width 9 height 9
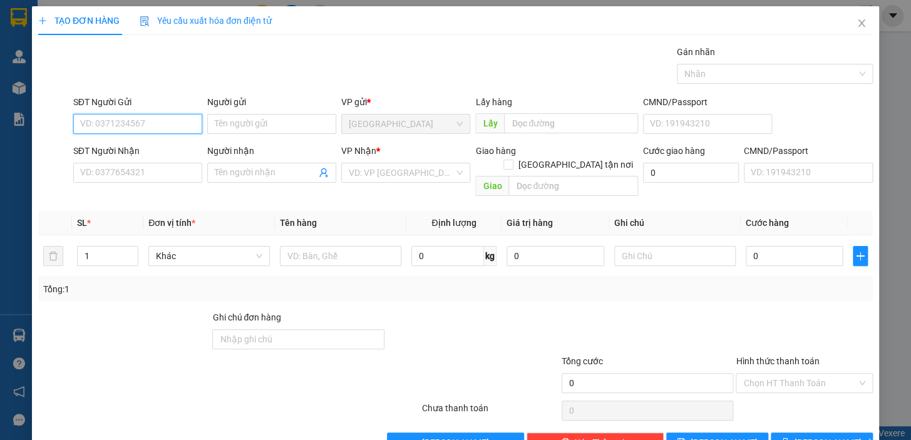
click at [165, 128] on input "SĐT Người Gửi" at bounding box center [137, 124] width 129 height 20
click at [147, 153] on div "0987707405 - MR [PERSON_NAME]" at bounding box center [149, 149] width 138 height 14
type input "0987707405"
type input "MR [PERSON_NAME]"
type input "0388255246"
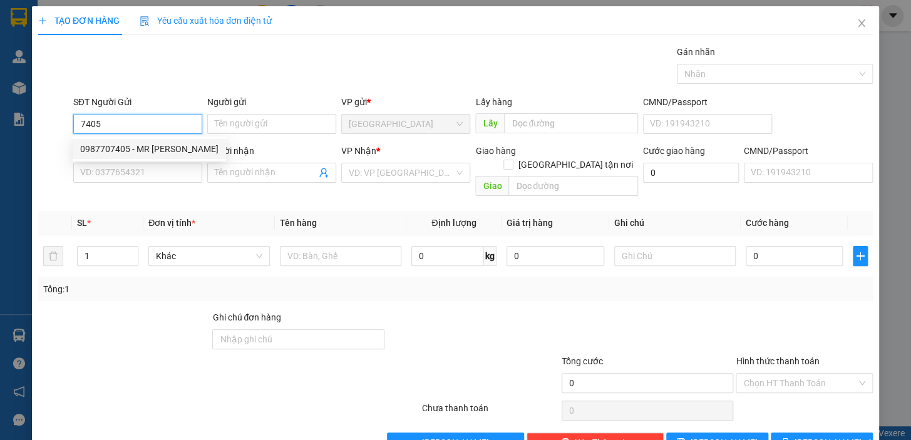
type input "PHỤNG"
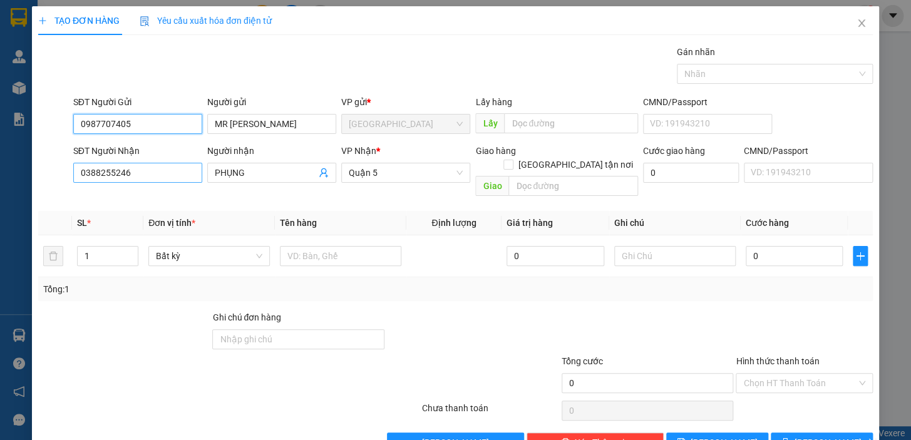
type input "0987707405"
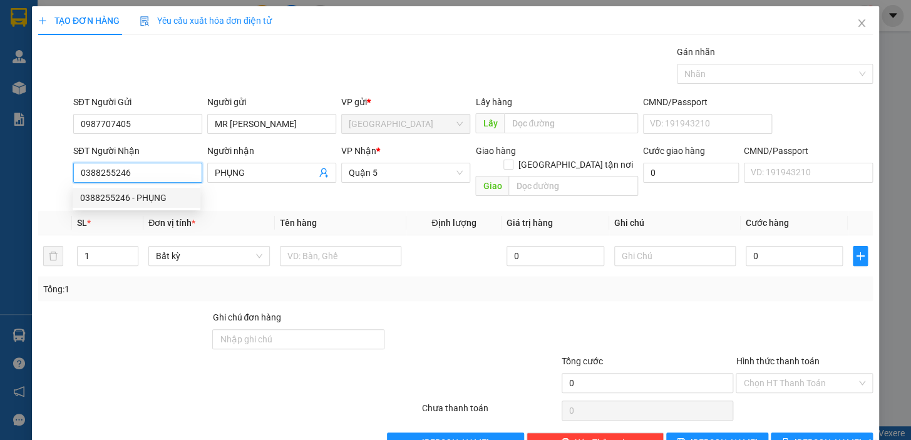
drag, startPoint x: 147, startPoint y: 166, endPoint x: 66, endPoint y: 173, distance: 81.7
click at [66, 173] on div "SĐT Người Nhận 0388255246 Người nhận PHỤNG VP Nhận * Quận 5 Giao hàng [GEOGRAPH…" at bounding box center [455, 173] width 837 height 58
type input "0981480645"
click at [150, 192] on div "0981480645 - [PERSON_NAME]" at bounding box center [141, 198] width 123 height 14
type input "[PERSON_NAME]"
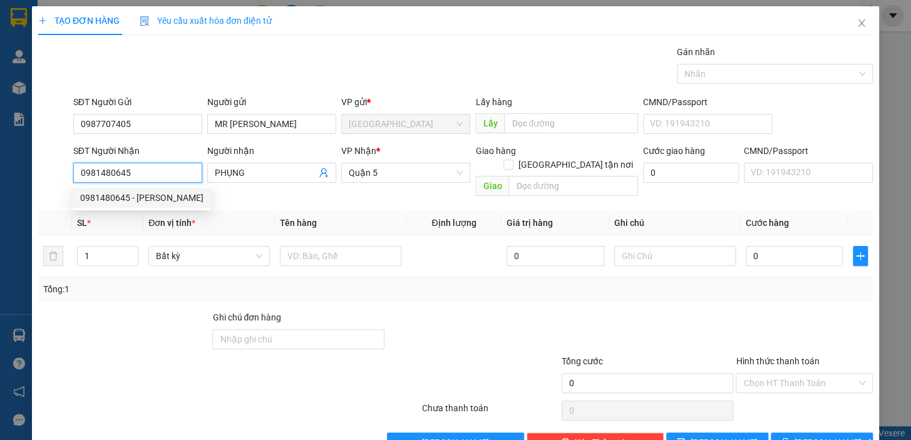
checkbox input "true"
type input "2 BÀU BÀNG,[GEOGRAPHIC_DATA],[GEOGRAPHIC_DATA]"
type input "80.000"
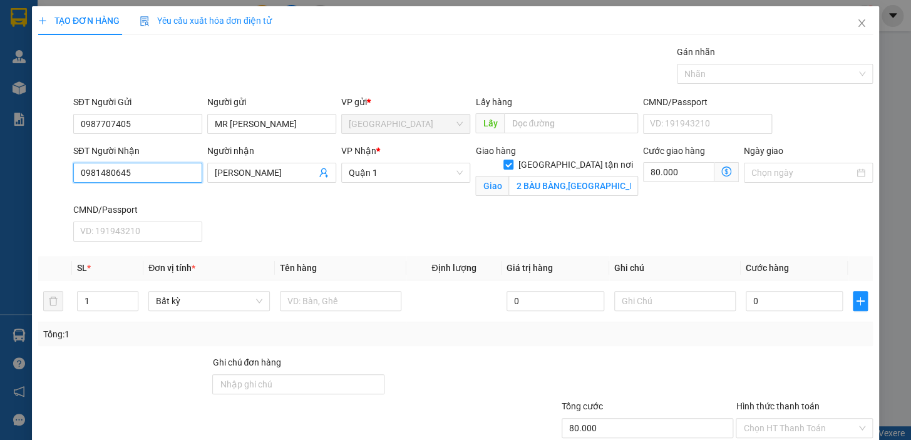
type input "0981480645"
click at [721, 172] on icon "dollar-circle" at bounding box center [726, 172] width 10 height 10
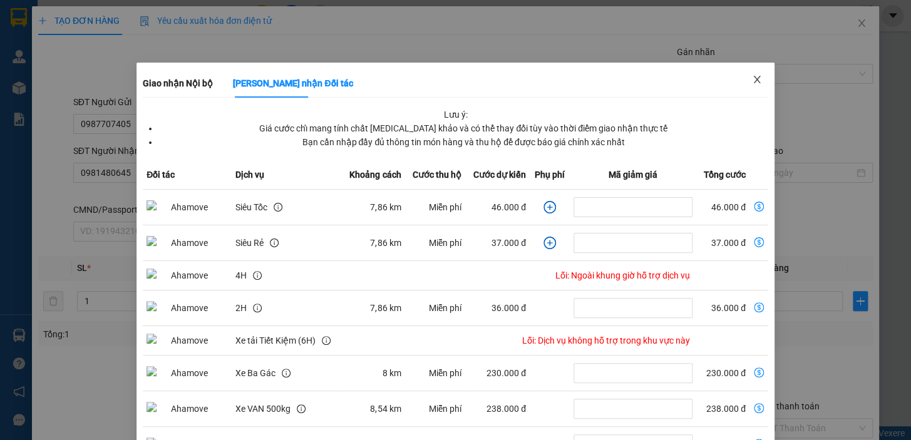
click at [752, 82] on icon "close" at bounding box center [757, 79] width 10 height 10
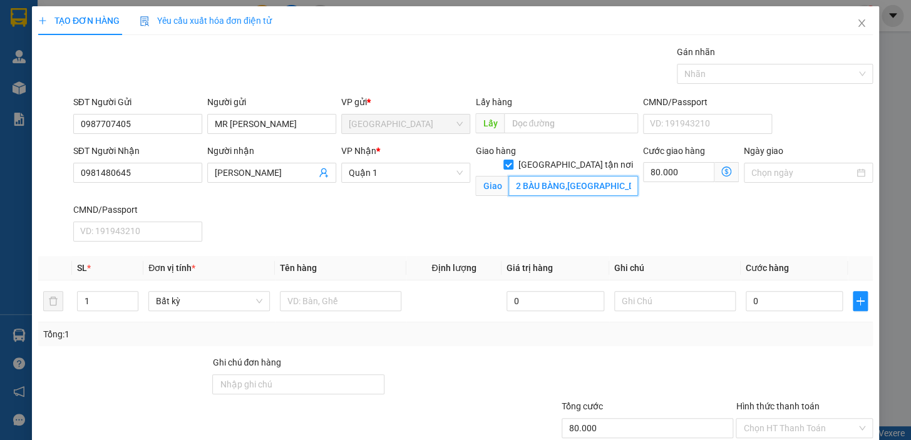
click at [620, 177] on input "2 BÀU BÀNG,[GEOGRAPHIC_DATA],[GEOGRAPHIC_DATA]" at bounding box center [573, 186] width 130 height 20
click at [613, 176] on input "2 BÀU BÀNG,[GEOGRAPHIC_DATA],[GEOGRAPHIC_DATA]" at bounding box center [573, 186] width 130 height 20
click at [329, 305] on input "text" at bounding box center [340, 301] width 121 height 20
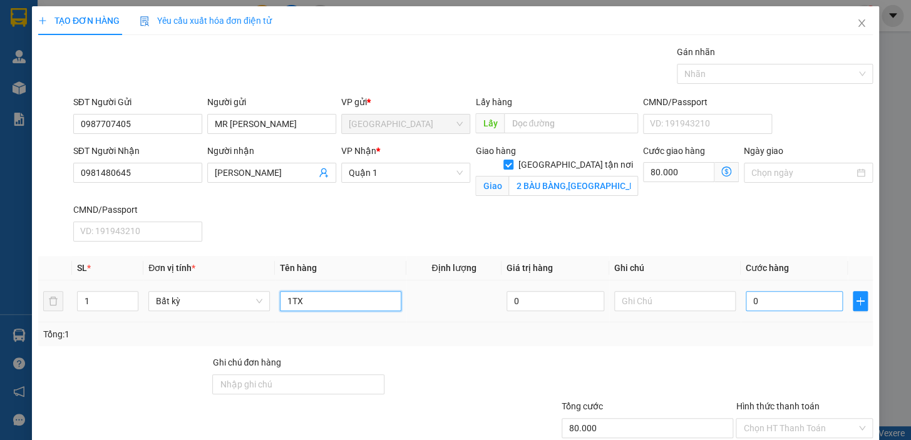
type input "1TX"
click at [761, 299] on input "0" at bounding box center [795, 301] width 98 height 20
type input "3"
type input "80.003"
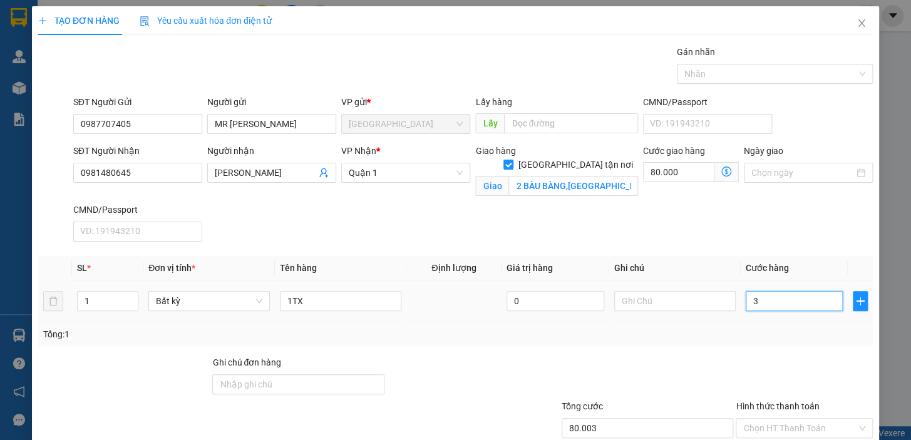
type input "30"
type input "80.030"
type input "30.000"
type input "110.000"
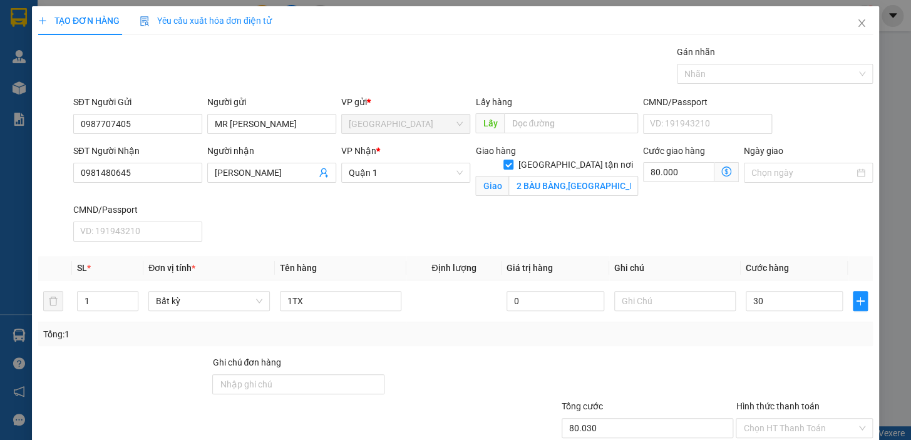
type input "110.000"
click at [675, 349] on div "Transit Pickup Surcharge Ids Transit Deliver Surcharge Ids Transit Deliver Surc…" at bounding box center [455, 271] width 834 height 453
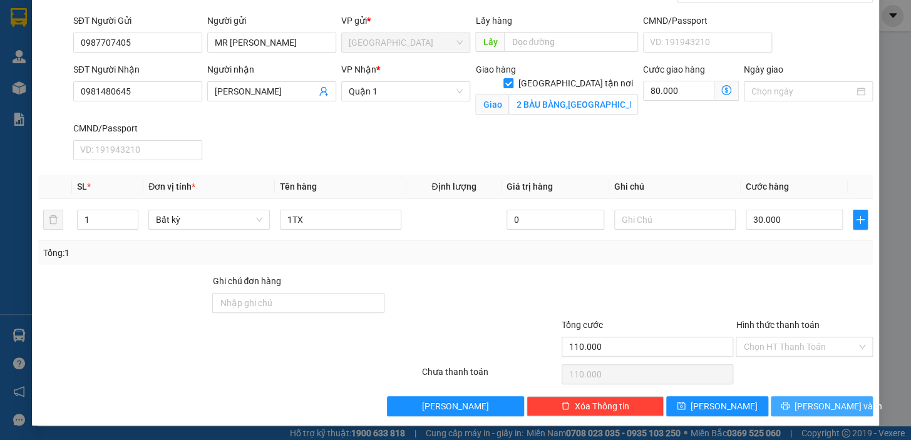
click at [832, 403] on span "[PERSON_NAME] và In" at bounding box center [838, 406] width 88 height 14
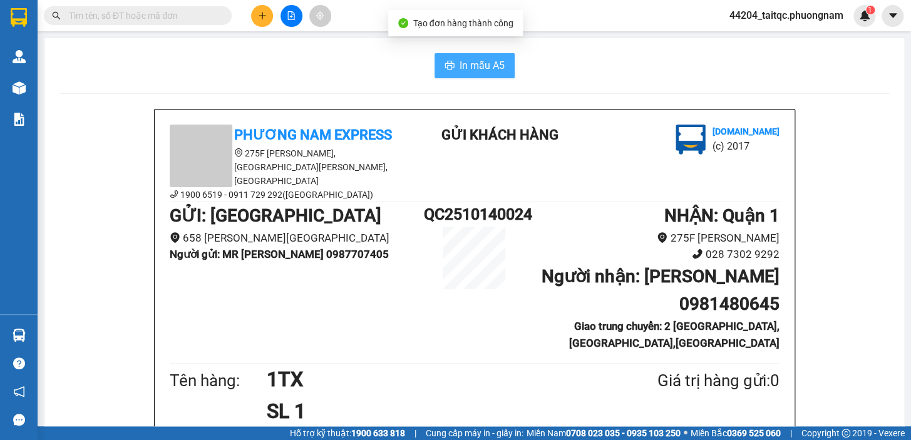
click at [489, 68] on span "In mẫu A5" at bounding box center [481, 66] width 45 height 16
click at [254, 14] on button at bounding box center [262, 16] width 22 height 22
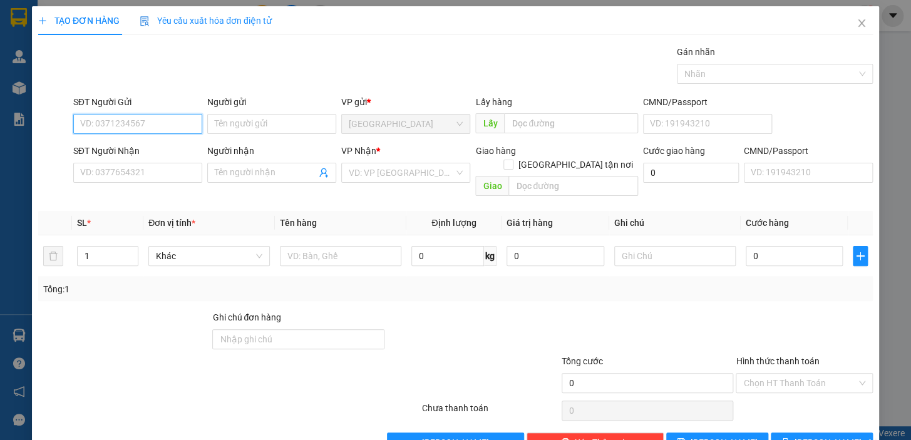
click at [148, 133] on input "SĐT Người Gửi" at bounding box center [137, 124] width 129 height 20
click at [130, 151] on div "0987707405 - MR [PERSON_NAME]" at bounding box center [149, 149] width 138 height 14
type input "0987707405"
type input "MR [PERSON_NAME]"
type input "0981480645"
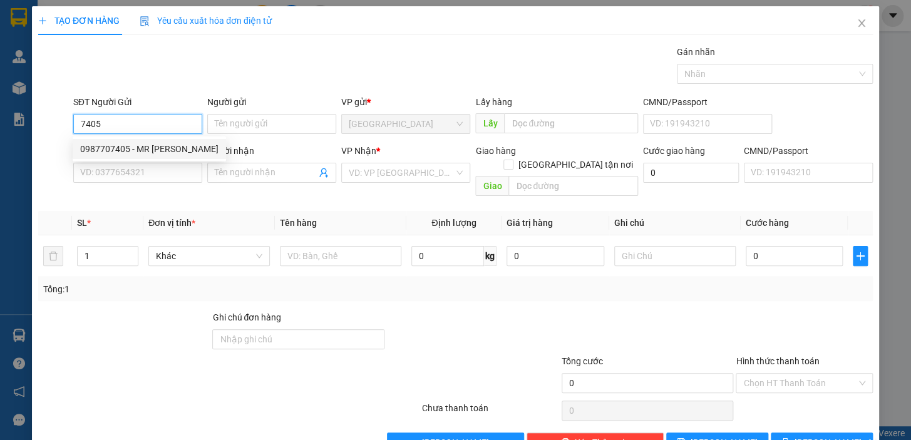
type input "[PERSON_NAME]"
checkbox input "true"
type input "2 BÀU BÀNG,[GEOGRAPHIC_DATA],[GEOGRAPHIC_DATA]"
type input "80.000"
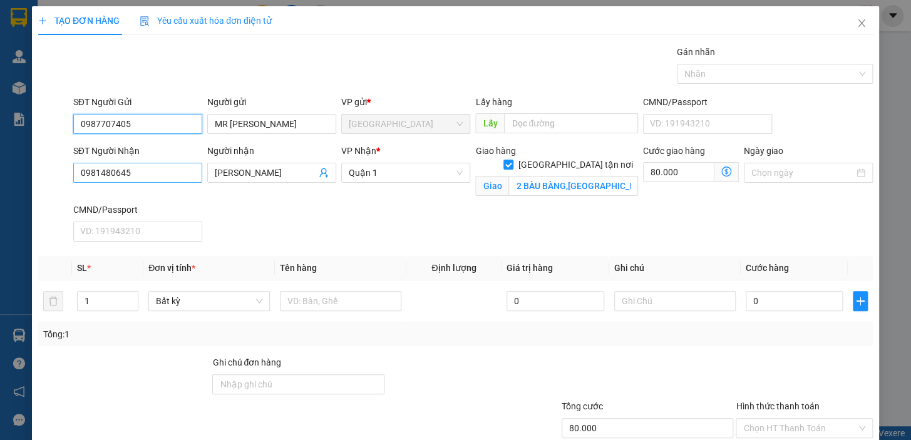
type input "0987707405"
drag, startPoint x: 146, startPoint y: 165, endPoint x: 78, endPoint y: 181, distance: 70.6
click at [78, 181] on input "0981480645" at bounding box center [137, 173] width 129 height 20
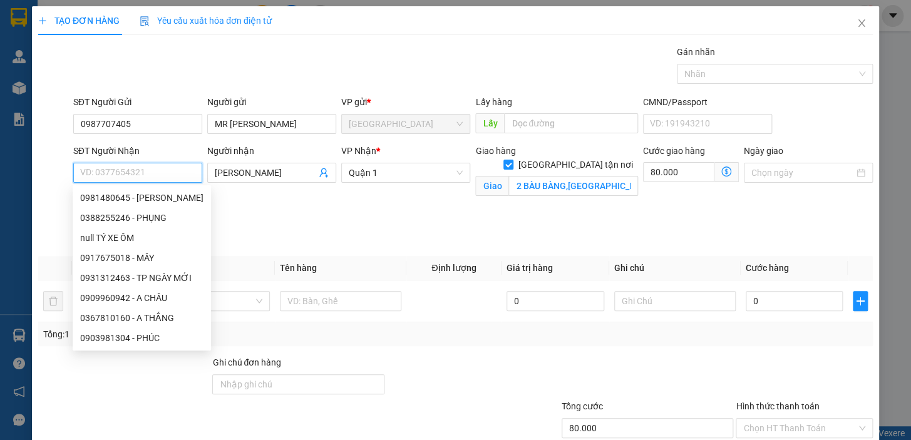
click at [94, 168] on input "SĐT Người Nhận" at bounding box center [137, 173] width 129 height 20
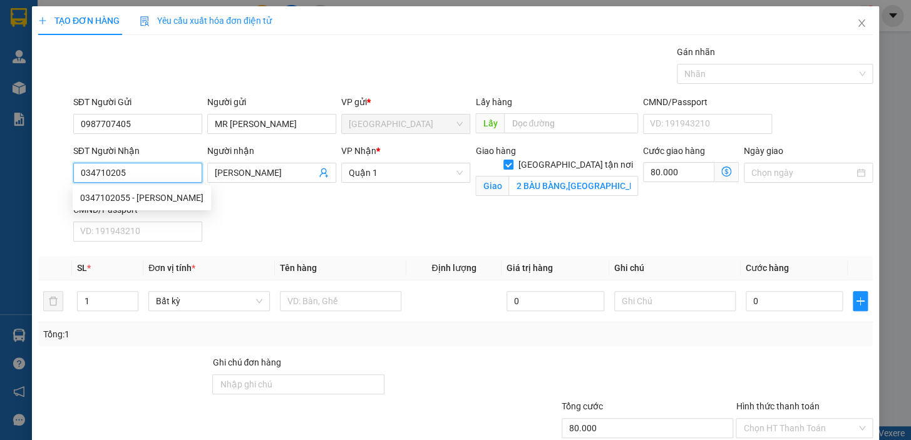
type input "0347102055"
click at [162, 197] on div "0347102055 - [PERSON_NAME]" at bounding box center [141, 198] width 123 height 14
type input "[PERSON_NAME]"
type input "224/6/36, UNG VĂN KHIÊM ,PHƯỜNG 25, [GEOGRAPHIC_DATA] (GTN70K)"
type input "70.000"
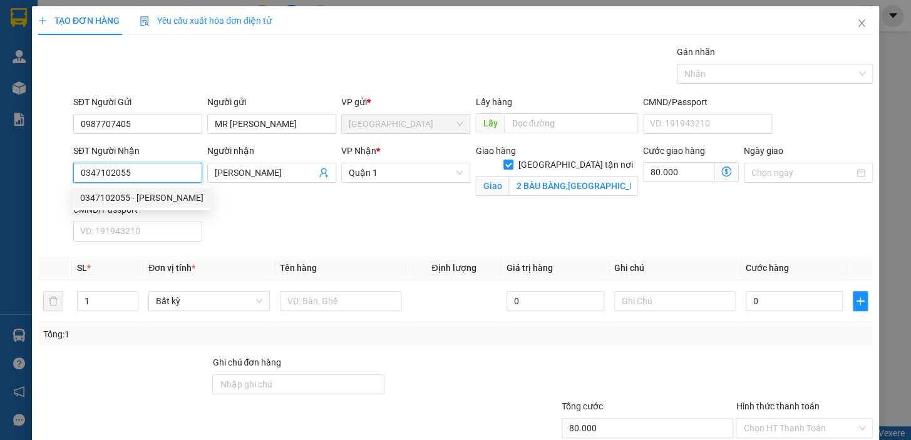
type input "70.000"
type input "0347102055"
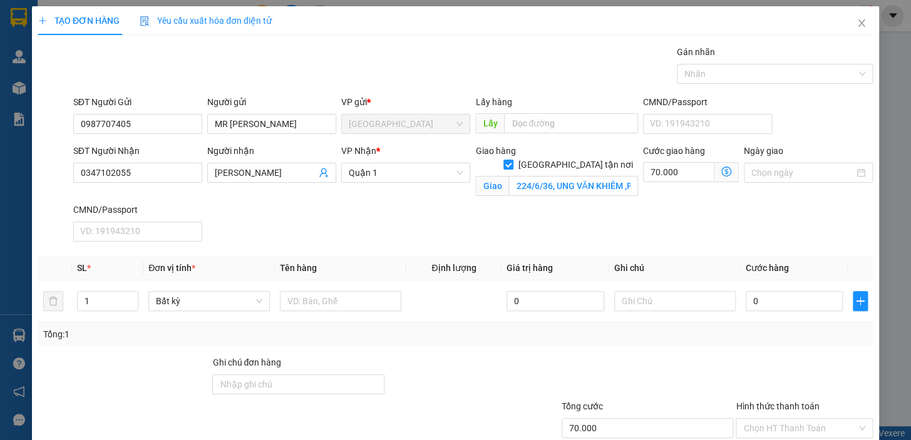
click at [721, 169] on icon "dollar-circle" at bounding box center [726, 172] width 10 height 10
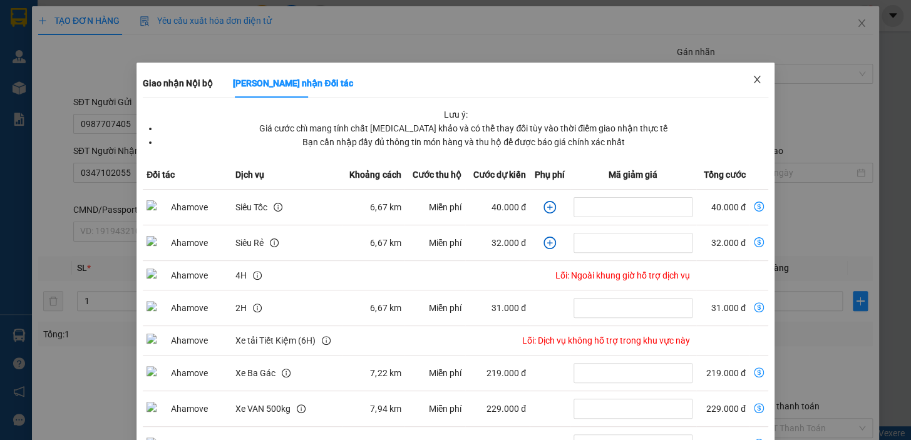
click at [756, 73] on span "Close" at bounding box center [756, 80] width 35 height 35
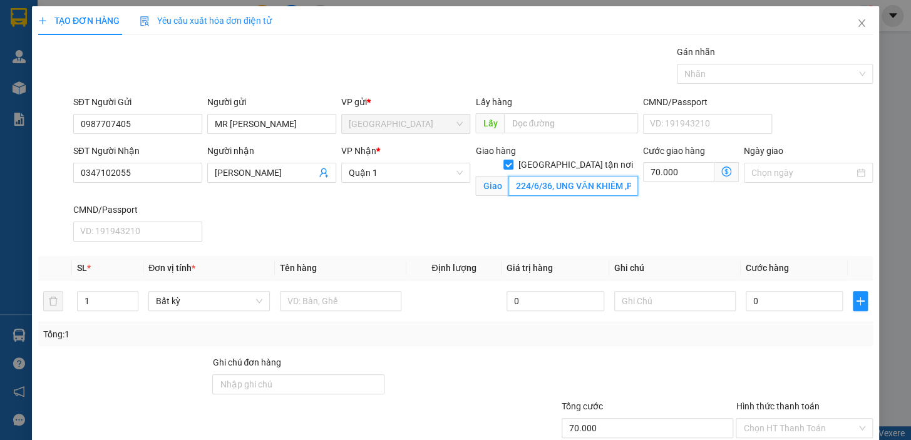
click at [610, 176] on input "224/6/36, UNG VĂN KHIÊM ,PHƯỜNG 25, [GEOGRAPHIC_DATA] (GTN70K)" at bounding box center [573, 186] width 130 height 20
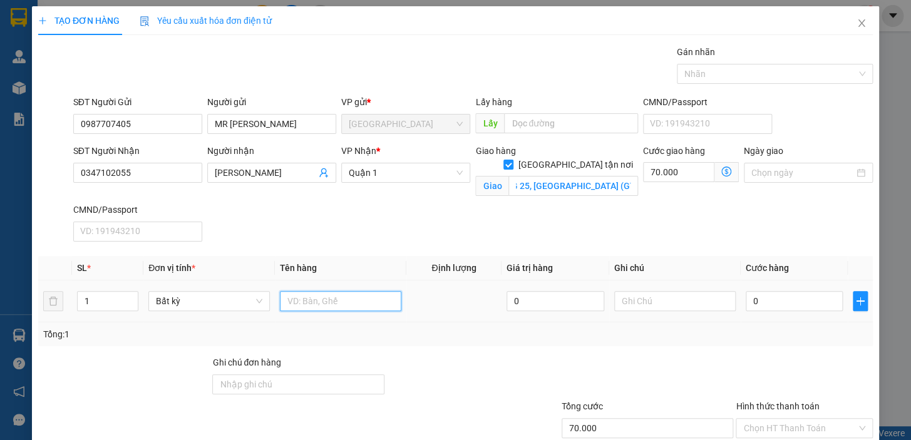
click at [357, 307] on input "text" at bounding box center [340, 301] width 121 height 20
click at [344, 305] on input "text" at bounding box center [340, 301] width 121 height 20
type input "1TX"
click at [779, 304] on input "0" at bounding box center [795, 301] width 98 height 20
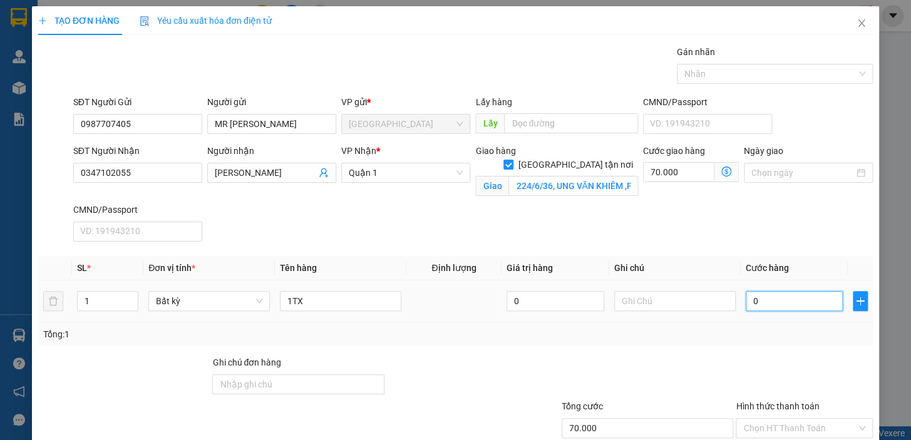
click at [779, 304] on input "0" at bounding box center [795, 301] width 98 height 20
click at [781, 297] on input "0" at bounding box center [795, 301] width 98 height 20
type input "06"
type input "70.006"
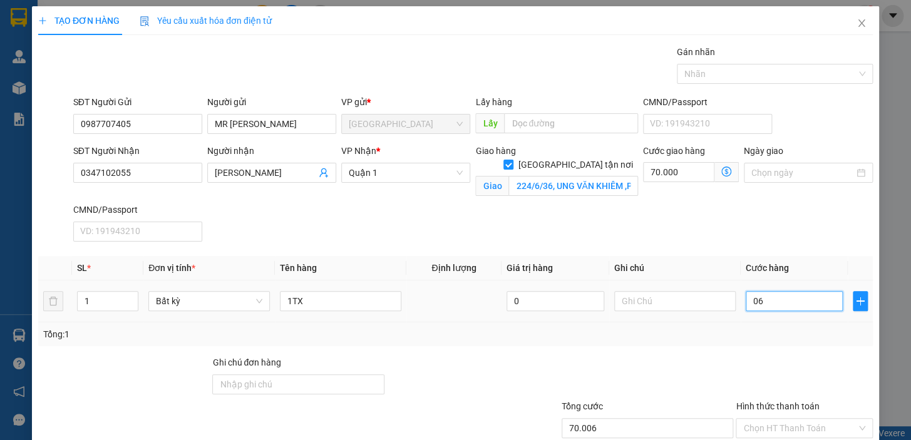
type input "060"
type input "70.060"
type input "06"
type input "70.006"
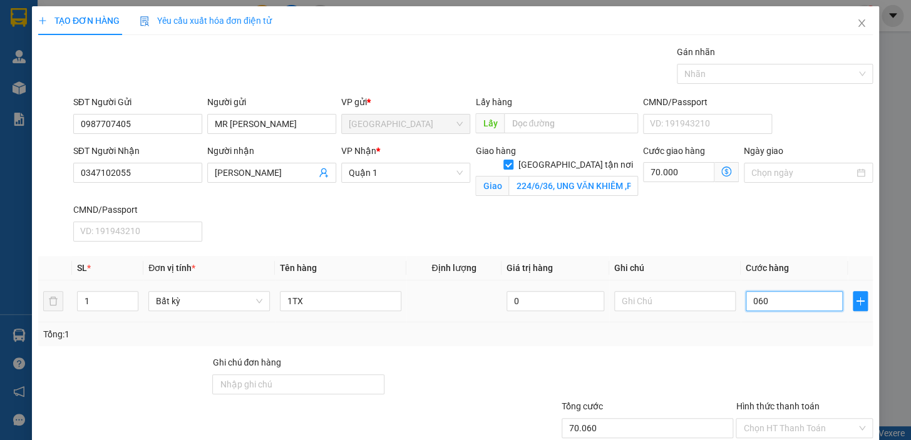
type input "70.006"
type input "0"
type input "70.000"
drag, startPoint x: 761, startPoint y: 304, endPoint x: 741, endPoint y: 304, distance: 20.0
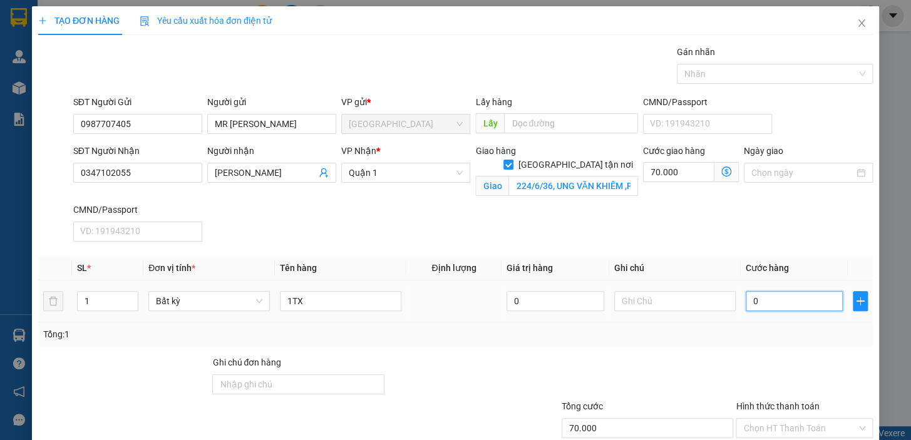
click at [746, 304] on input "0" at bounding box center [795, 301] width 98 height 20
type input "6"
type input "70.006"
type input "60"
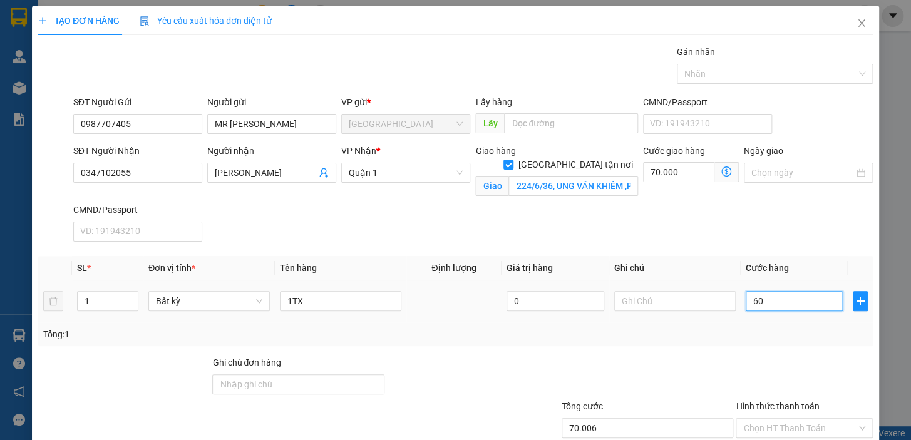
type input "70.060"
type input "60.000"
type input "130.000"
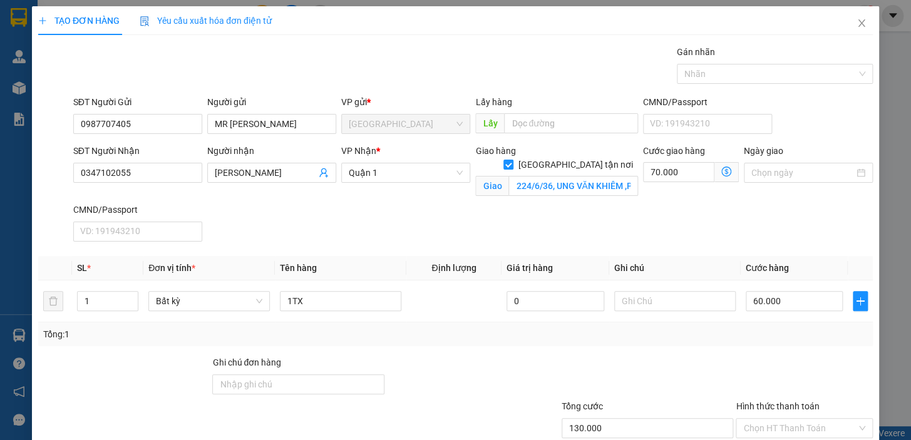
click at [739, 341] on div "Tổng: 1" at bounding box center [455, 334] width 834 height 24
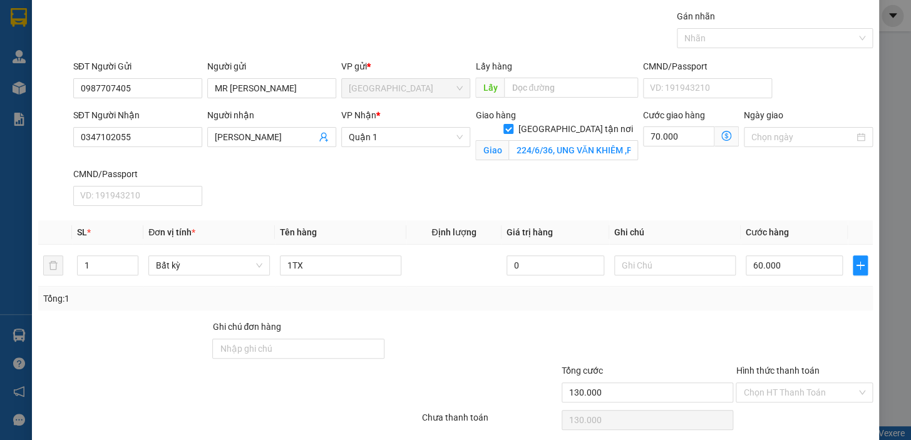
scroll to position [81, 0]
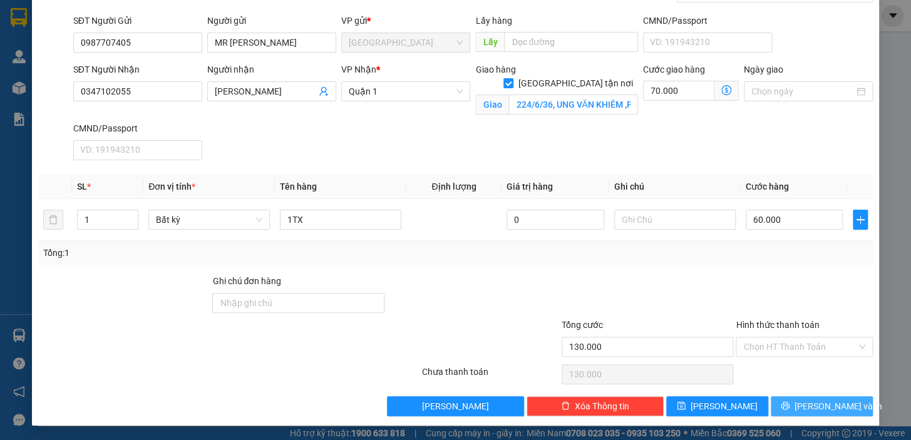
click at [816, 400] on span "[PERSON_NAME] và In" at bounding box center [838, 406] width 88 height 14
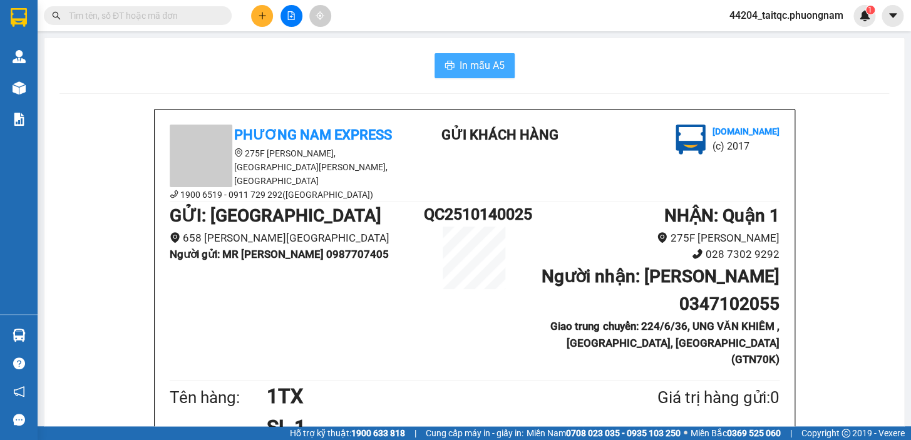
click at [476, 68] on span "In mẫu A5" at bounding box center [481, 66] width 45 height 16
click at [258, 16] on icon "plus" at bounding box center [262, 15] width 9 height 9
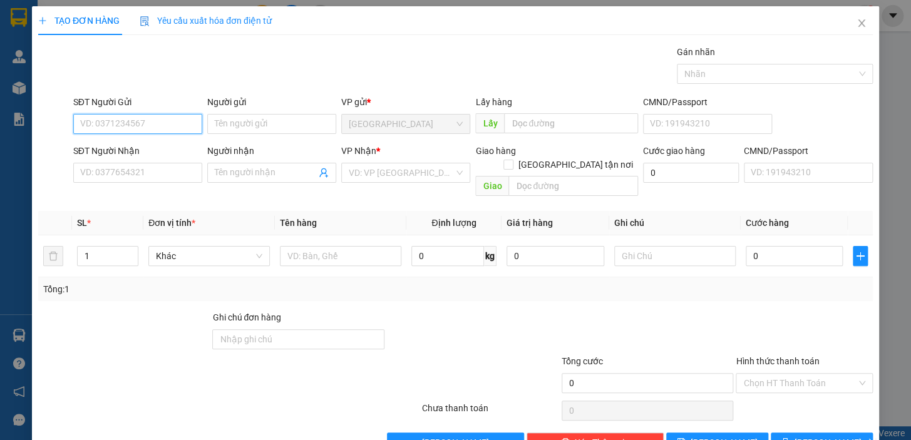
click at [167, 118] on input "SĐT Người Gửi" at bounding box center [137, 124] width 129 height 20
click at [146, 150] on div "0987707405 - MR [PERSON_NAME]" at bounding box center [149, 149] width 138 height 14
type input "0987707405"
type input "MR [PERSON_NAME]"
type input "0347102055"
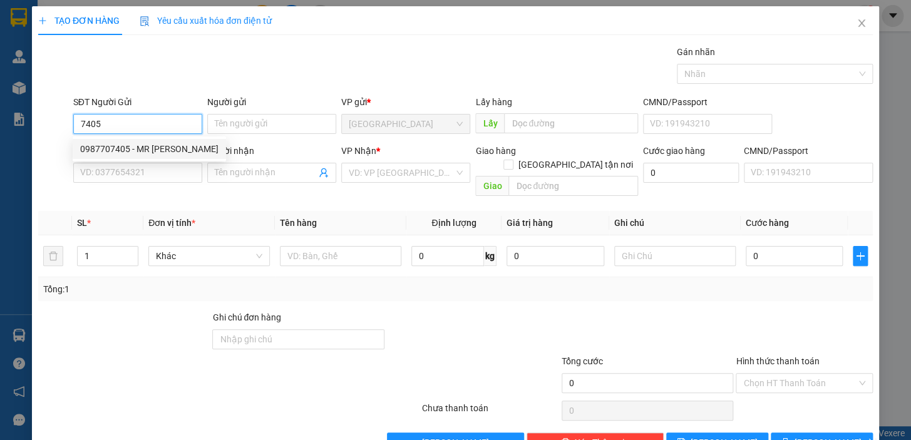
type input "[PERSON_NAME]"
checkbox input "true"
type input "224/6/36, UNG VĂN KHIÊM ,PHƯỜNG 25, [GEOGRAPHIC_DATA] (GTN70K)"
type input "70.000"
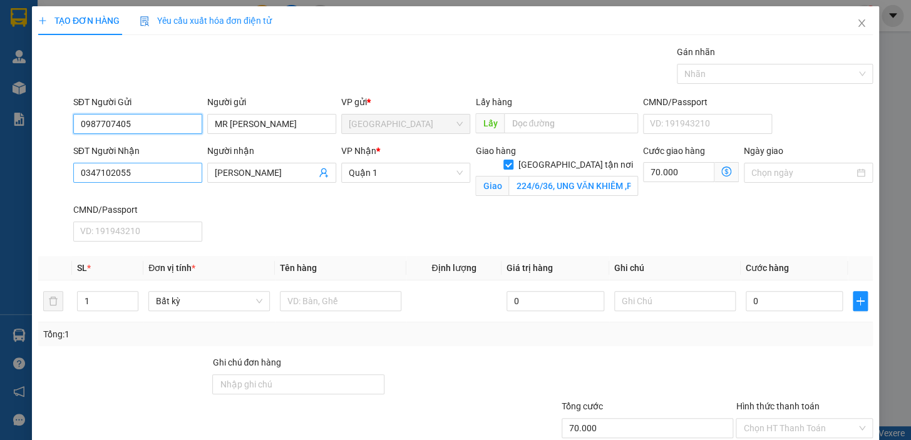
type input "0987707405"
drag, startPoint x: 128, startPoint y: 177, endPoint x: 38, endPoint y: 165, distance: 90.2
click at [38, 165] on div "SĐT Người Nhận 0347102055 0347102055 Người nhận THANH THẢO VP Nhận * [GEOGRAPHI…" at bounding box center [455, 195] width 837 height 103
type input "0865299965"
click at [131, 197] on div "0865299965 - A THỌ" at bounding box center [136, 198] width 113 height 14
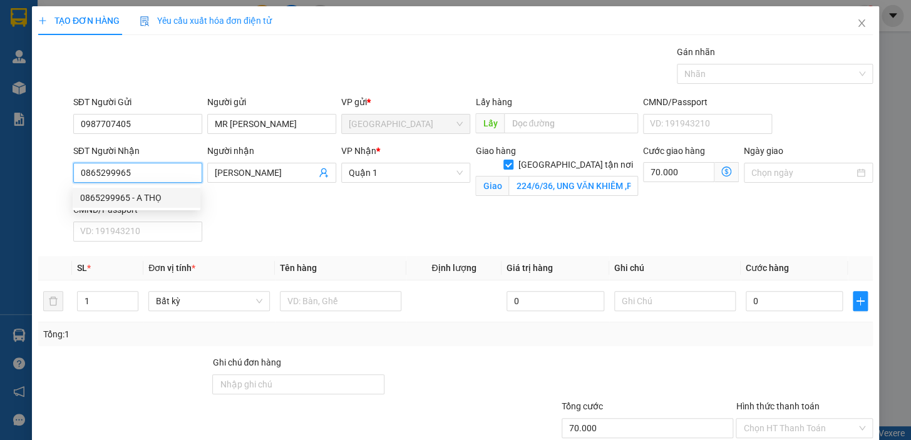
type input "A THỌ"
type input "[STREET_ADDRESS] (GTN150K)"
type input "150.000"
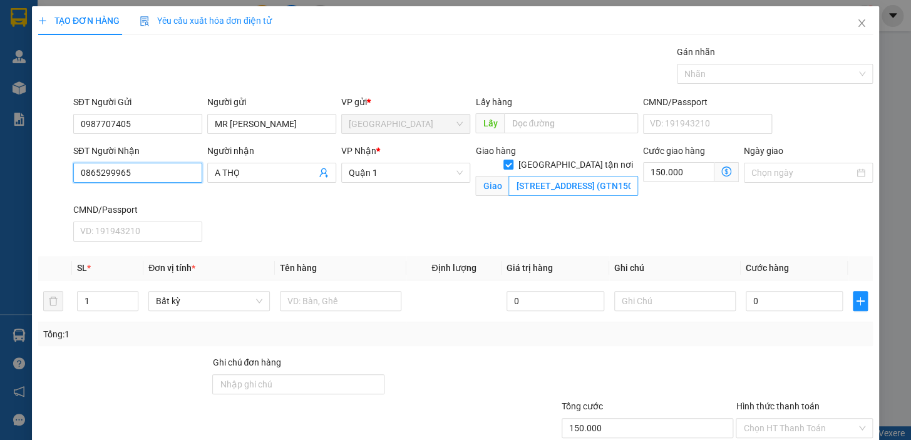
type input "0865299965"
click at [605, 176] on input "[STREET_ADDRESS] (GTN150K)" at bounding box center [573, 186] width 130 height 20
click at [608, 176] on input "[STREET_ADDRESS] (GTN150K)" at bounding box center [573, 186] width 130 height 20
type input "[STREET_ADDRESS] (GTN150K)"
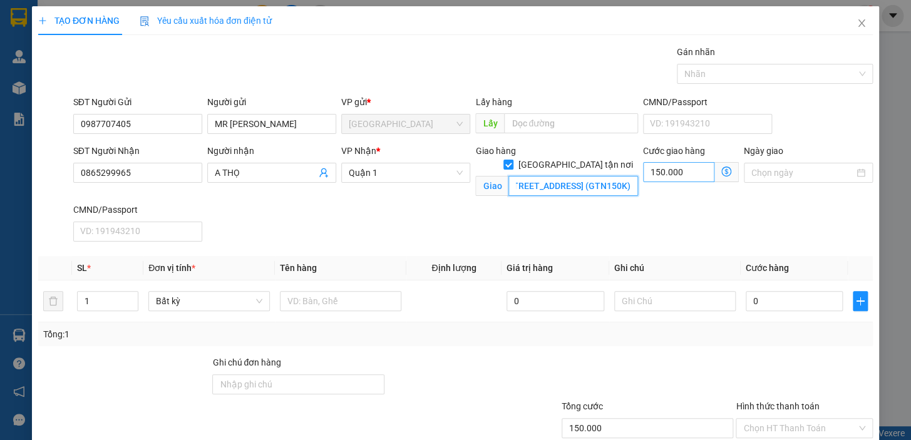
scroll to position [0, 215]
click at [721, 173] on icon "dollar-circle" at bounding box center [726, 172] width 10 height 10
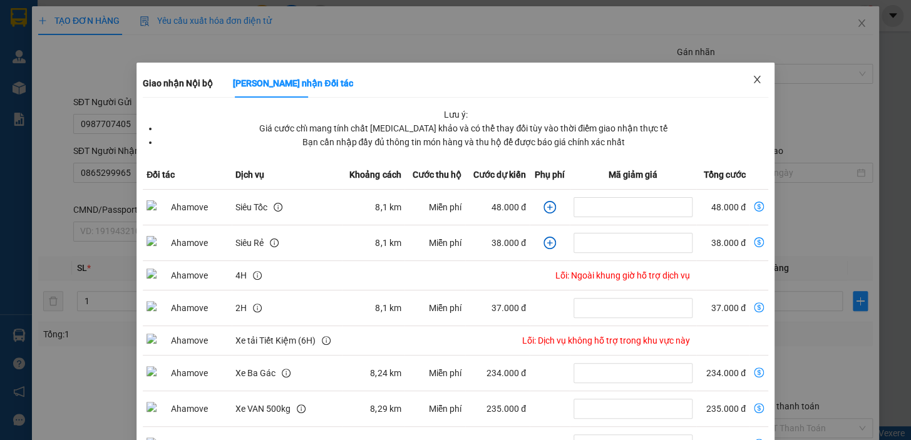
click at [756, 75] on span "Close" at bounding box center [756, 80] width 35 height 35
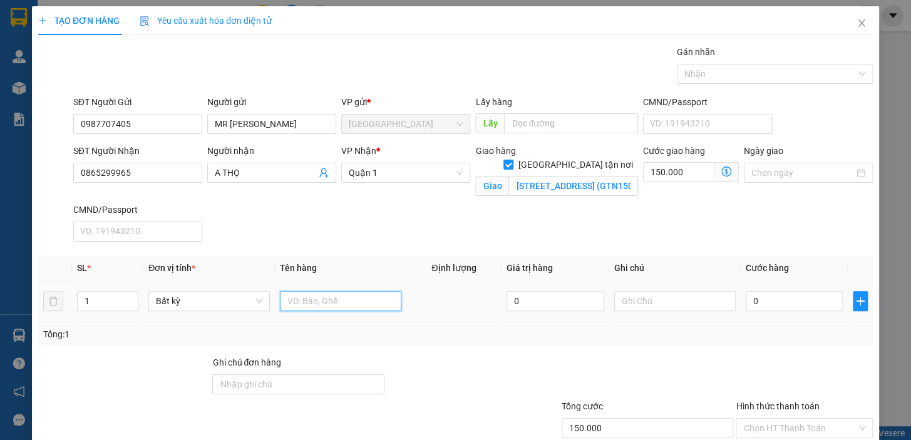
click at [322, 300] on input "text" at bounding box center [340, 301] width 121 height 20
click at [322, 310] on input "text" at bounding box center [340, 301] width 121 height 20
click at [324, 302] on input "text" at bounding box center [340, 301] width 121 height 20
type input "1TX"
click at [772, 303] on input "0" at bounding box center [795, 301] width 98 height 20
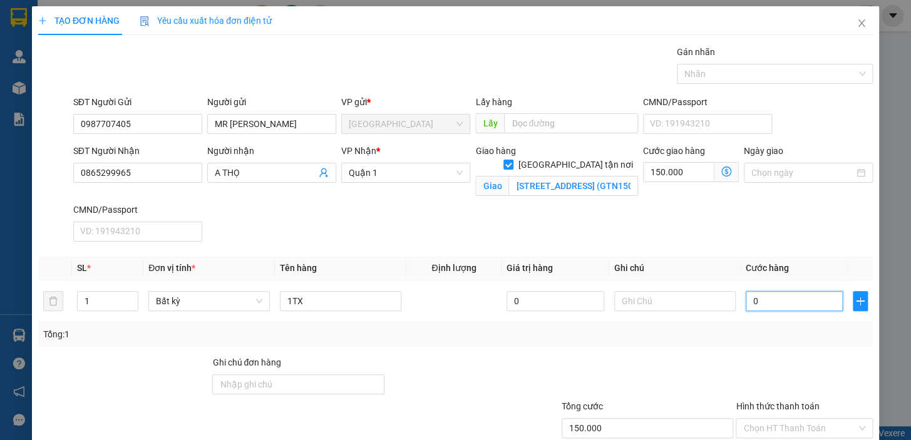
type input "7"
type input "150.007"
type input "70"
type input "150.070"
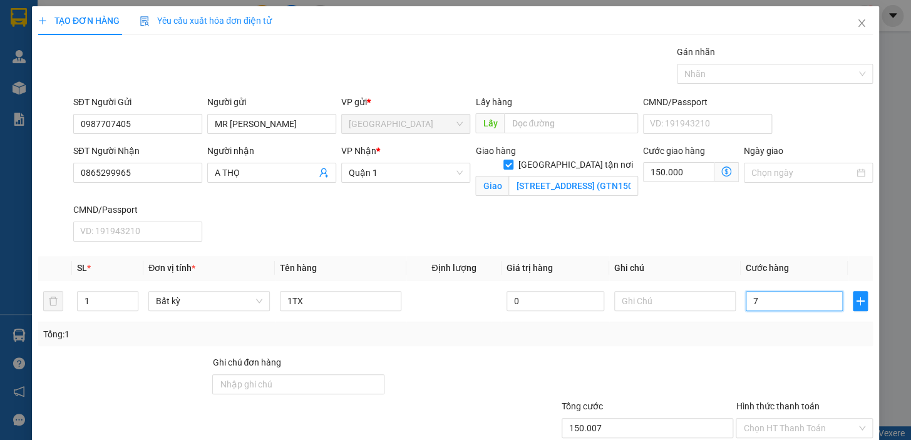
type input "150.070"
type input "70.000"
type input "220.000"
click at [700, 332] on div "Tổng: 1" at bounding box center [455, 334] width 824 height 14
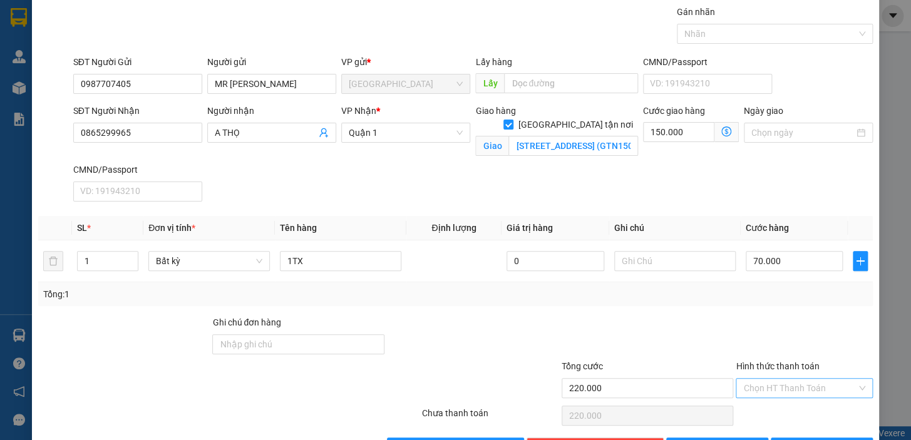
scroll to position [81, 0]
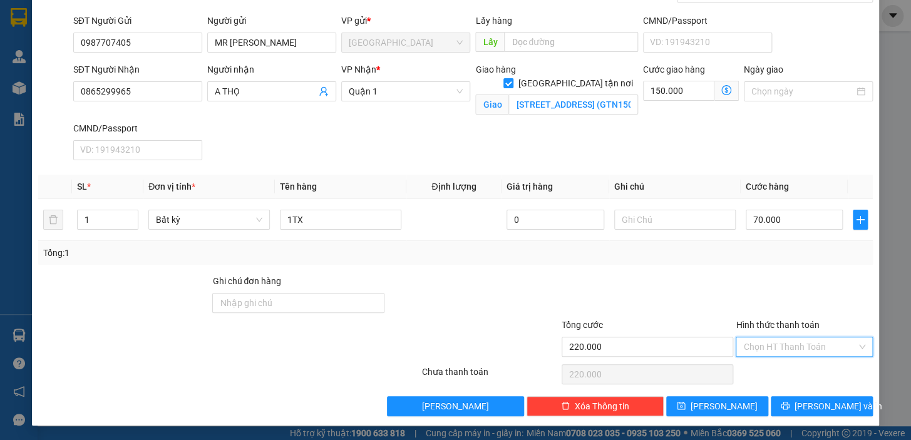
click at [800, 346] on input "Hình thức thanh toán" at bounding box center [799, 346] width 113 height 19
click at [788, 259] on div "Tại văn phòng" at bounding box center [796, 261] width 121 height 14
type input "0"
click at [804, 407] on span "Lưu và In" at bounding box center [838, 406] width 88 height 14
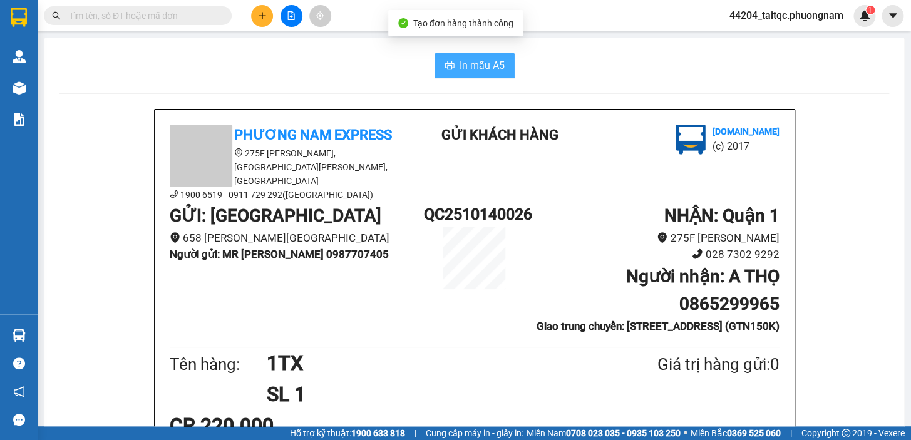
click at [471, 60] on span "In mẫu A5" at bounding box center [481, 66] width 45 height 16
click at [254, 21] on button at bounding box center [262, 16] width 22 height 22
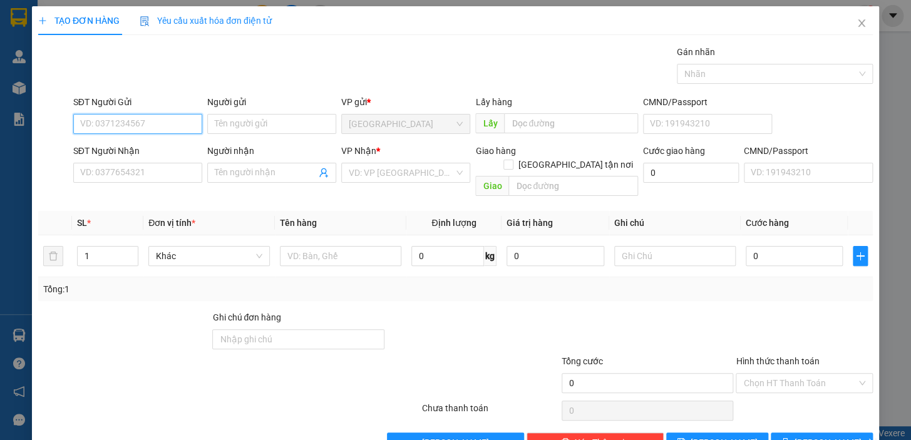
click at [146, 119] on input "SĐT Người Gửi" at bounding box center [137, 124] width 129 height 20
click at [155, 152] on div "0987707405 - MR SƠN" at bounding box center [149, 149] width 138 height 14
type input "0987707405"
type input "MR [PERSON_NAME]"
type input "0865299965"
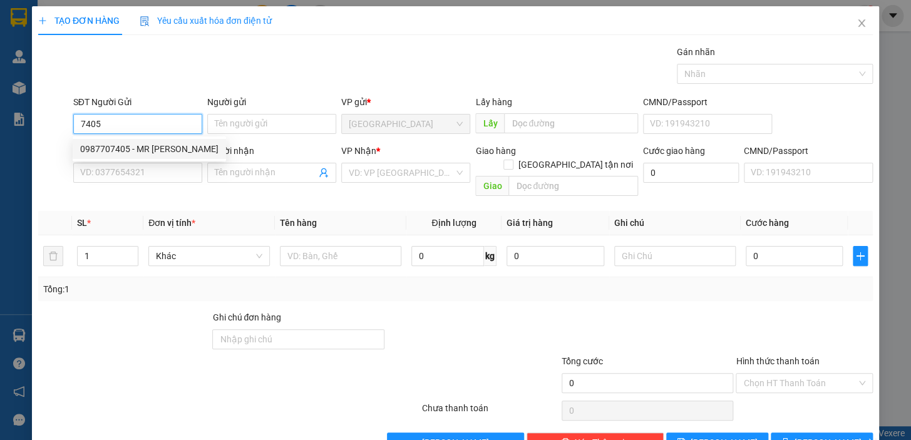
type input "A THỌ"
checkbox input "true"
type input "SỐ 25 ĐƯỜNG 19 KHU AN PHÚ AN KHÁNH,PHƯỜNG AN PHU,QUẬN 2 (GTN150K)"
type input "150.000"
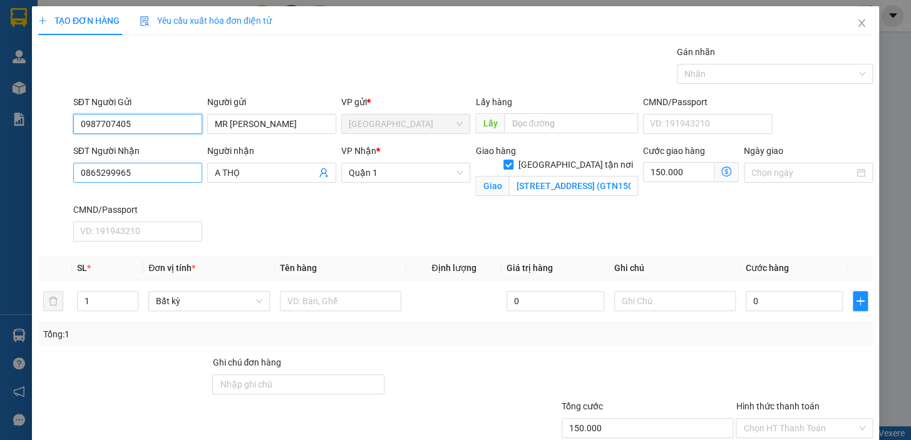
type input "0987707405"
drag, startPoint x: 157, startPoint y: 173, endPoint x: 15, endPoint y: 175, distance: 142.1
click at [15, 175] on div "TẠO ĐƠN HÀNG Yêu cầu xuất hóa đơn điện tử Transit Pickup Surcharge Ids Transit …" at bounding box center [455, 220] width 911 height 440
click at [118, 195] on div "0976826875 - A" at bounding box center [136, 198] width 113 height 14
type input "0976826875"
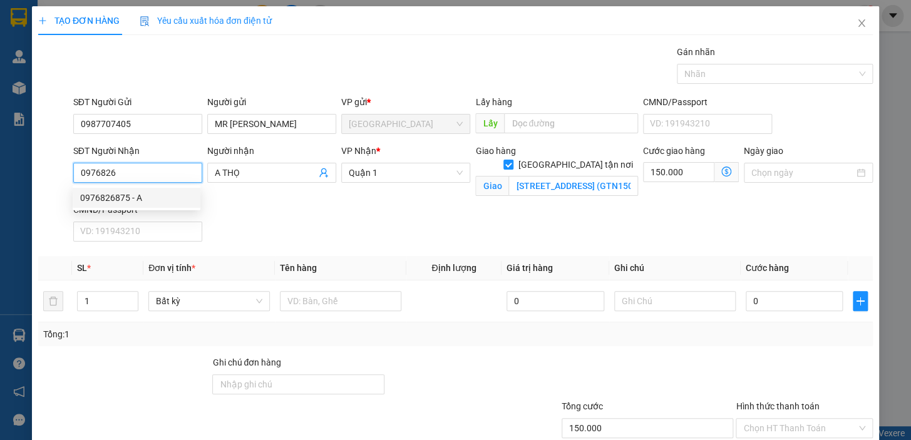
type input "A"
type input "SỐ 1 NGUYỄN CÔNG TRỨ, PHƯỜNG 19, QUẬN BÌNH THẠNH"
type input "80.000"
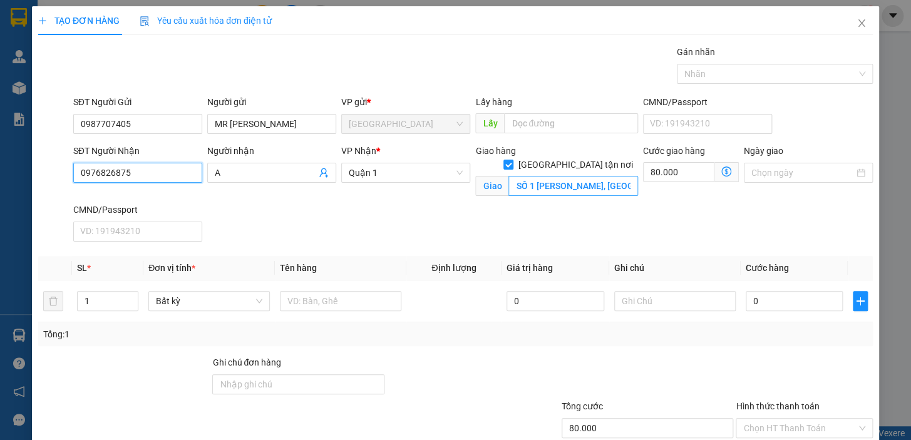
type input "0976826875"
click at [603, 176] on input "SỐ 1 NGUYỄN CÔNG TRỨ, PHƯỜNG 19, QUẬN BÌNH THẠNH" at bounding box center [573, 186] width 130 height 20
click at [604, 176] on input "SỐ 1 NGUYỄN CÔNG TRỨ, PHƯỜNG 19, QUẬN BÌNH THẠNH" at bounding box center [573, 186] width 130 height 20
click at [620, 176] on input "SỐ 1 NGUYỄN CÔNG TRỨ, PHƯỜNG 19, QUẬN BÌNH THẠNH" at bounding box center [573, 186] width 130 height 20
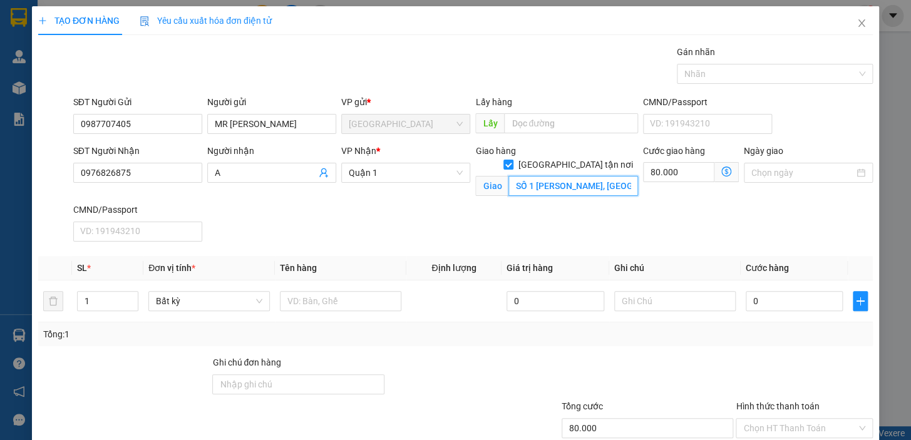
drag, startPoint x: 572, startPoint y: 175, endPoint x: 565, endPoint y: 173, distance: 6.4
click at [571, 176] on input "SỐ 1 NGUYỄN CÔNG TRỨ, PHƯỜNG 19, QUẬN BÌNH THẠNH" at bounding box center [573, 186] width 130 height 20
click at [535, 376] on div at bounding box center [473, 378] width 175 height 44
click at [569, 176] on input "SỐ 1 NGUYỄN CÔNG TRỨ, PHƯỜNG 19, QUẬN BÌNH THẠNH" at bounding box center [573, 186] width 130 height 20
click at [580, 176] on input "SỐ 1 NGUYỄN CÔNG TRỨ, PHƯỜNG 19, QUẬN BÌNH THẠNH" at bounding box center [573, 186] width 130 height 20
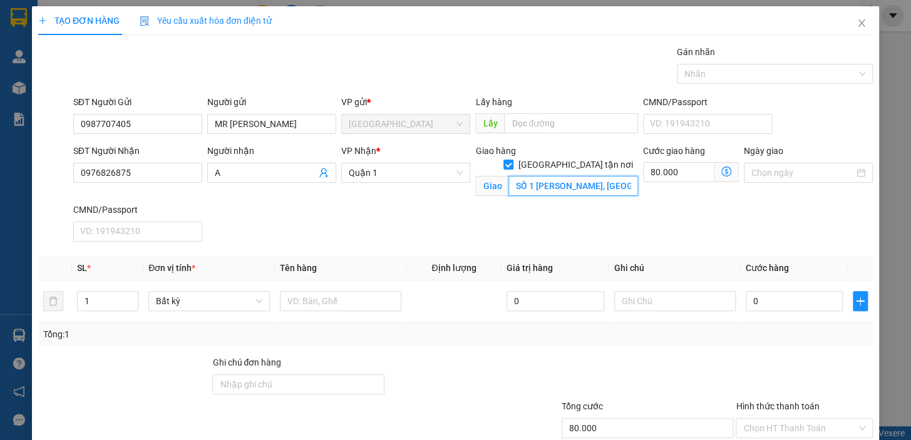
click at [580, 176] on input "SỐ 1 NGUYỄN CÔNG TRỨ, PHƯỜNG 19, QUẬN BÌNH THẠNH" at bounding box center [573, 186] width 130 height 20
click at [581, 176] on input "SỐ 1 NGUYỄN CÔNG TRỨ, PHƯỜNG 19, QUẬN BÌNH THẠNH" at bounding box center [573, 186] width 130 height 20
click at [582, 176] on input "SỐ 1 NGUYỄN CÔNG TRỨ, PHƯỜNG 19, QUẬN BÌNH THẠNH" at bounding box center [573, 186] width 130 height 20
click at [563, 178] on input "SỐ 1 NGUYỄN CÔNG TRỨ, PHƯỜNG 19, QUẬN BÌNH THẠNH" at bounding box center [573, 186] width 130 height 20
click at [563, 176] on input "SỐ 1 NGUYỄN CÔNG TRỨ, PHƯỜNG 19, QUẬN BÌNH THẠNH" at bounding box center [573, 186] width 130 height 20
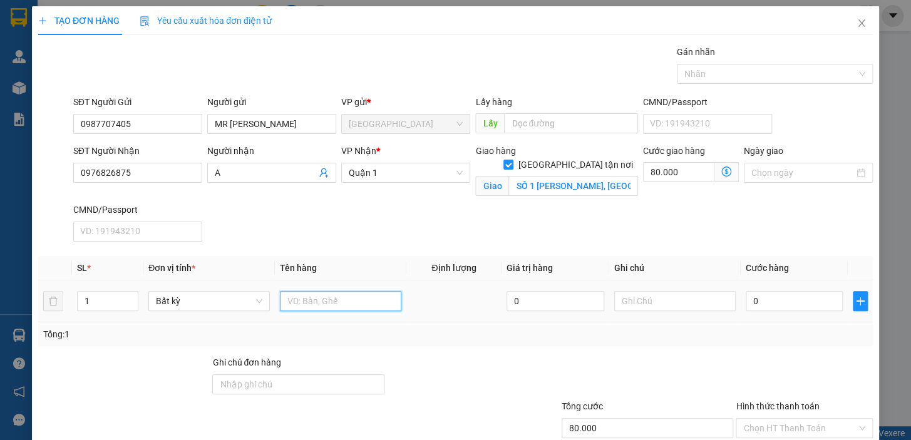
click at [362, 294] on input "text" at bounding box center [340, 301] width 121 height 20
type input "1TX"
click at [777, 300] on input "0" at bounding box center [795, 301] width 98 height 20
type input "1"
type input "80.001"
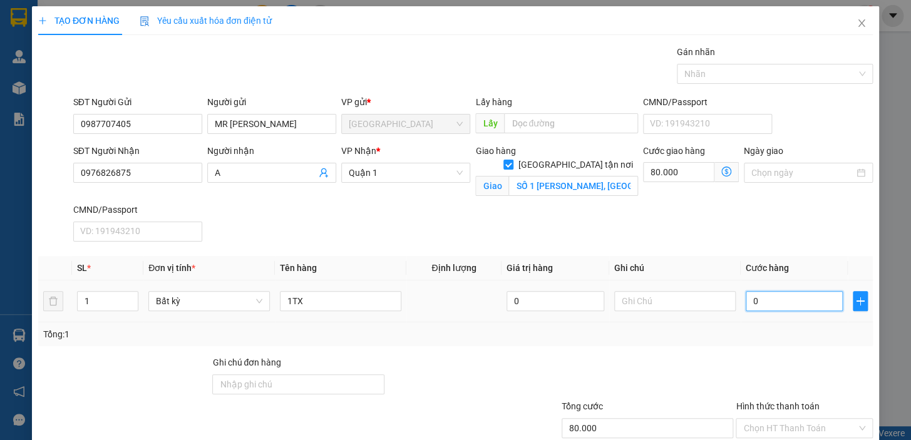
type input "80.001"
type input "12"
type input "80.012"
type input "120"
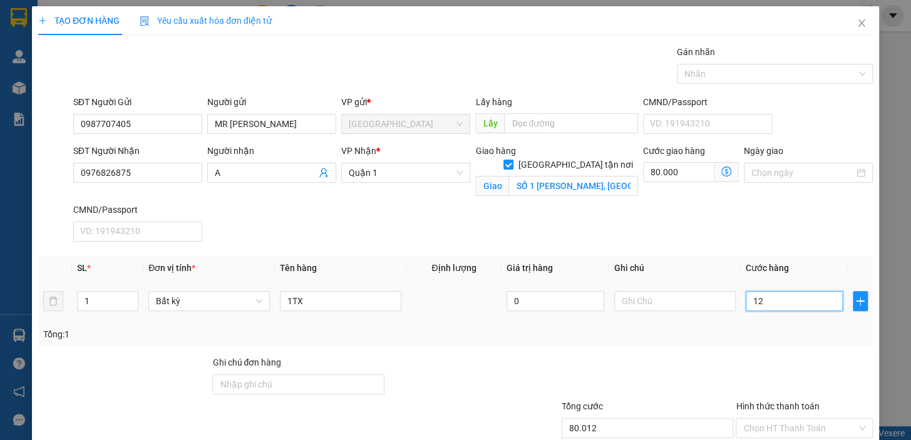
type input "80.120"
type input "120.000"
type input "200.000"
click at [783, 341] on div "Tổng: 1" at bounding box center [455, 334] width 834 height 24
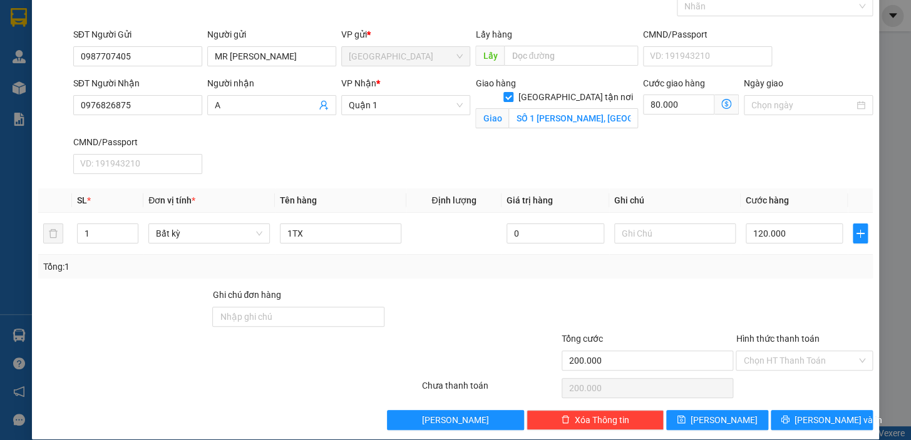
scroll to position [81, 0]
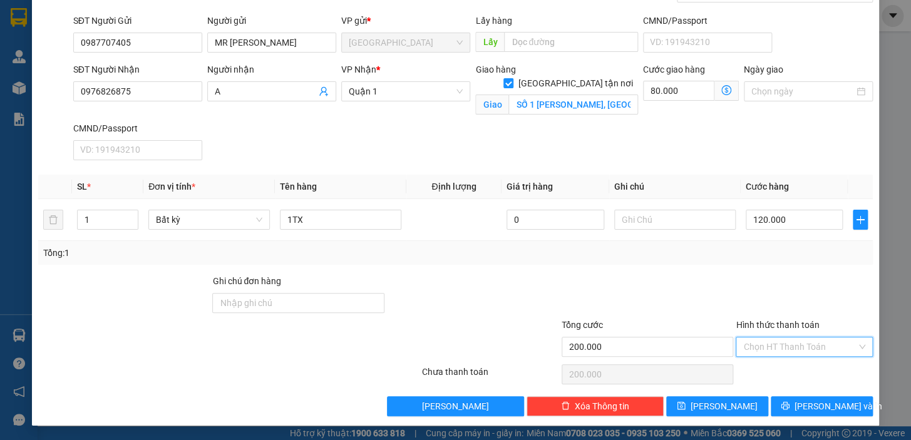
click at [818, 343] on input "Hình thức thanh toán" at bounding box center [799, 346] width 113 height 19
click at [790, 264] on div "Tại văn phòng" at bounding box center [796, 261] width 121 height 14
type input "0"
click at [817, 404] on span "Lưu và In" at bounding box center [838, 406] width 88 height 14
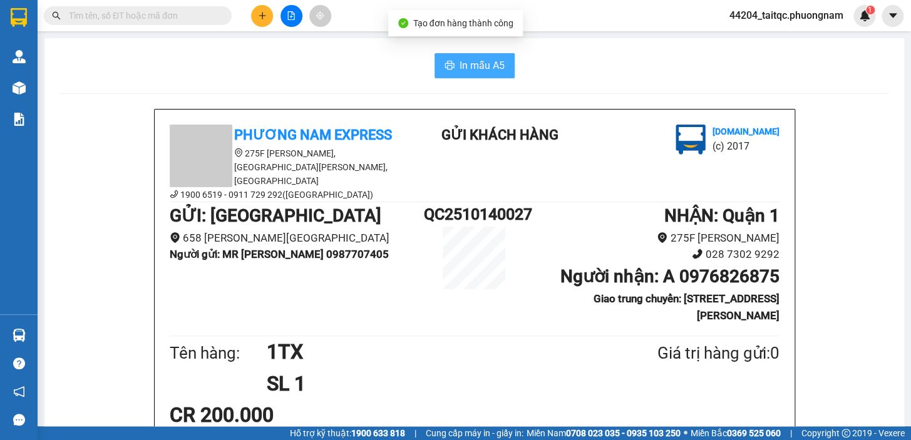
click at [451, 61] on button "In mẫu A5" at bounding box center [474, 65] width 80 height 25
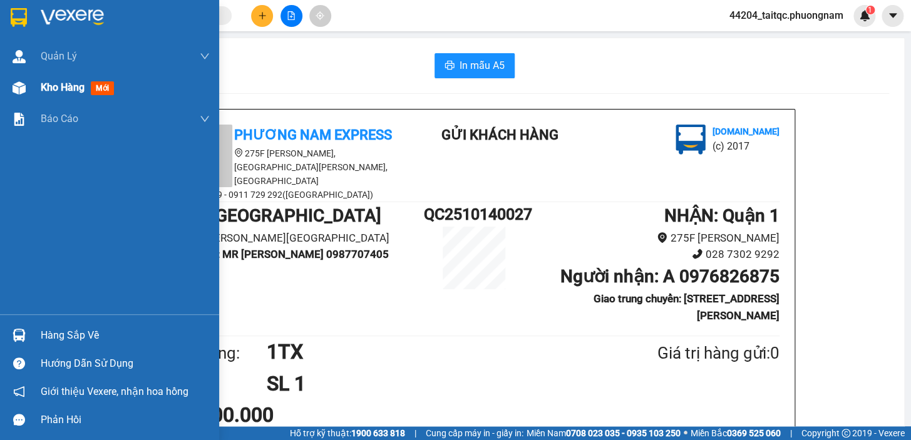
click at [36, 91] on div "Kho hàng mới" at bounding box center [109, 87] width 219 height 31
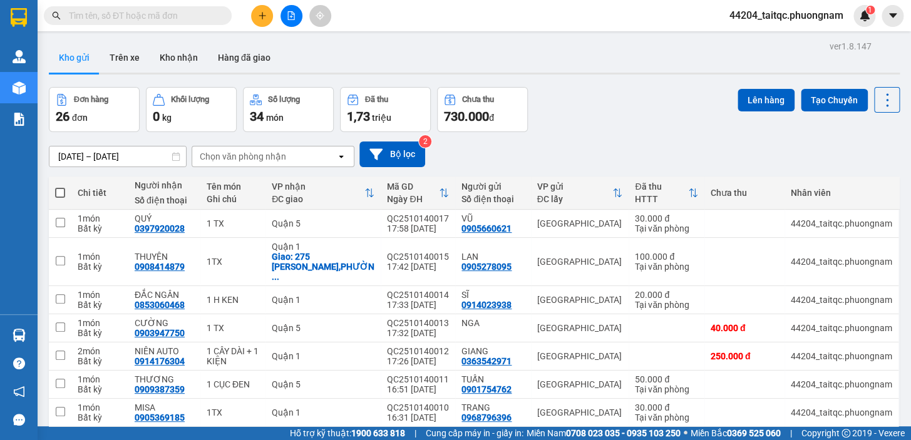
click at [58, 193] on span at bounding box center [60, 193] width 10 height 10
click at [60, 187] on input "checkbox" at bounding box center [60, 187] width 0 height 0
checkbox input "true"
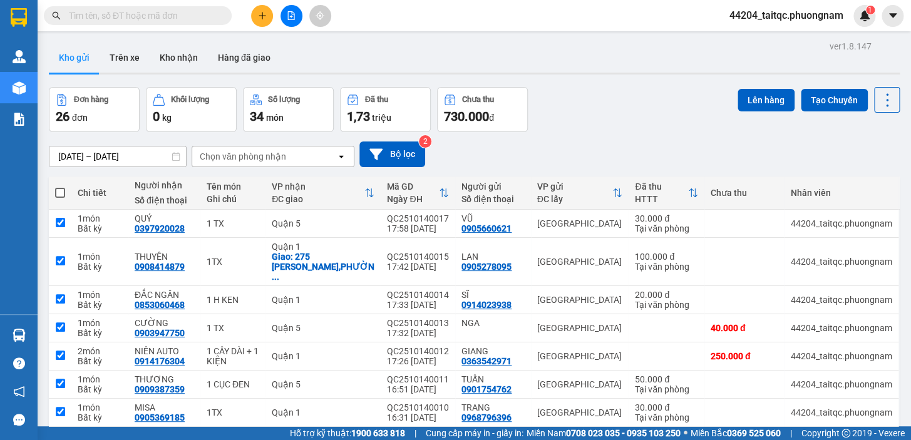
checkbox input "true"
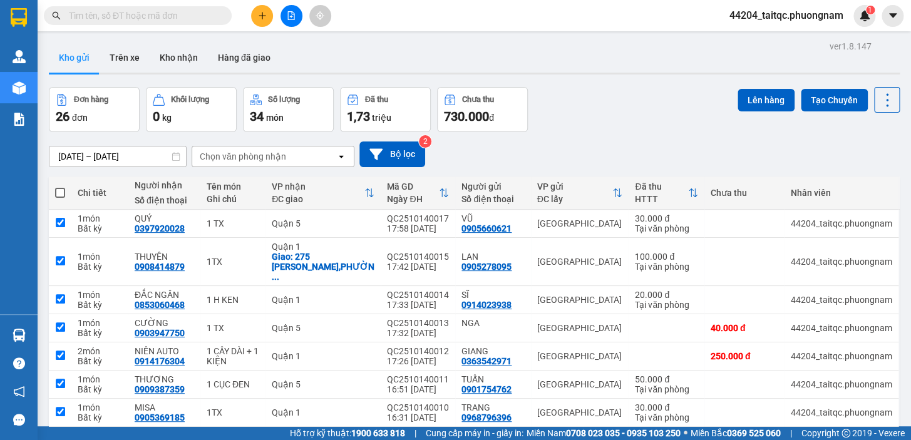
checkbox input "true"
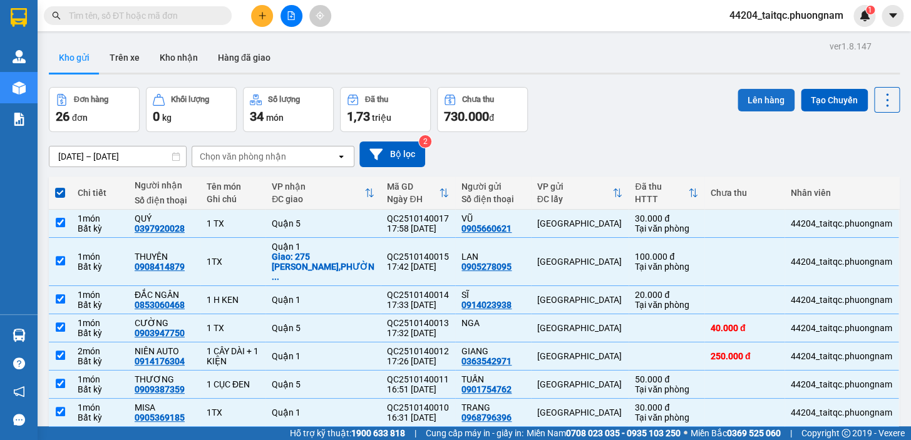
click at [750, 98] on button "Lên hàng" at bounding box center [765, 100] width 57 height 23
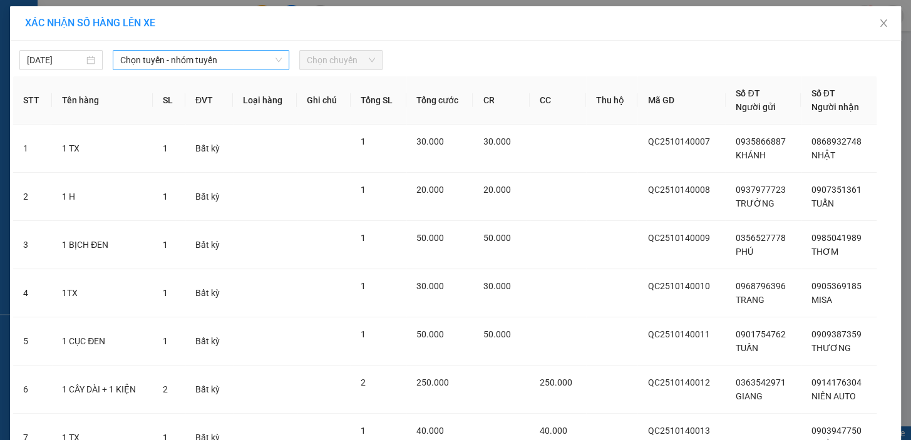
click at [198, 56] on span "Chọn tuyến - nhóm tuyến" at bounding box center [201, 60] width 162 height 19
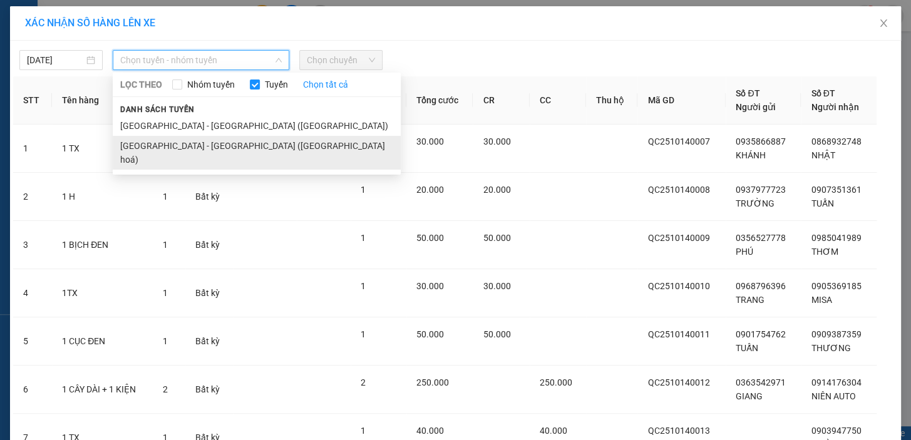
click at [205, 145] on li "[GEOGRAPHIC_DATA][PERSON_NAME][GEOGRAPHIC_DATA] ([GEOGRAPHIC_DATA] hoá)" at bounding box center [257, 153] width 288 height 34
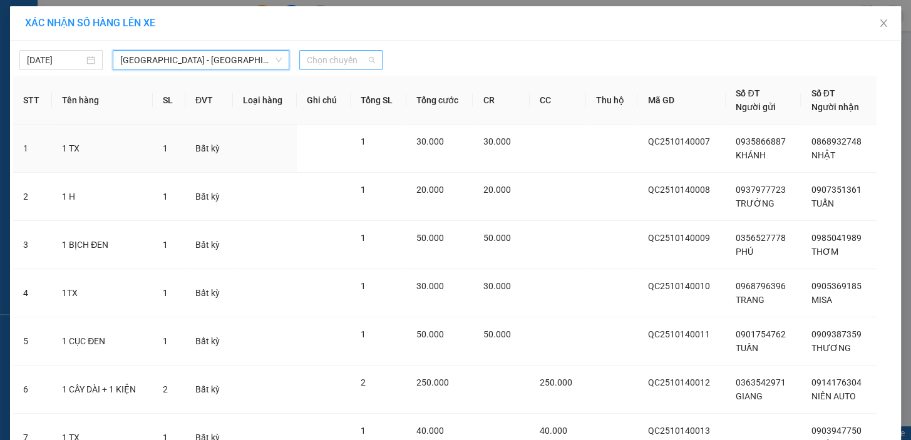
click at [339, 59] on span "Chọn chuyến" at bounding box center [341, 60] width 68 height 19
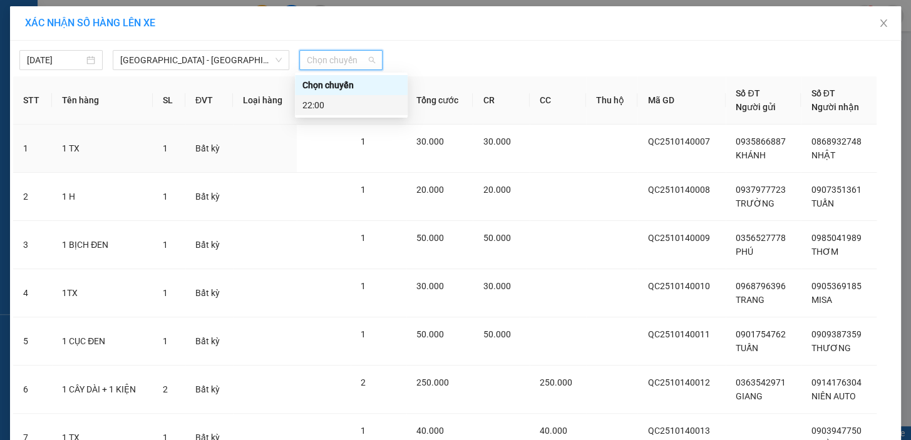
click at [328, 106] on div "22:00" at bounding box center [351, 105] width 98 height 14
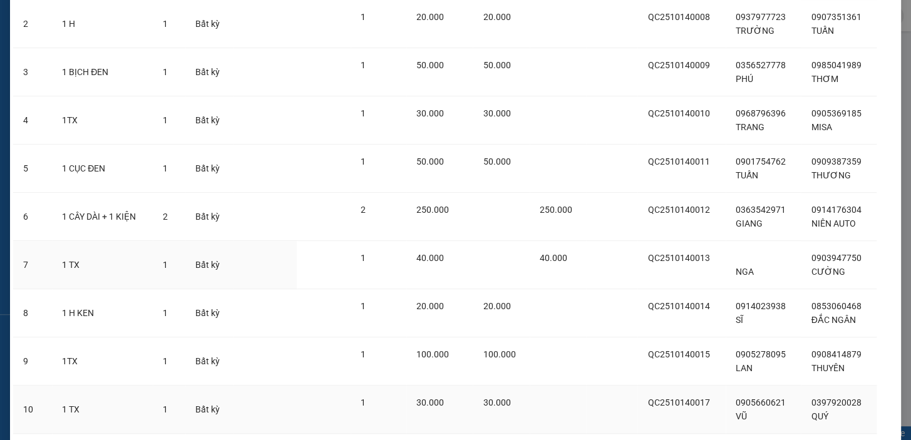
scroll to position [264, 0]
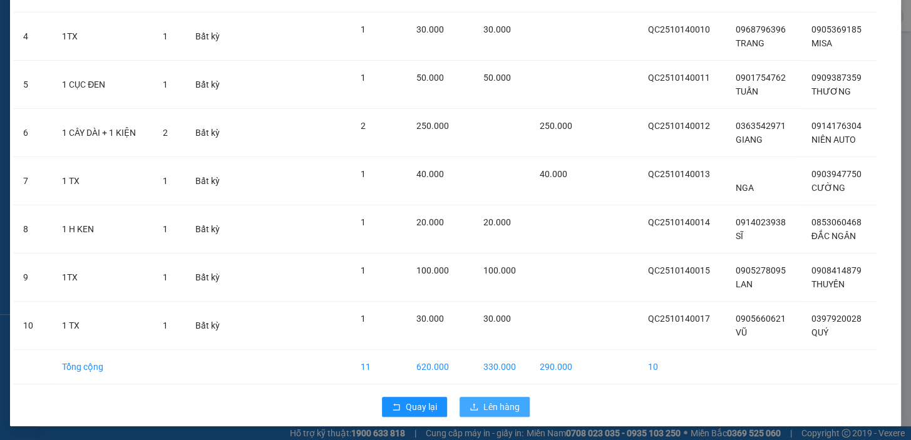
click at [500, 403] on span "Lên hàng" at bounding box center [501, 407] width 36 height 14
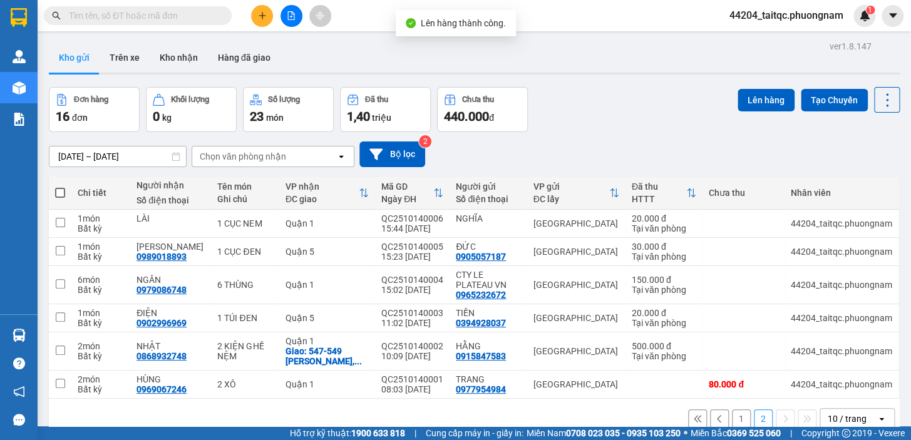
click at [58, 190] on span at bounding box center [60, 193] width 10 height 10
click at [60, 187] on input "checkbox" at bounding box center [60, 187] width 0 height 0
checkbox input "true"
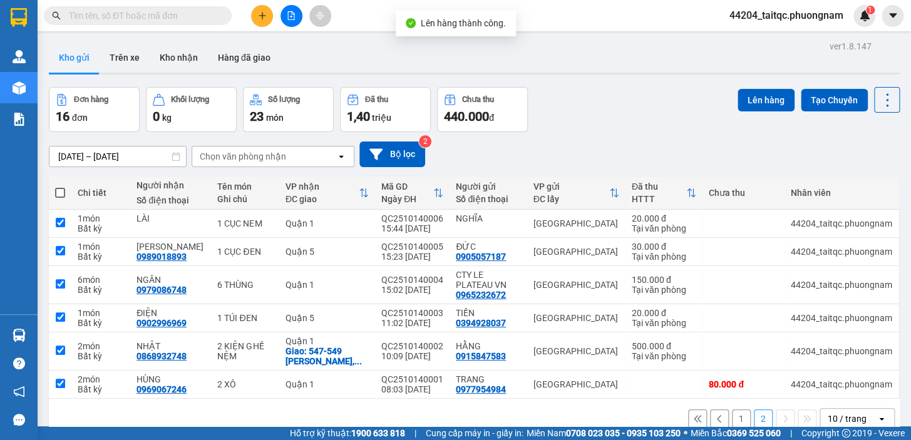
checkbox input "true"
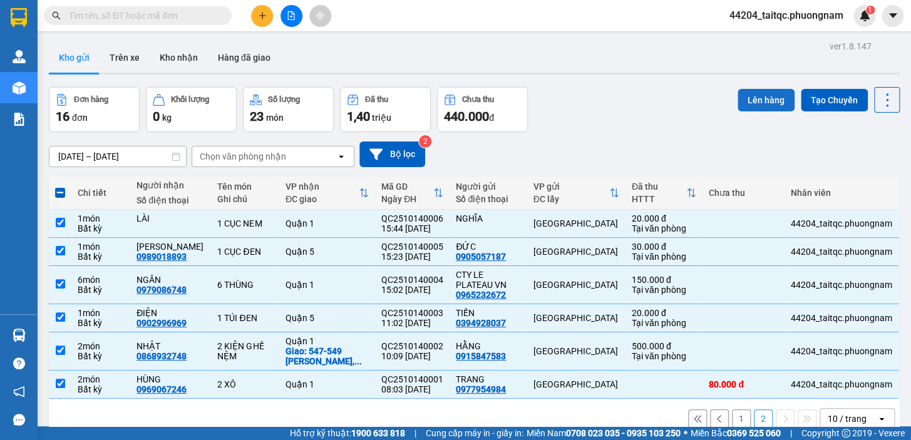
click at [737, 99] on button "Lên hàng" at bounding box center [765, 100] width 57 height 23
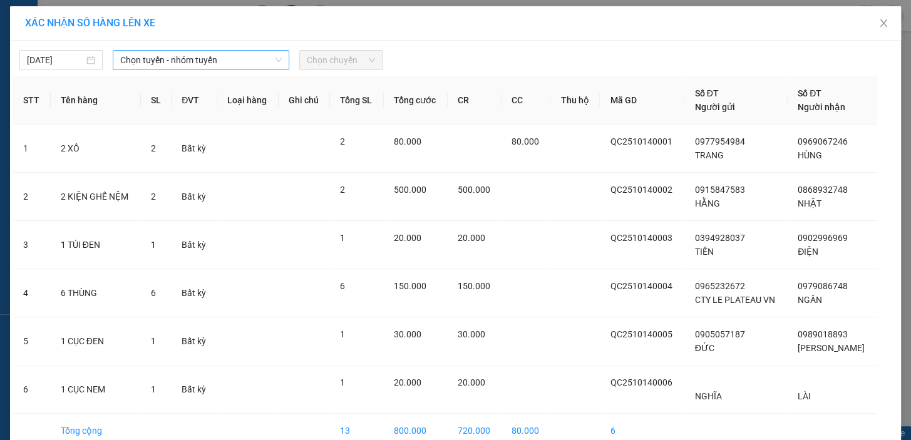
click at [156, 57] on span "Chọn tuyến - nhóm tuyến" at bounding box center [201, 60] width 162 height 19
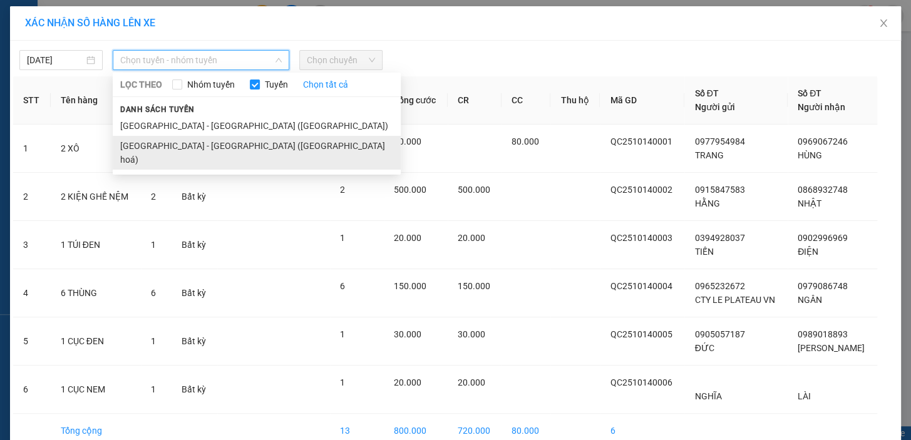
drag, startPoint x: 198, startPoint y: 148, endPoint x: 220, endPoint y: 133, distance: 26.9
click at [198, 149] on li "[GEOGRAPHIC_DATA][PERSON_NAME][GEOGRAPHIC_DATA] ([GEOGRAPHIC_DATA] hoá)" at bounding box center [257, 153] width 288 height 34
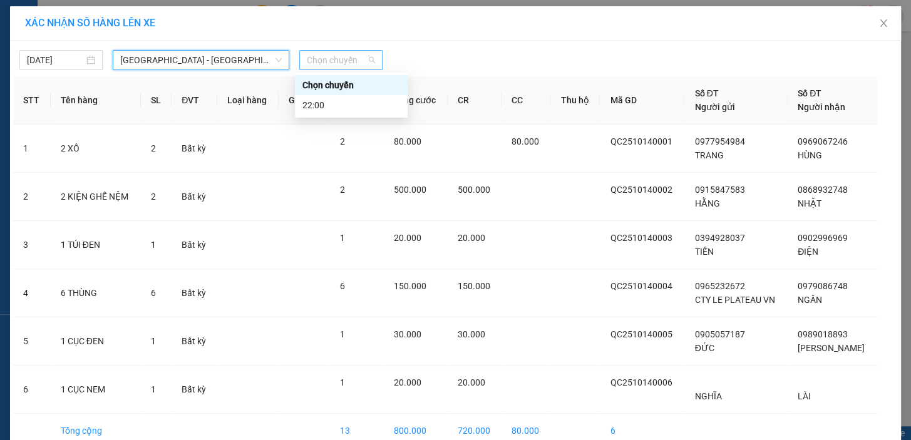
click at [324, 63] on span "Chọn chuyến" at bounding box center [341, 60] width 68 height 19
click at [326, 100] on div "22:00" at bounding box center [351, 105] width 98 height 14
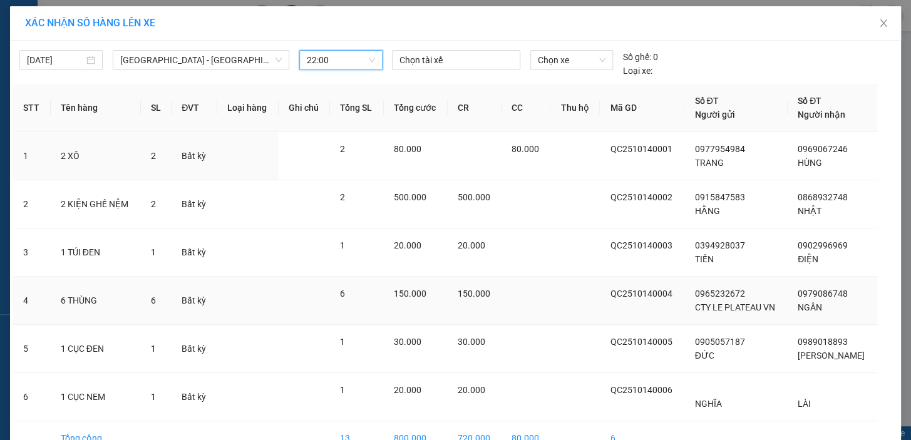
scroll to position [72, 0]
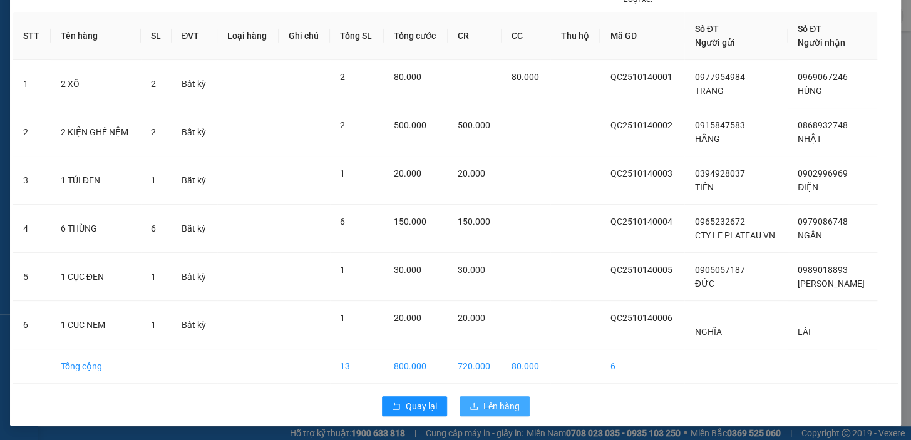
click at [510, 401] on span "Lên hàng" at bounding box center [501, 406] width 36 height 14
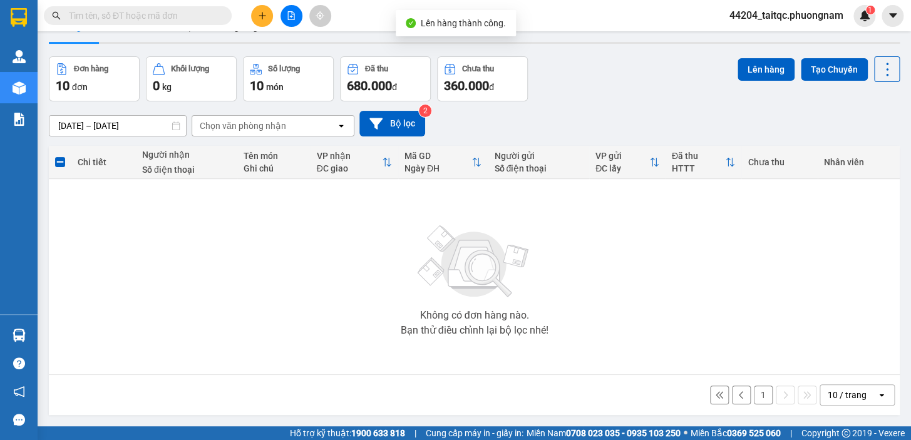
scroll to position [57, 0]
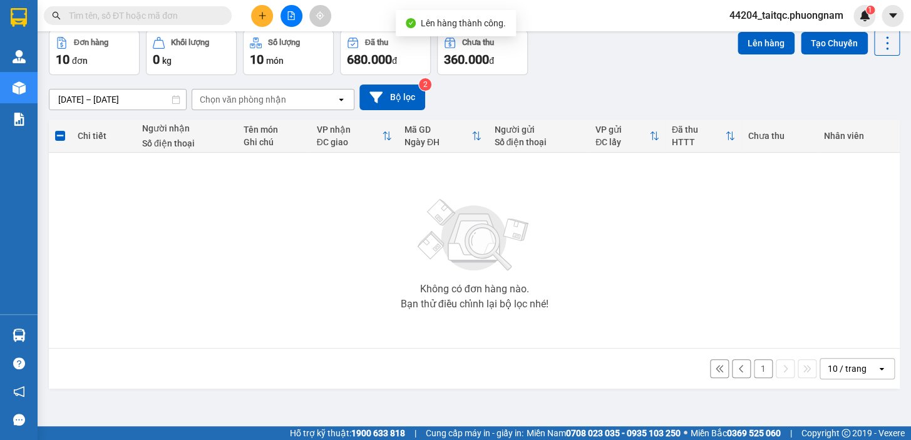
click at [757, 371] on button "1" at bounding box center [763, 368] width 19 height 19
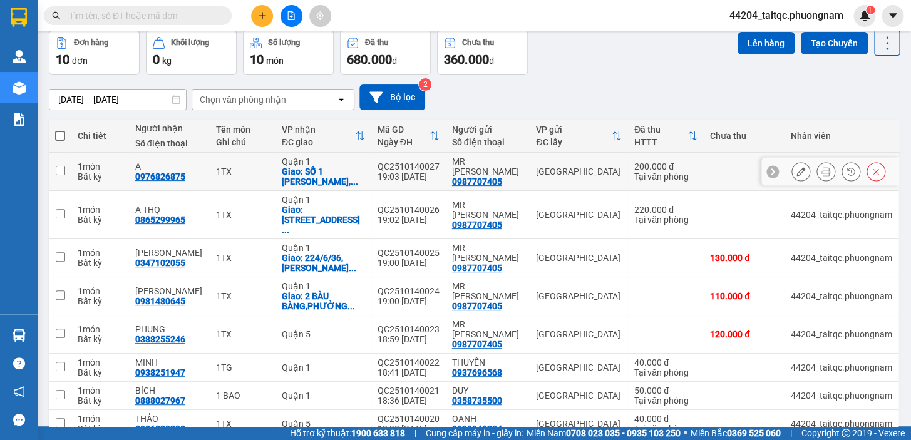
click at [63, 172] on input "checkbox" at bounding box center [60, 170] width 9 height 9
checkbox input "true"
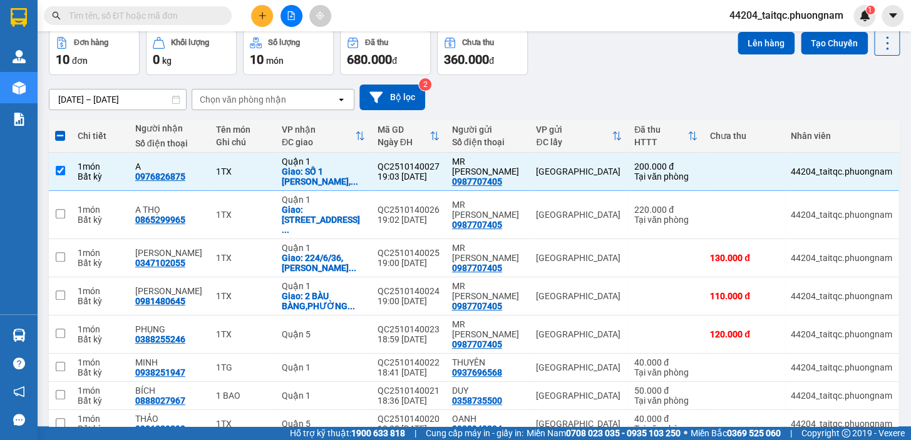
click at [61, 136] on span at bounding box center [60, 136] width 10 height 10
click at [60, 130] on input "checkbox" at bounding box center [60, 130] width 0 height 0
checkbox input "true"
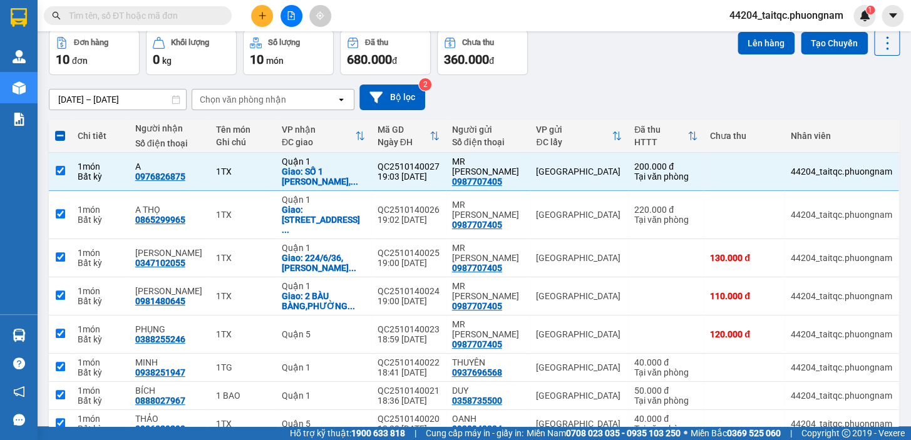
checkbox input "true"
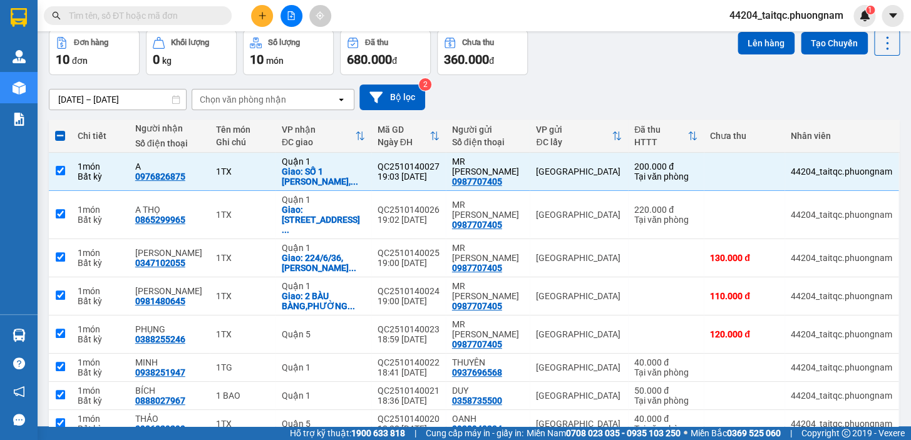
checkbox input "true"
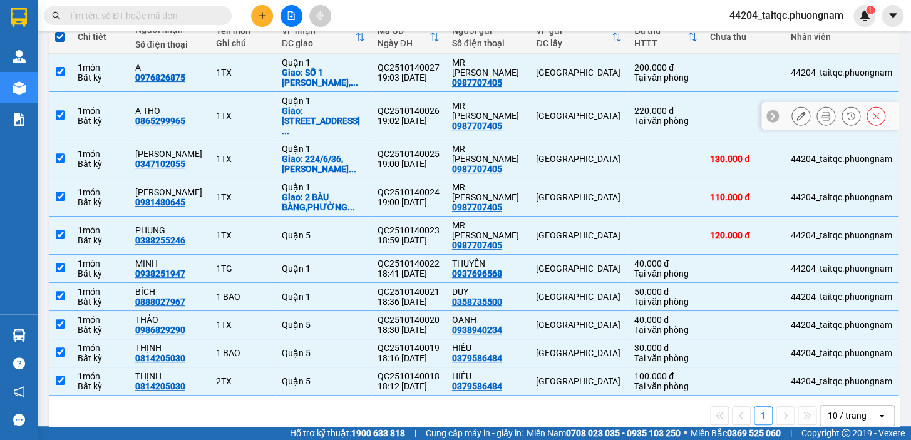
scroll to position [0, 0]
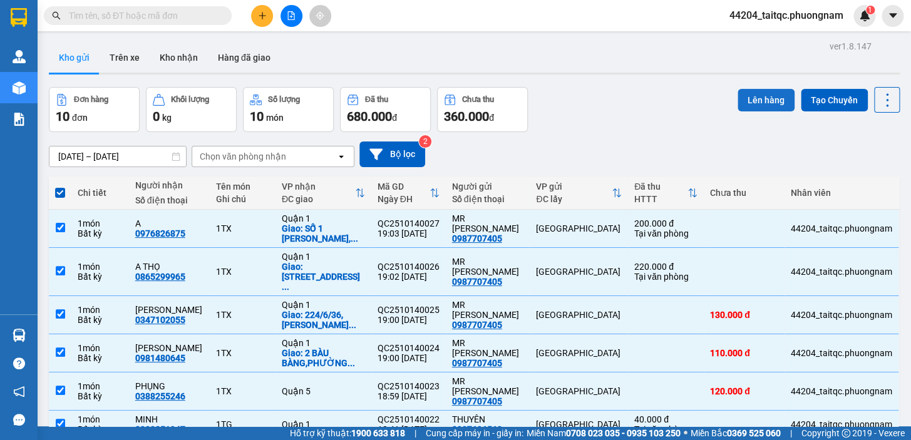
click at [763, 105] on button "Lên hàng" at bounding box center [765, 100] width 57 height 23
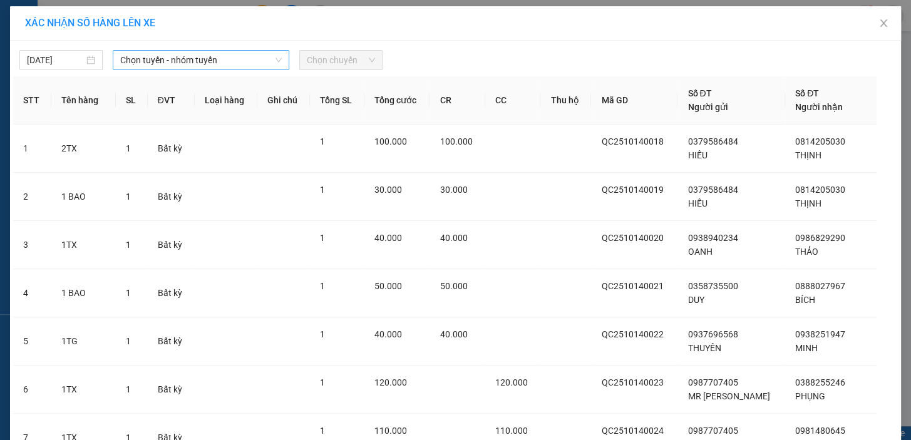
click at [235, 57] on span "Chọn tuyến - nhóm tuyến" at bounding box center [201, 60] width 162 height 19
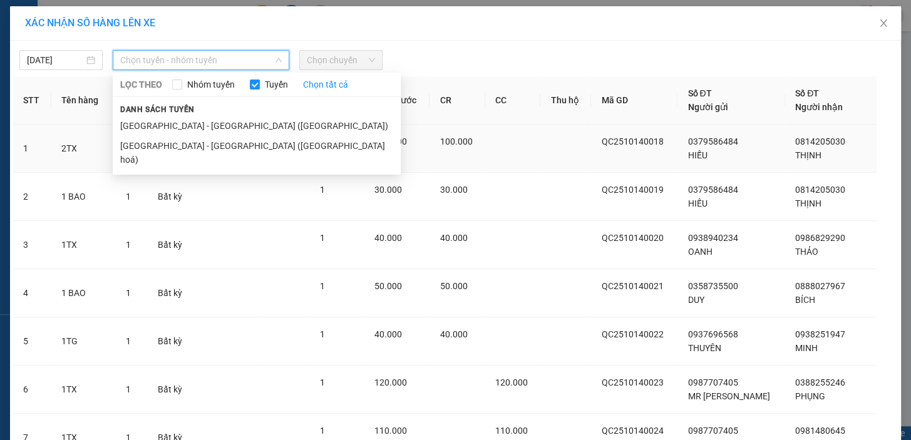
click at [217, 145] on li "[GEOGRAPHIC_DATA][PERSON_NAME][GEOGRAPHIC_DATA] ([GEOGRAPHIC_DATA] hoá)" at bounding box center [257, 153] width 288 height 34
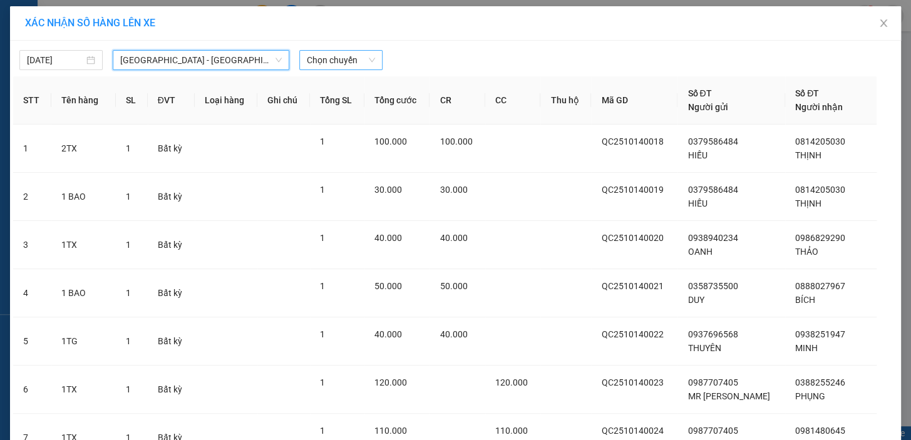
click at [334, 56] on span "Chọn chuyến" at bounding box center [341, 60] width 68 height 19
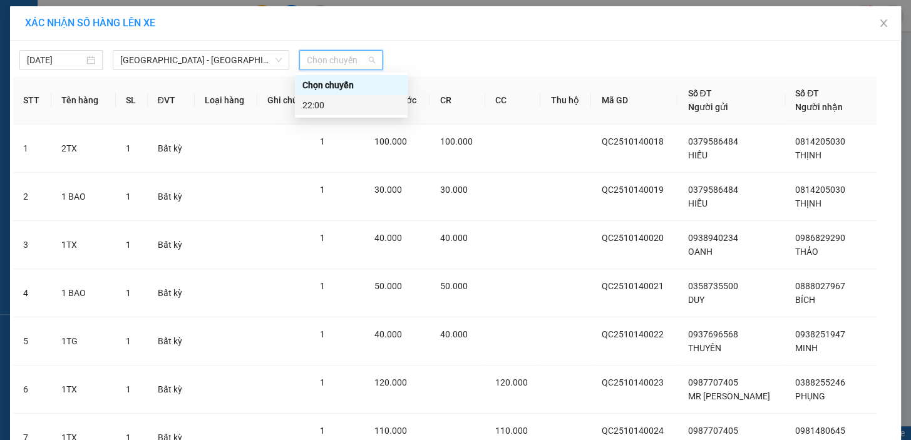
click at [333, 105] on div "22:00" at bounding box center [351, 105] width 98 height 14
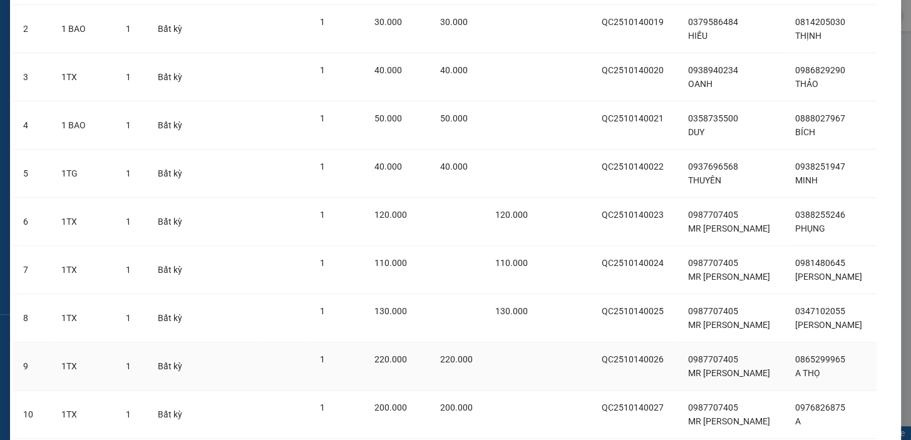
scroll to position [264, 0]
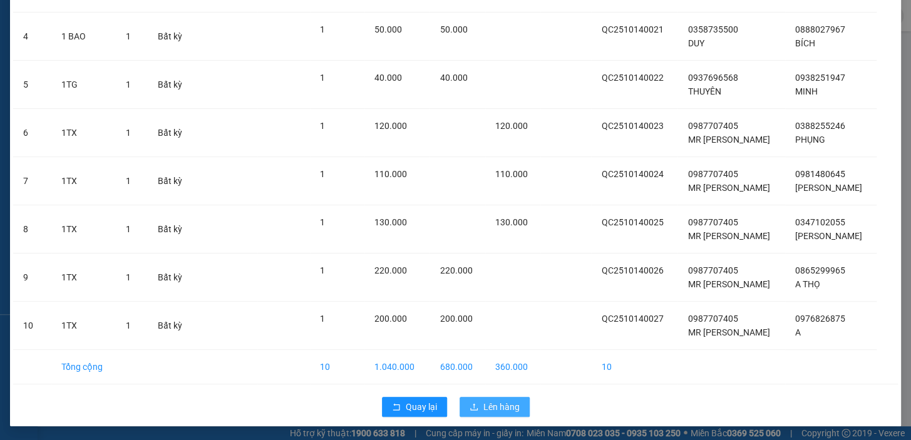
click at [505, 414] on button "Lên hàng" at bounding box center [494, 407] width 70 height 20
click at [505, 411] on span "Lên hàng" at bounding box center [501, 407] width 36 height 14
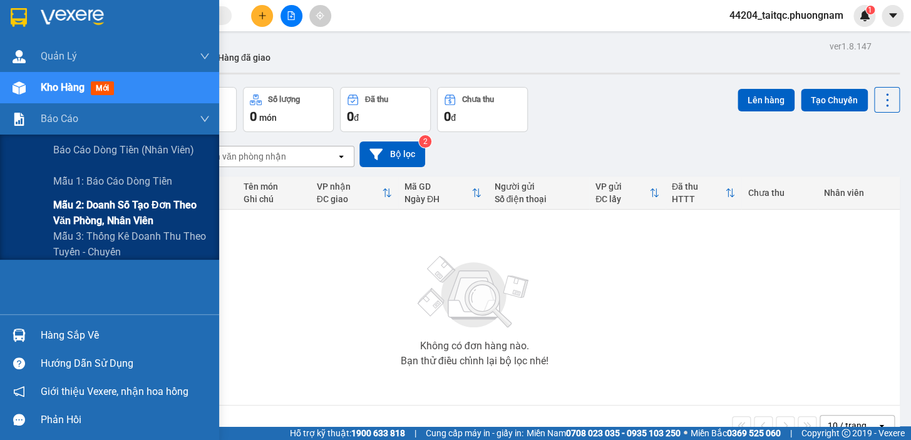
click at [119, 217] on span "Mẫu 2: Doanh số tạo đơn theo Văn phòng, nhân viên" at bounding box center [131, 212] width 156 height 31
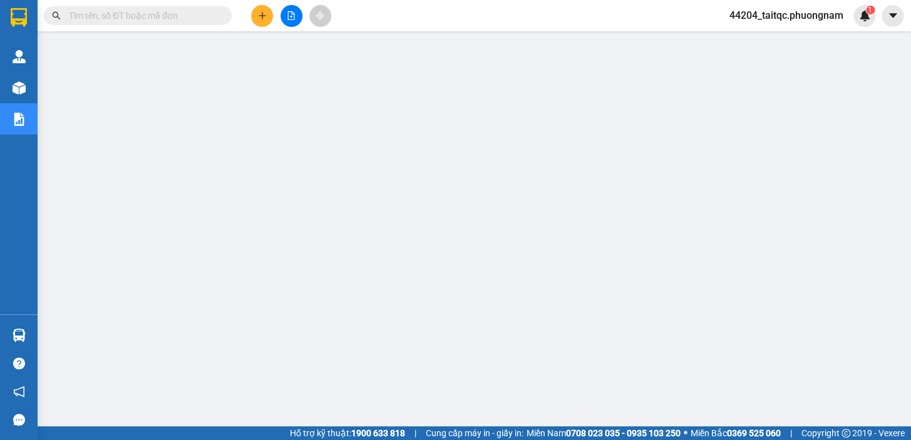
scroll to position [113, 0]
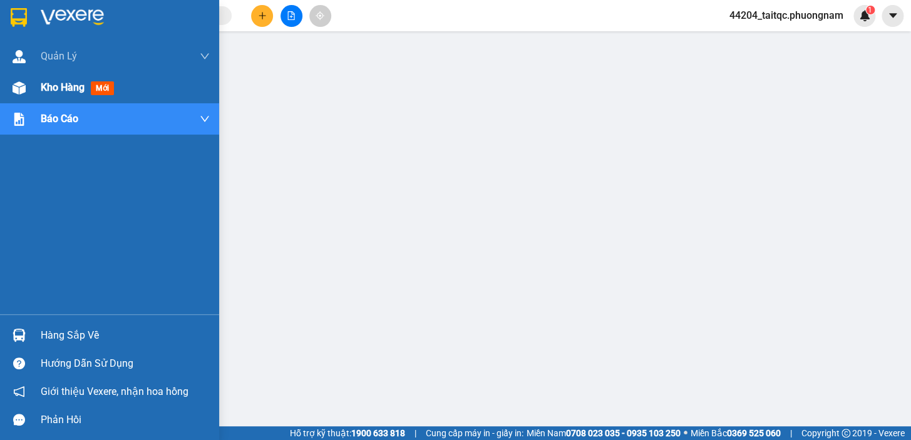
click at [55, 88] on span "Kho hàng" at bounding box center [63, 87] width 44 height 12
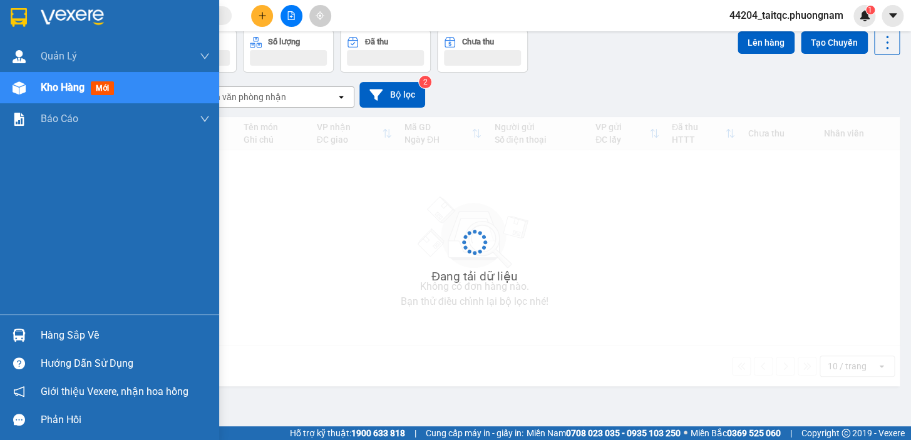
scroll to position [57, 0]
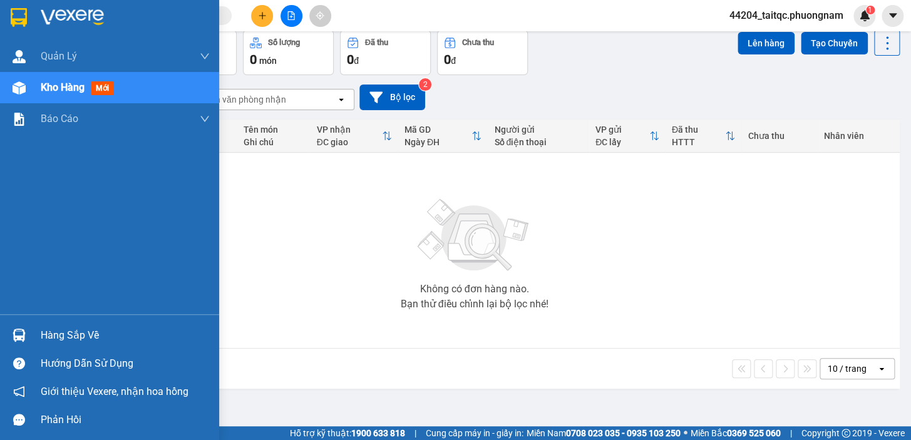
click at [64, 93] on span "Kho hàng" at bounding box center [63, 87] width 44 height 12
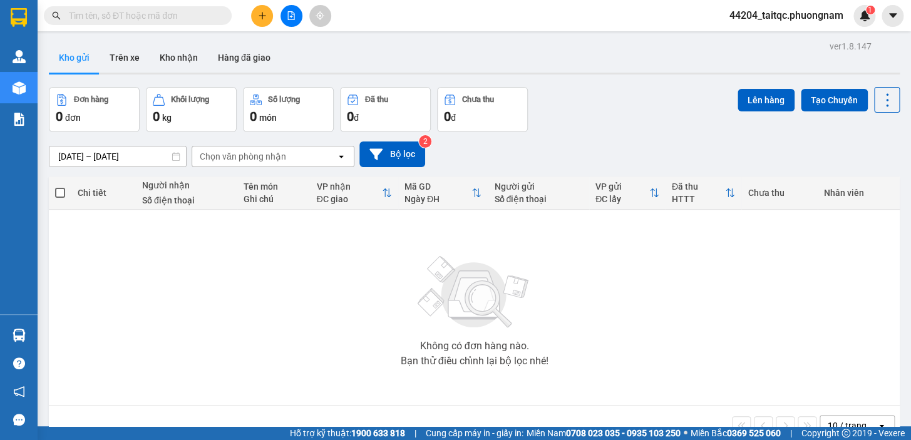
click at [145, 16] on input "text" at bounding box center [143, 16] width 148 height 14
paste input "0988530796"
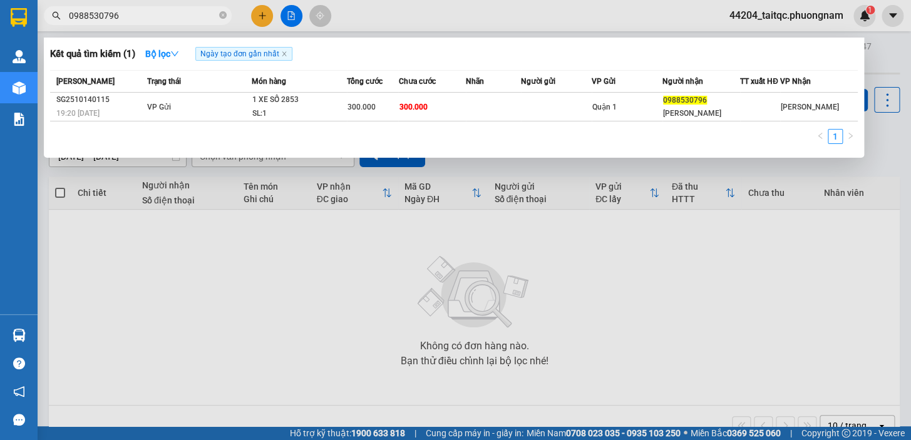
click at [148, 14] on input "0988530796" at bounding box center [143, 16] width 148 height 14
paste input "0808602"
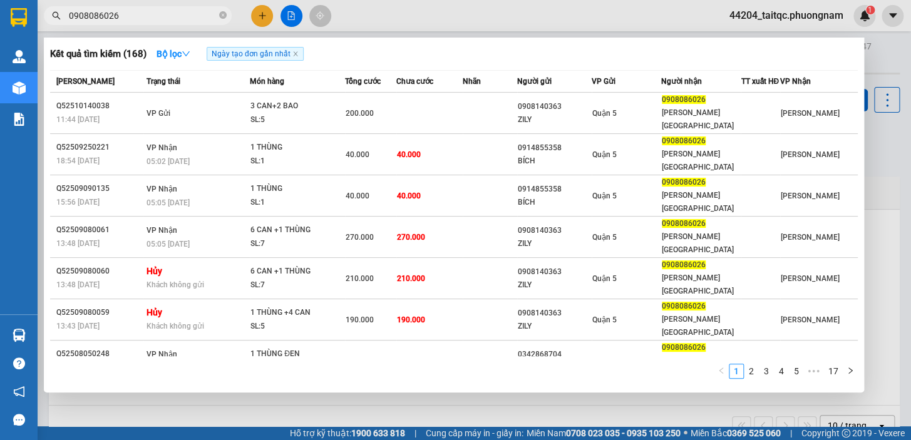
click at [123, 14] on input "0908086026" at bounding box center [143, 16] width 148 height 14
paste input "88347951"
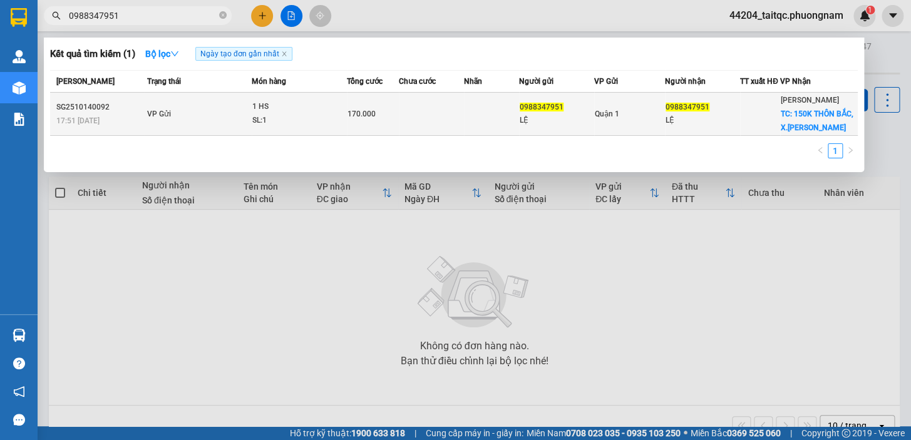
type input "0988347951"
click at [433, 125] on td at bounding box center [431, 114] width 65 height 43
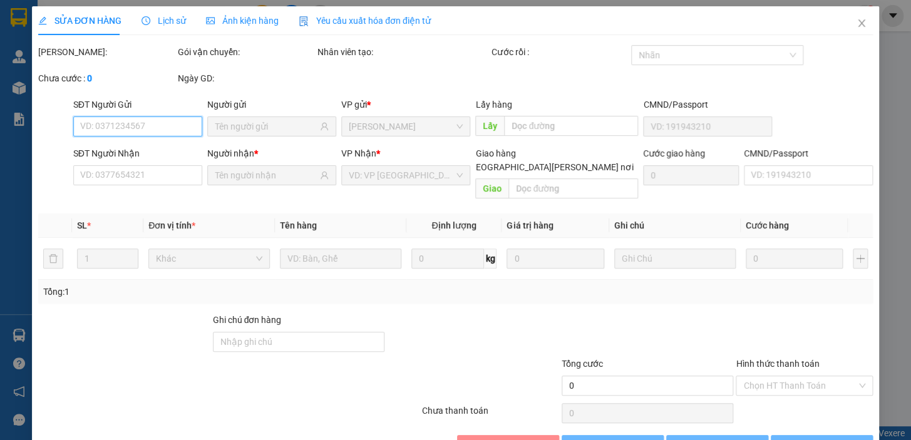
type input "0988347951"
type input "LỆ"
type input "0988347951"
type input "LỆ"
checkbox input "true"
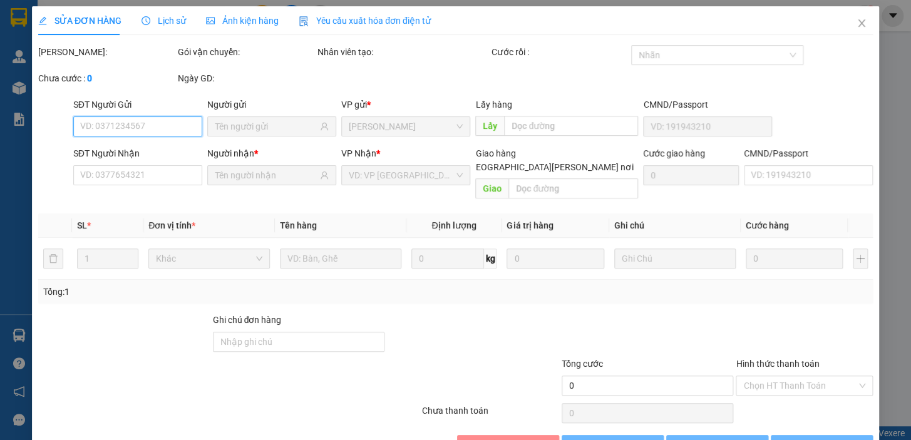
type input "150K THÔN BẮC, X.[PERSON_NAME]"
type input "170.000"
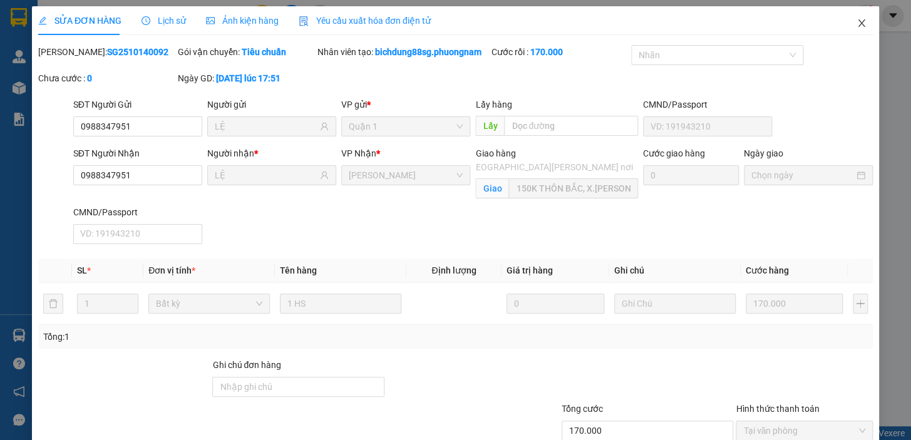
click at [856, 24] on icon "close" at bounding box center [861, 23] width 10 height 10
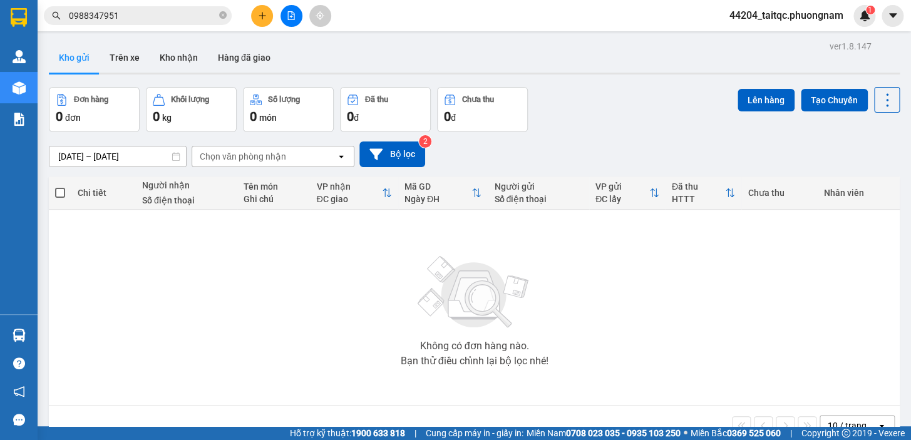
click at [112, 17] on input "0988347951" at bounding box center [143, 16] width 148 height 14
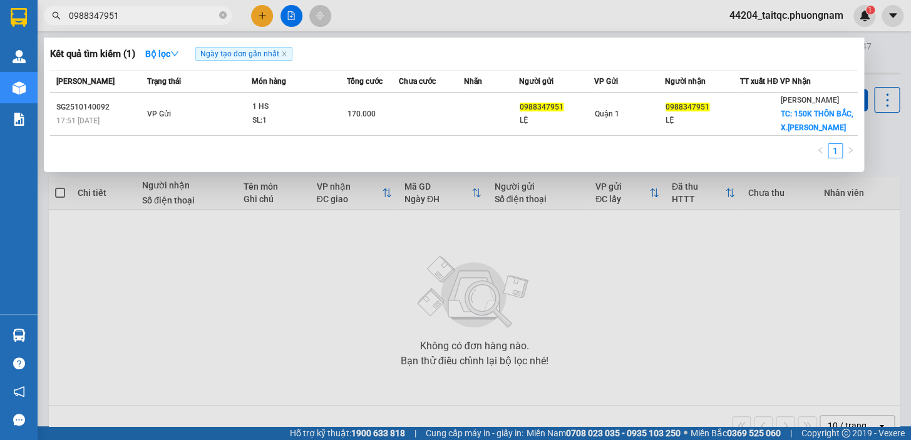
click at [112, 17] on input "0988347951" at bounding box center [143, 16] width 148 height 14
paste input "9686768"
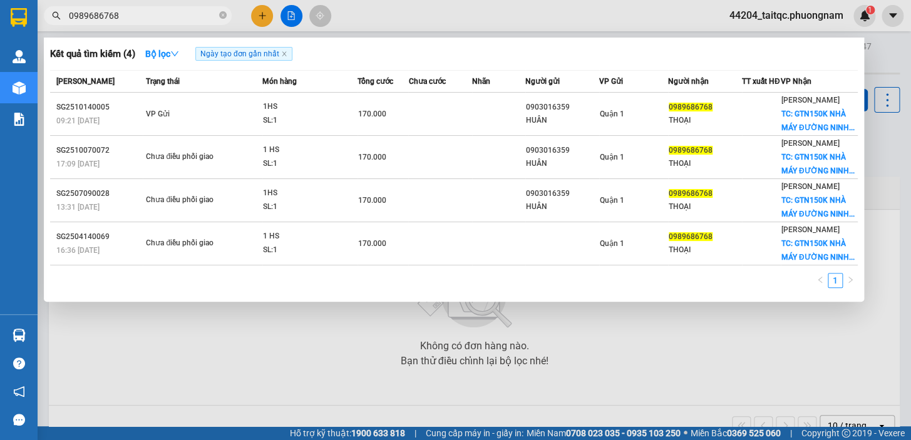
click at [131, 16] on input "0989686768" at bounding box center [143, 16] width 148 height 14
paste input "33124719"
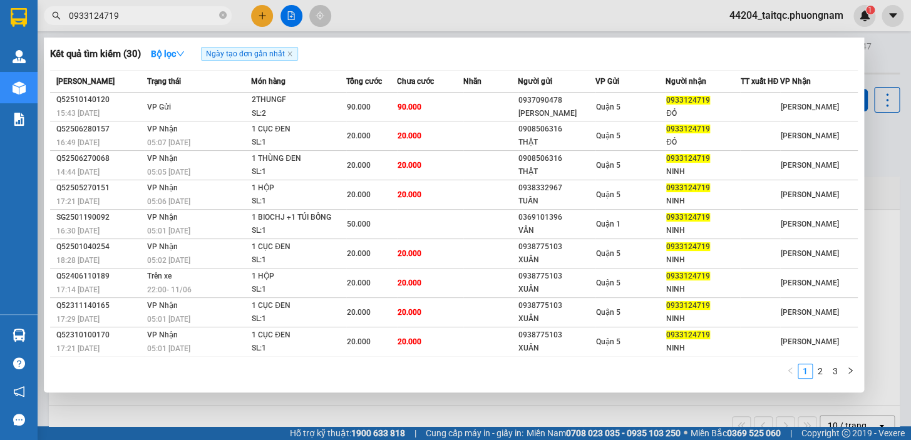
click at [129, 13] on input "0933124719" at bounding box center [143, 16] width 148 height 14
paste input "14394351"
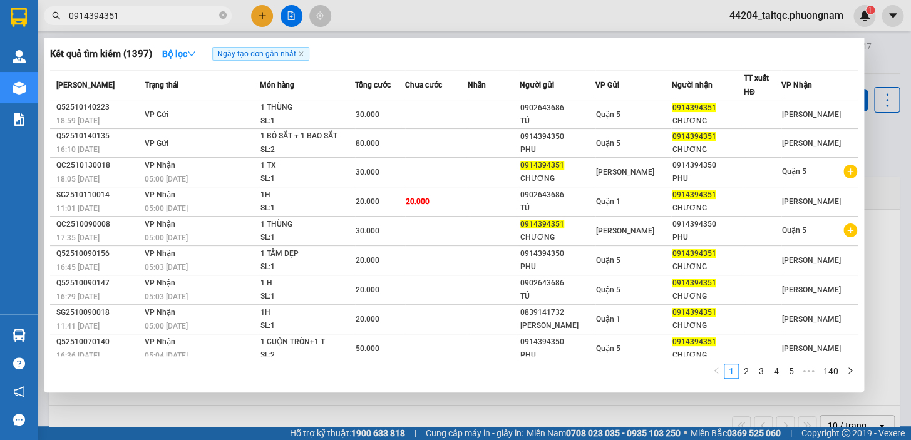
click at [116, 13] on input "0914394351" at bounding box center [143, 16] width 148 height 14
paste input "35143"
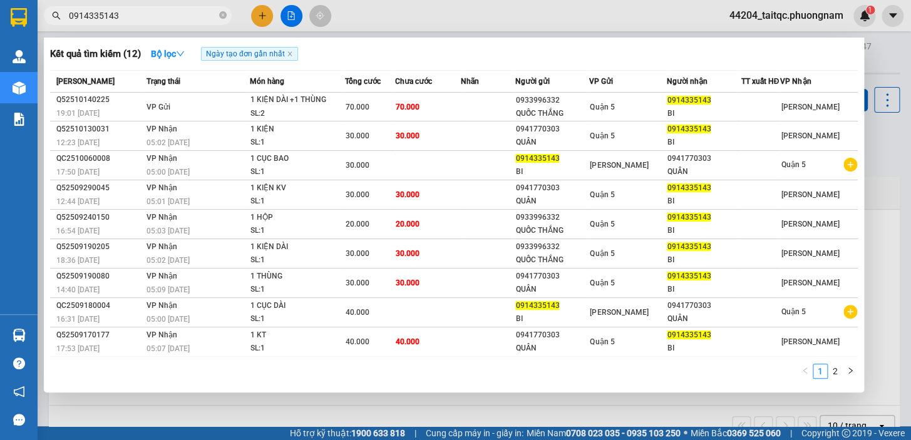
click at [142, 14] on input "0914335143" at bounding box center [143, 16] width 148 height 14
paste input "795234737"
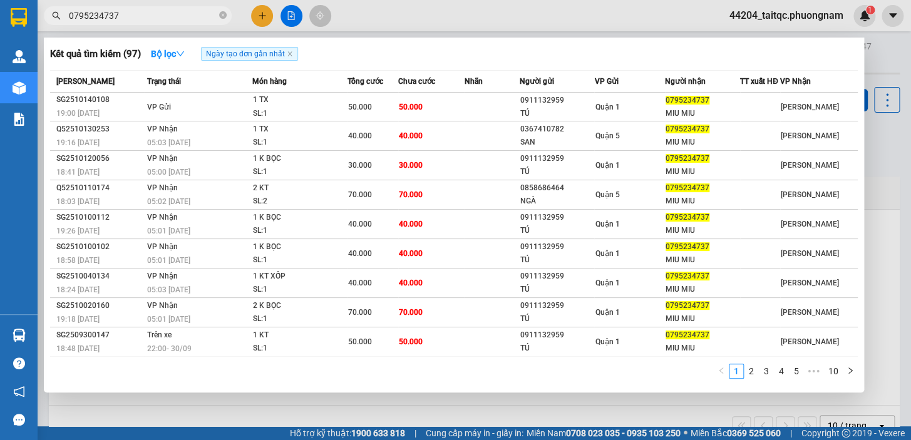
type input "0795234737"
click at [224, 16] on icon "close-circle" at bounding box center [223, 15] width 8 height 8
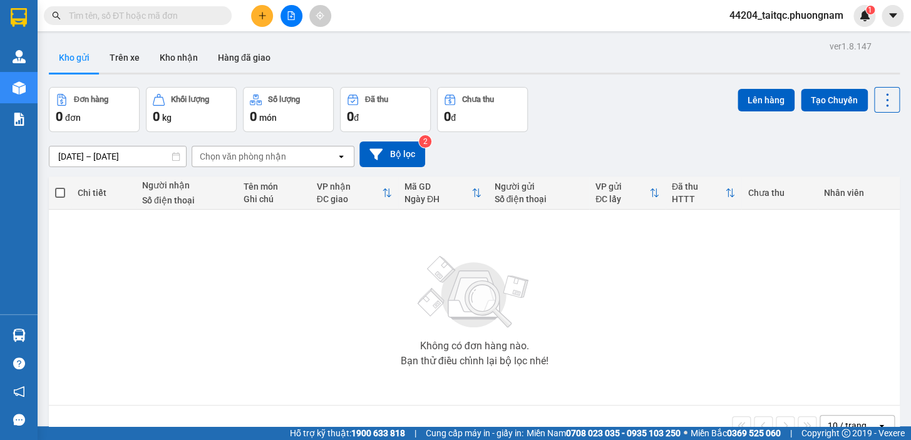
click at [184, 16] on input "text" at bounding box center [143, 16] width 148 height 14
drag, startPoint x: 184, startPoint y: 16, endPoint x: 238, endPoint y: 290, distance: 279.5
click at [246, 310] on div "Không có đơn hàng nào. Bạn thử điều chỉnh lại bộ lọc nhé!" at bounding box center [474, 307] width 838 height 188
click at [120, 24] on span at bounding box center [138, 15] width 188 height 19
click at [119, 19] on input "text" at bounding box center [143, 16] width 148 height 14
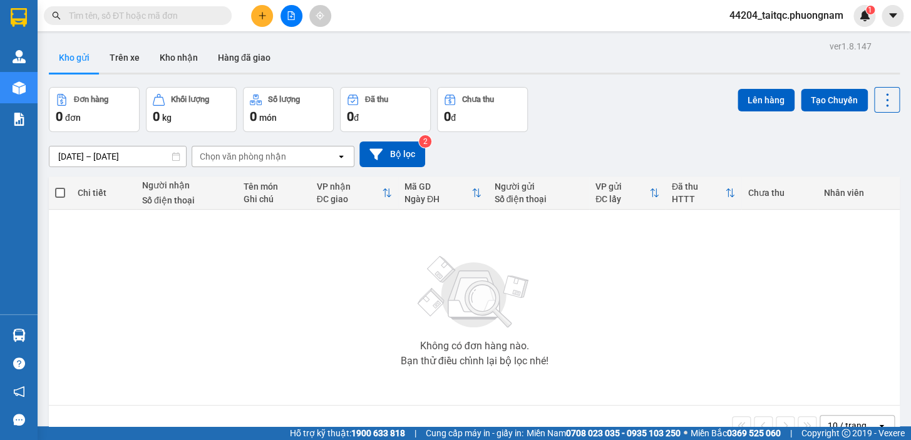
paste input "0989333687"
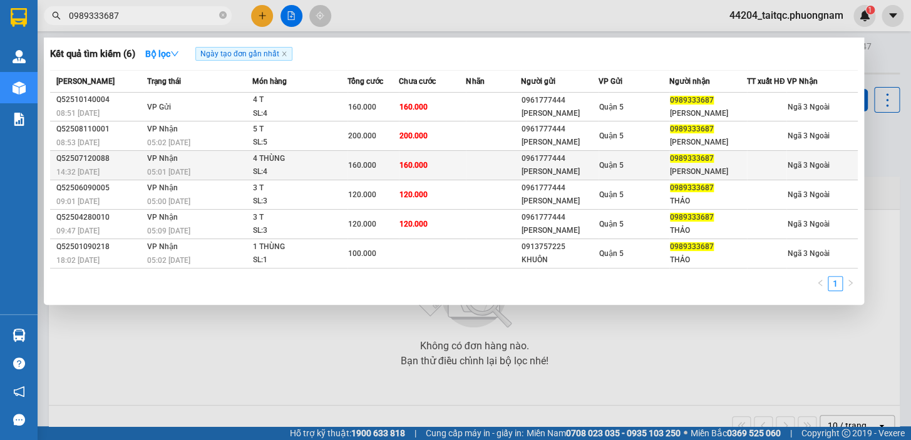
type input "0989333687"
click at [444, 180] on td "160.000" at bounding box center [432, 165] width 67 height 29
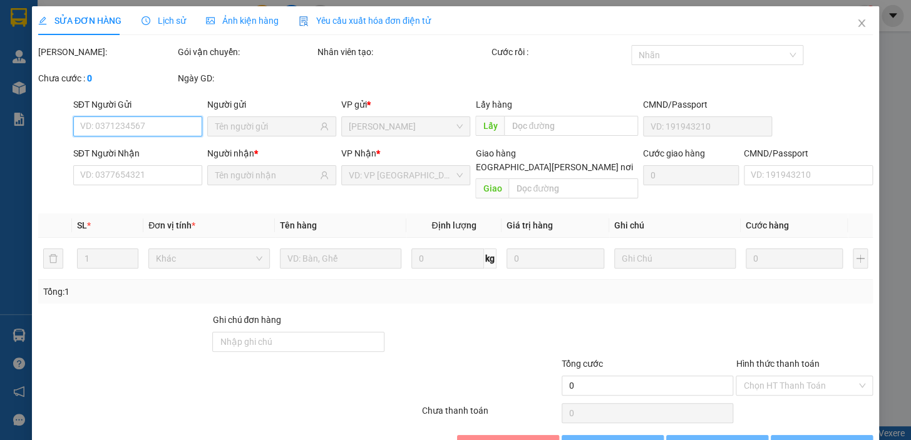
type input "0961777444"
type input "[PERSON_NAME]"
type input "0989333687"
type input "[PERSON_NAME]"
type input "160.000"
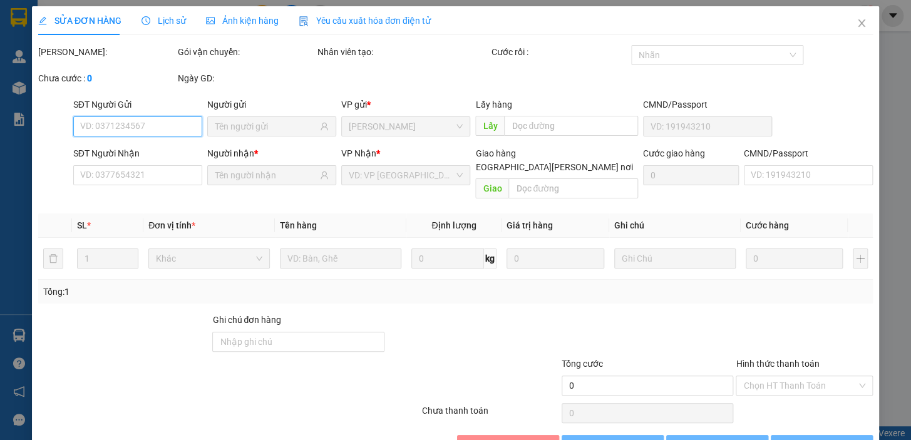
type input "160.000"
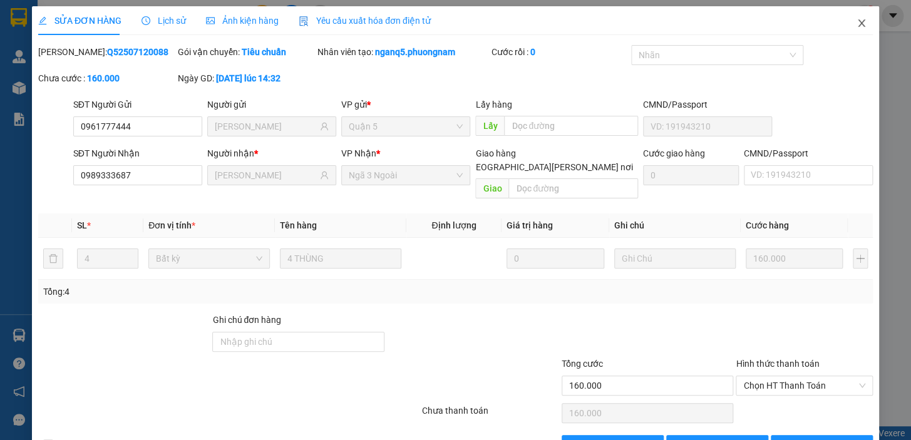
click at [856, 27] on icon "close" at bounding box center [861, 23] width 10 height 10
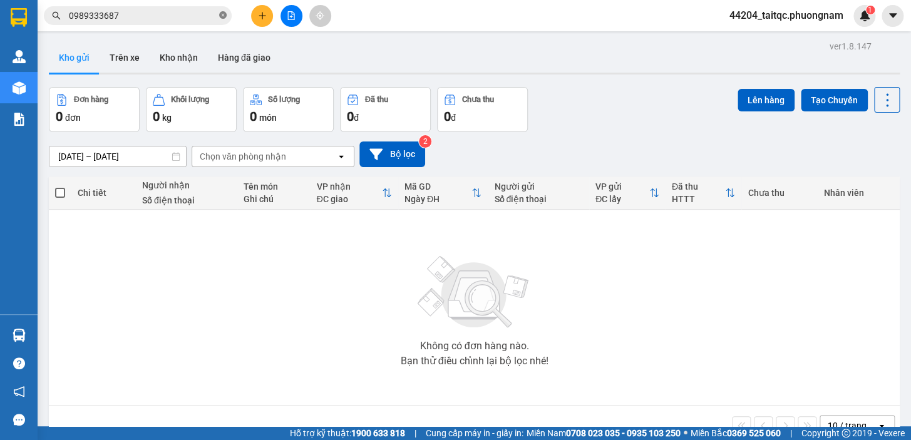
click at [226, 18] on icon "close-circle" at bounding box center [223, 15] width 8 height 8
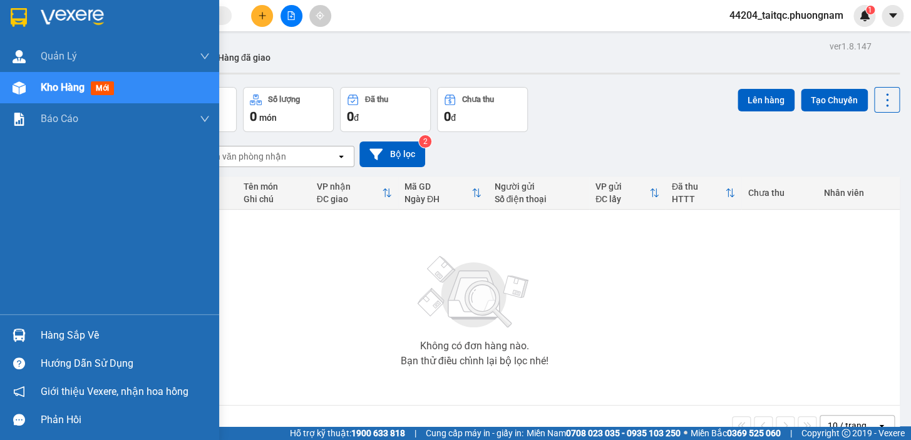
click at [31, 84] on div "Kho hàng mới" at bounding box center [109, 87] width 219 height 31
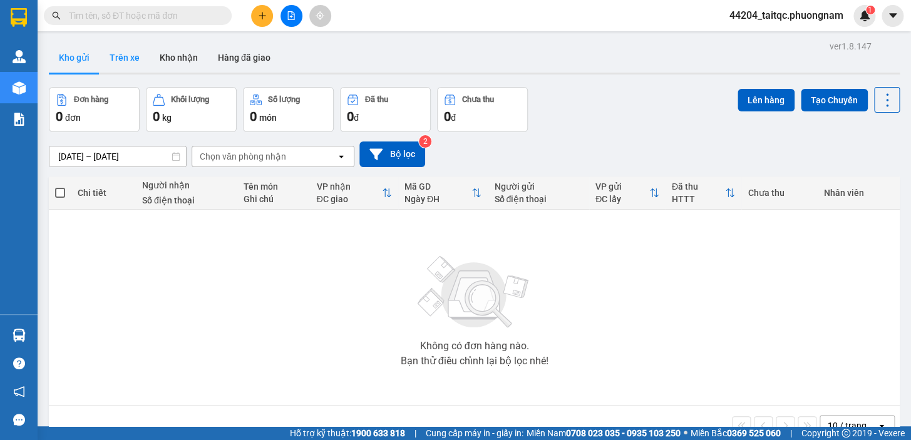
click at [128, 56] on button "Trên xe" at bounding box center [125, 58] width 50 height 30
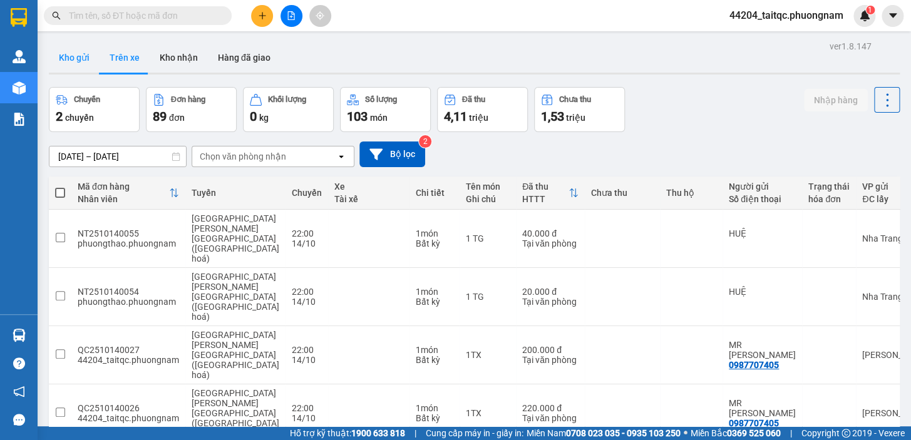
click at [79, 59] on button "Kho gửi" at bounding box center [74, 58] width 51 height 30
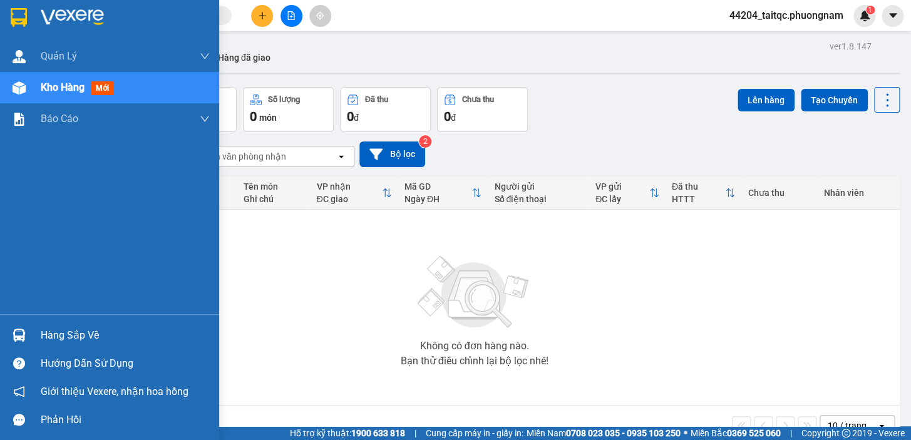
click at [60, 89] on span "Kho hàng" at bounding box center [63, 87] width 44 height 12
drag, startPoint x: 38, startPoint y: 96, endPoint x: 65, endPoint y: 94, distance: 27.6
click at [41, 96] on div "Kho hàng mới" at bounding box center [109, 87] width 219 height 31
